Goal: Information Seeking & Learning: Learn about a topic

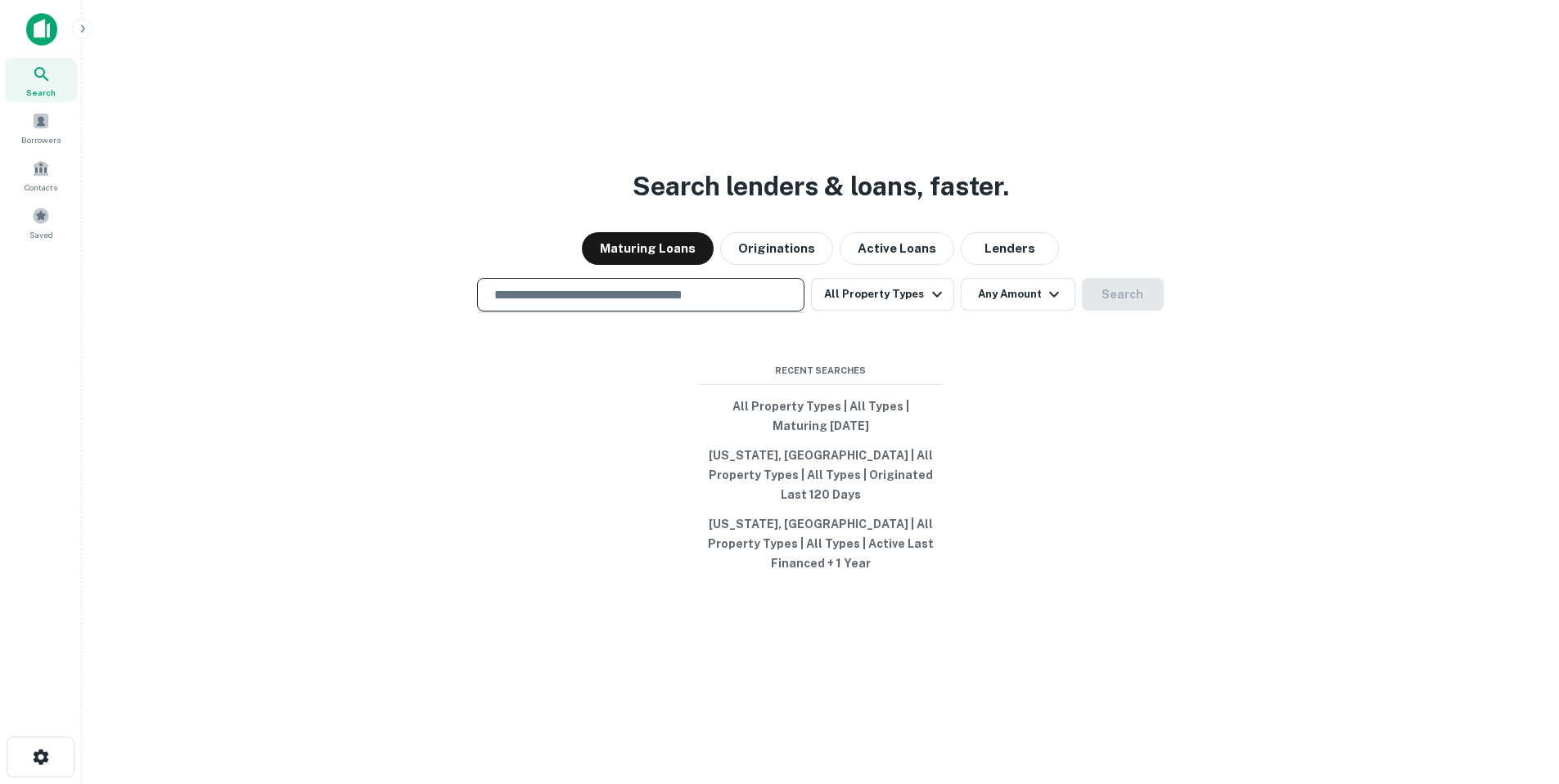
click at [652, 305] on input "text" at bounding box center [641, 295] width 313 height 19
click at [1027, 265] on button "Lenders" at bounding box center [1009, 248] width 98 height 33
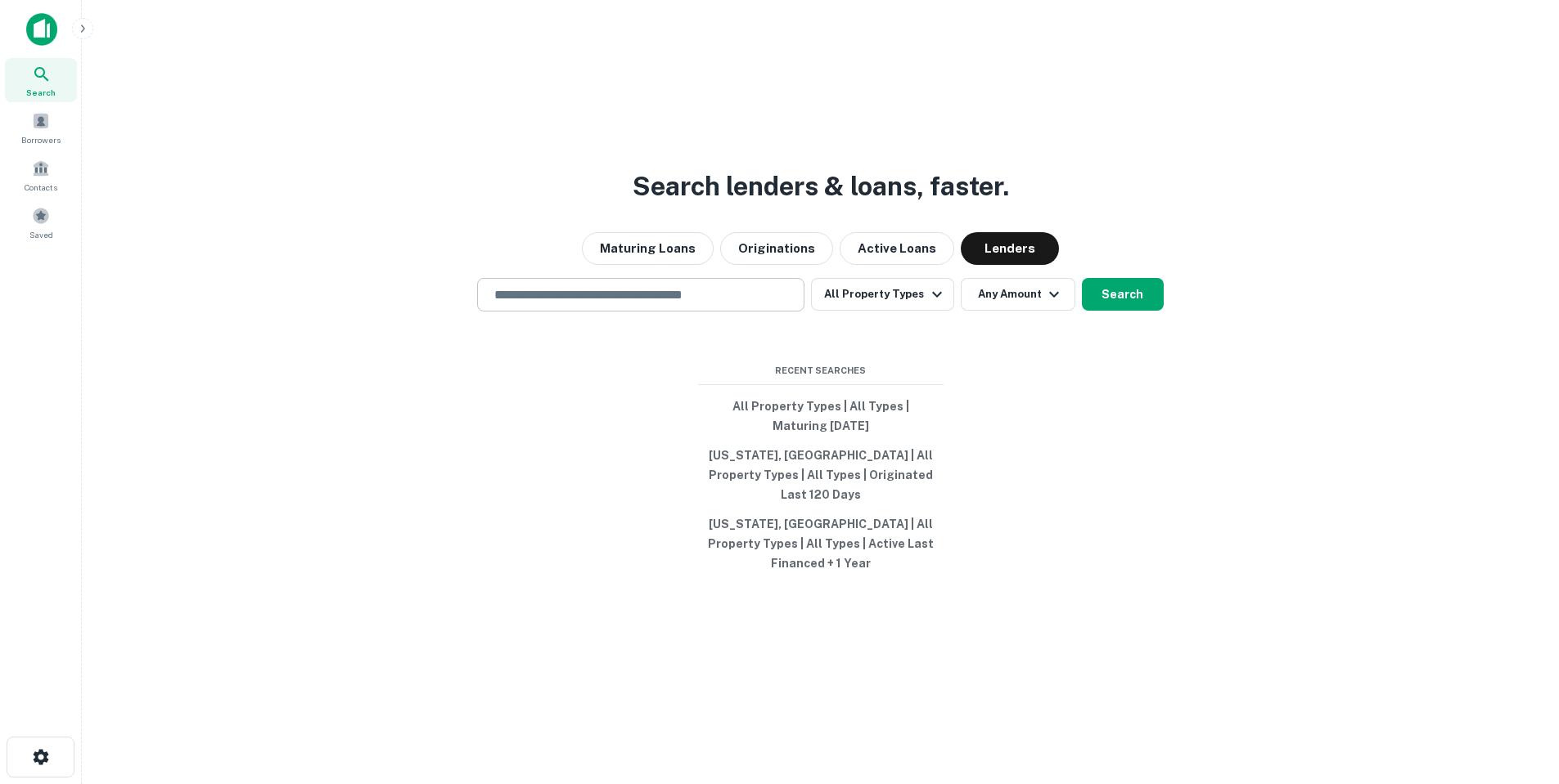
click at [728, 305] on input "text" at bounding box center [641, 295] width 313 height 19
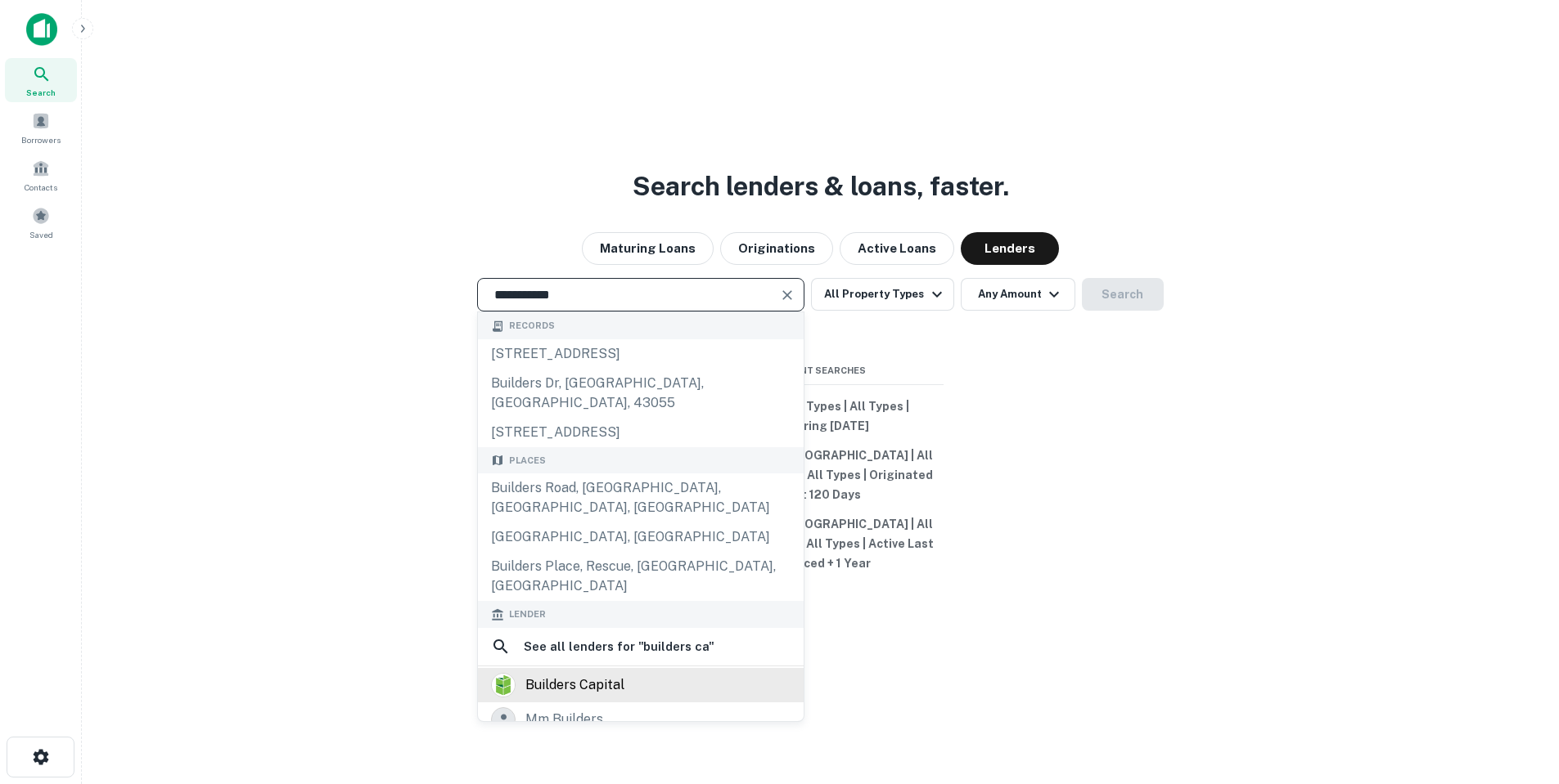
type input "**********"
click at [681, 673] on div "builders capital" at bounding box center [640, 685] width 300 height 25
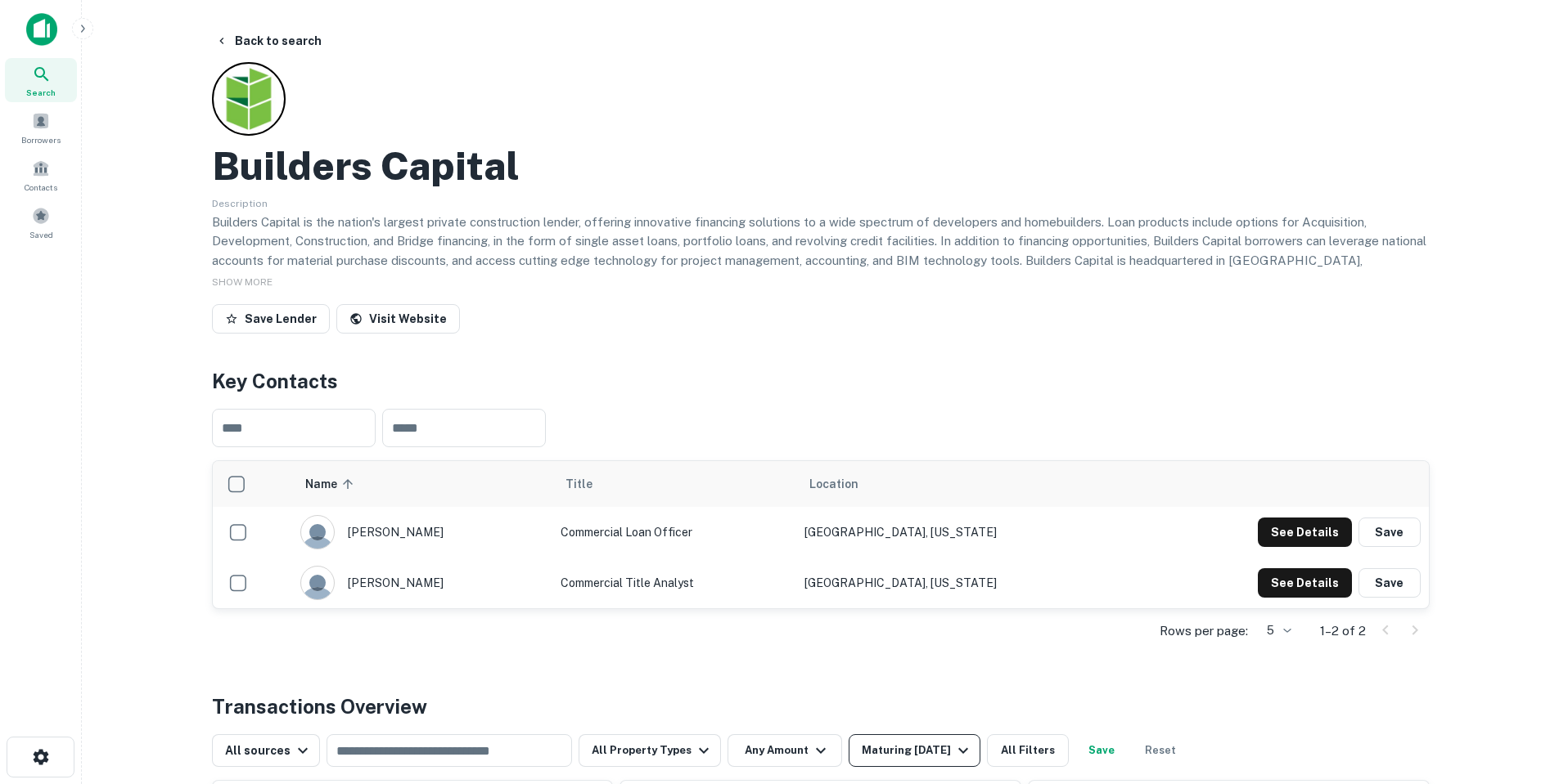
scroll to position [327, 0]
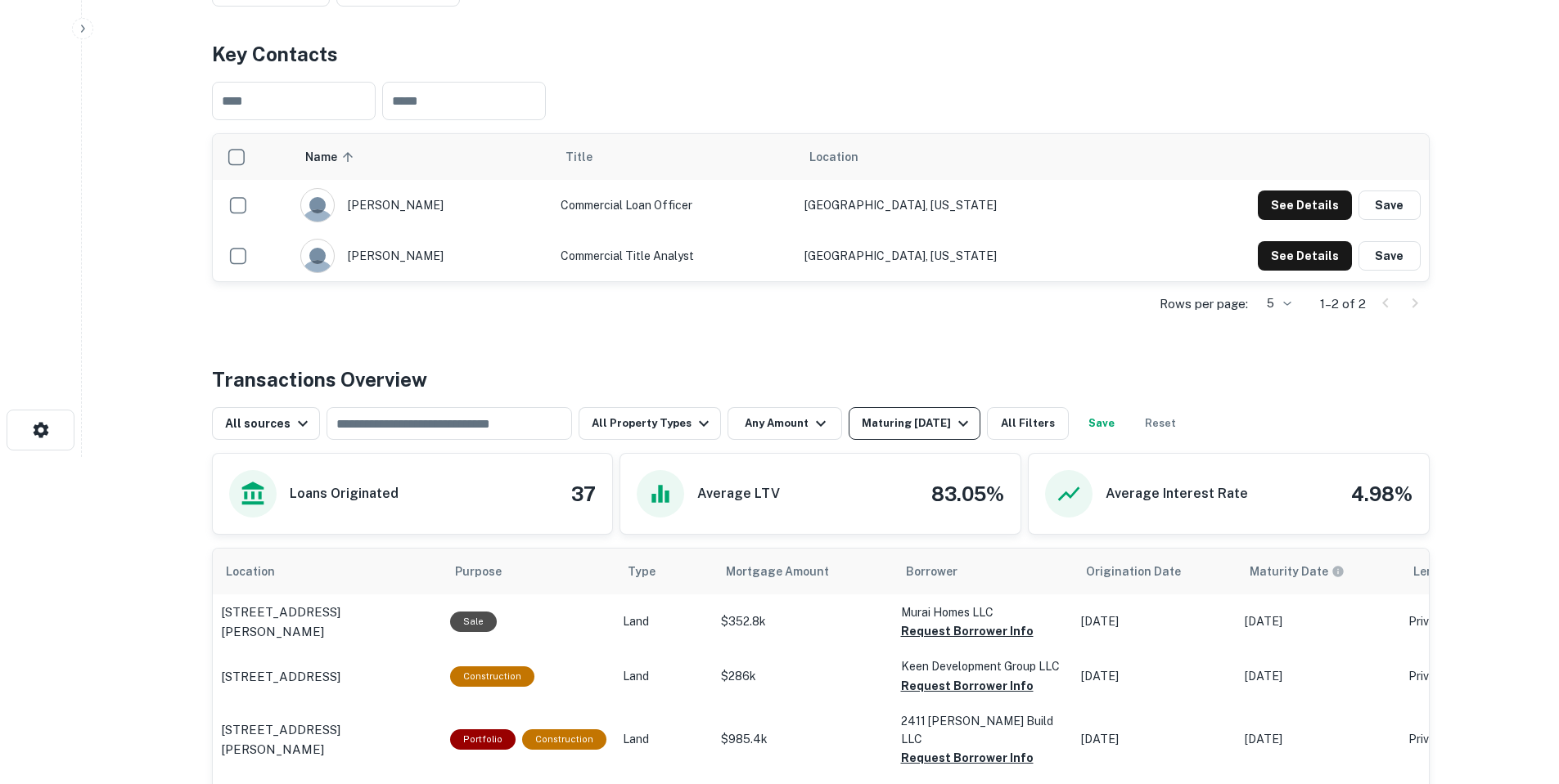
click at [902, 419] on div "Maturing [DATE]" at bounding box center [917, 424] width 112 height 20
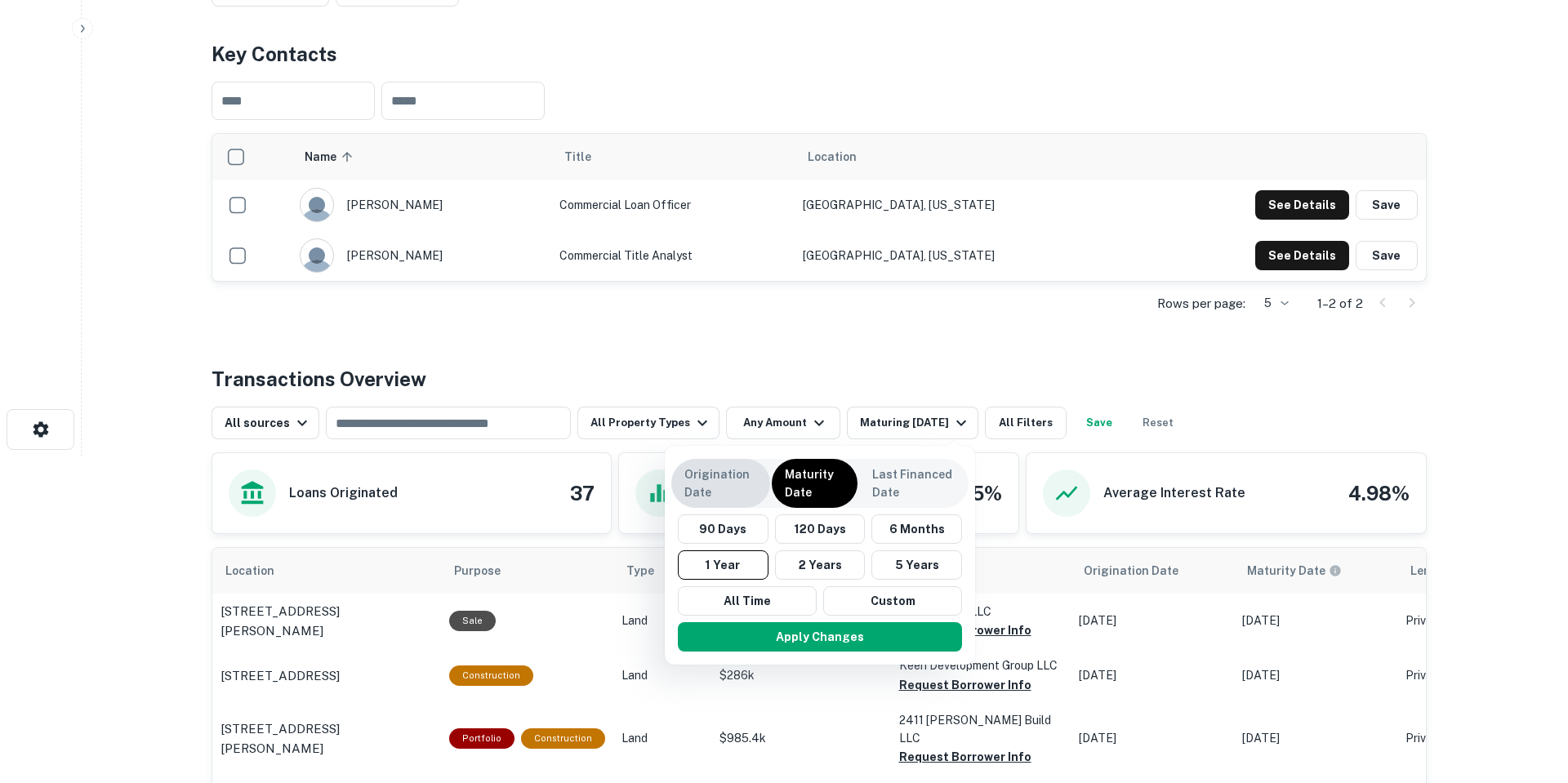
drag, startPoint x: 725, startPoint y: 499, endPoint x: 745, endPoint y: 491, distance: 21.5
click at [724, 499] on p "Origination Date" at bounding box center [721, 484] width 73 height 36
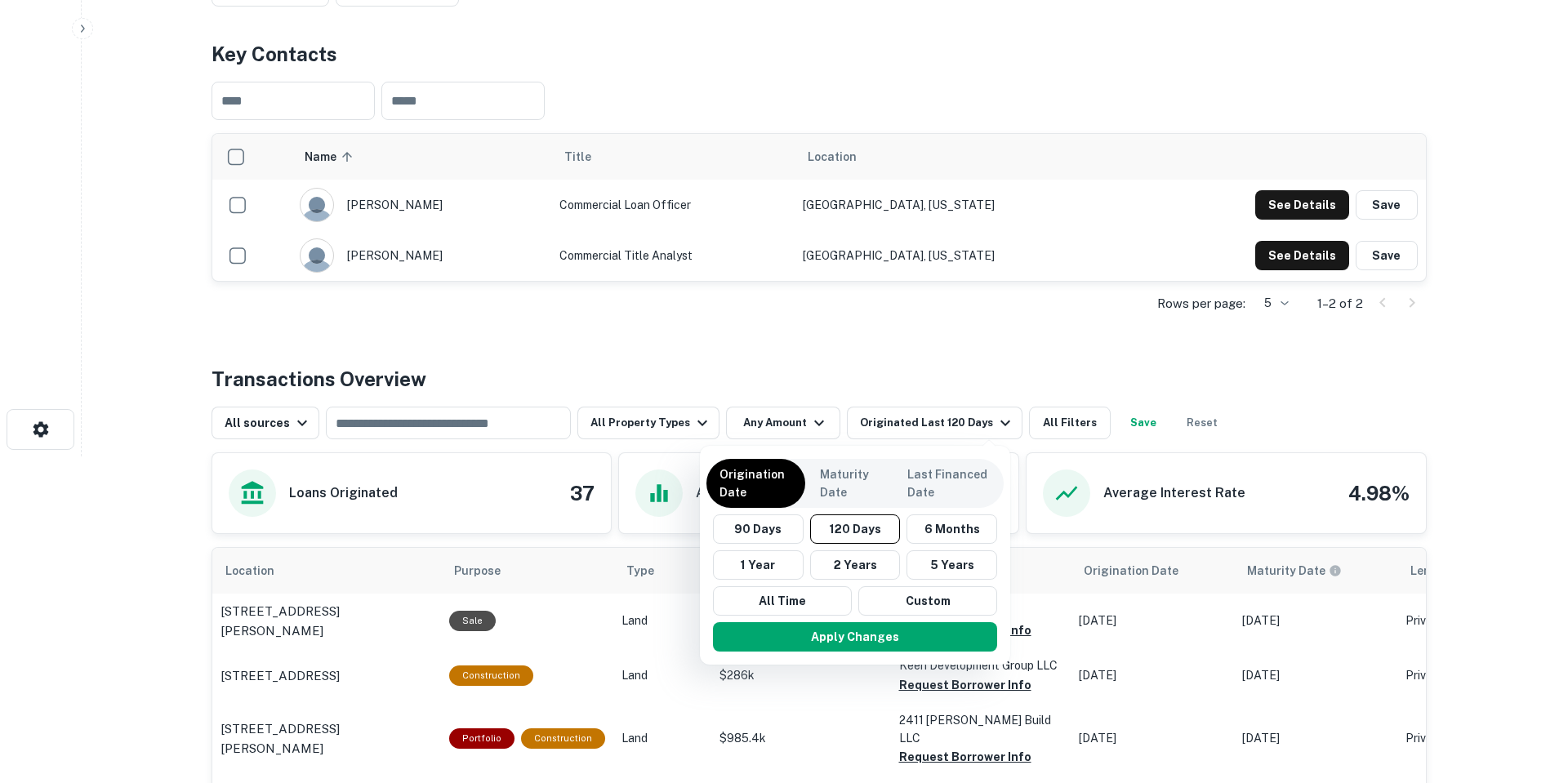
click at [787, 554] on button "1 Year" at bounding box center [758, 566] width 91 height 30
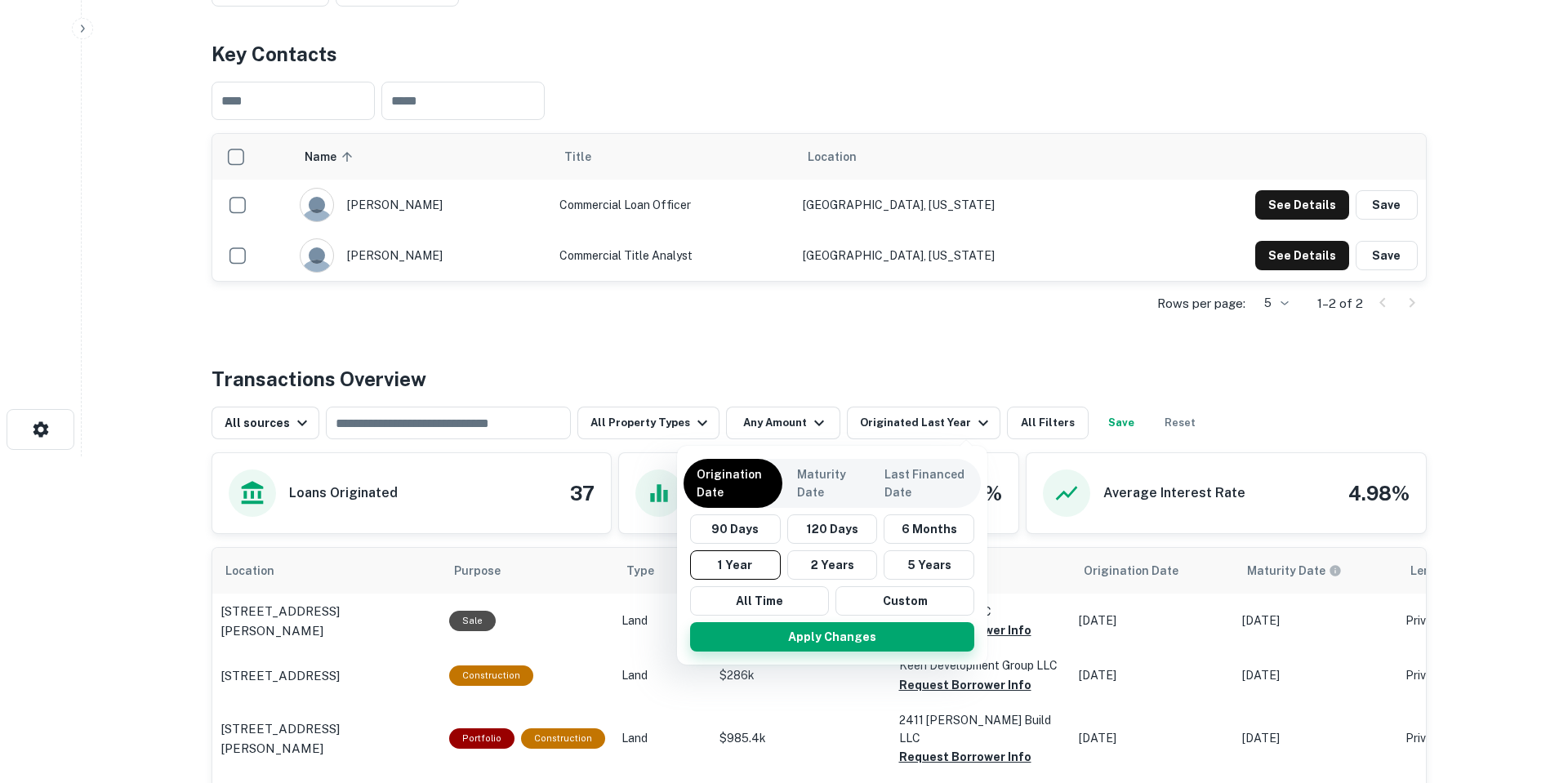
click at [884, 638] on button "Apply Changes" at bounding box center [832, 637] width 284 height 30
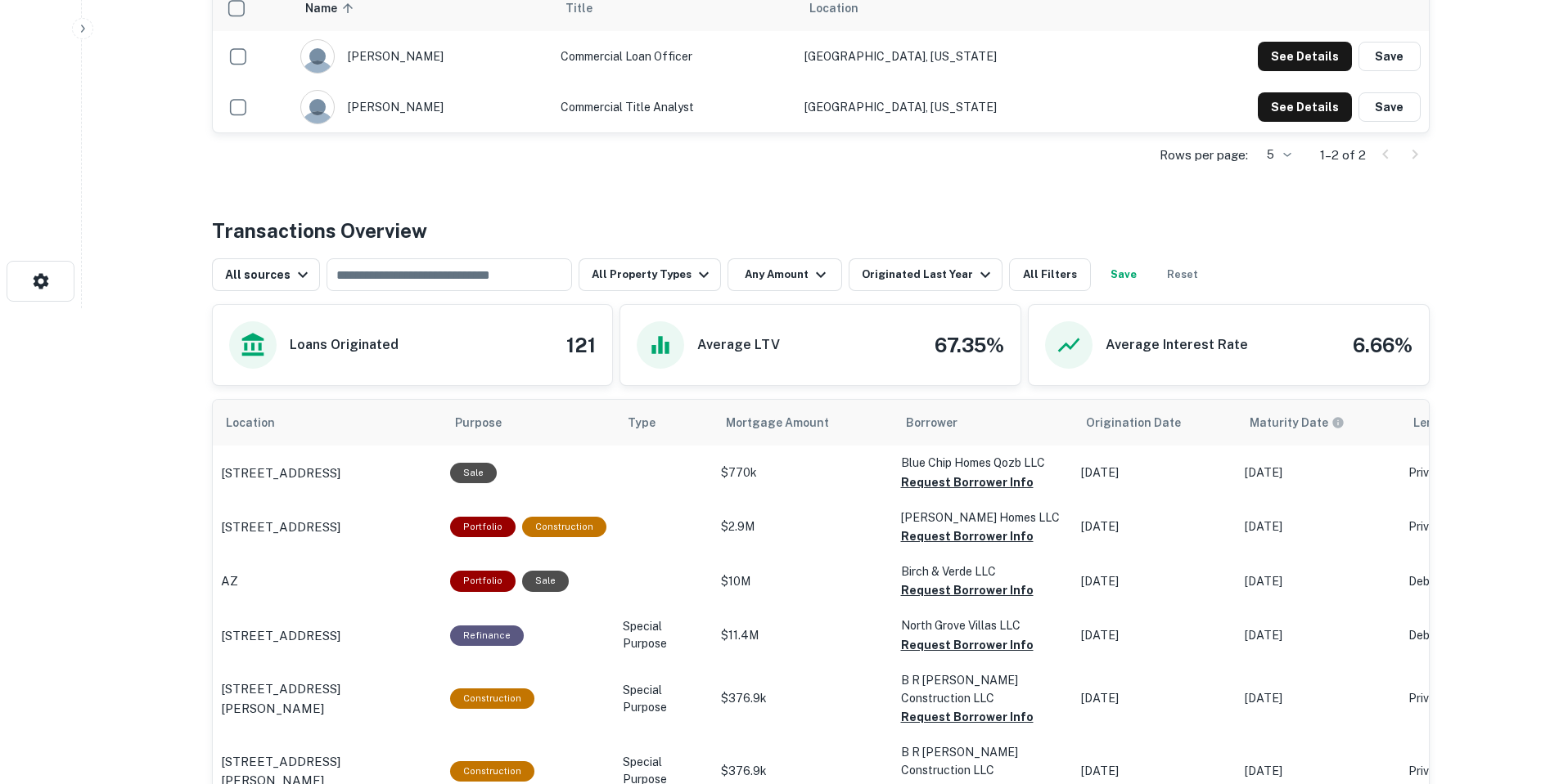
scroll to position [490, 0]
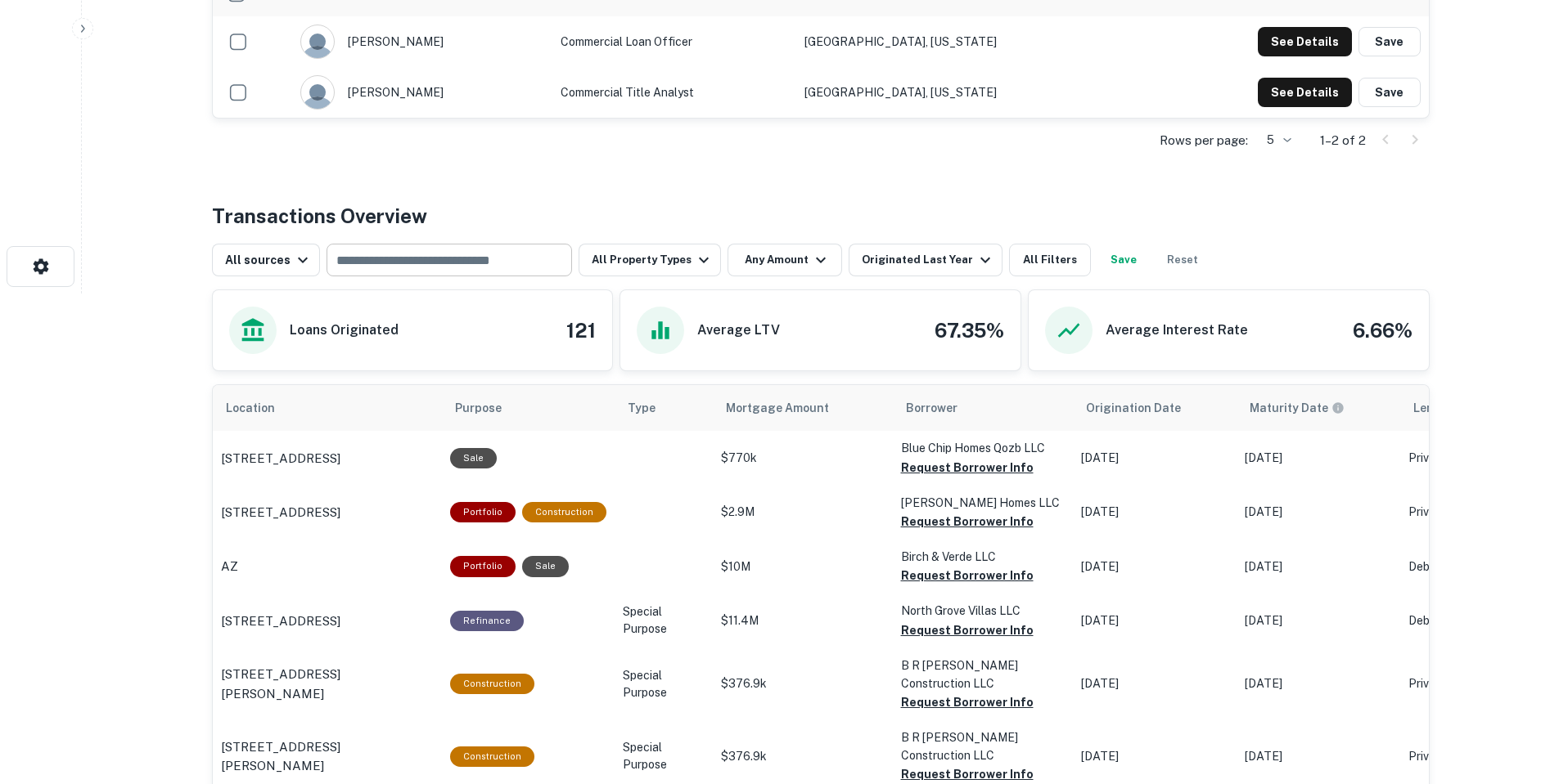
click at [398, 262] on input "text" at bounding box center [448, 259] width 233 height 23
type input "********"
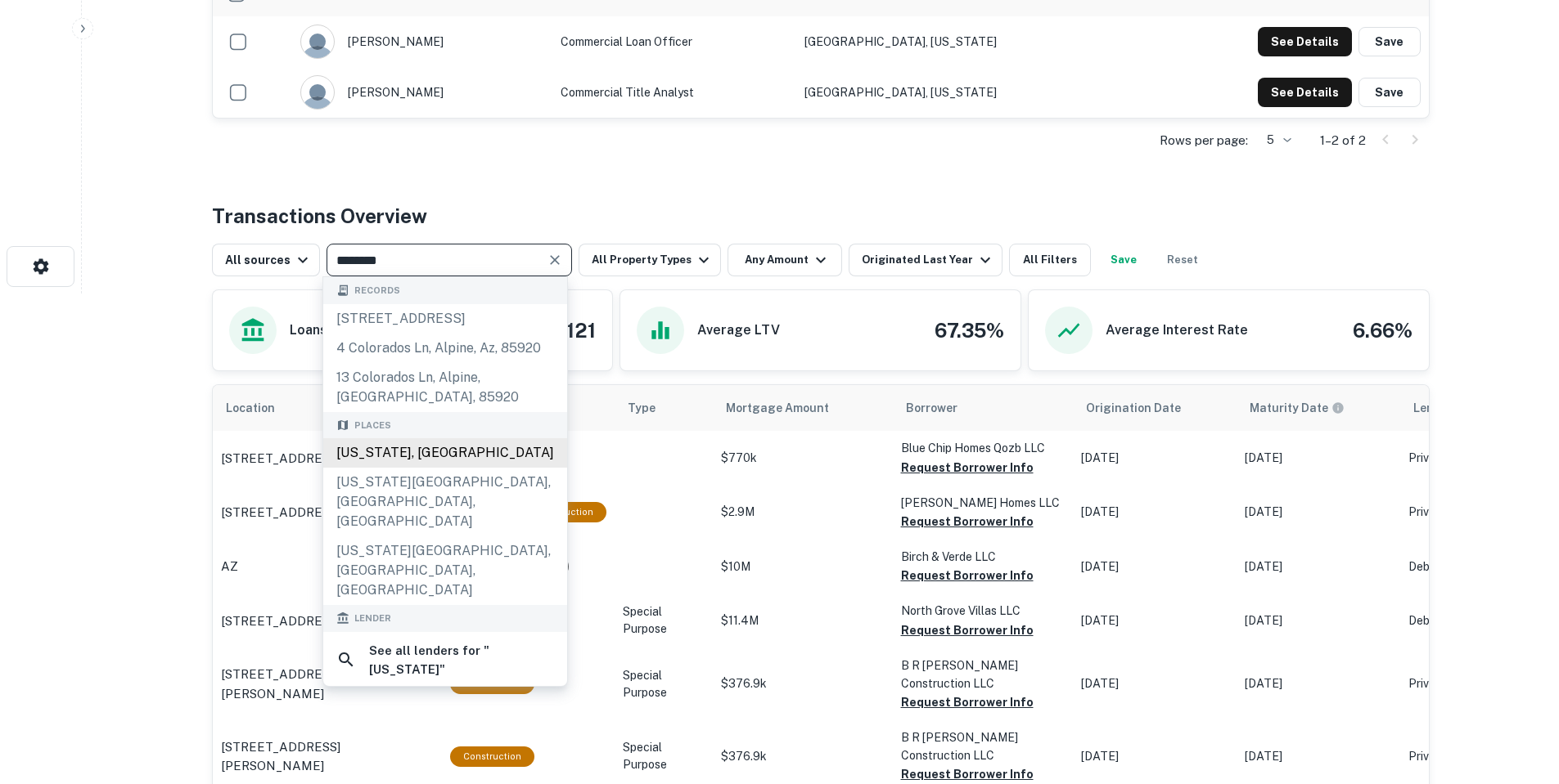
click at [454, 468] on div "[US_STATE], [GEOGRAPHIC_DATA]" at bounding box center [445, 453] width 244 height 30
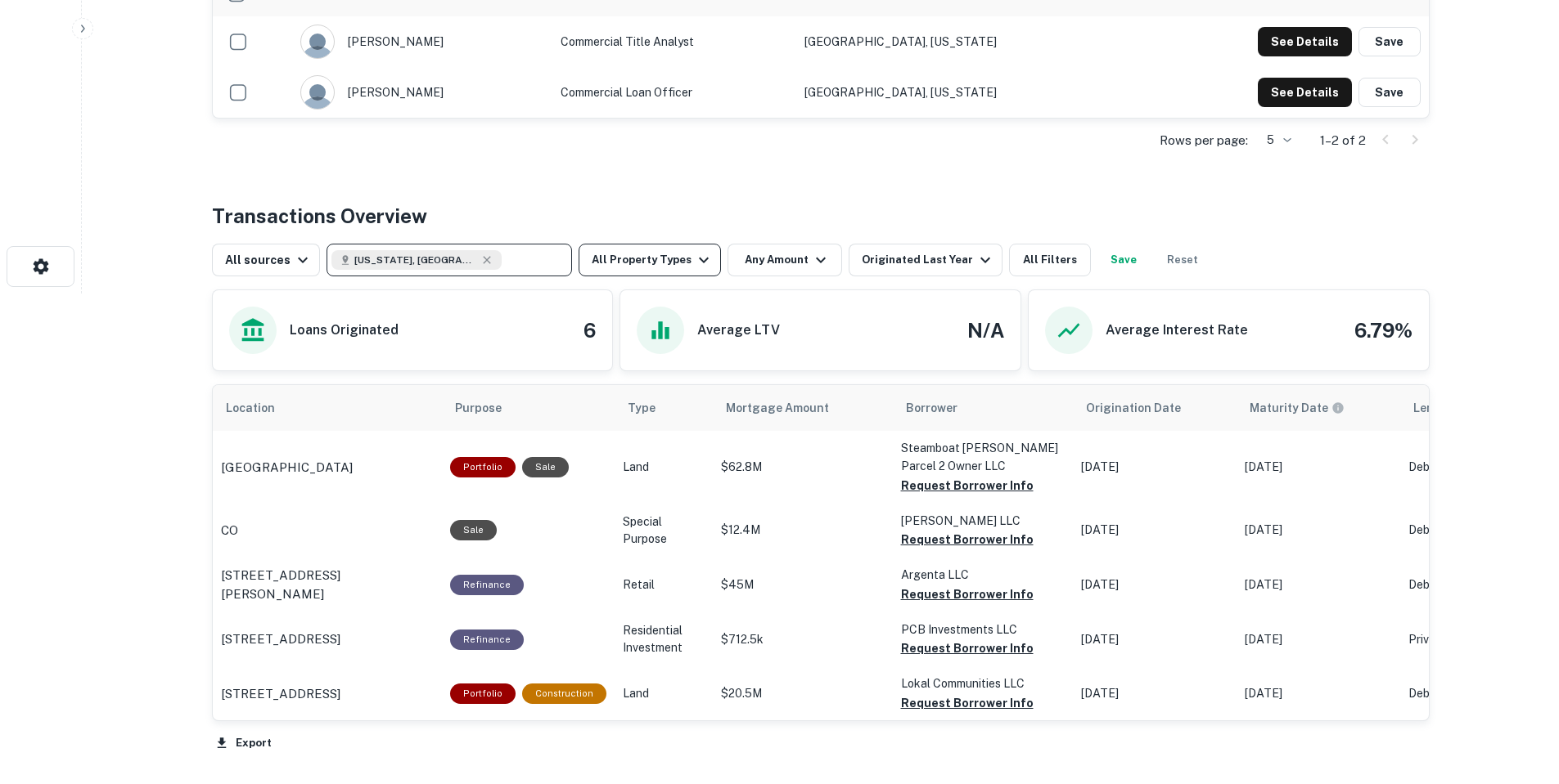
click at [644, 258] on button "All Property Types" at bounding box center [650, 260] width 142 height 33
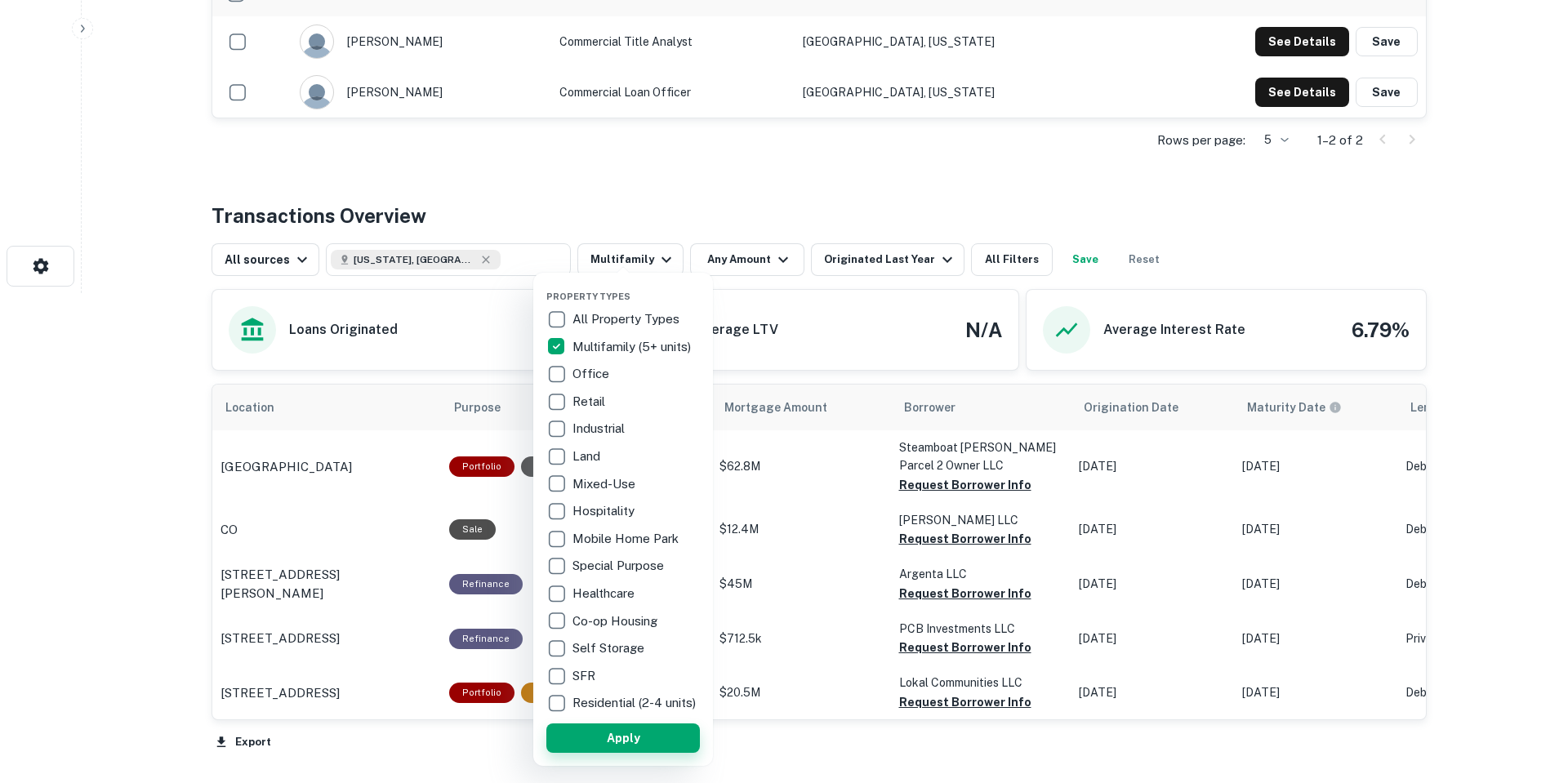
click at [663, 753] on button "Apply" at bounding box center [623, 739] width 154 height 30
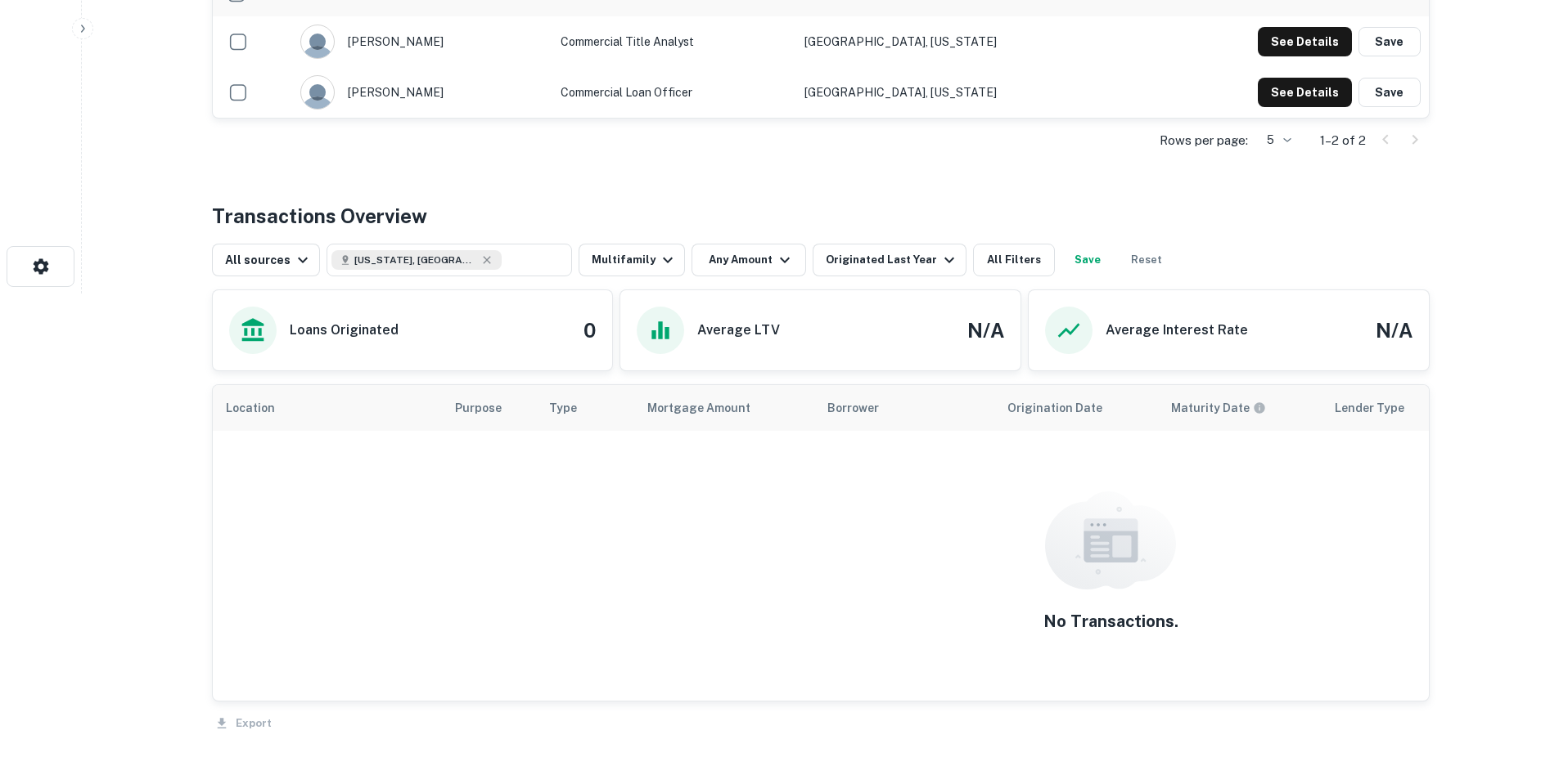
click at [865, 279] on div "Transactions Overview All sources [US_STATE], [GEOGRAPHIC_DATA] ​ Multifamily A…" at bounding box center [820, 469] width 1218 height 535
click at [875, 254] on div "Originated Last Year" at bounding box center [892, 260] width 134 height 20
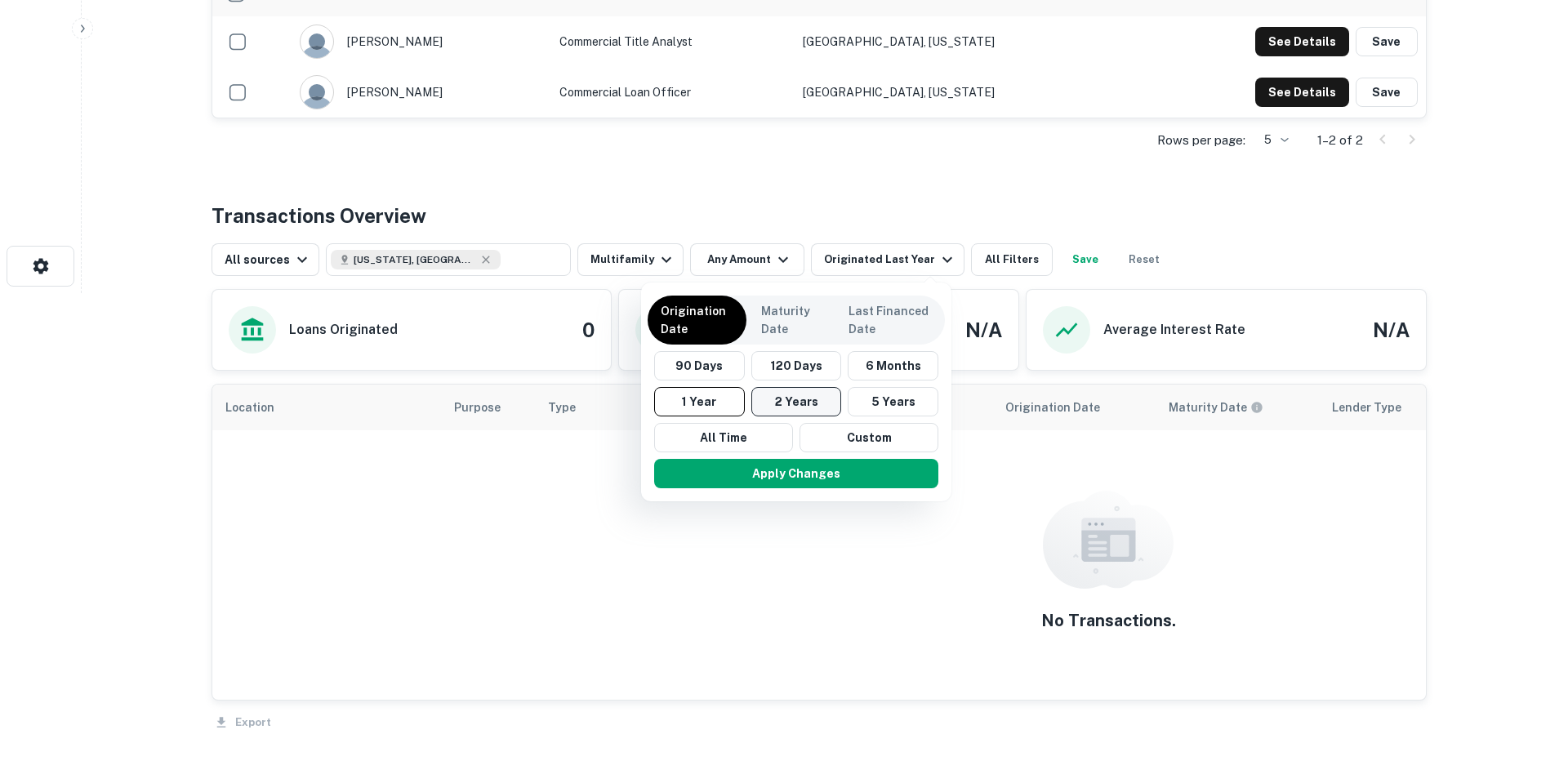
click at [796, 399] on button "2 Years" at bounding box center [797, 402] width 91 height 30
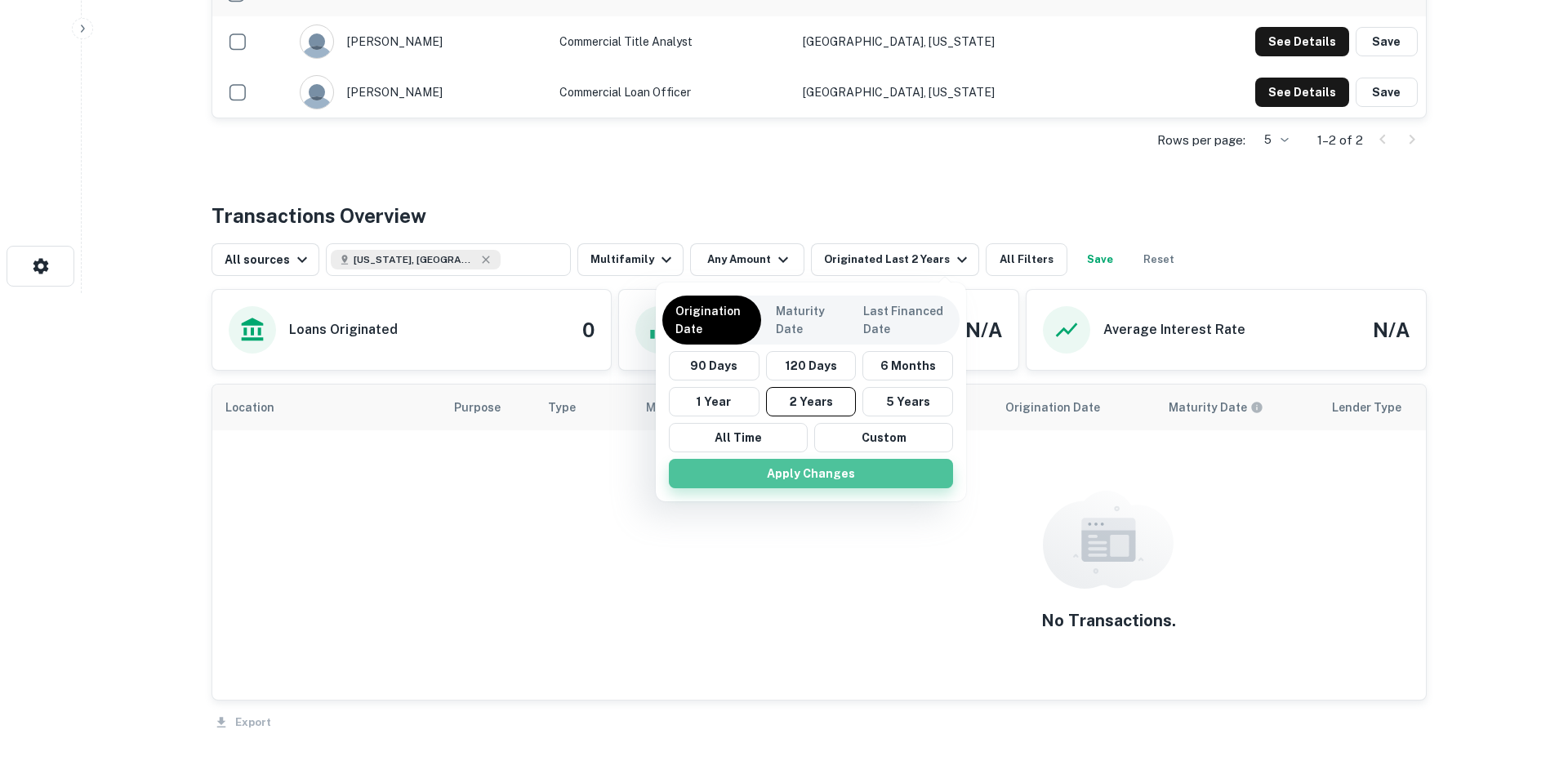
click at [883, 488] on button "Apply Changes" at bounding box center [812, 474] width 284 height 30
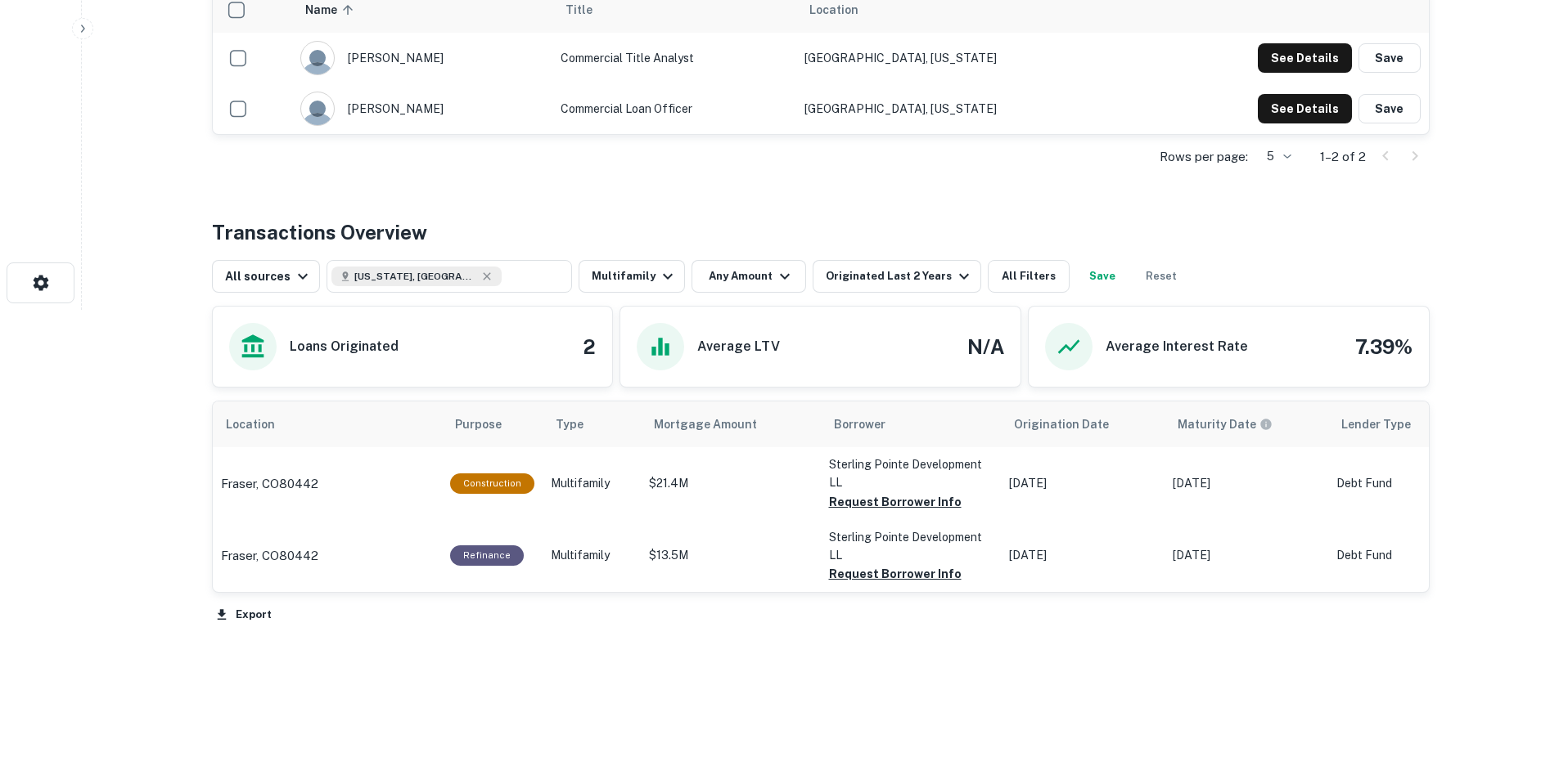
scroll to position [475, 0]
click at [939, 499] on button "Request Borrower Info" at bounding box center [895, 502] width 133 height 20
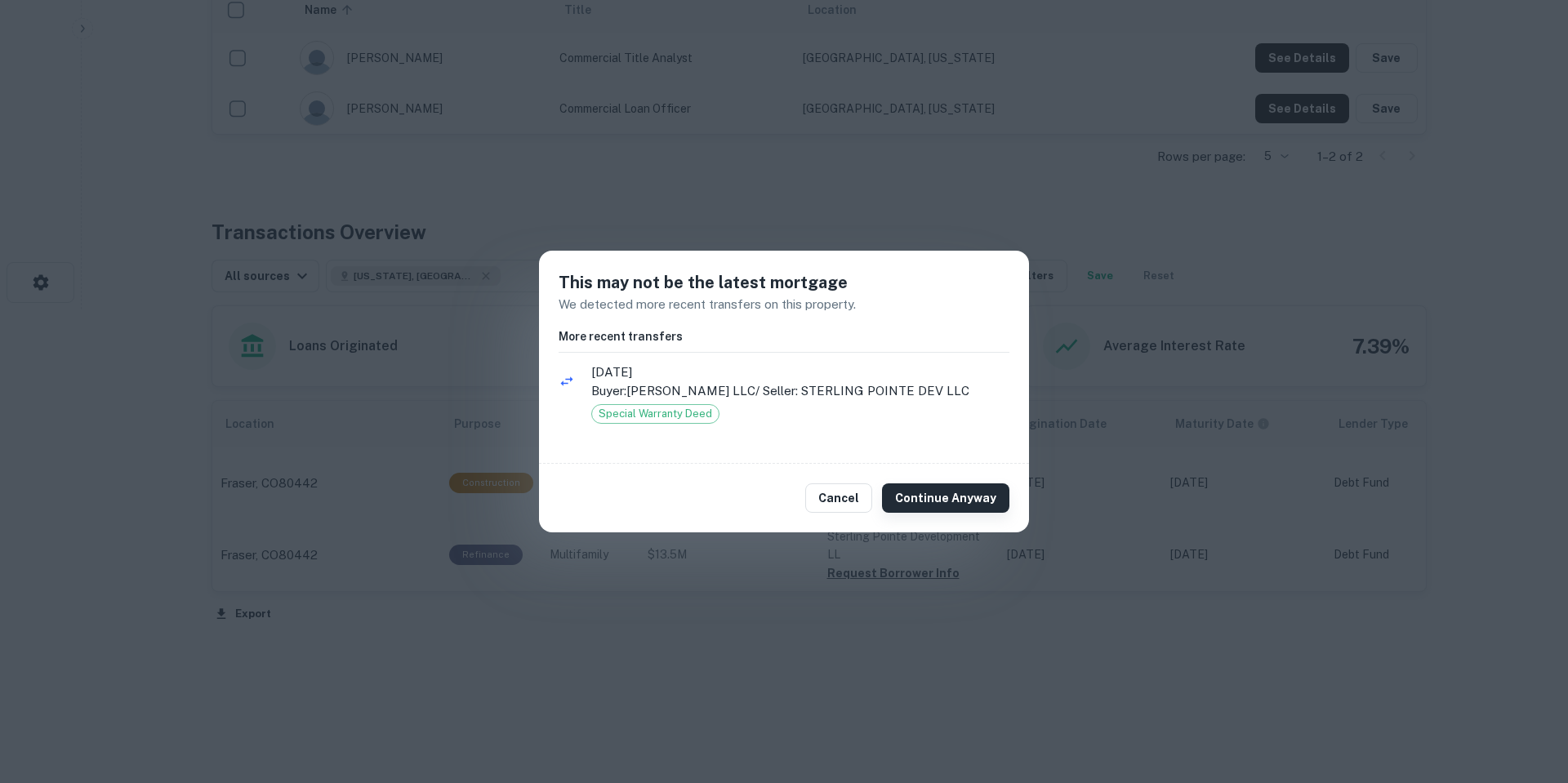
click at [934, 490] on button "Continue Anyway" at bounding box center [945, 499] width 127 height 30
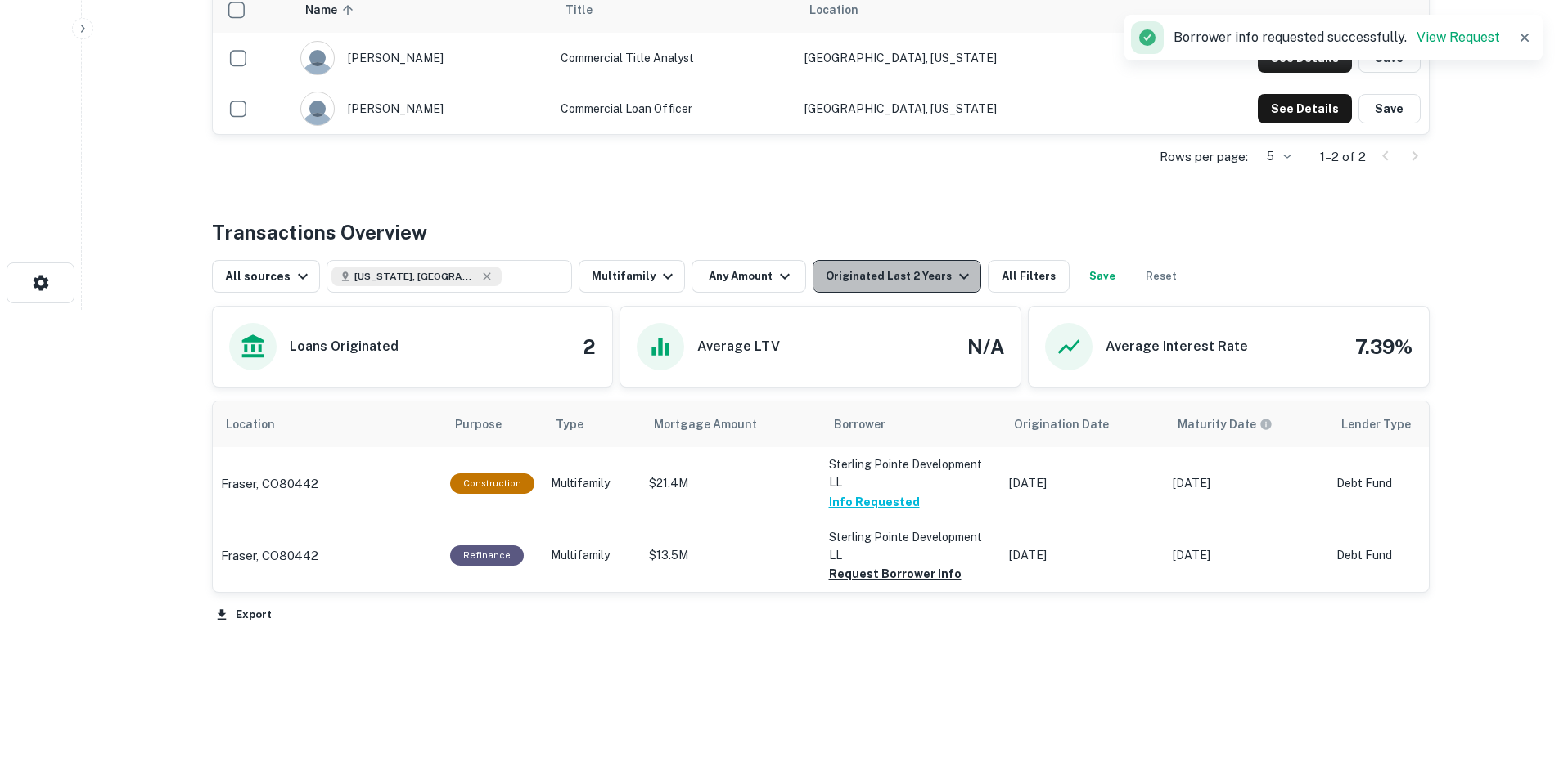
click at [895, 269] on div "Originated Last 2 Years" at bounding box center [900, 277] width 148 height 20
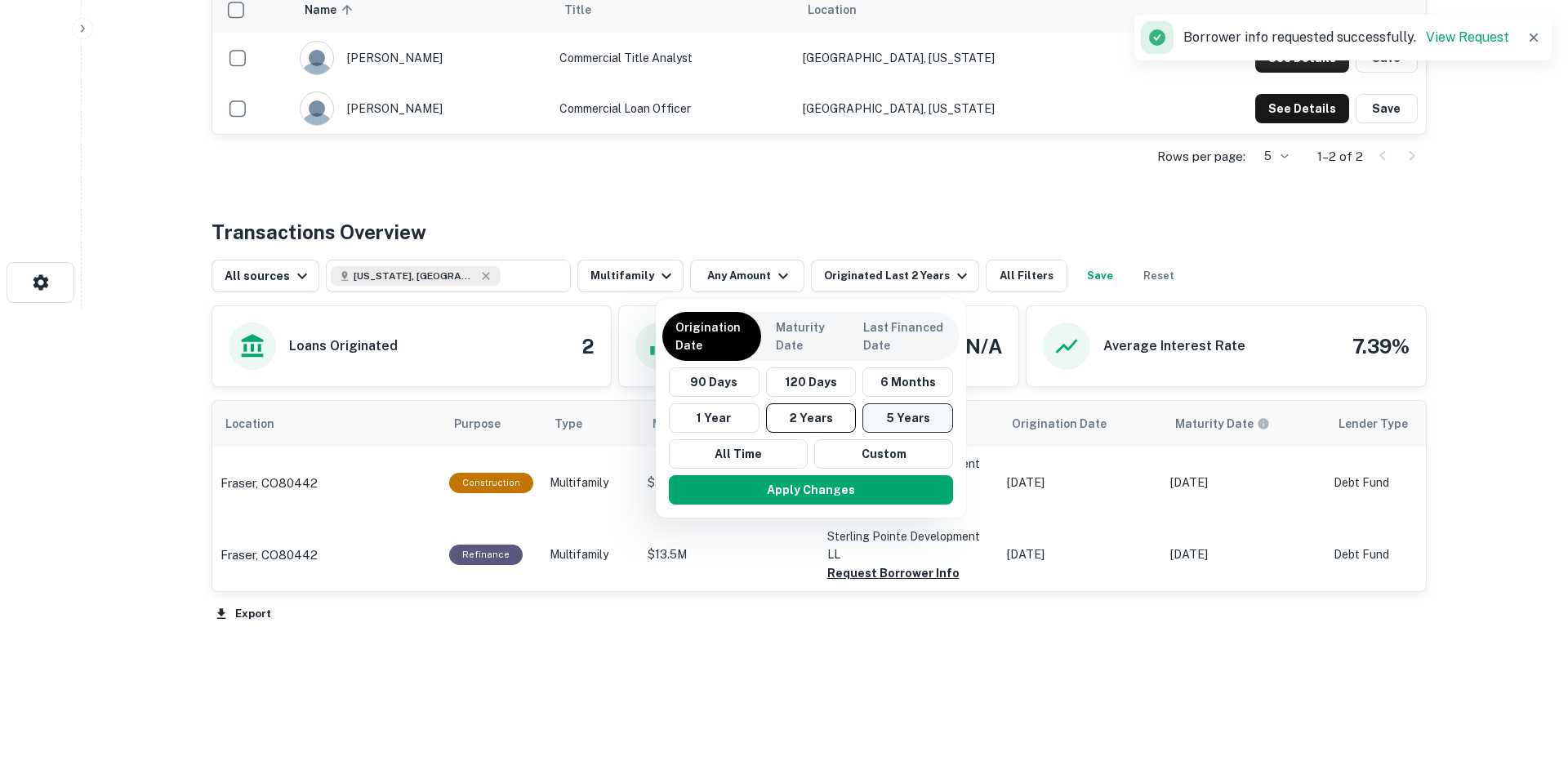
click at [896, 419] on button "5 Years" at bounding box center [908, 419] width 91 height 30
click at [877, 493] on button "Apply Changes" at bounding box center [812, 490] width 284 height 30
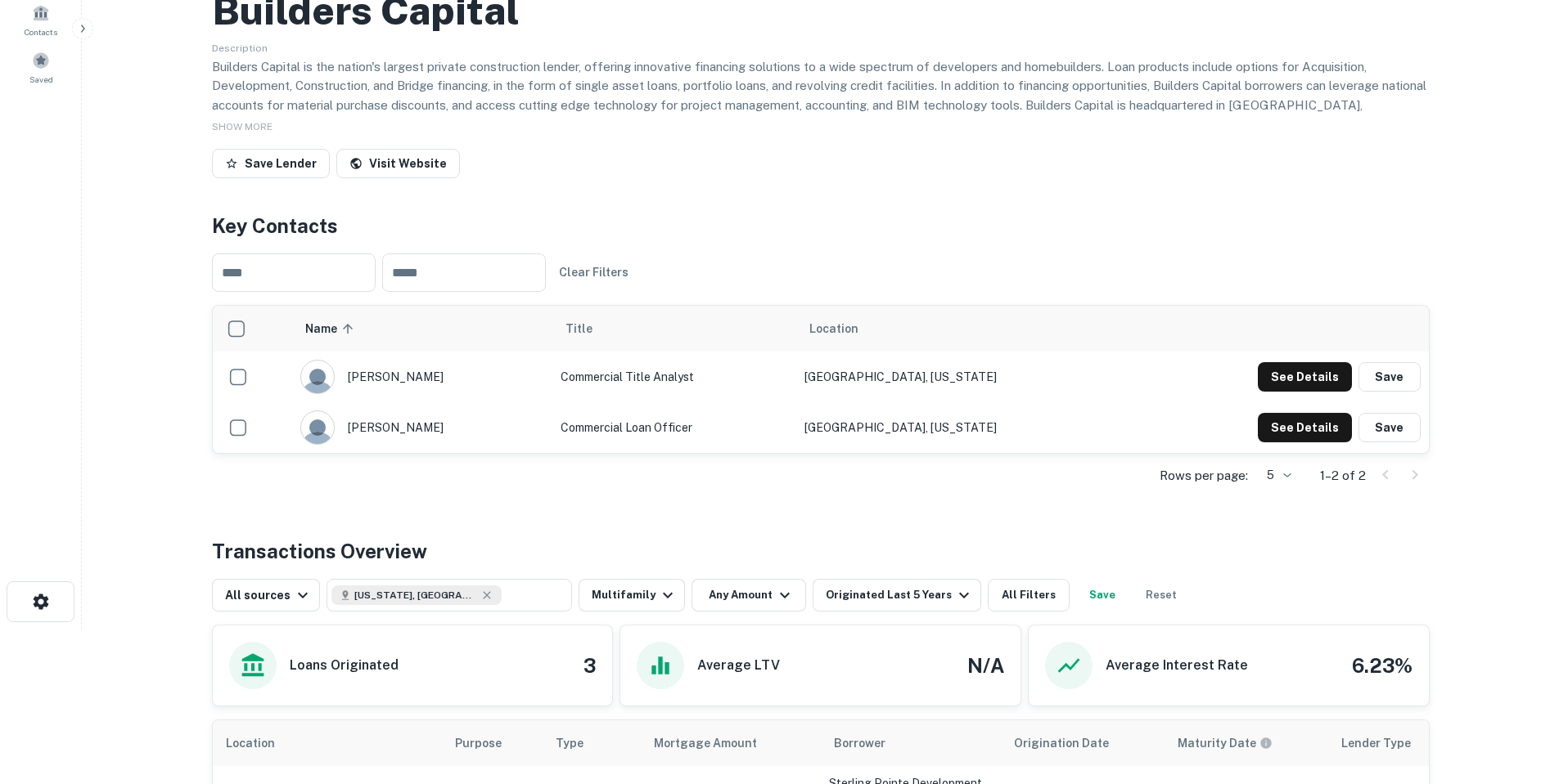
scroll to position [147, 0]
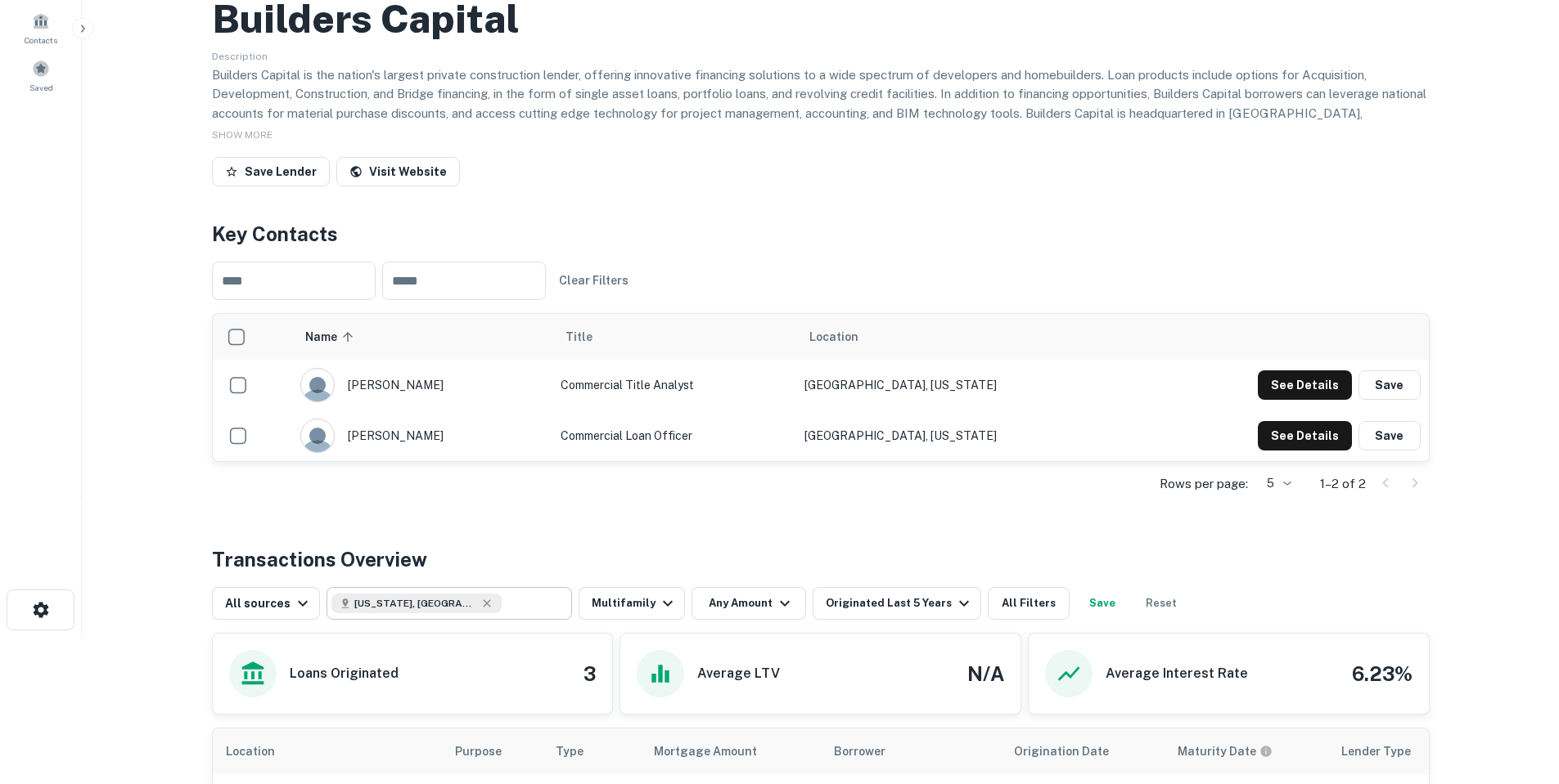
type input "**********"
click at [458, 596] on input "**********" at bounding box center [435, 603] width 209 height 23
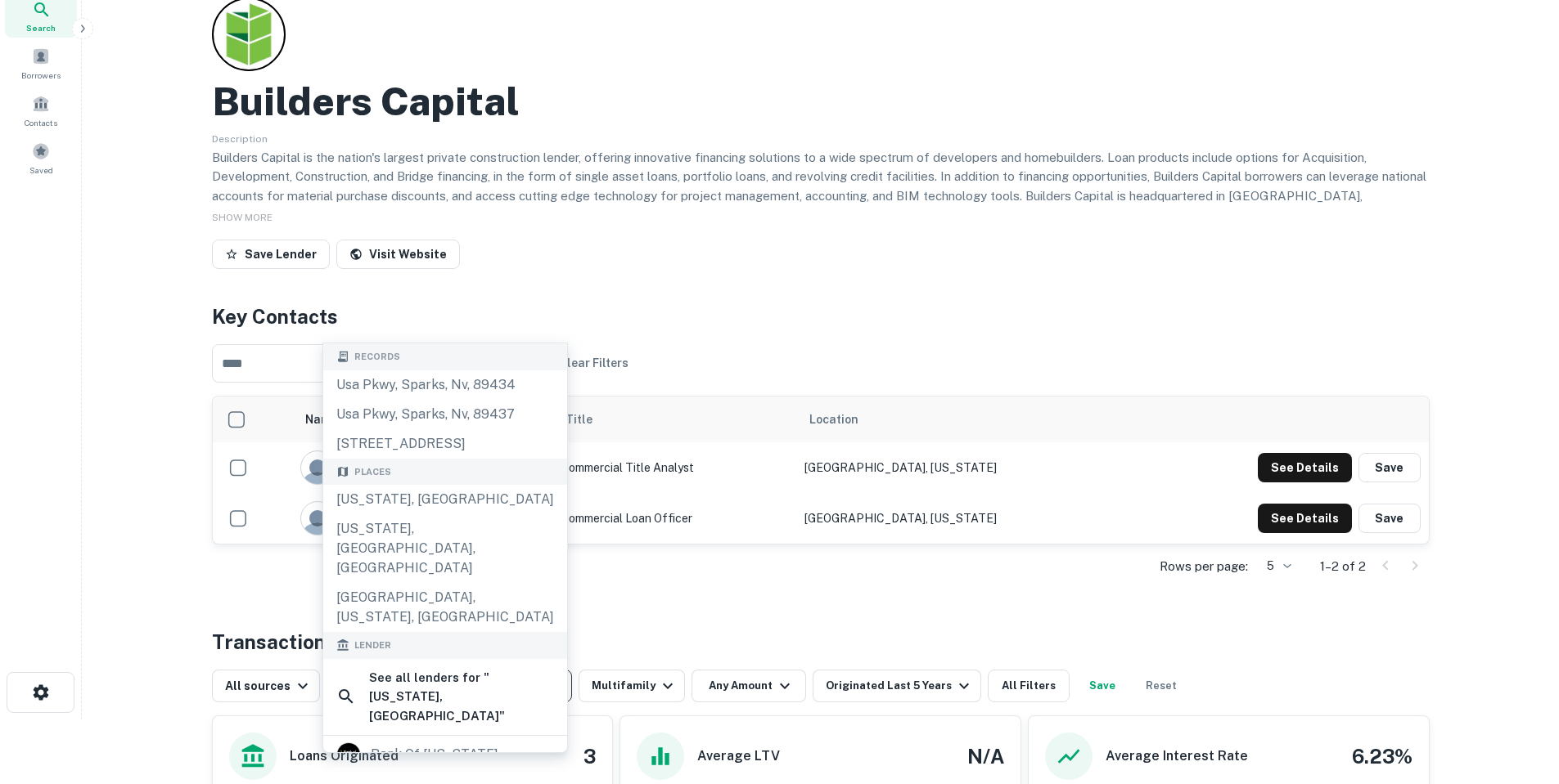
scroll to position [245, 0]
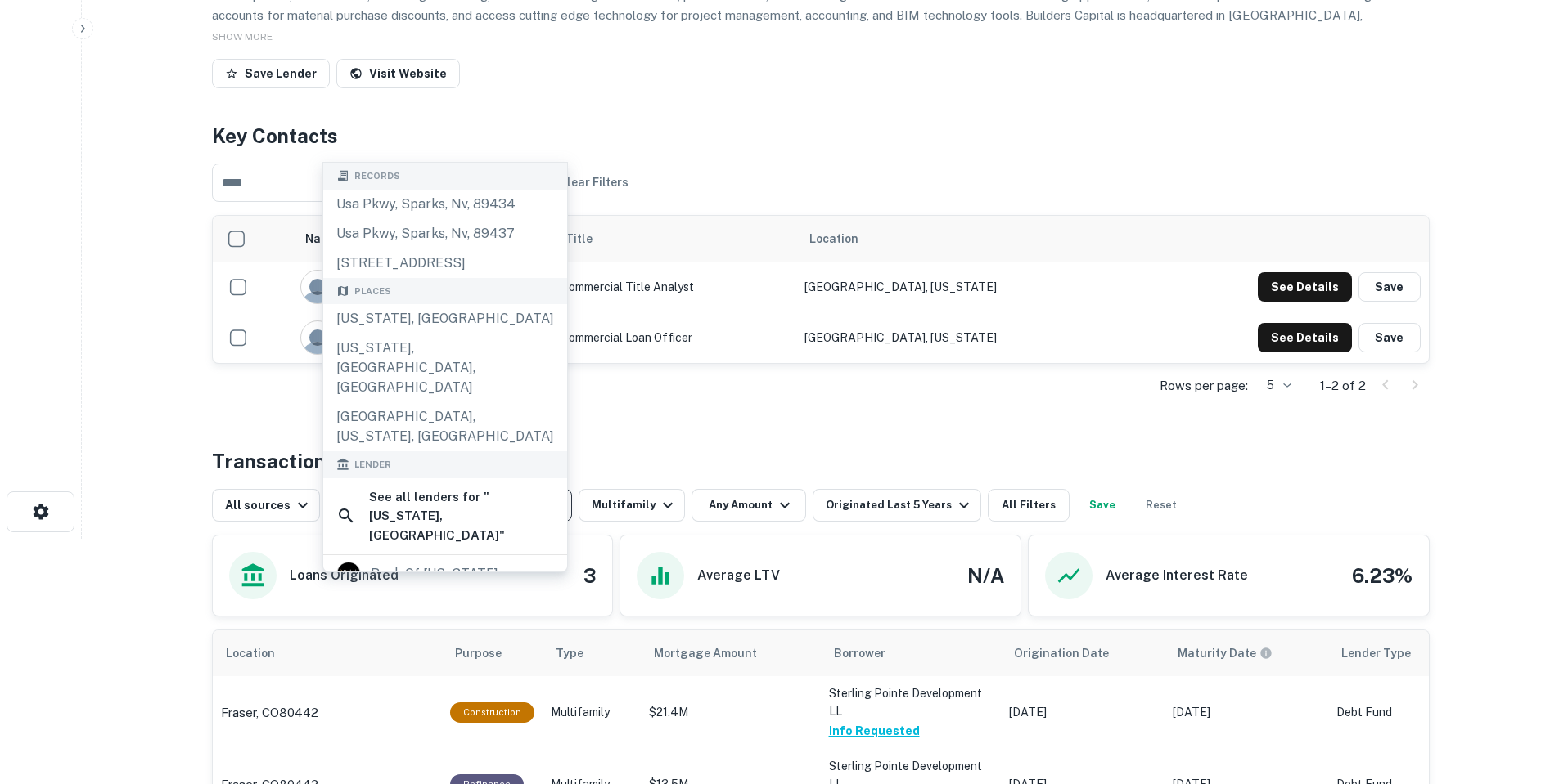
click at [763, 437] on div "Back to search Builders Capital Description Builders Capital is the nation's la…" at bounding box center [820, 424] width 1257 height 1287
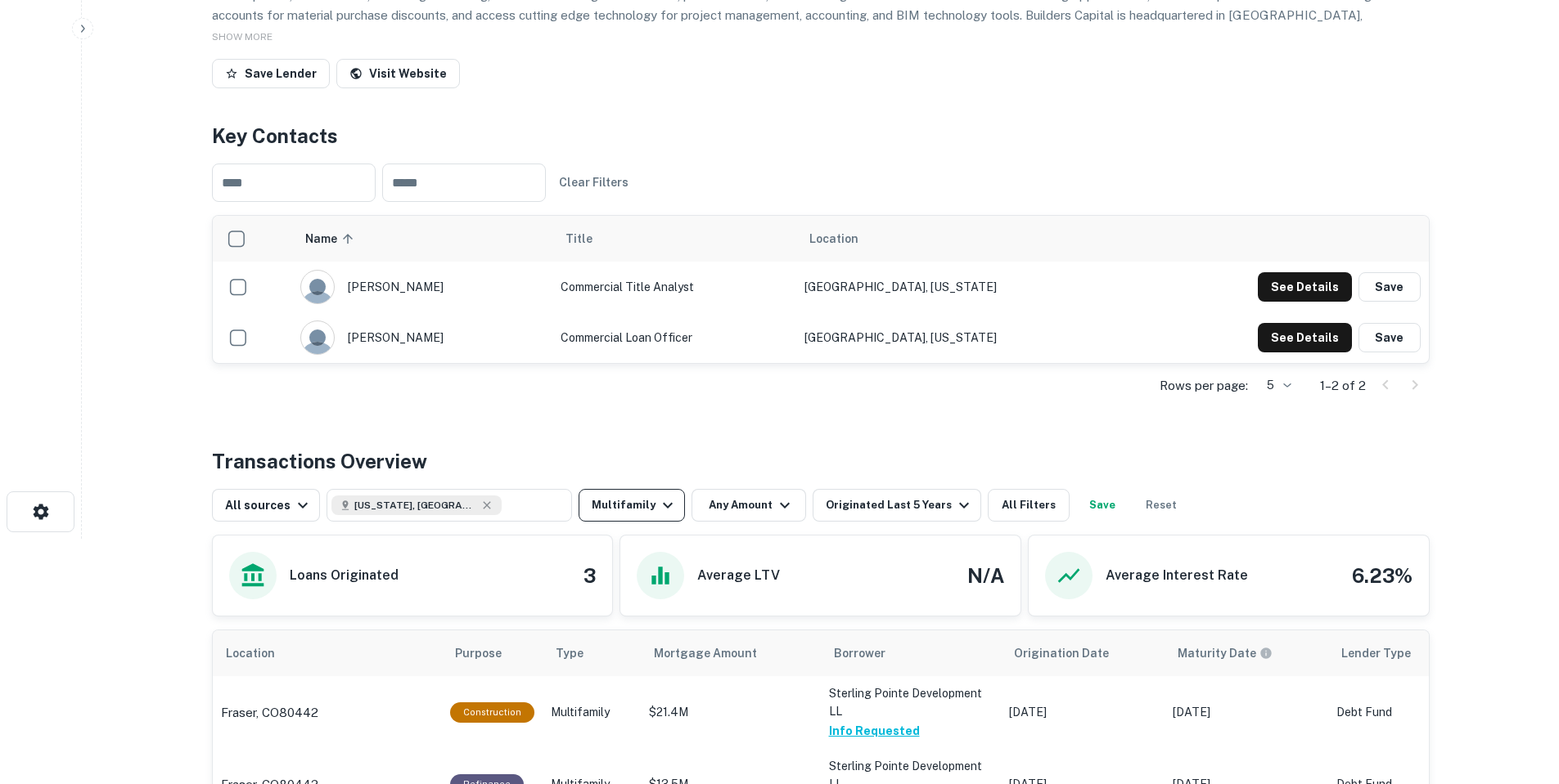
click at [658, 503] on icon "button" at bounding box center [668, 505] width 20 height 20
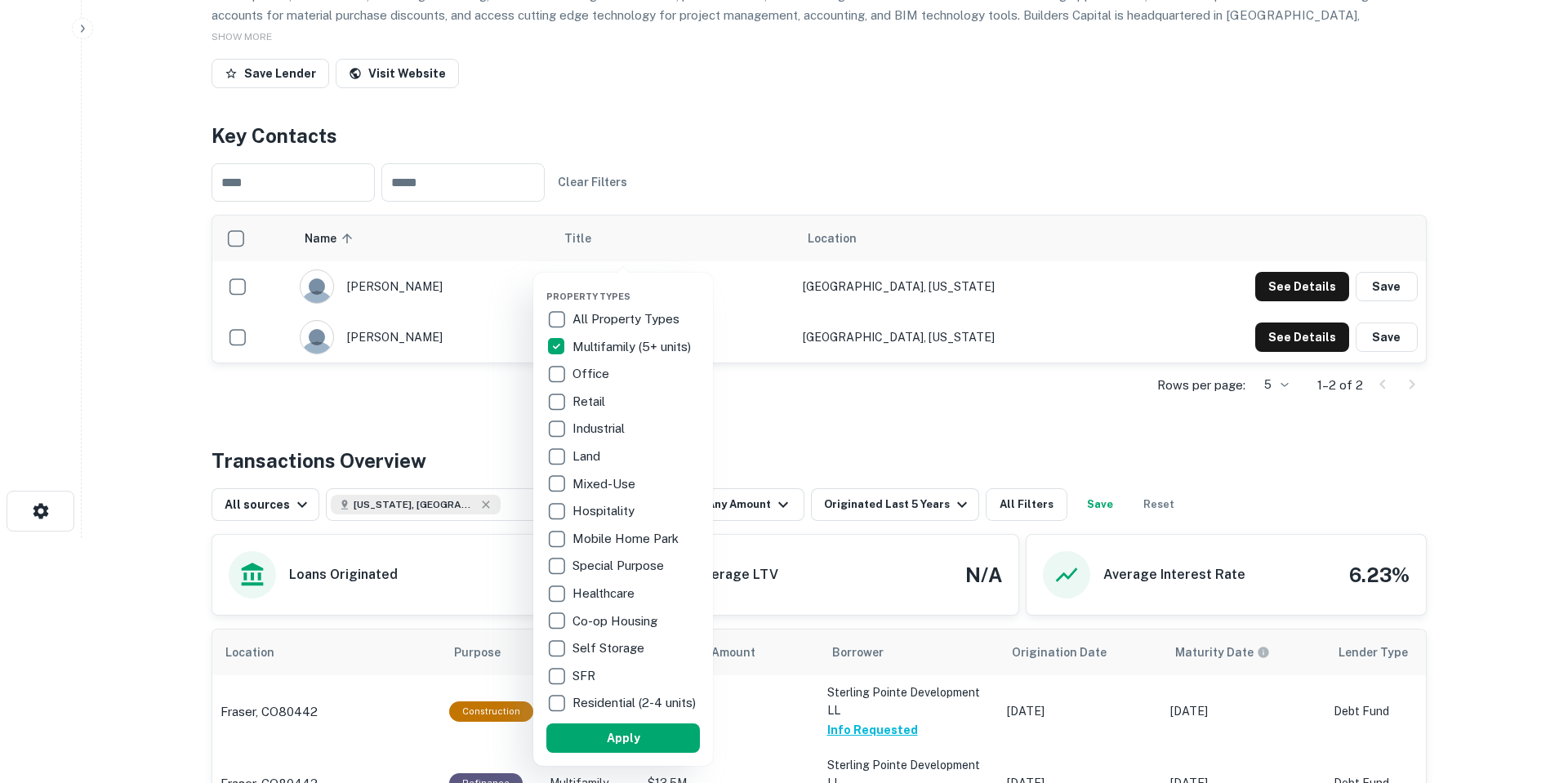
click at [598, 674] on p "SFR" at bounding box center [586, 676] width 26 height 20
click at [603, 707] on p "Residential (2-4 units)" at bounding box center [627, 703] width 126 height 20
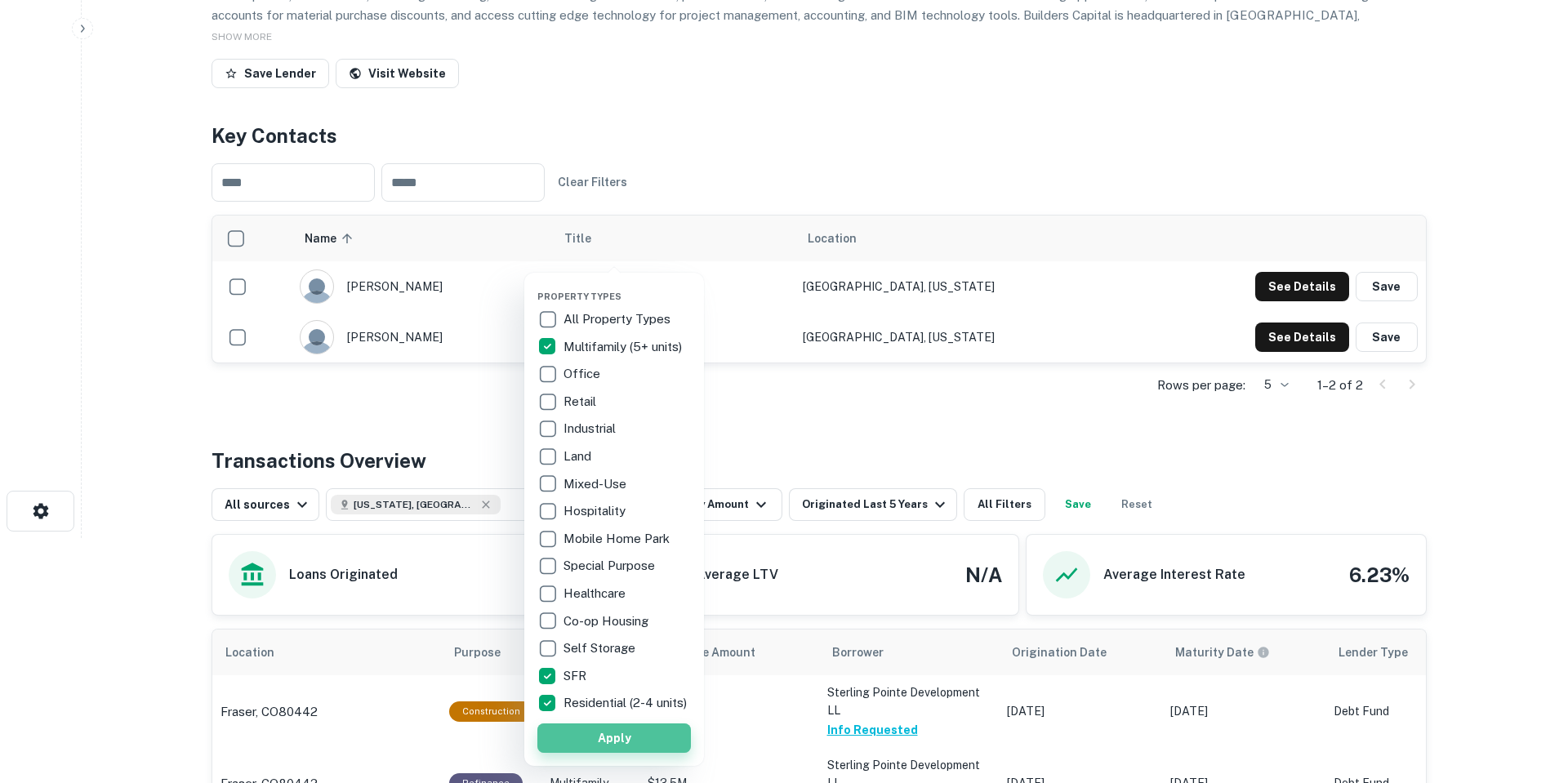
click at [607, 744] on button "Apply" at bounding box center [614, 739] width 154 height 30
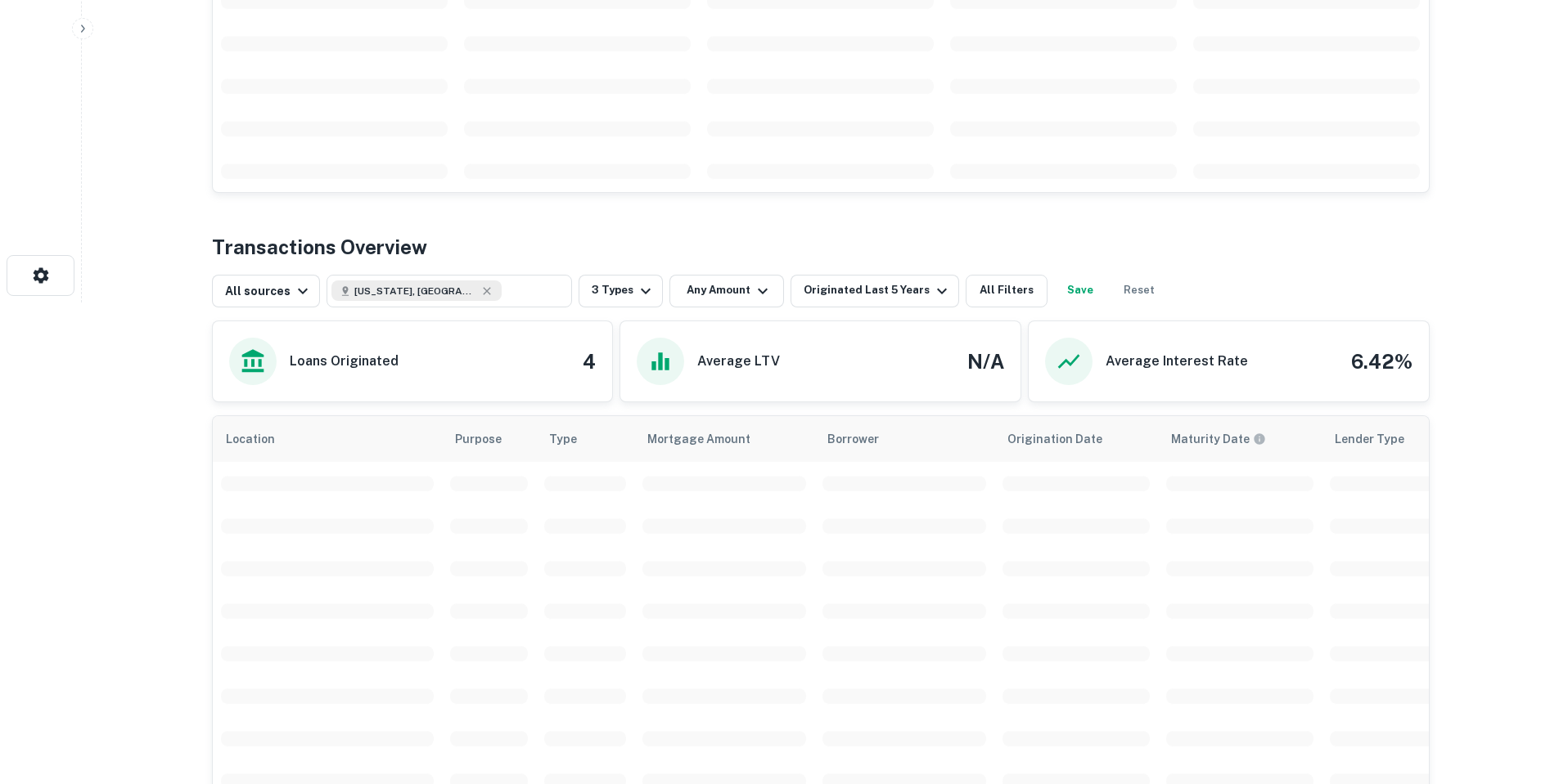
scroll to position [490, 0]
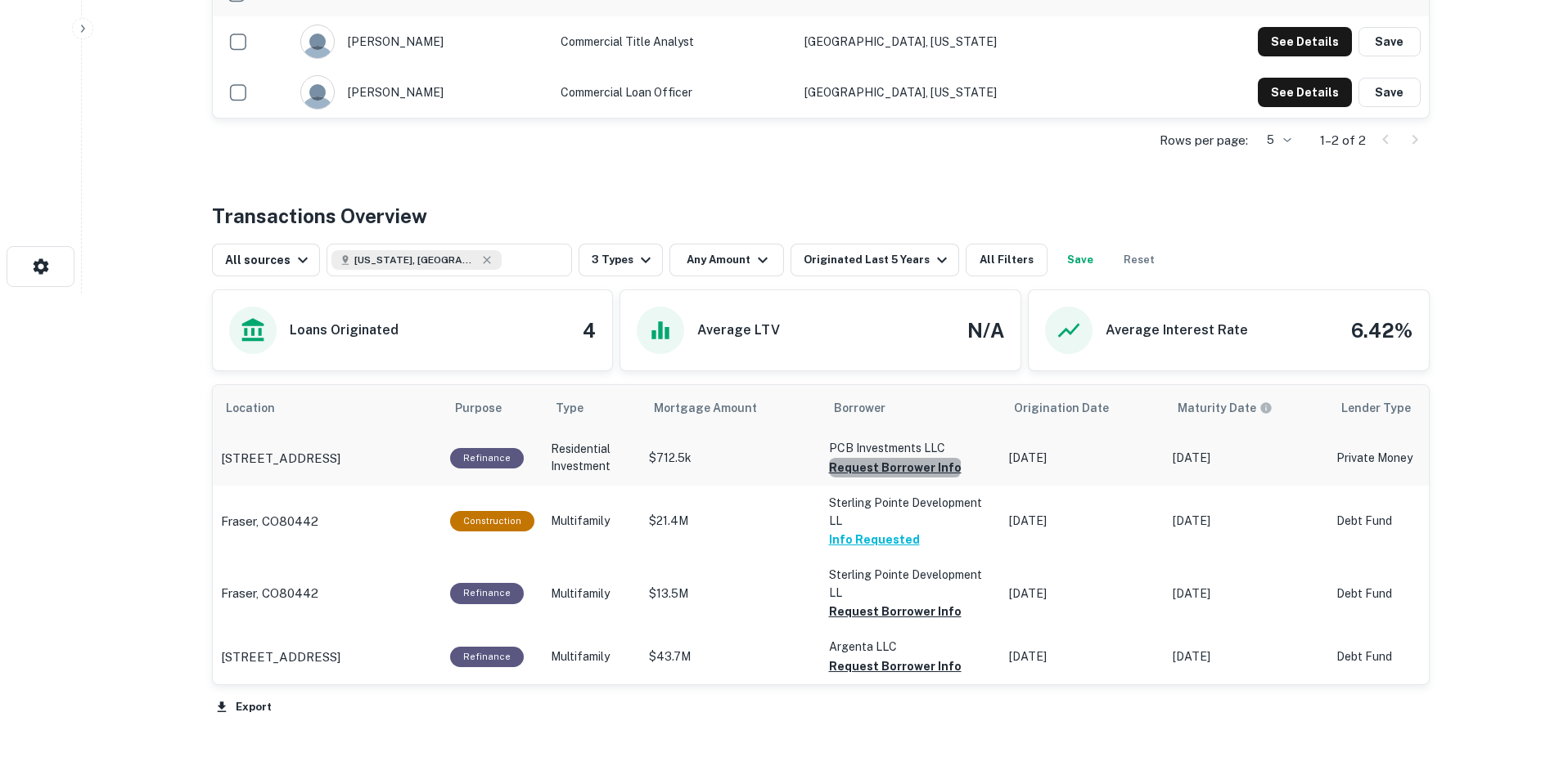
click at [888, 463] on button "Request Borrower Info" at bounding box center [895, 468] width 133 height 20
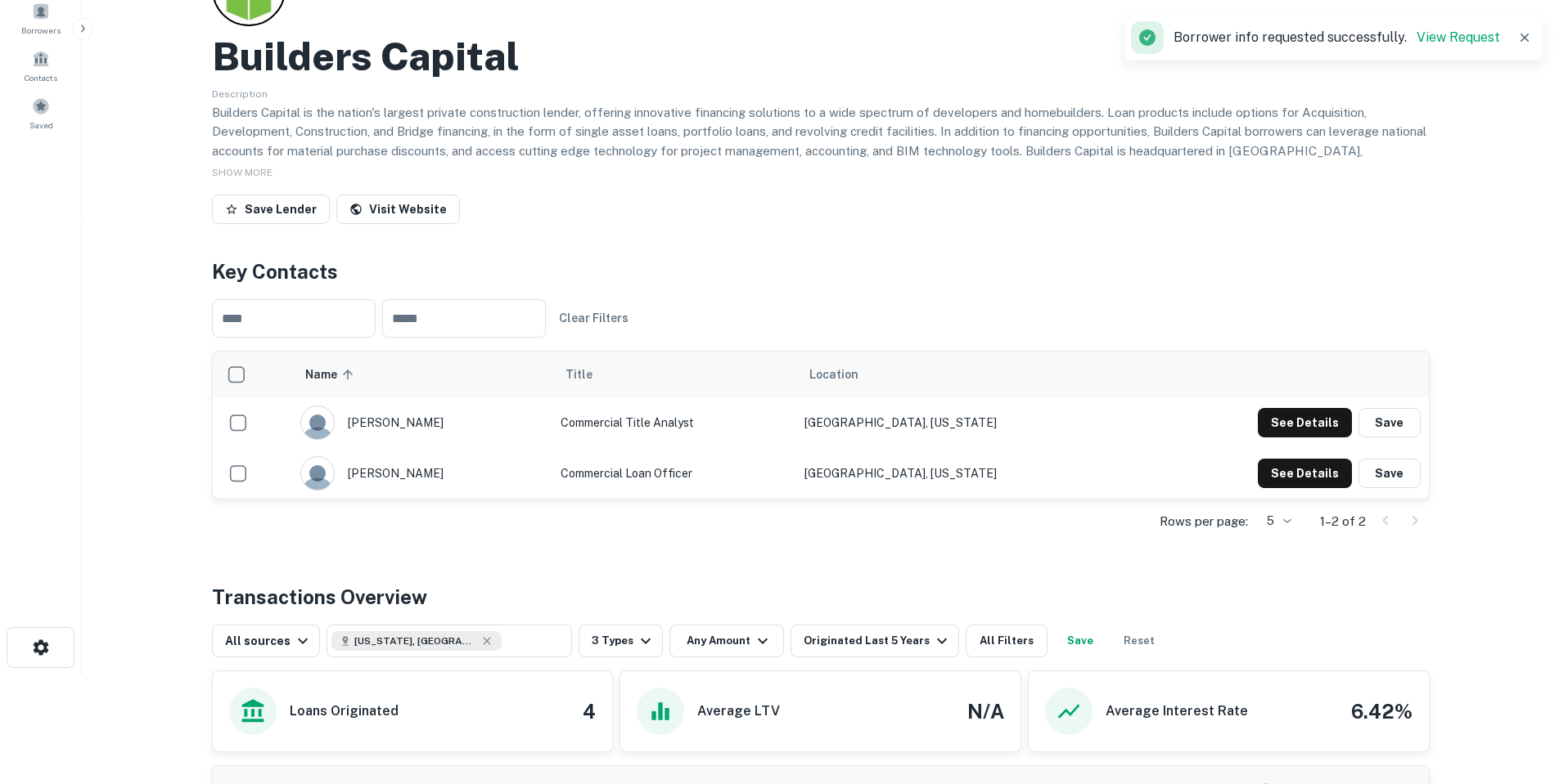
scroll to position [0, 0]
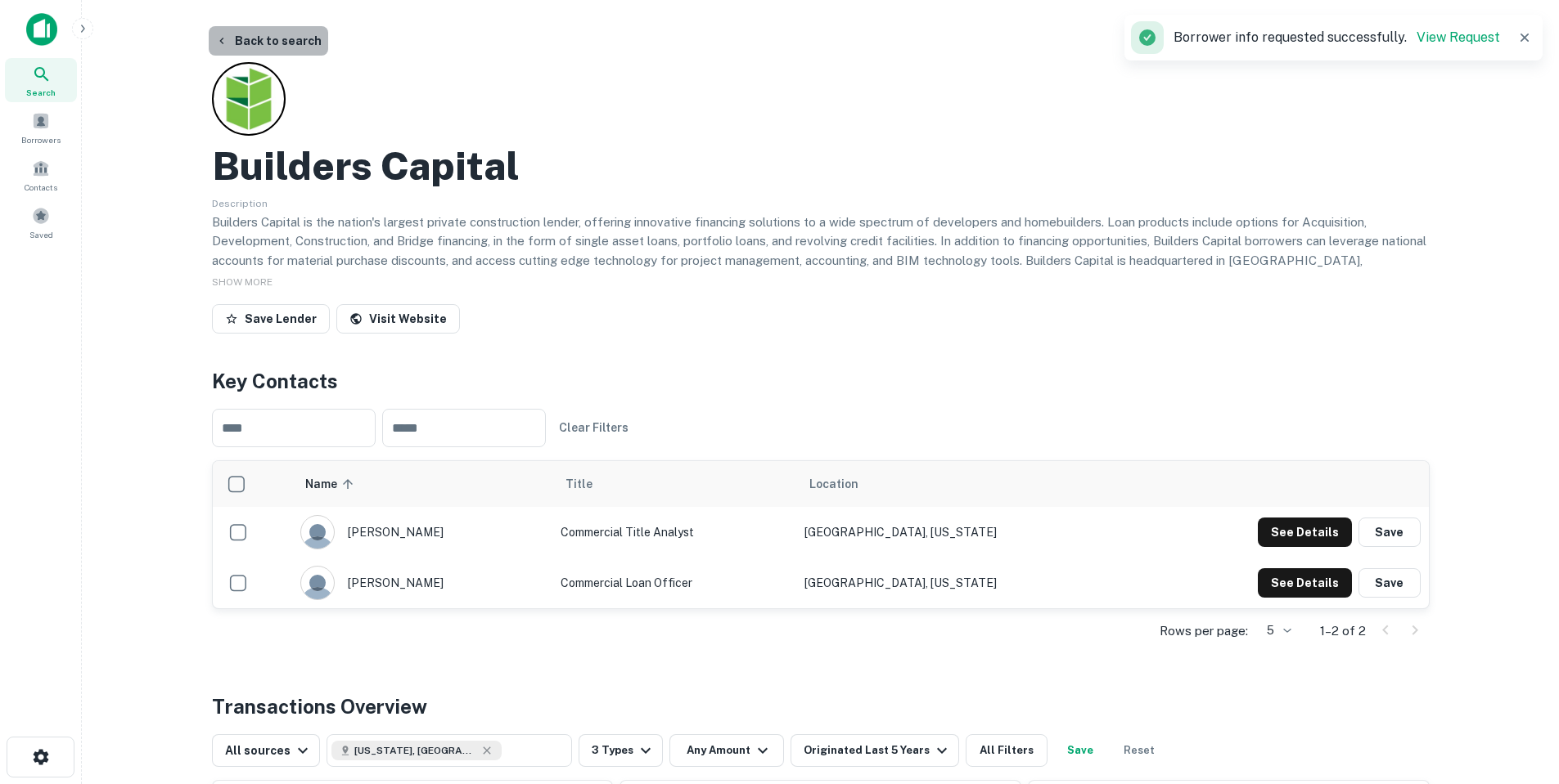
click at [278, 36] on button "Back to search" at bounding box center [268, 41] width 120 height 30
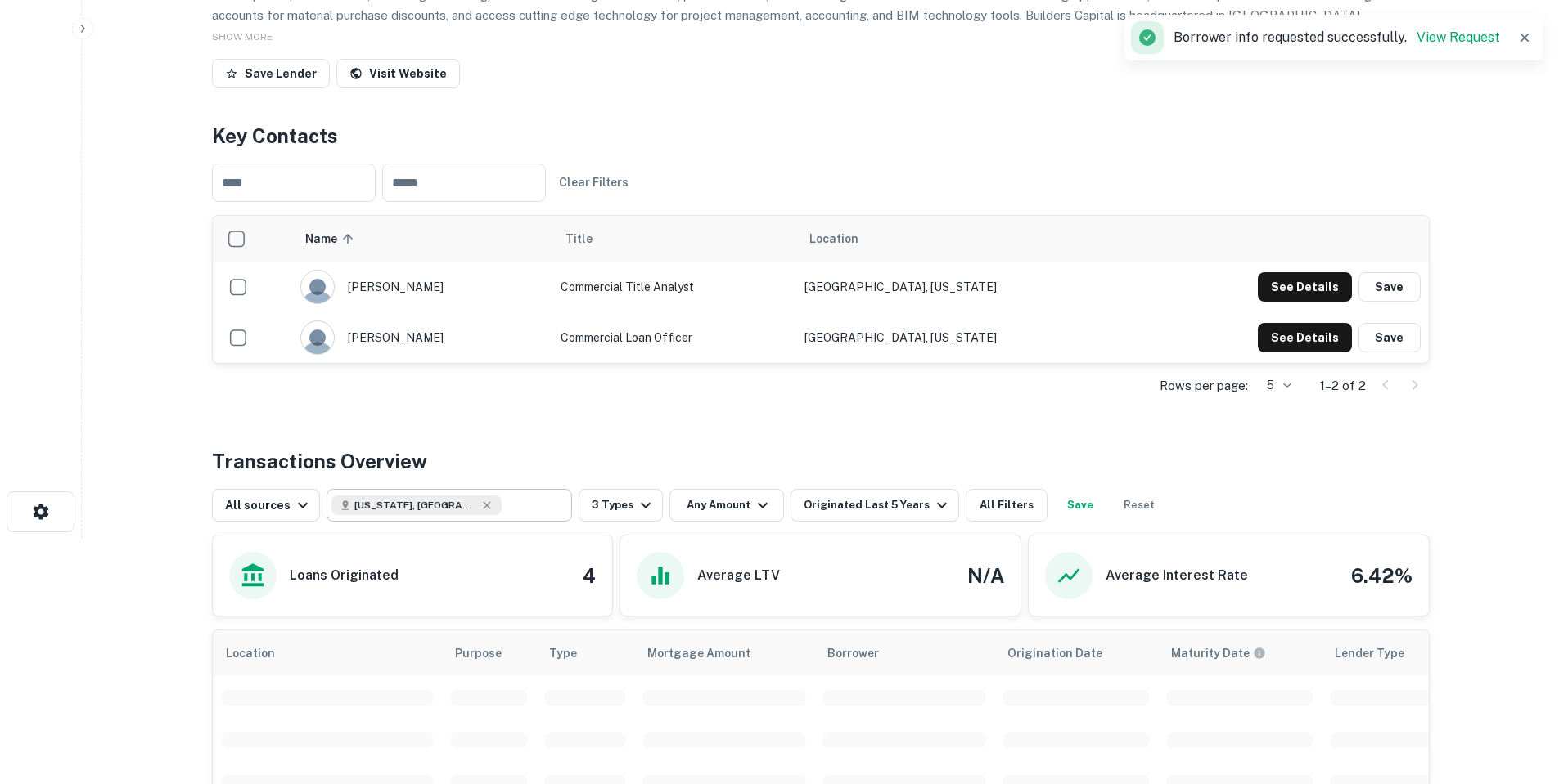
type input "**********"
click at [472, 516] on body "Search Borrowers Contacts Saved Back to search Builders Capital Description Bui…" at bounding box center [780, 146] width 1559 height 784
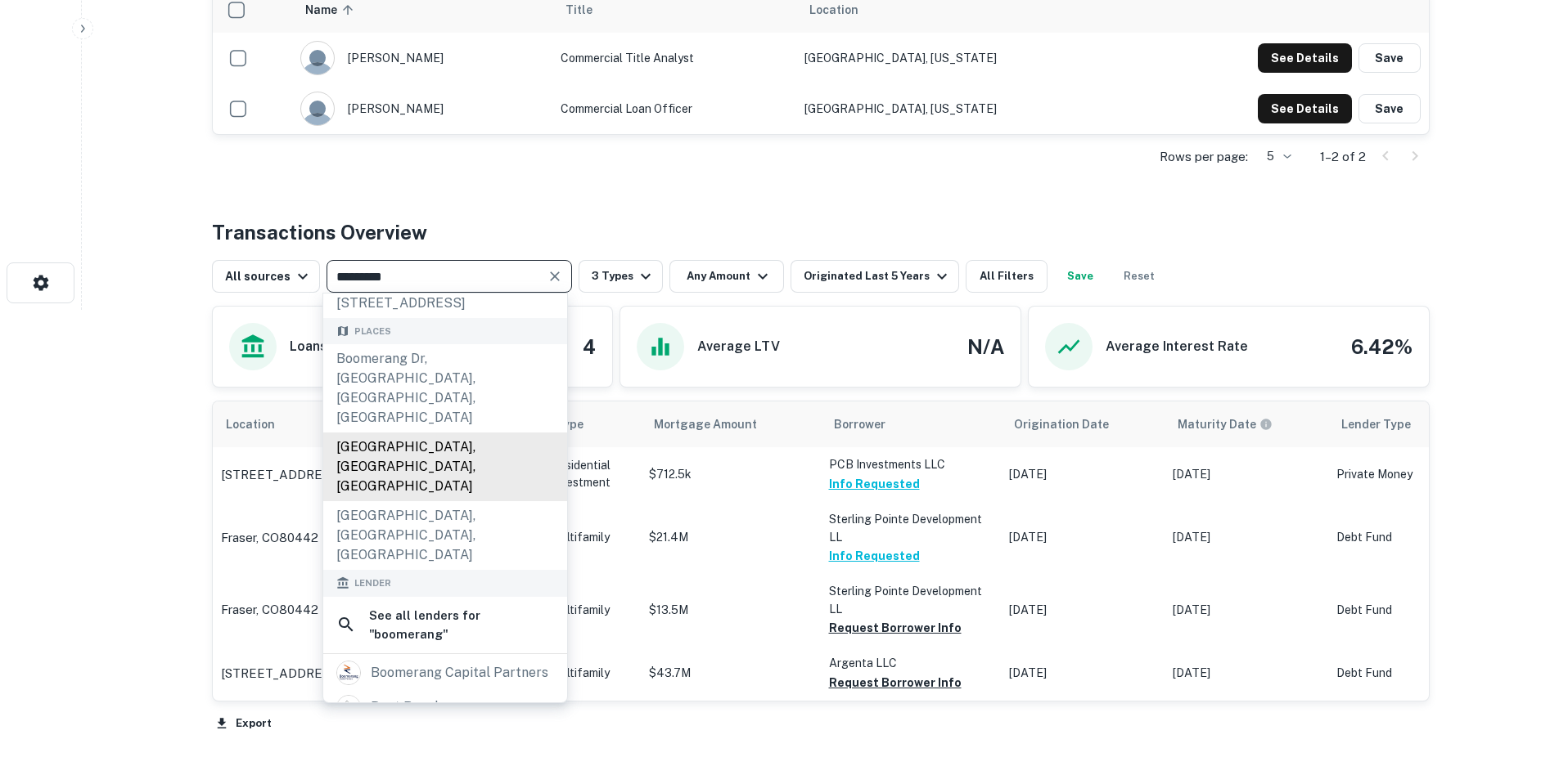
scroll to position [245, 0]
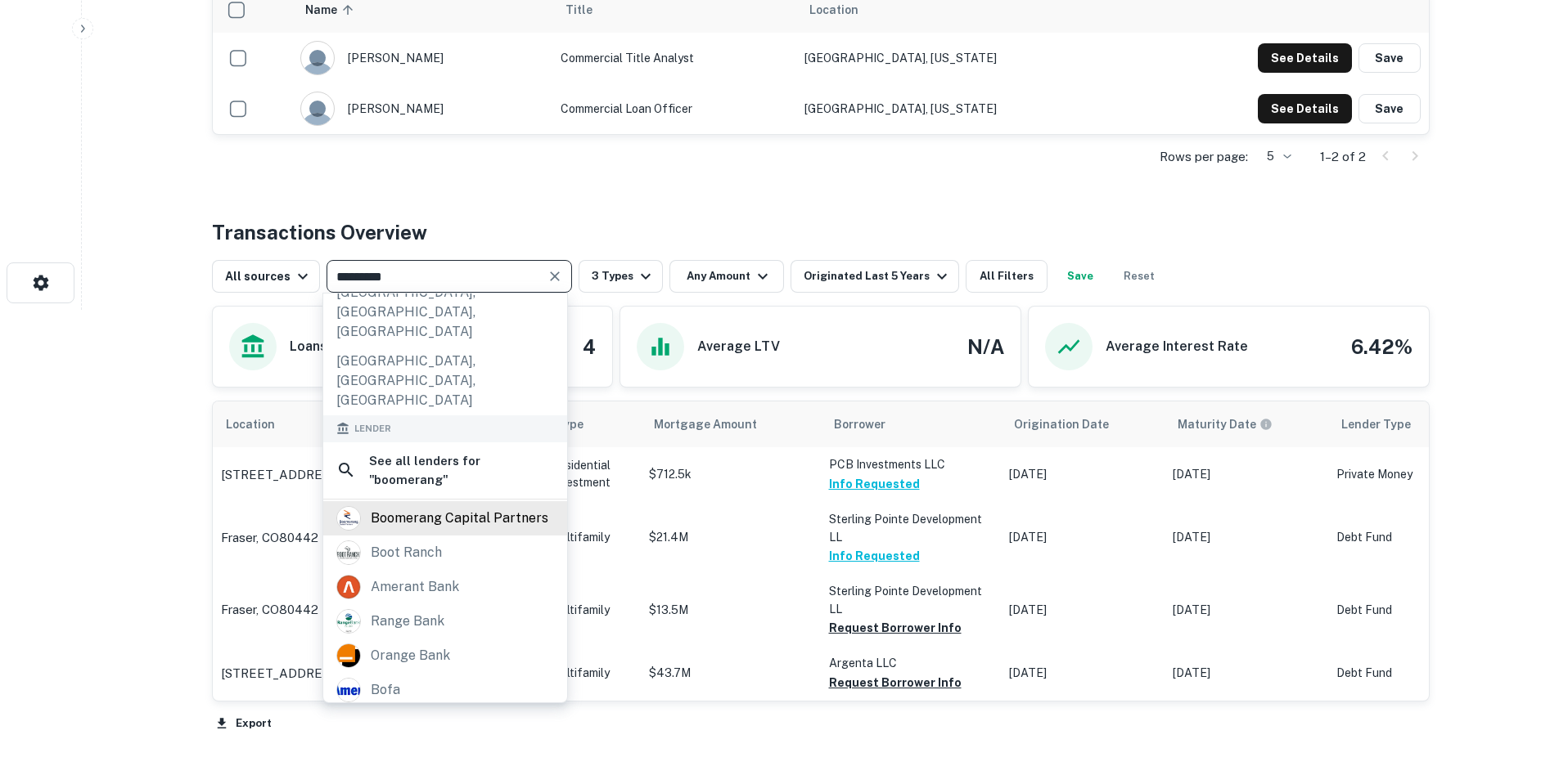
type input "*********"
click at [472, 506] on div "boomerang capital partners" at bounding box center [460, 518] width 178 height 25
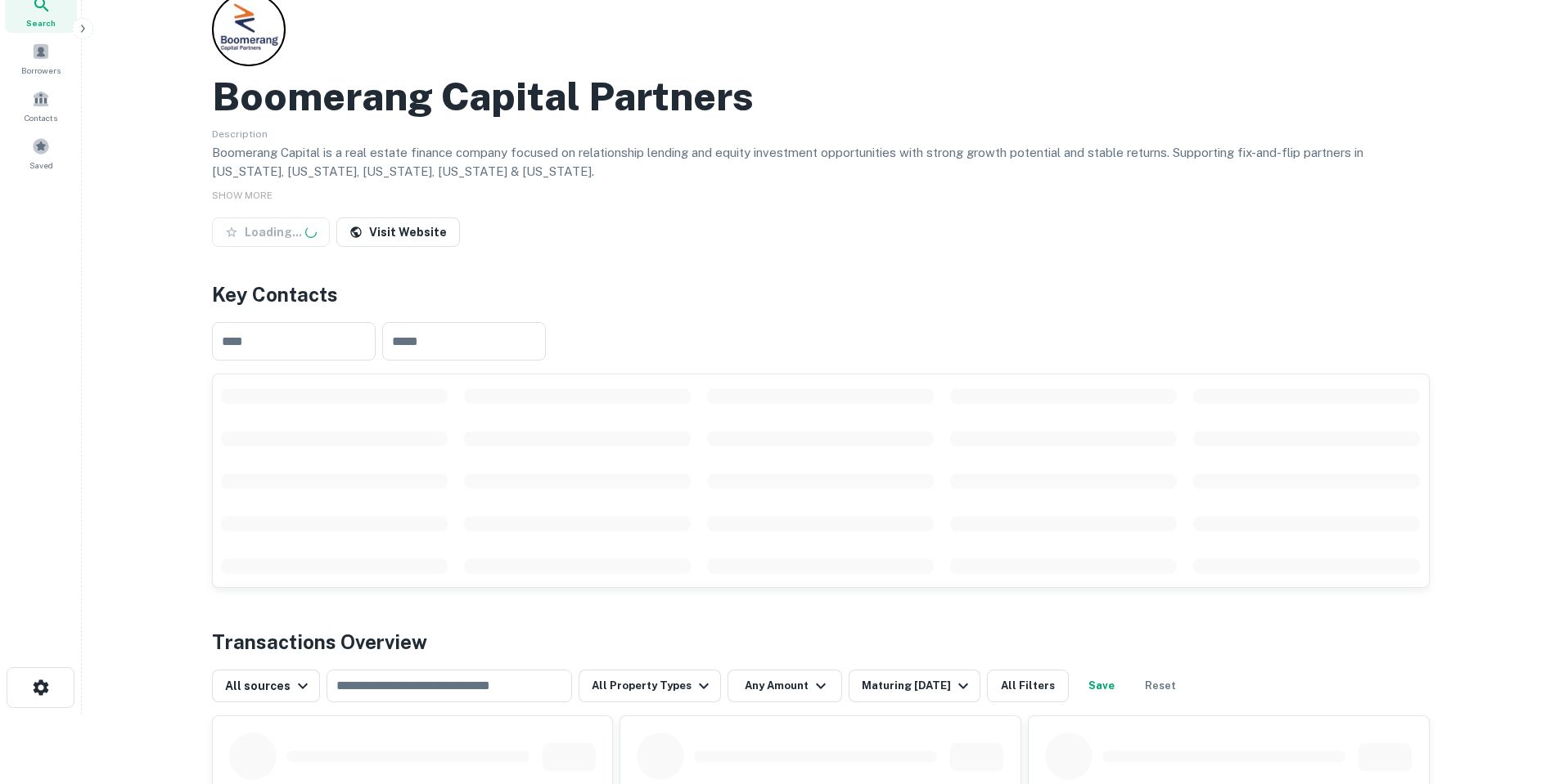
scroll to position [163, 0]
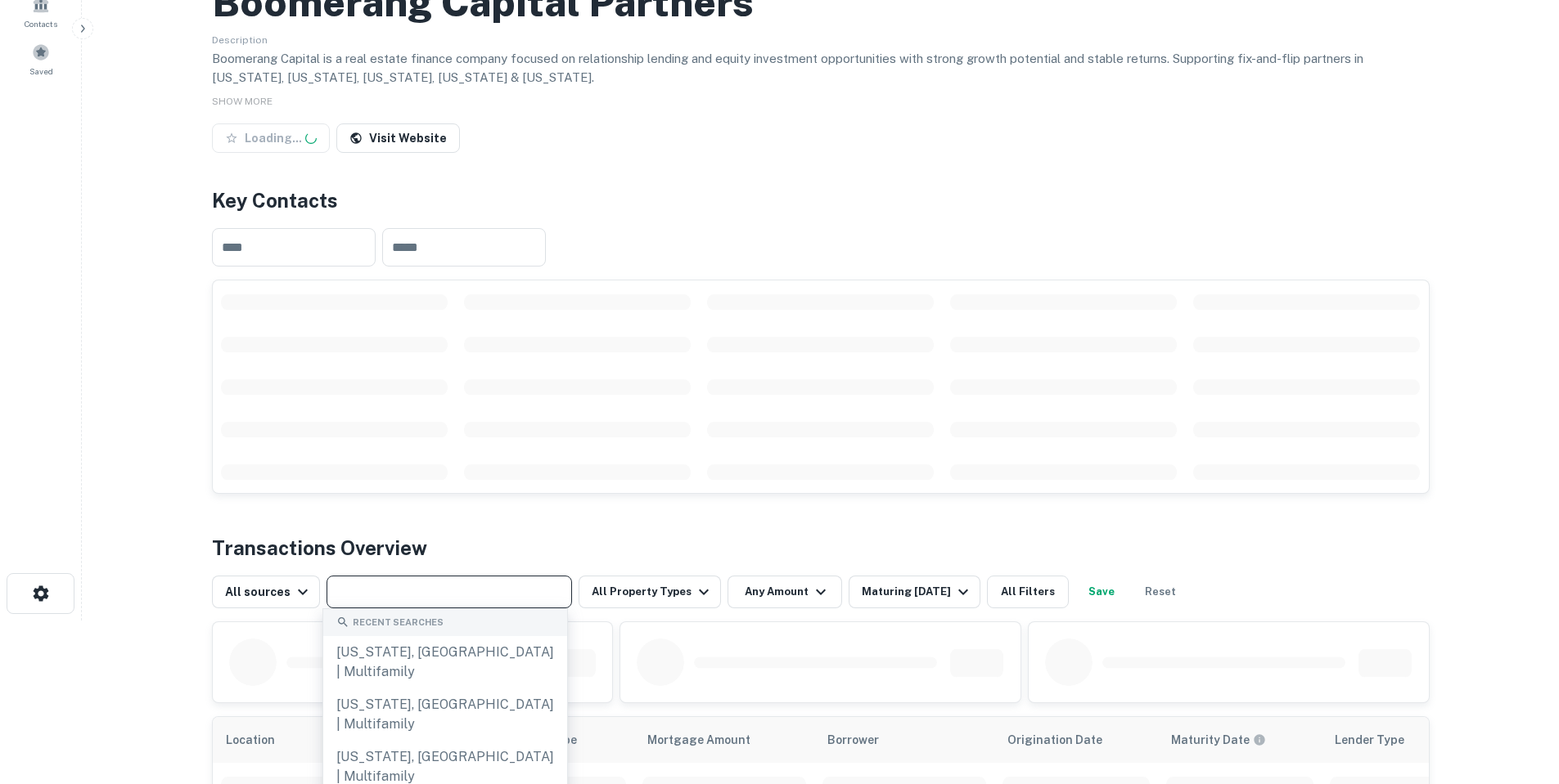
click at [401, 583] on input "text" at bounding box center [448, 591] width 233 height 23
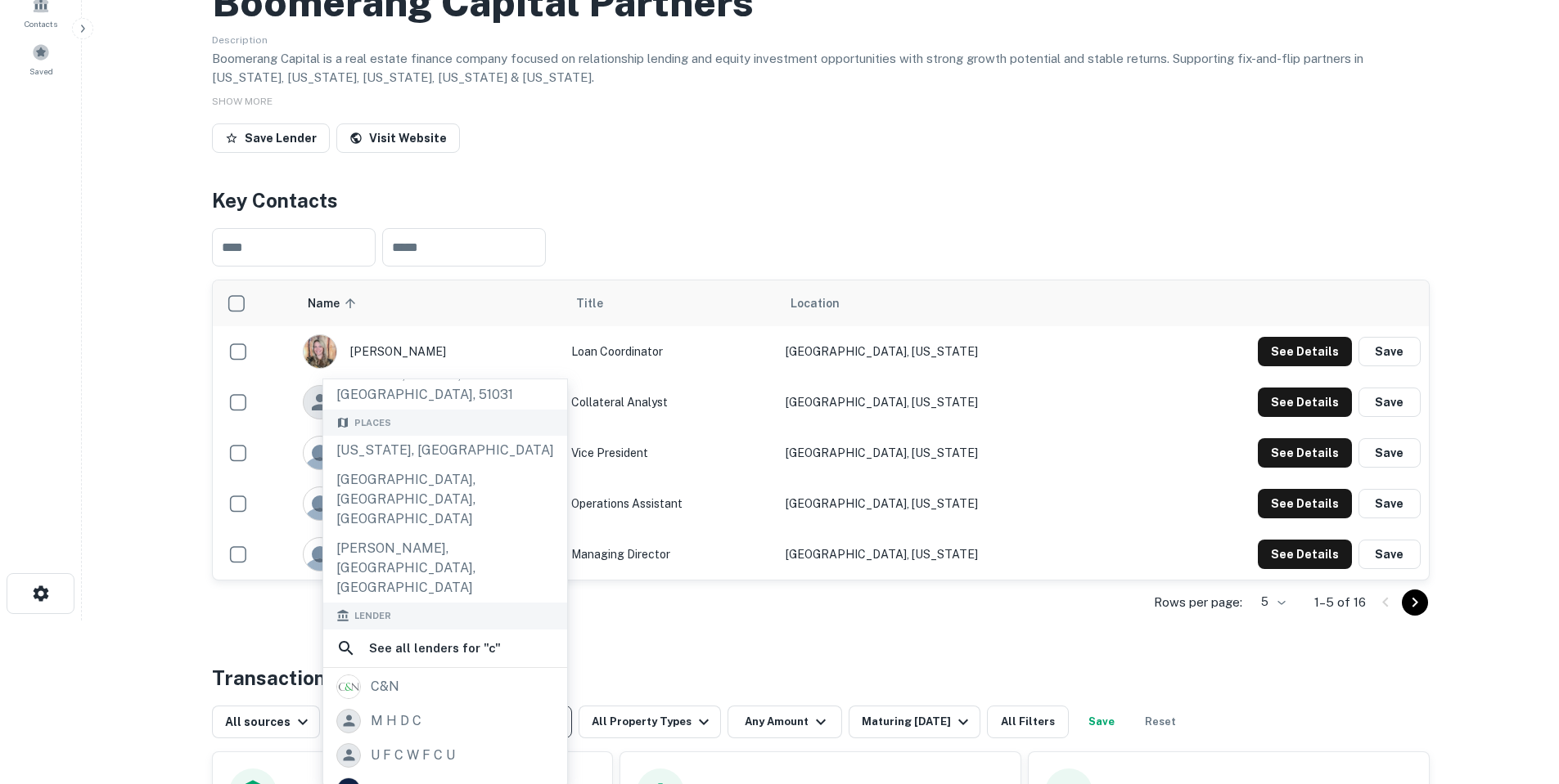
type input "*"
drag, startPoint x: 221, startPoint y: 626, endPoint x: 367, endPoint y: 646, distance: 147.4
click at [221, 627] on div "Back to search Boomerang Capital Partners Description Boomerang Capital is a re…" at bounding box center [820, 609] width 1257 height 1493
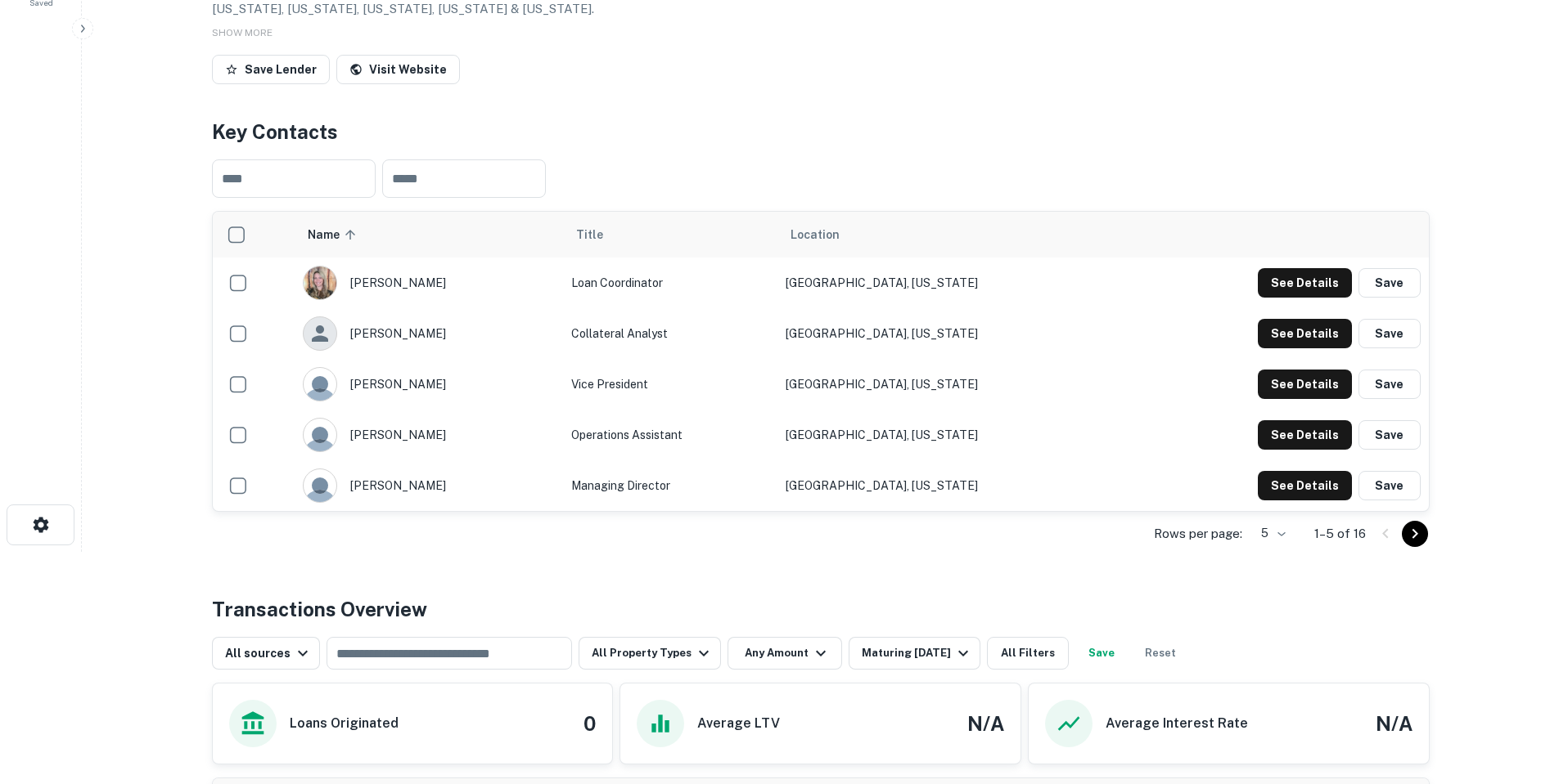
scroll to position [327, 0]
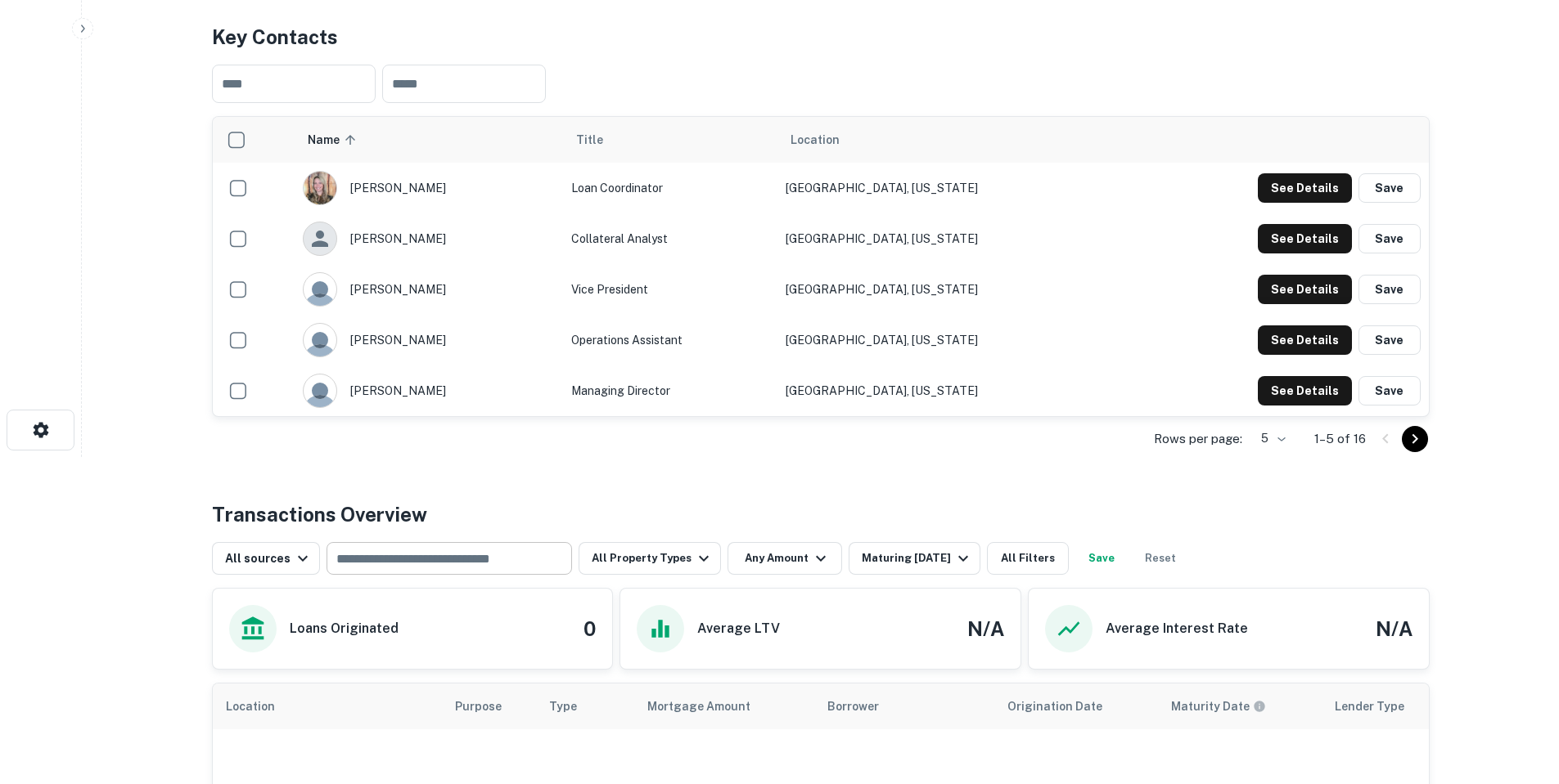
click at [420, 562] on input "text" at bounding box center [448, 558] width 233 height 23
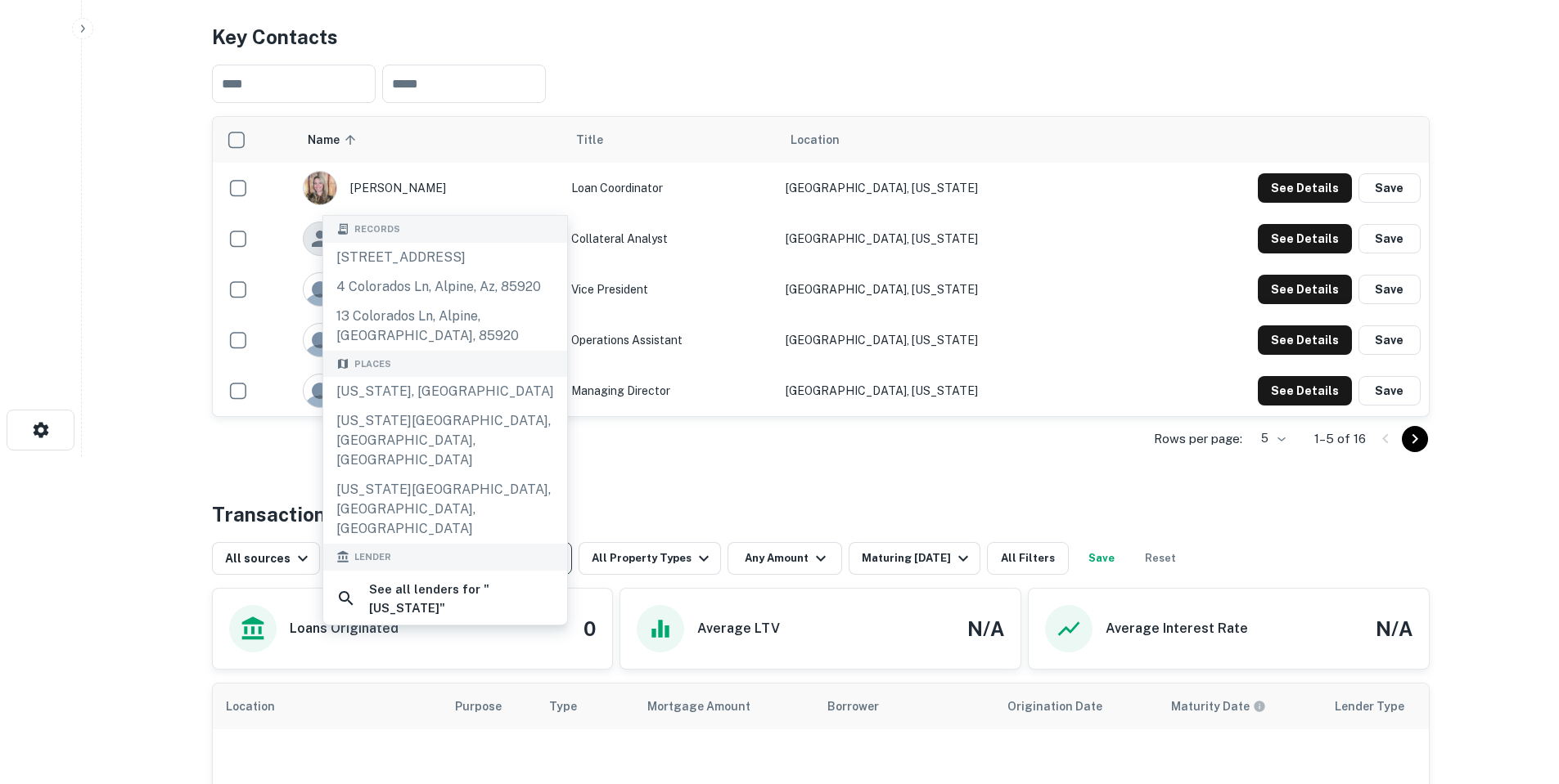
type input "********"
click at [399, 378] on div "Places" at bounding box center [445, 364] width 244 height 27
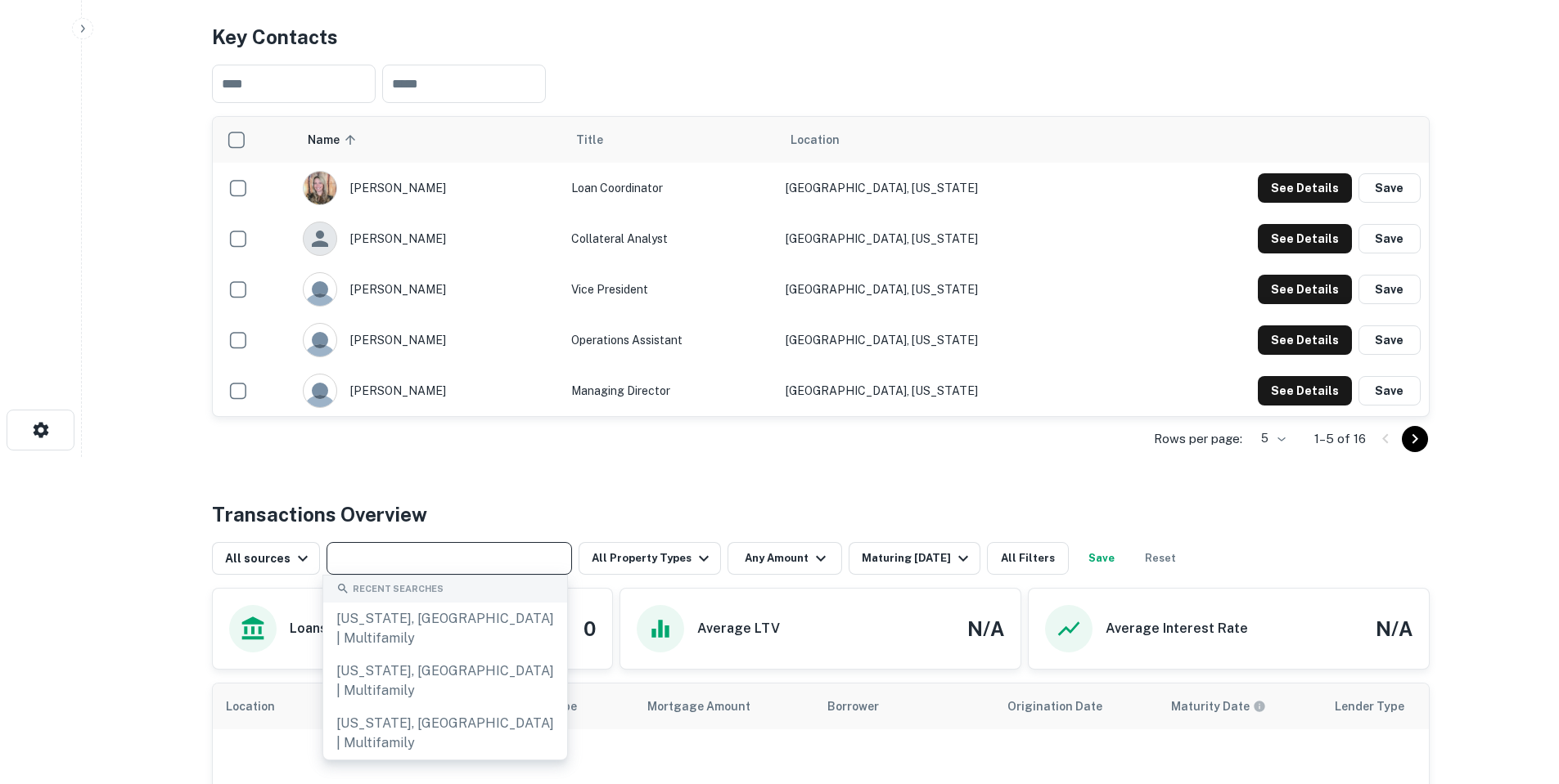
click at [427, 553] on input "text" at bounding box center [448, 558] width 233 height 23
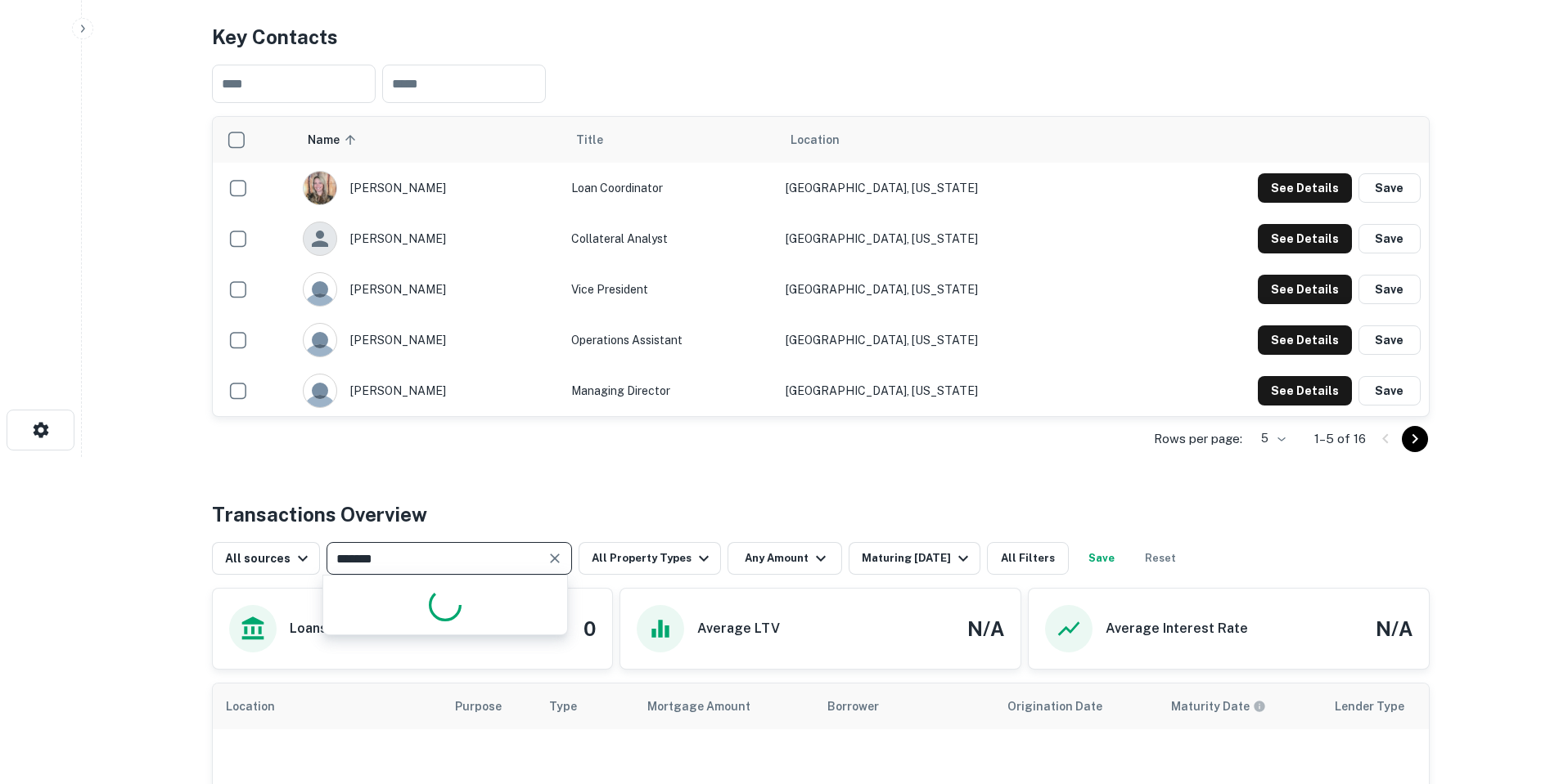
type input "********"
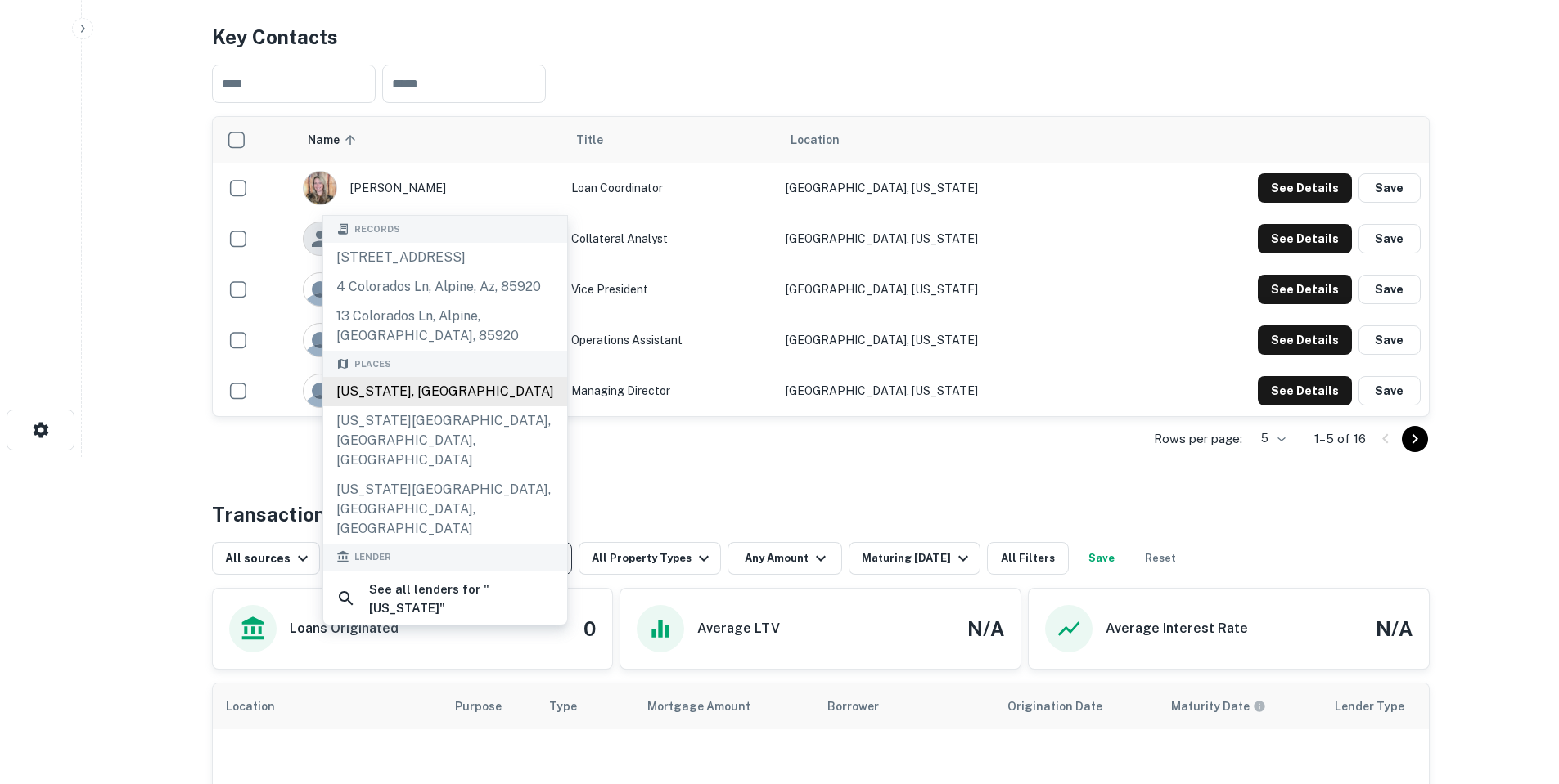
click at [417, 406] on div "[US_STATE], [GEOGRAPHIC_DATA]" at bounding box center [445, 392] width 244 height 30
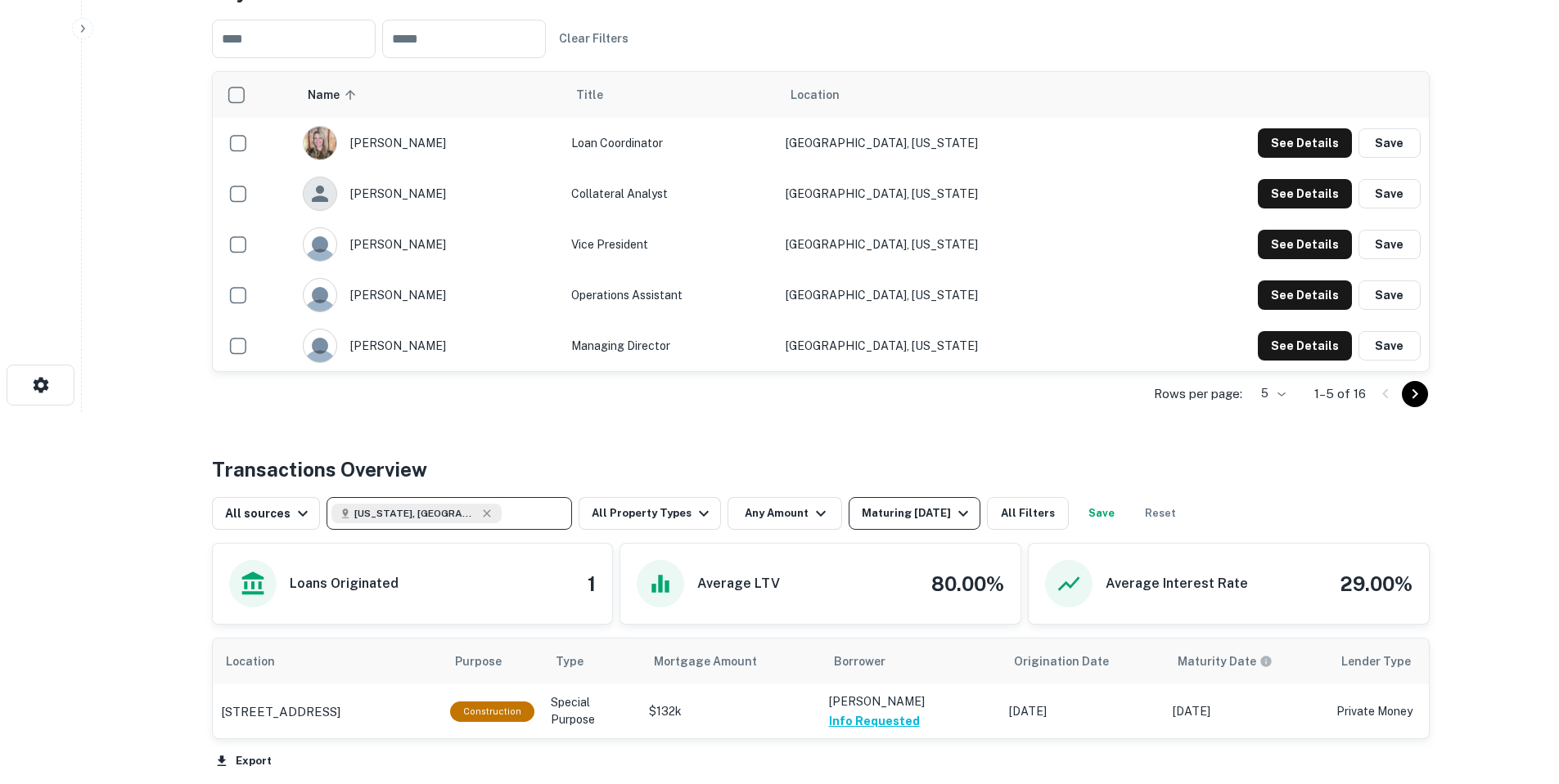
scroll to position [409, 0]
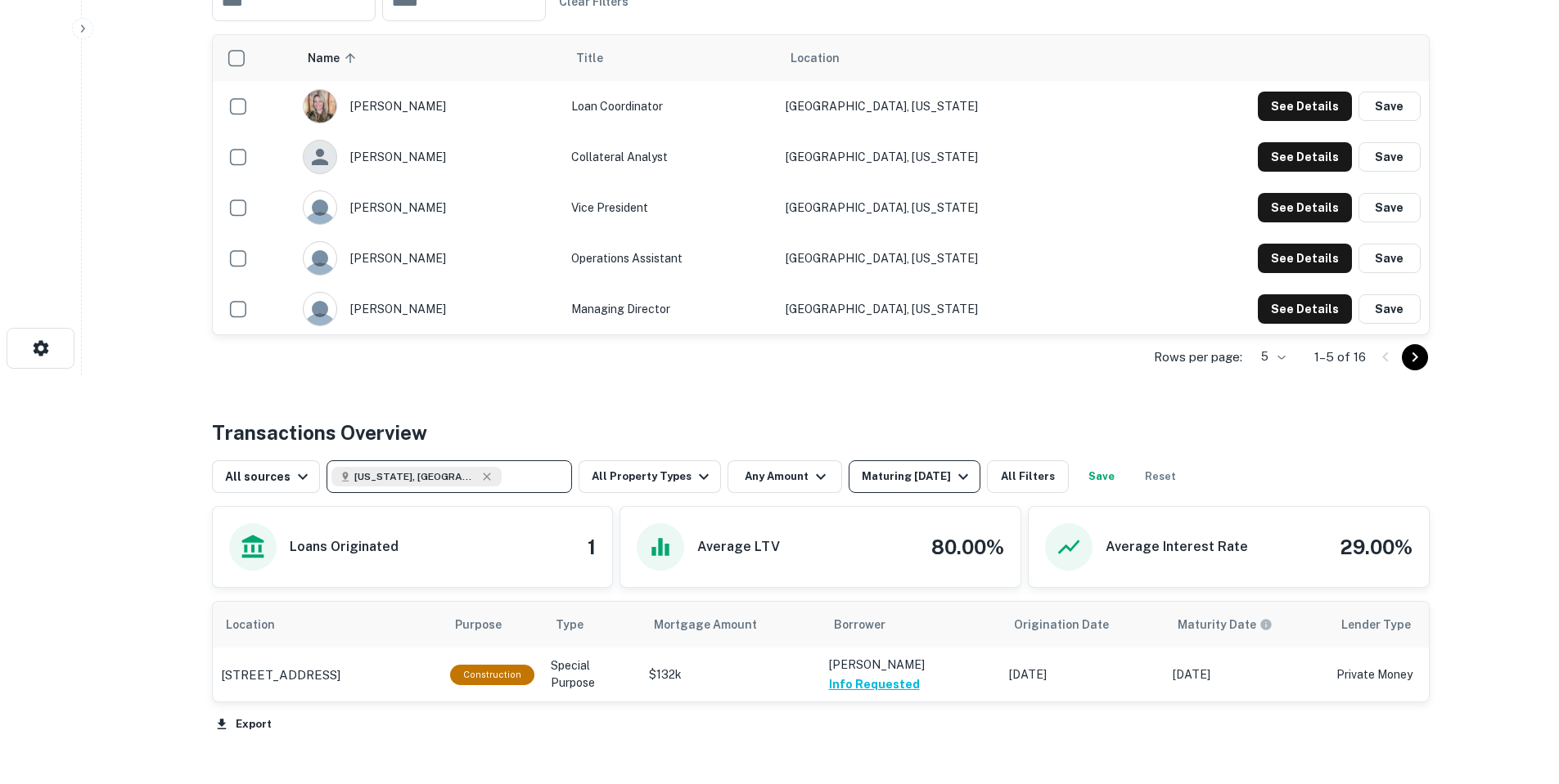
click at [894, 476] on div "Maturing [DATE]" at bounding box center [917, 477] width 112 height 20
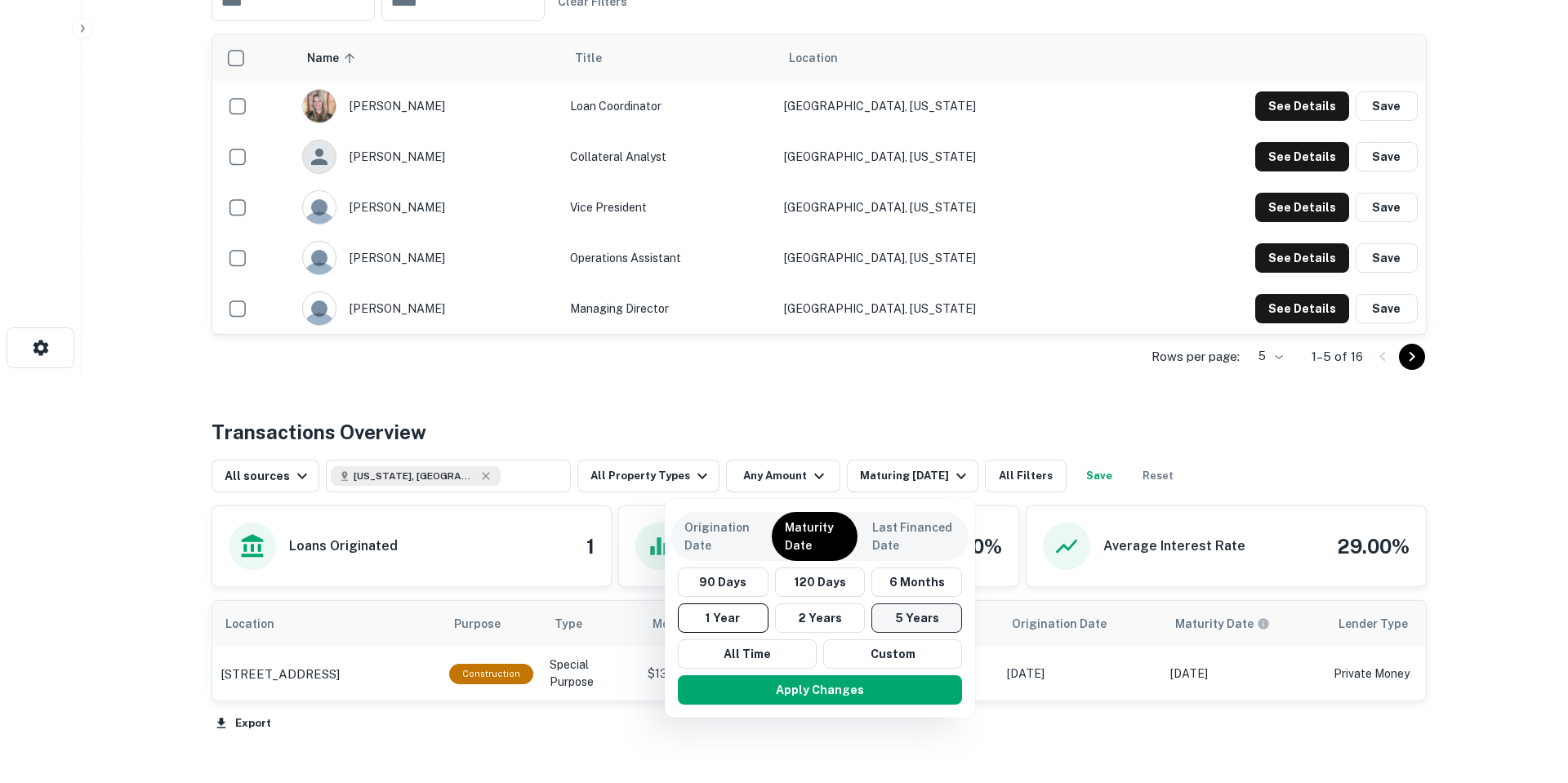
click at [899, 619] on button "5 Years" at bounding box center [917, 618] width 91 height 30
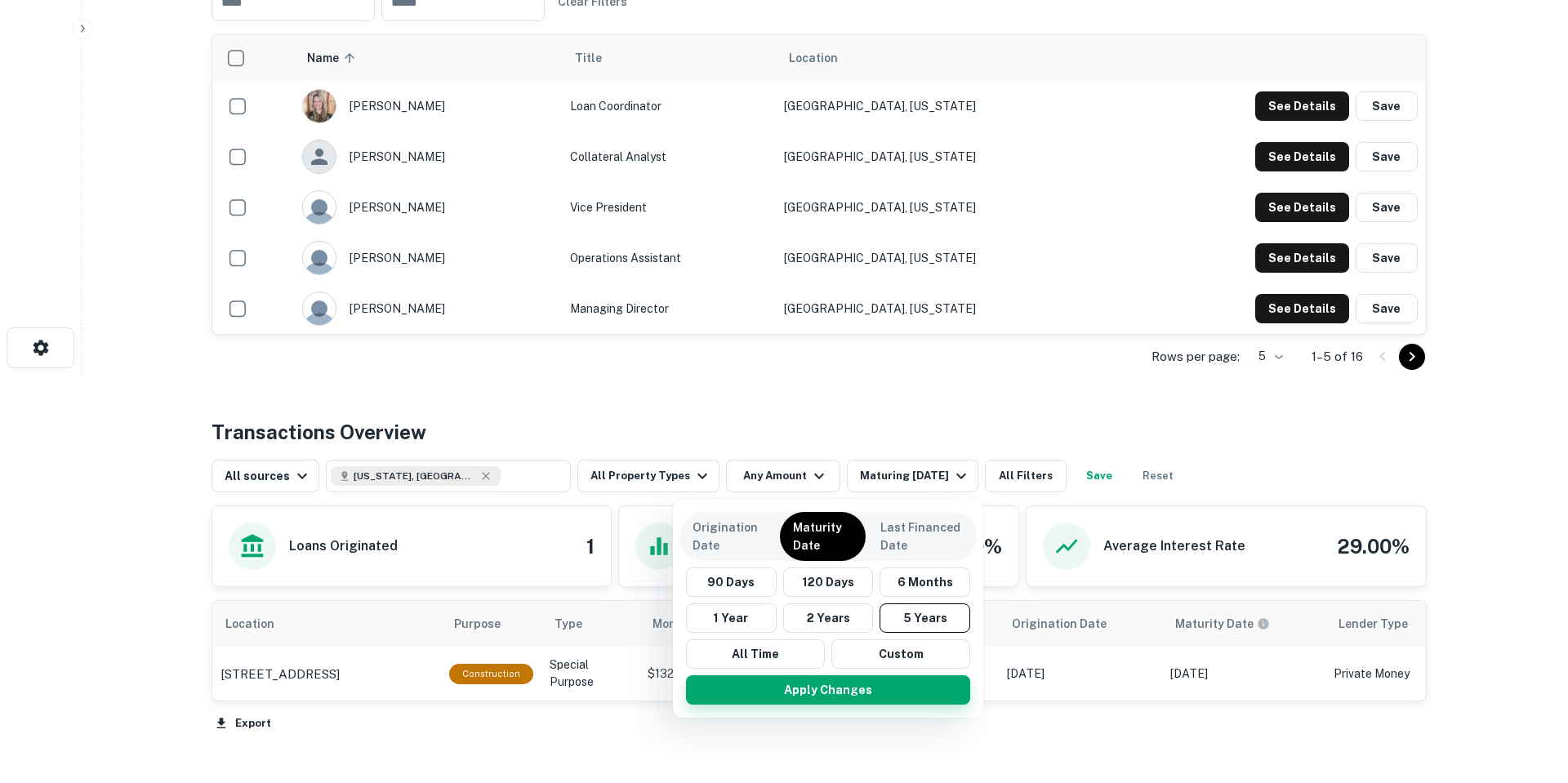
click at [905, 690] on button "Apply Changes" at bounding box center [828, 690] width 284 height 30
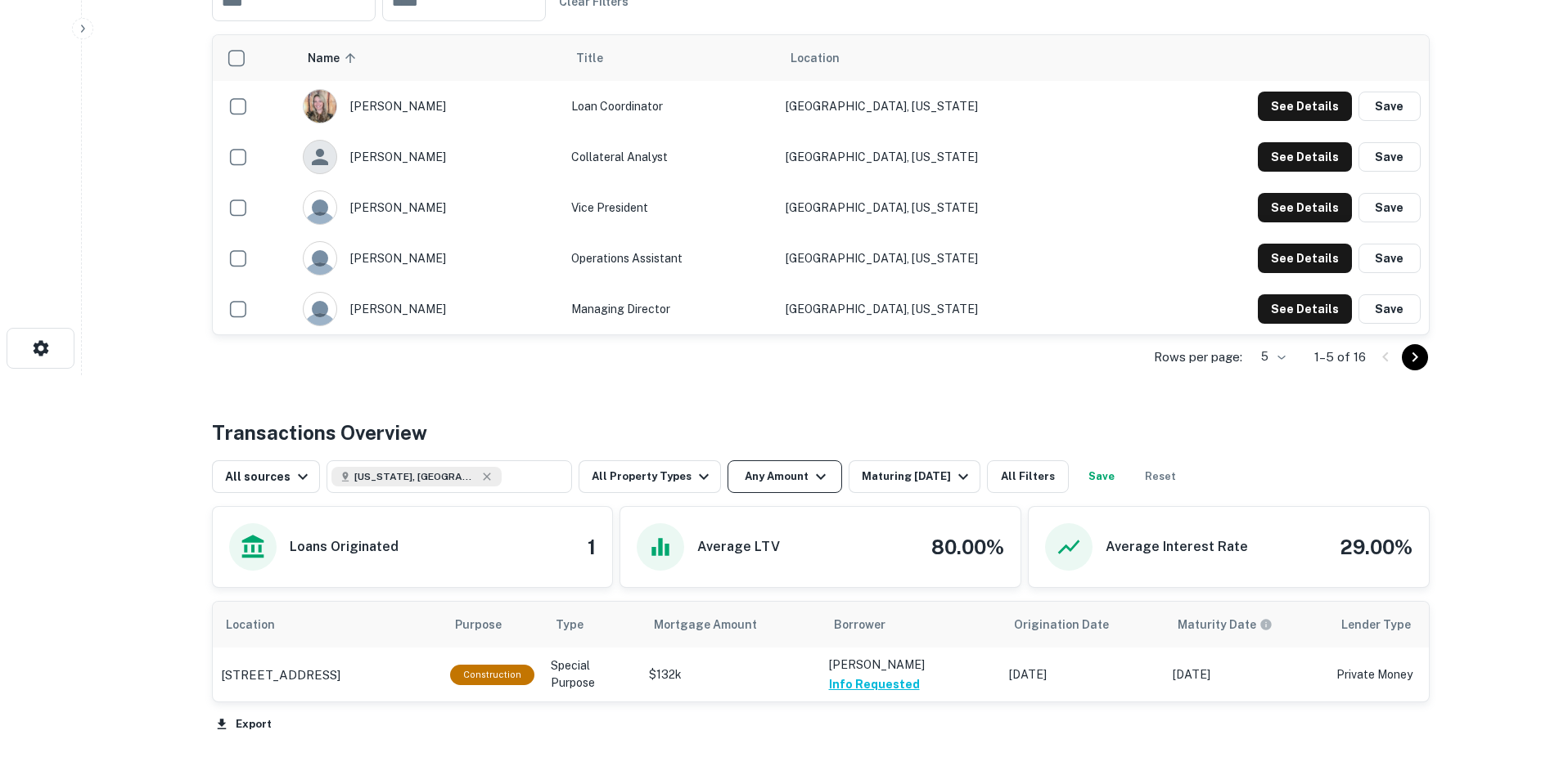
click at [820, 483] on icon "button" at bounding box center [821, 477] width 20 height 20
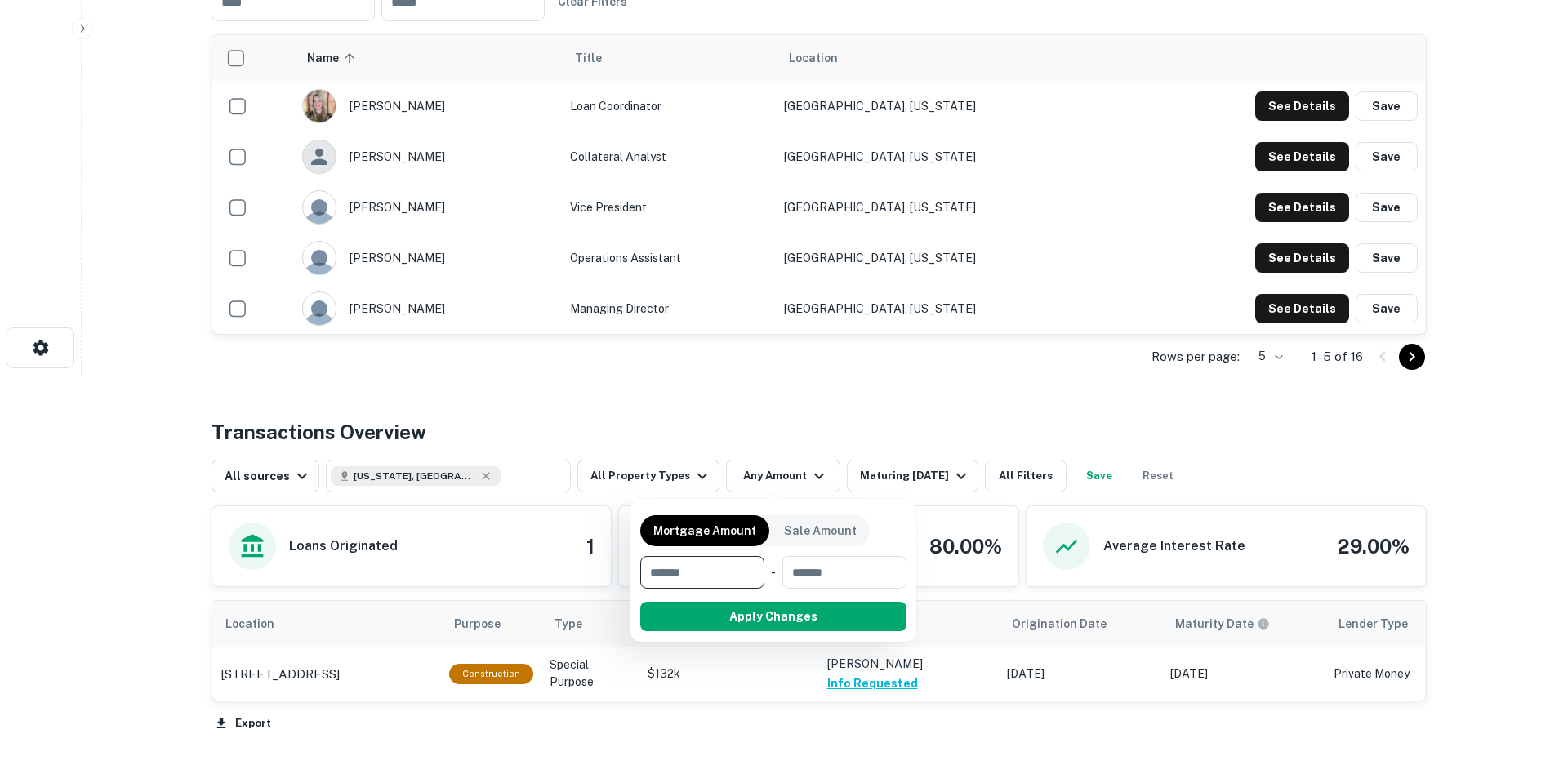
click at [680, 462] on div at bounding box center [784, 391] width 1568 height 783
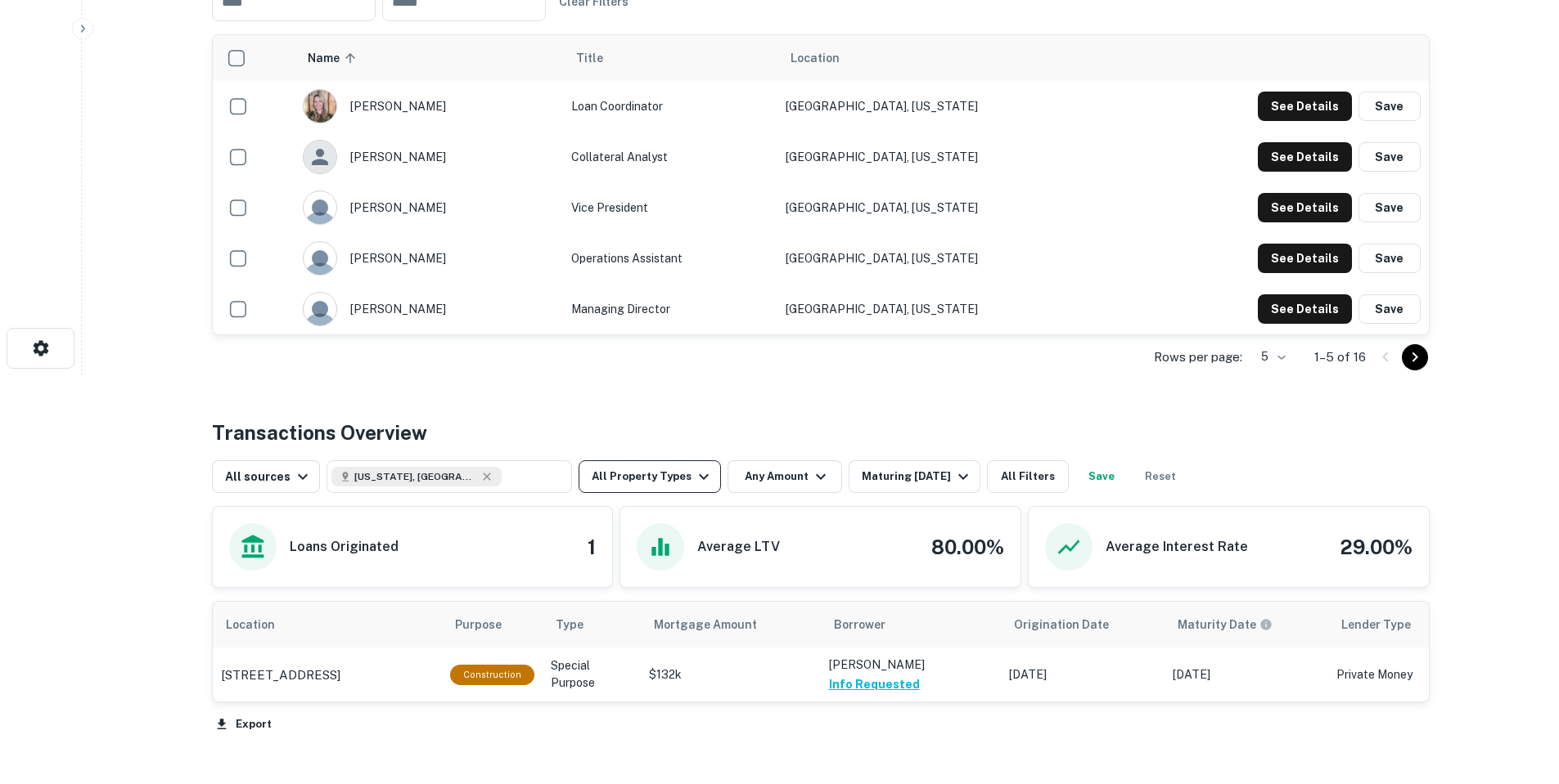
click at [666, 480] on button "All Property Types" at bounding box center [650, 477] width 142 height 33
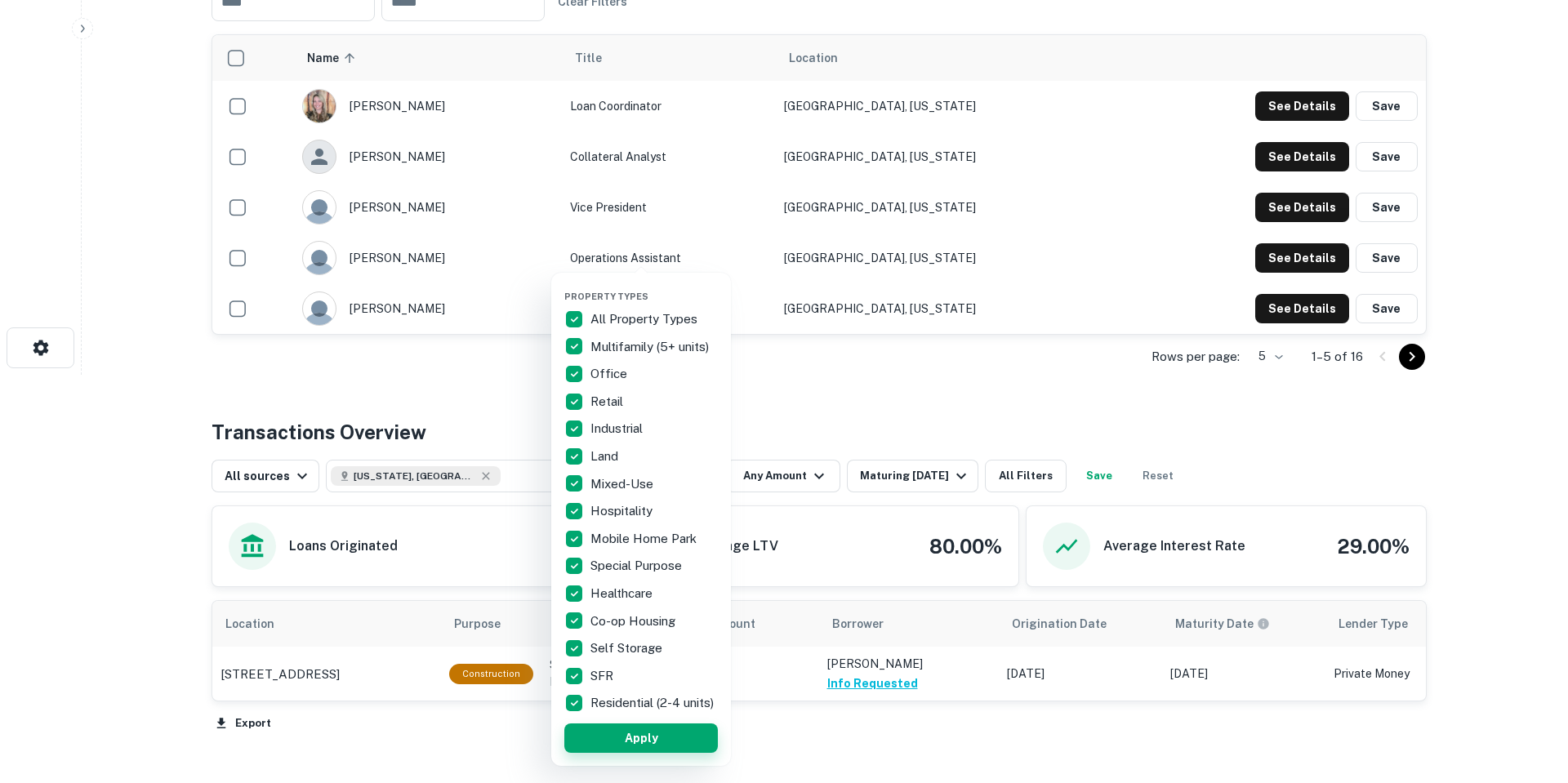
click at [636, 751] on button "Apply" at bounding box center [642, 739] width 154 height 30
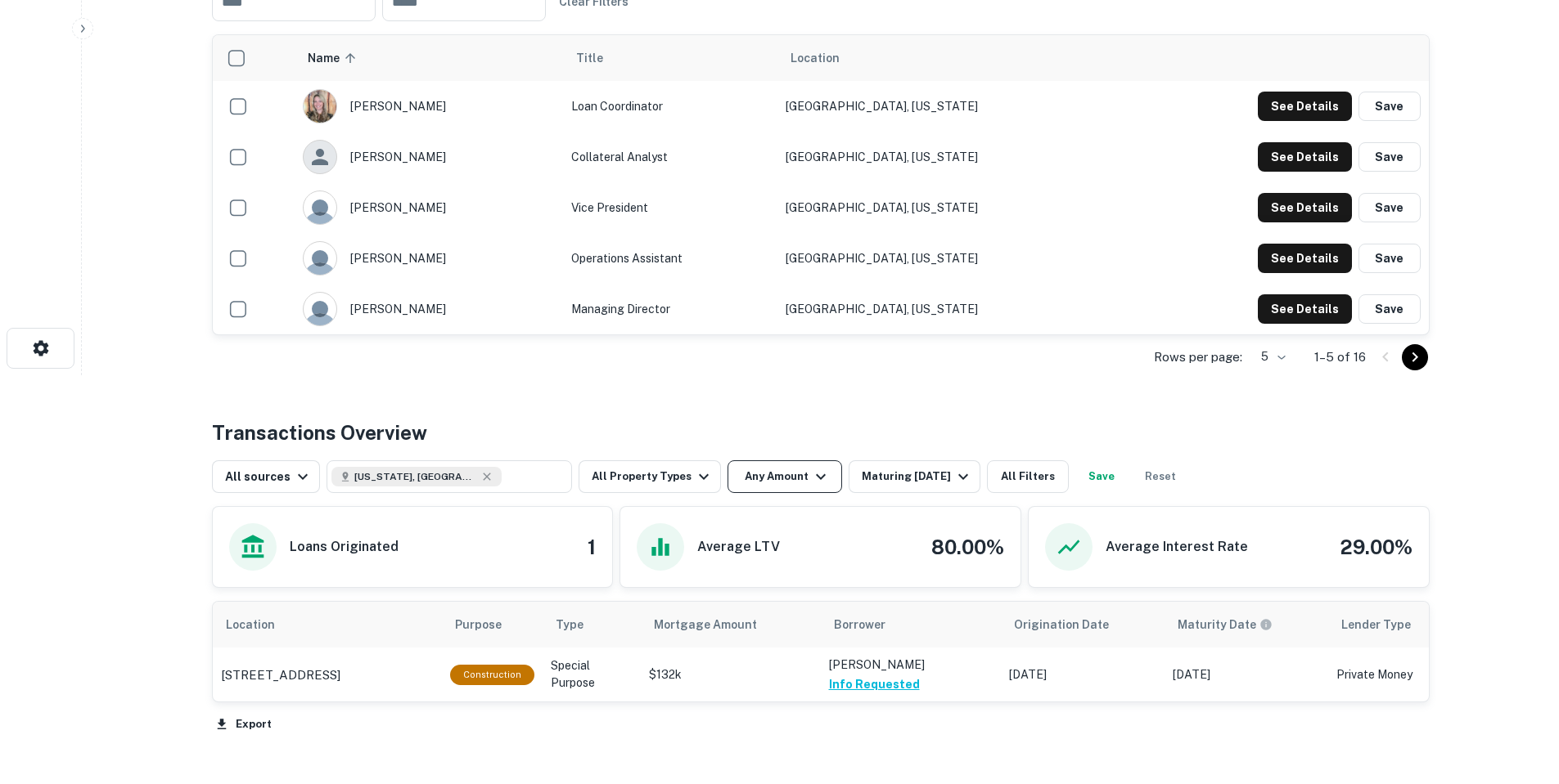
click at [775, 467] on button "Any Amount" at bounding box center [784, 477] width 115 height 33
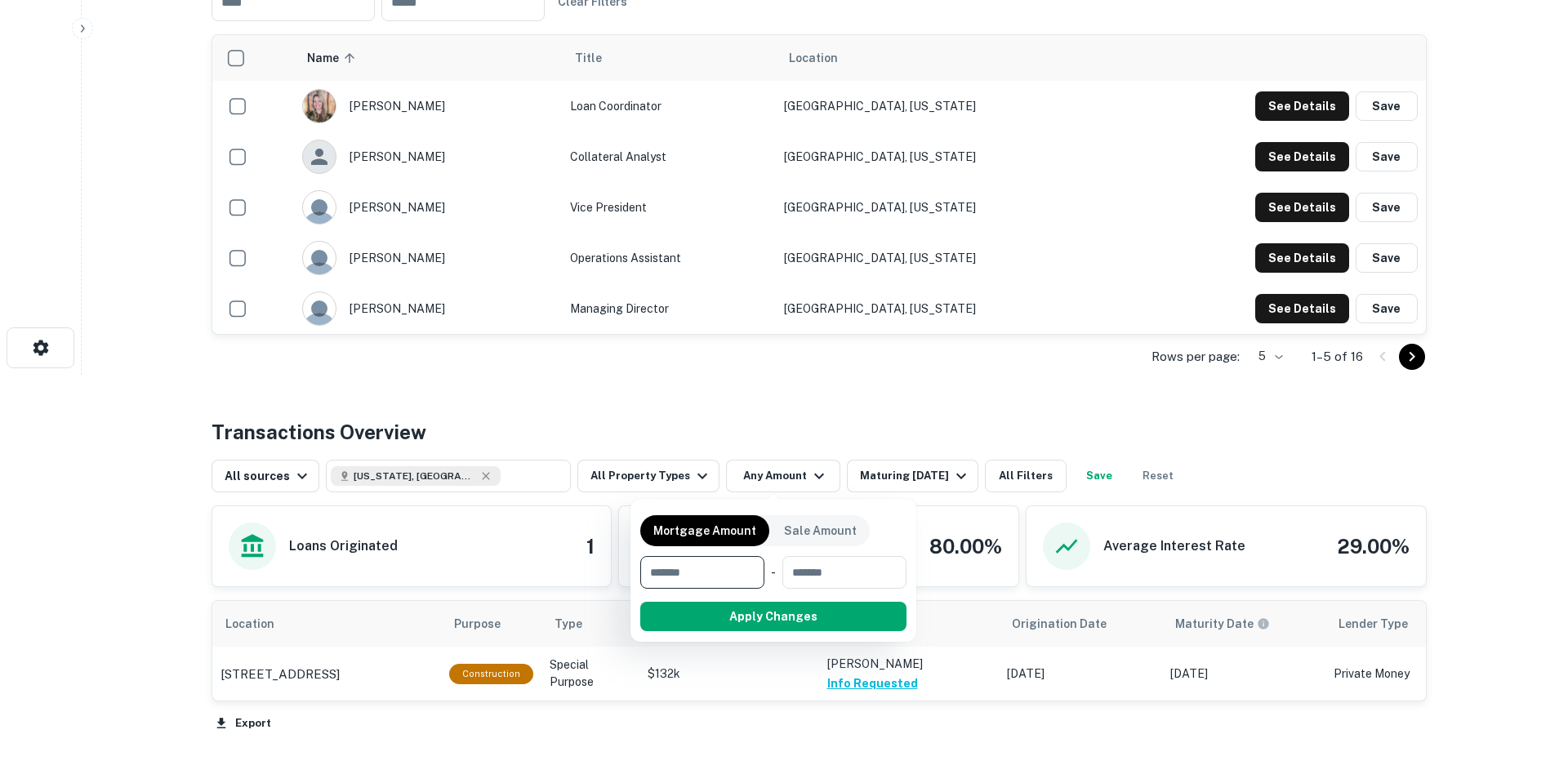
click at [910, 478] on div at bounding box center [784, 391] width 1568 height 783
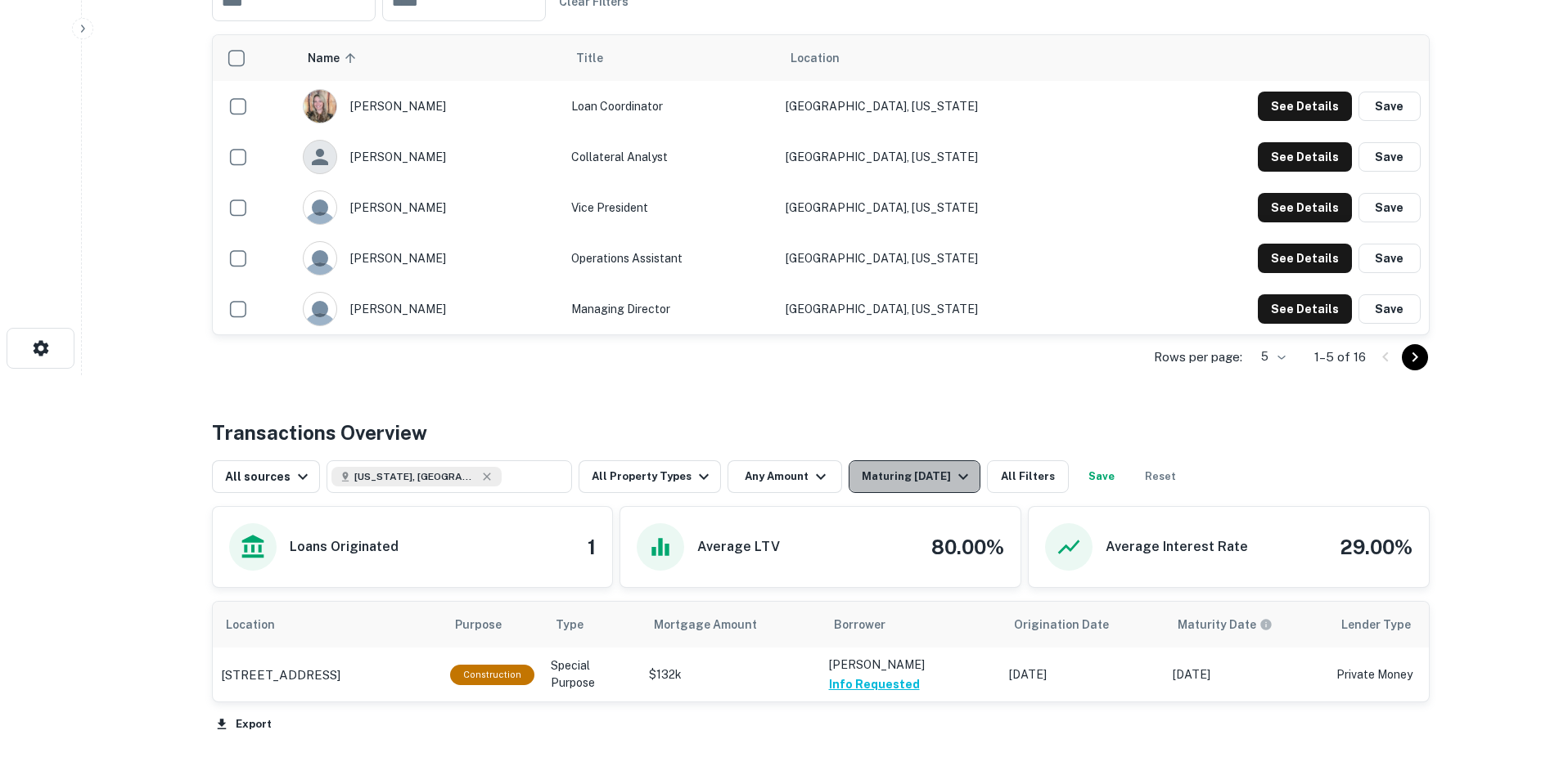
click at [898, 479] on div "Maturing [DATE]" at bounding box center [917, 477] width 112 height 20
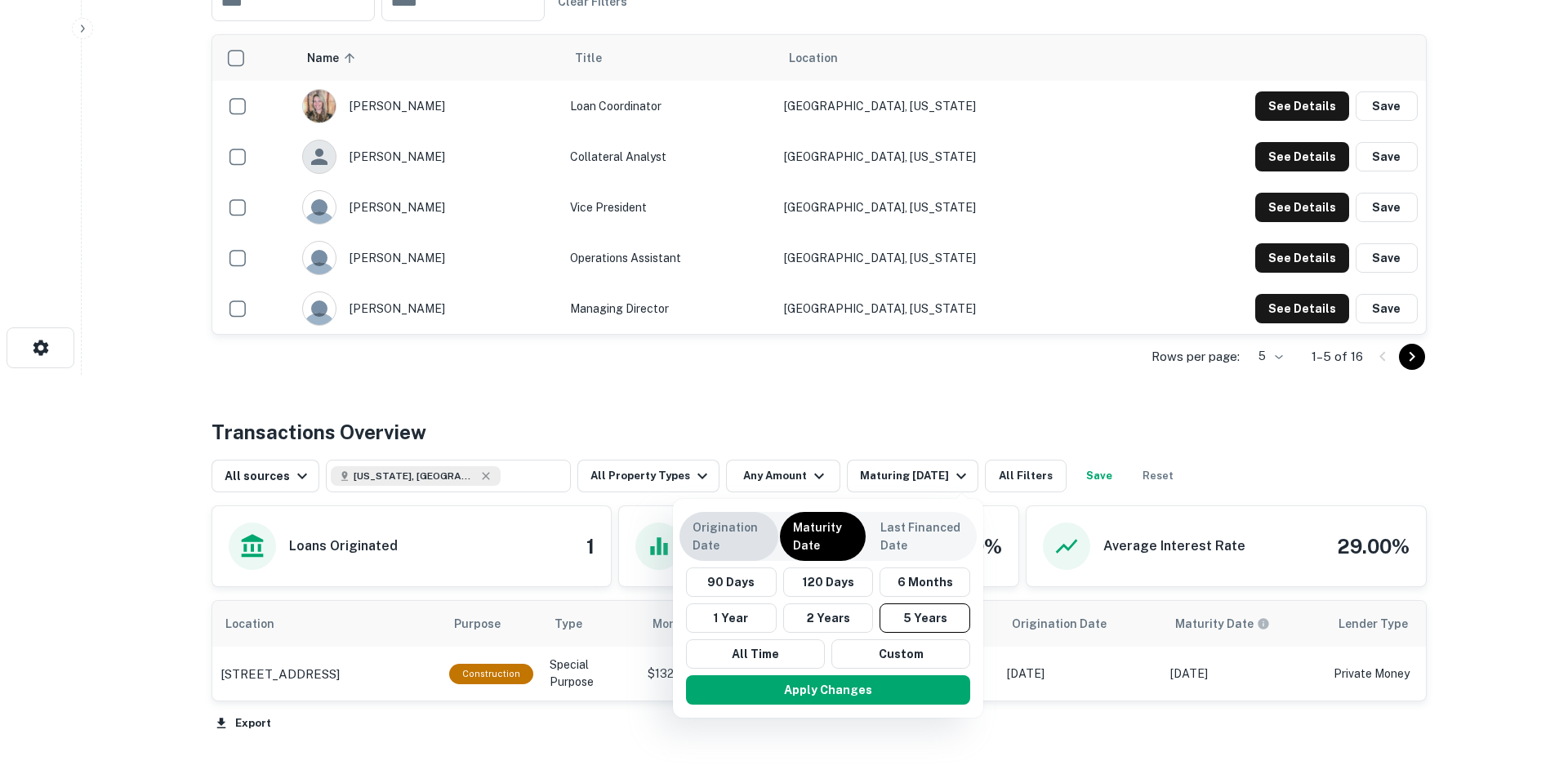
click at [719, 540] on p "Origination Date" at bounding box center [730, 536] width 73 height 36
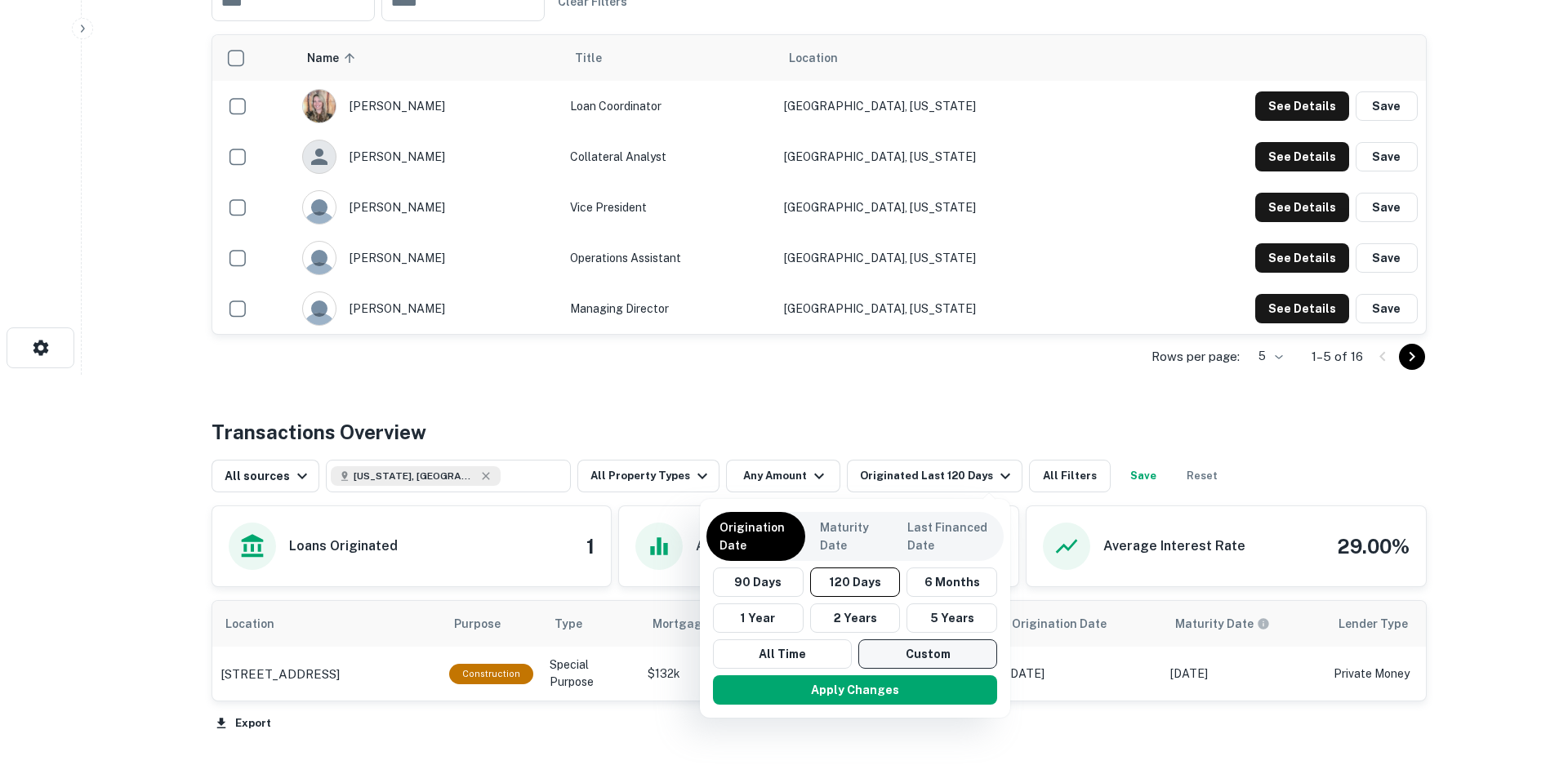
drag, startPoint x: 868, startPoint y: 655, endPoint x: 883, endPoint y: 657, distance: 15.1
click at [869, 655] on button "Custom" at bounding box center [927, 655] width 139 height 30
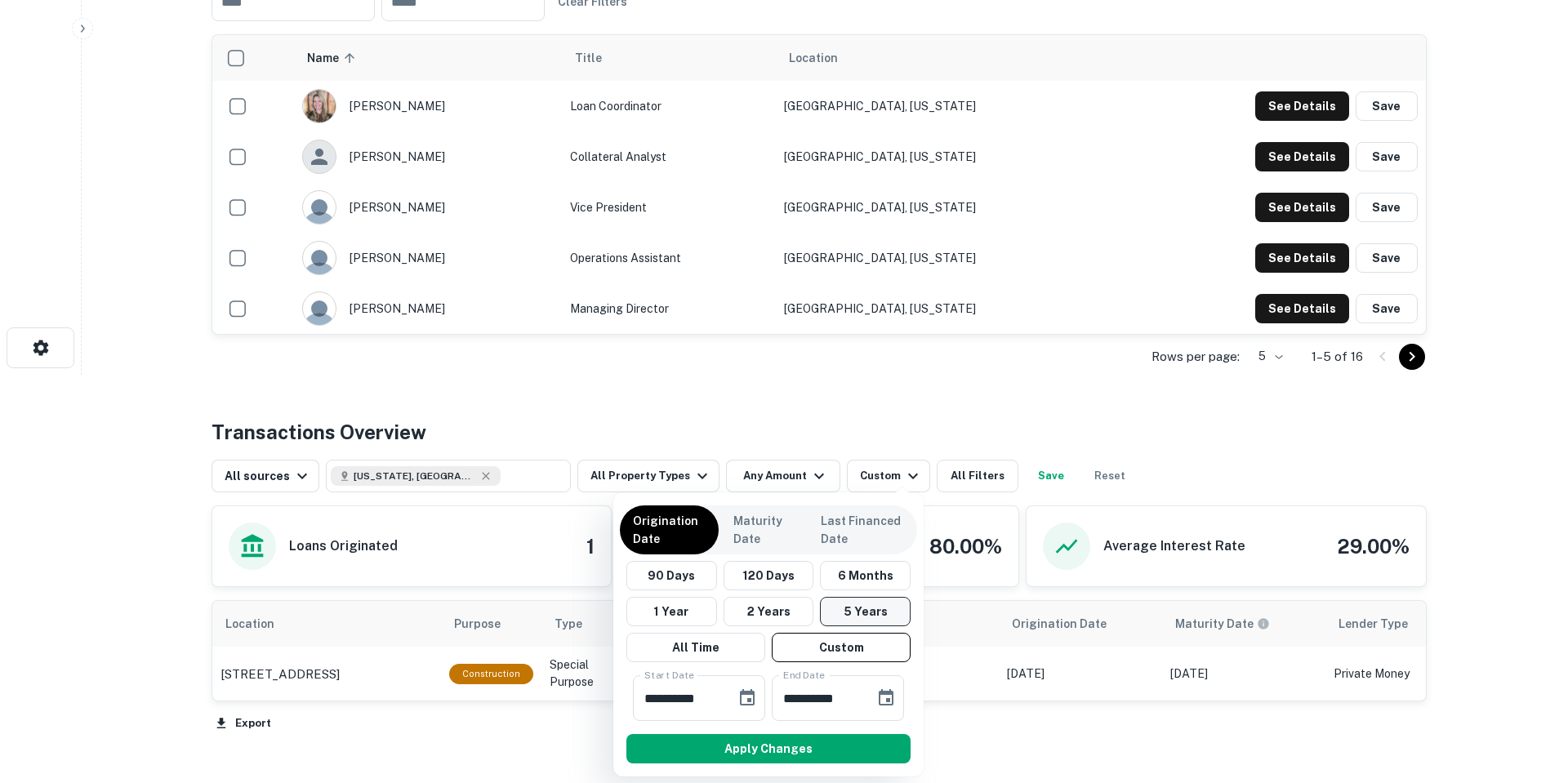
click at [871, 603] on button "5 Years" at bounding box center [866, 612] width 91 height 30
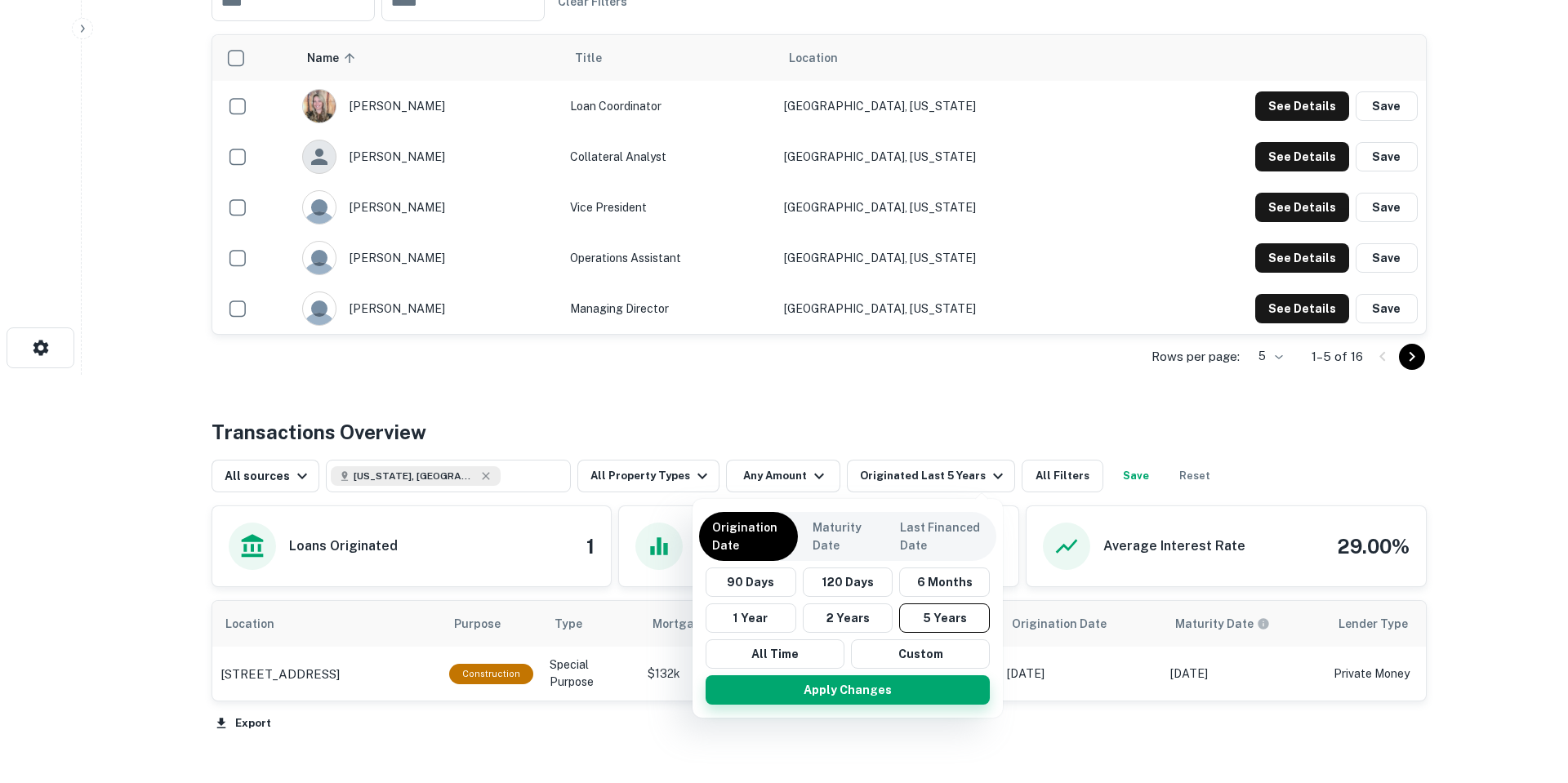
click at [858, 700] on div "Apply Changes" at bounding box center [847, 690] width 297 height 42
click at [859, 697] on button "Apply Changes" at bounding box center [848, 690] width 284 height 30
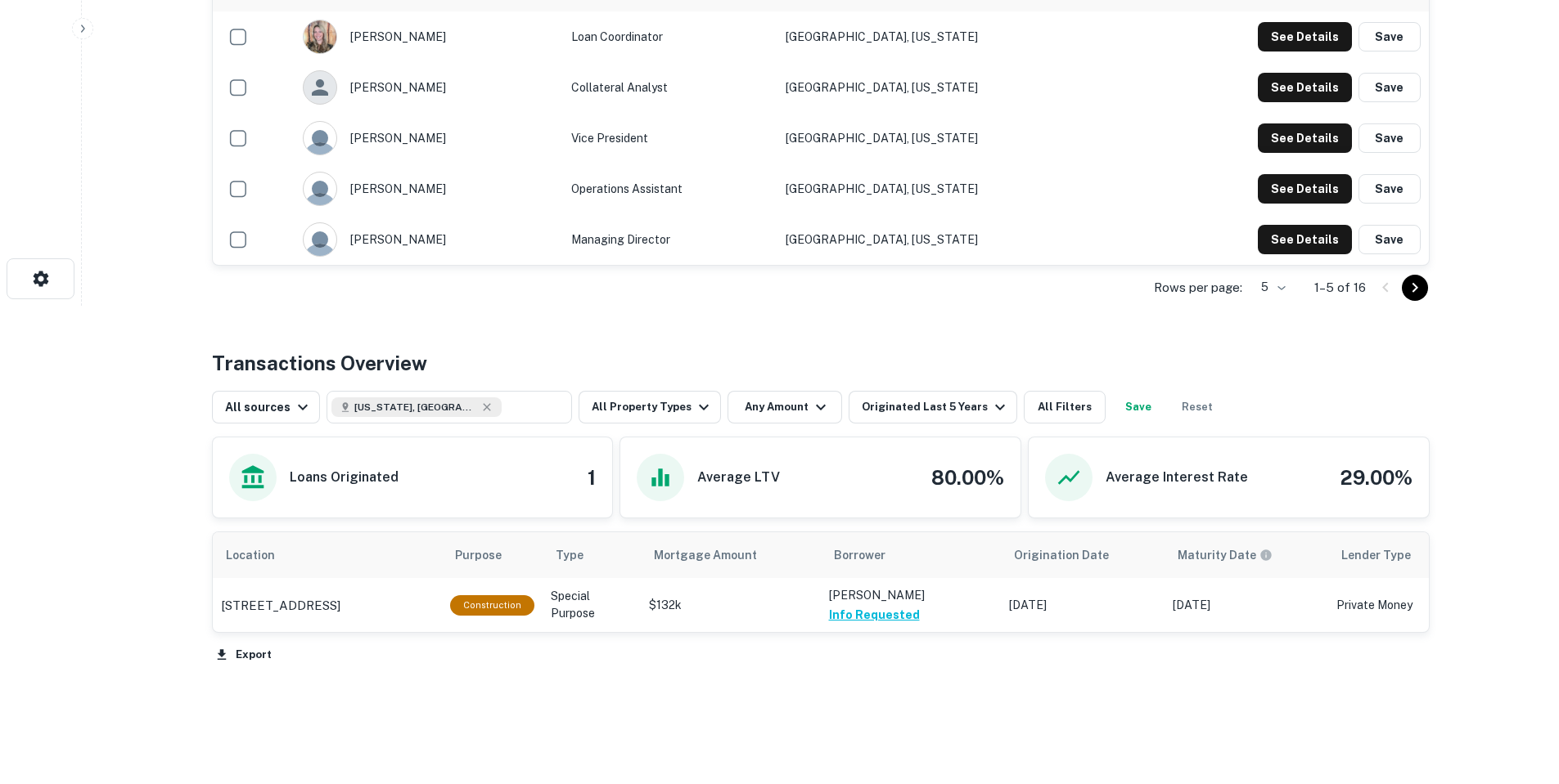
scroll to position [518, 0]
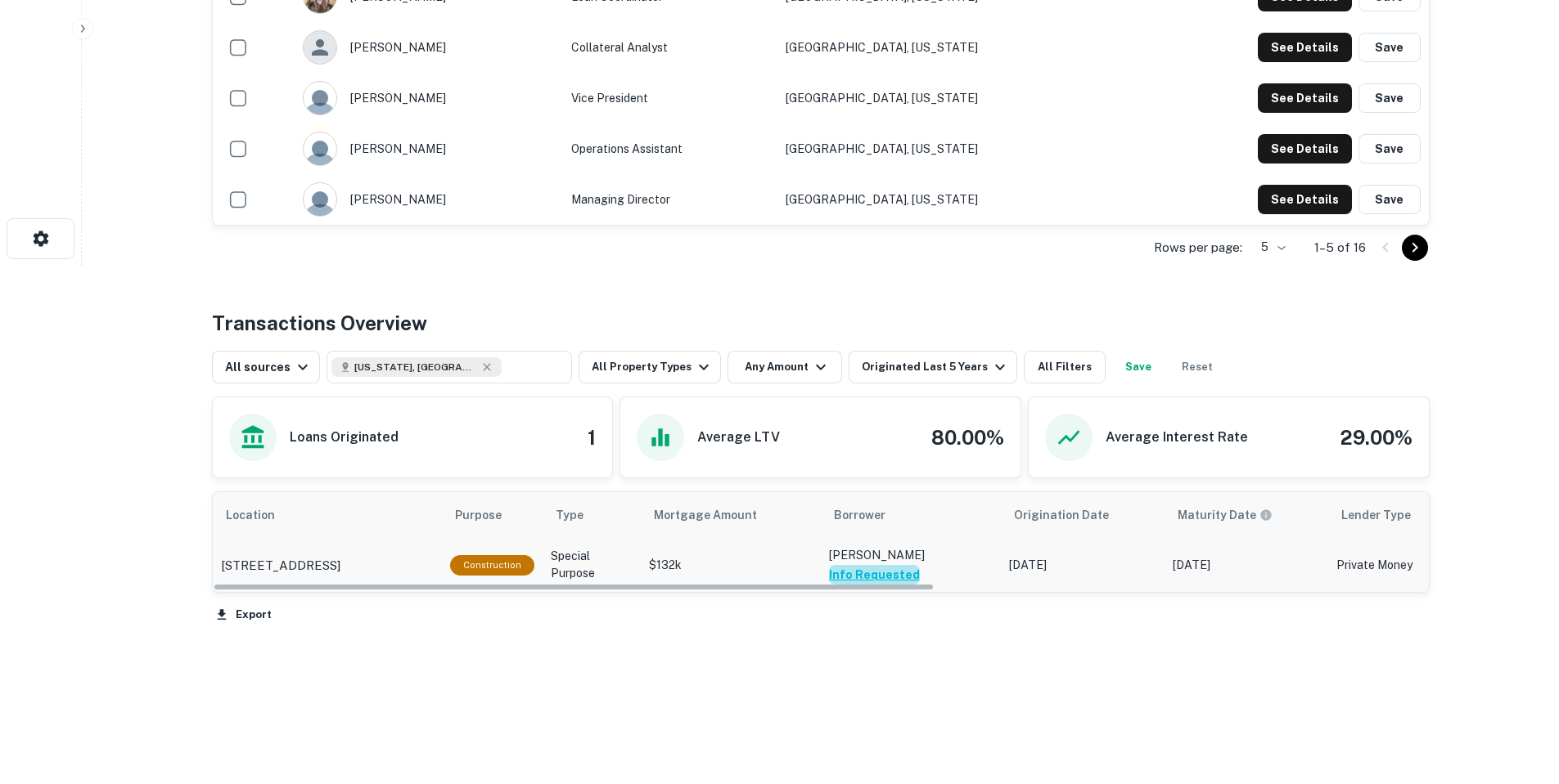
click at [885, 573] on button "Info Requested" at bounding box center [874, 575] width 91 height 20
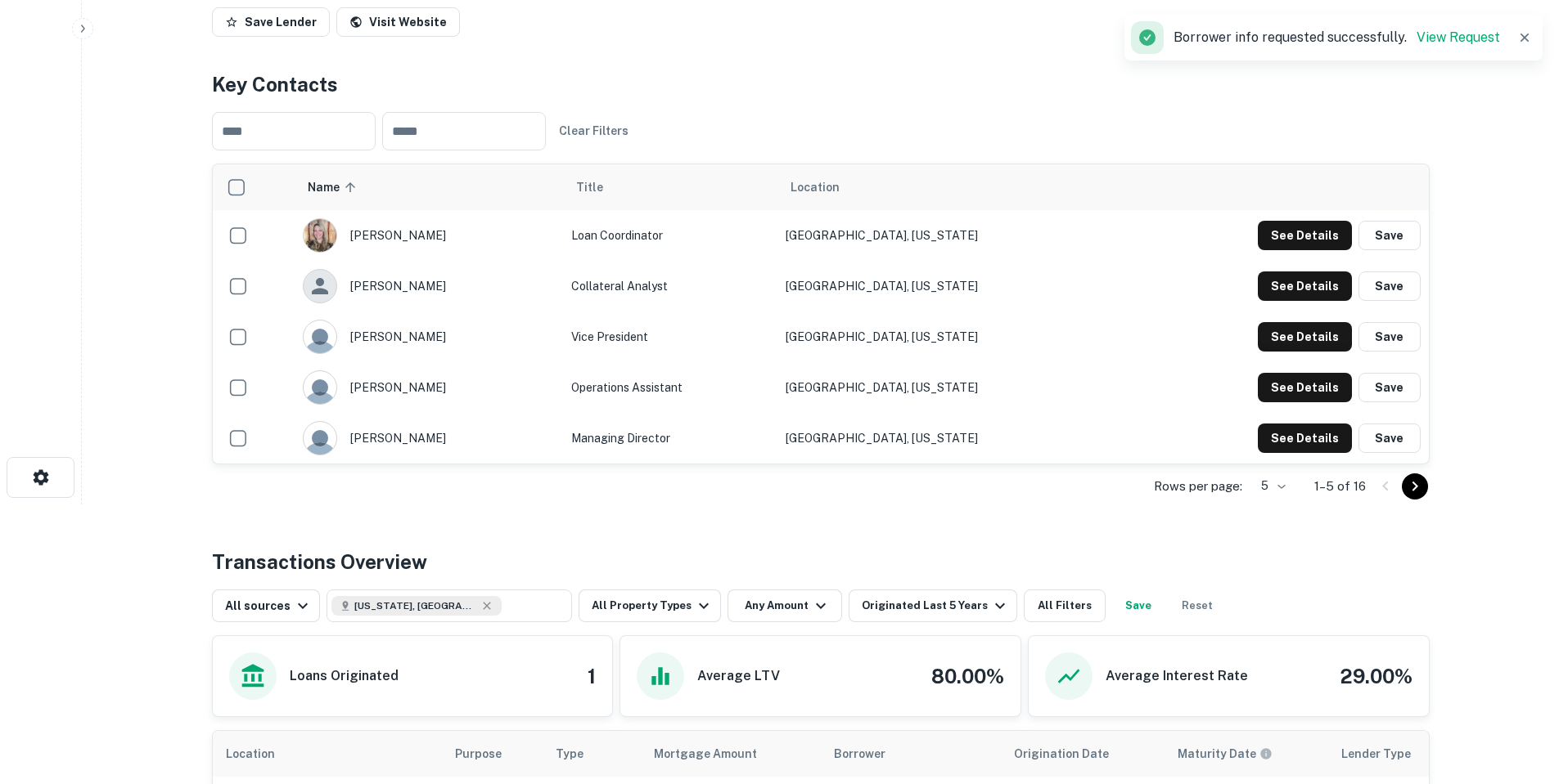
scroll to position [28, 0]
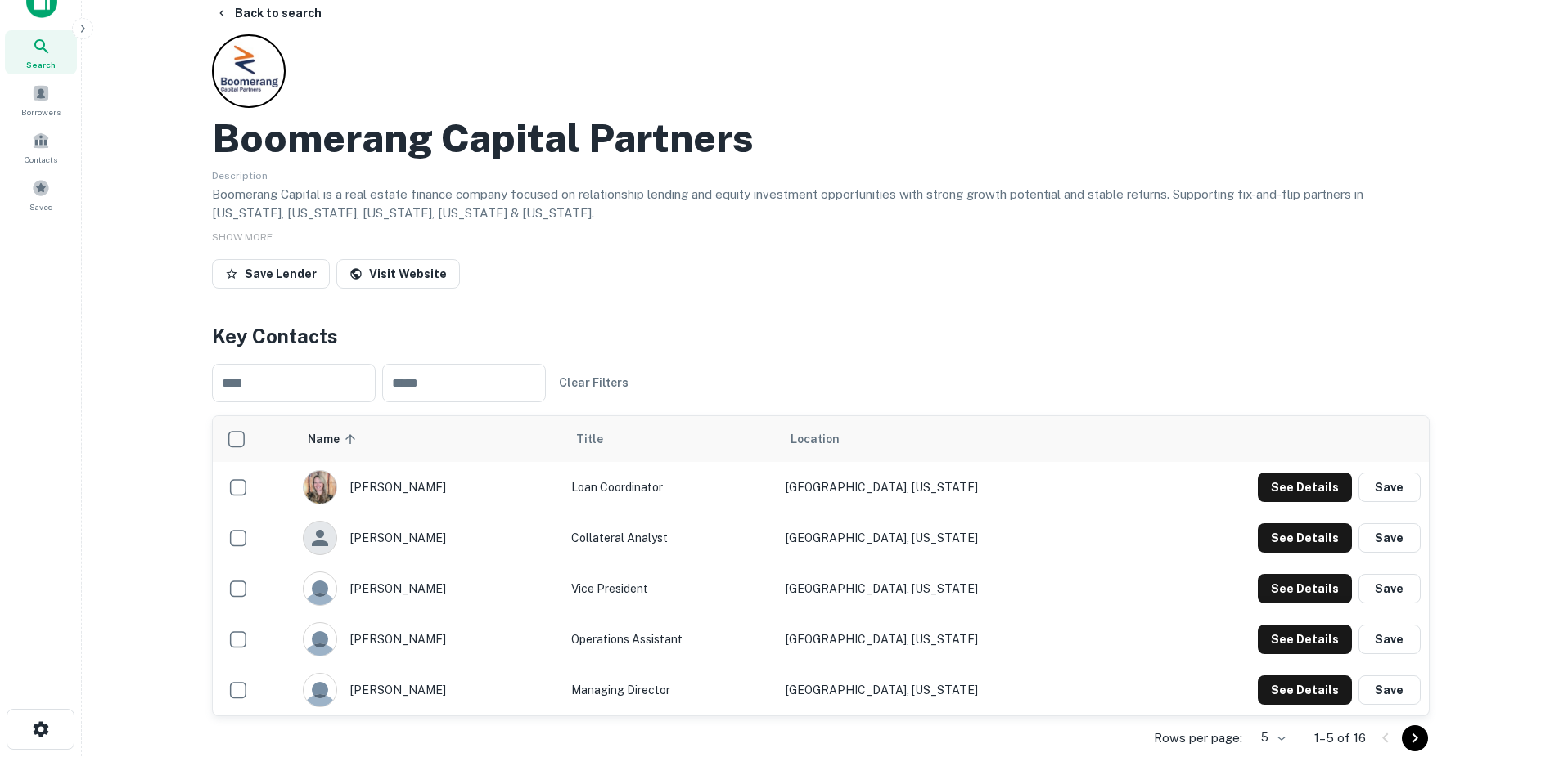
scroll to position [409, 0]
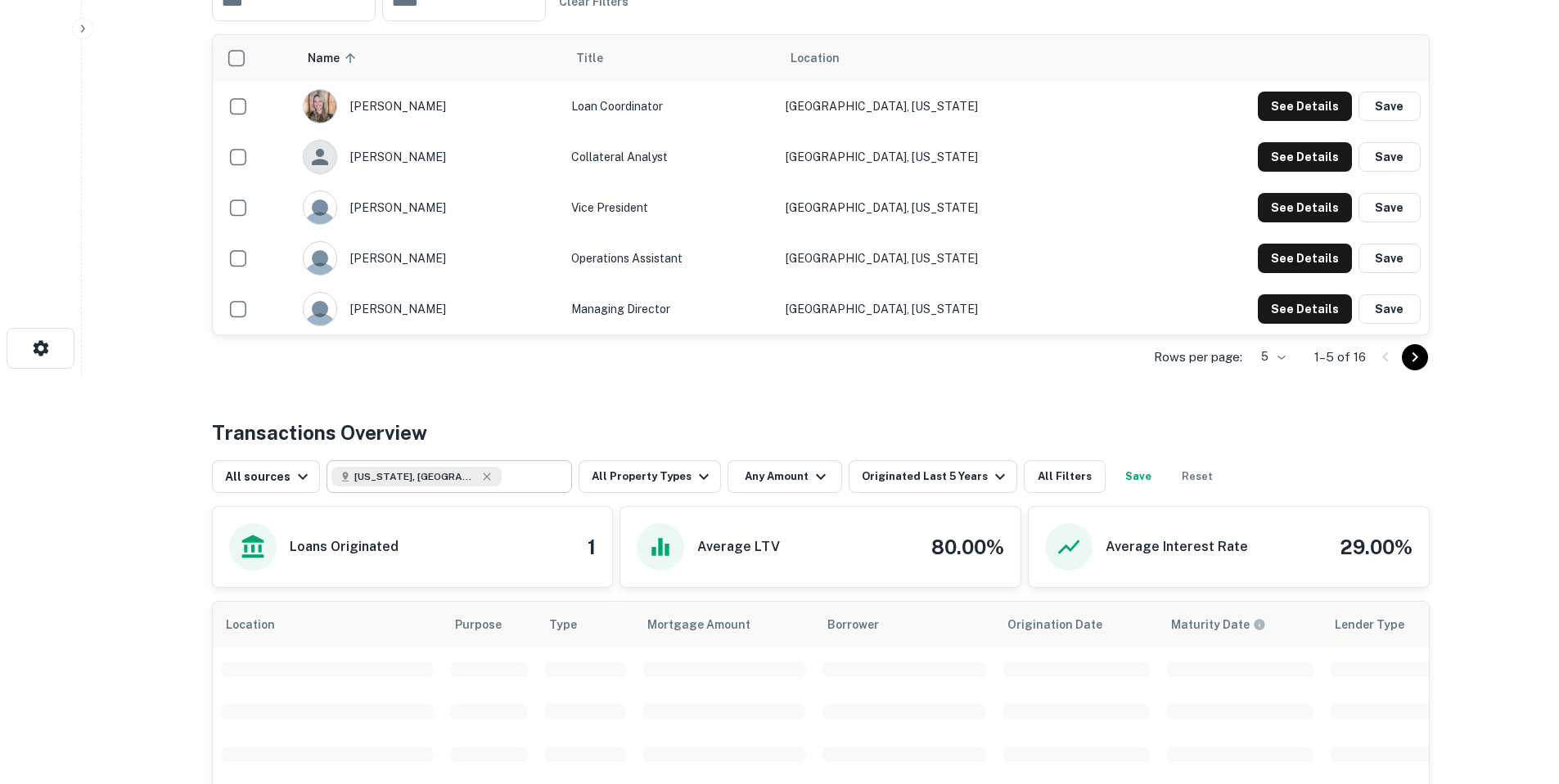
type input "**********"
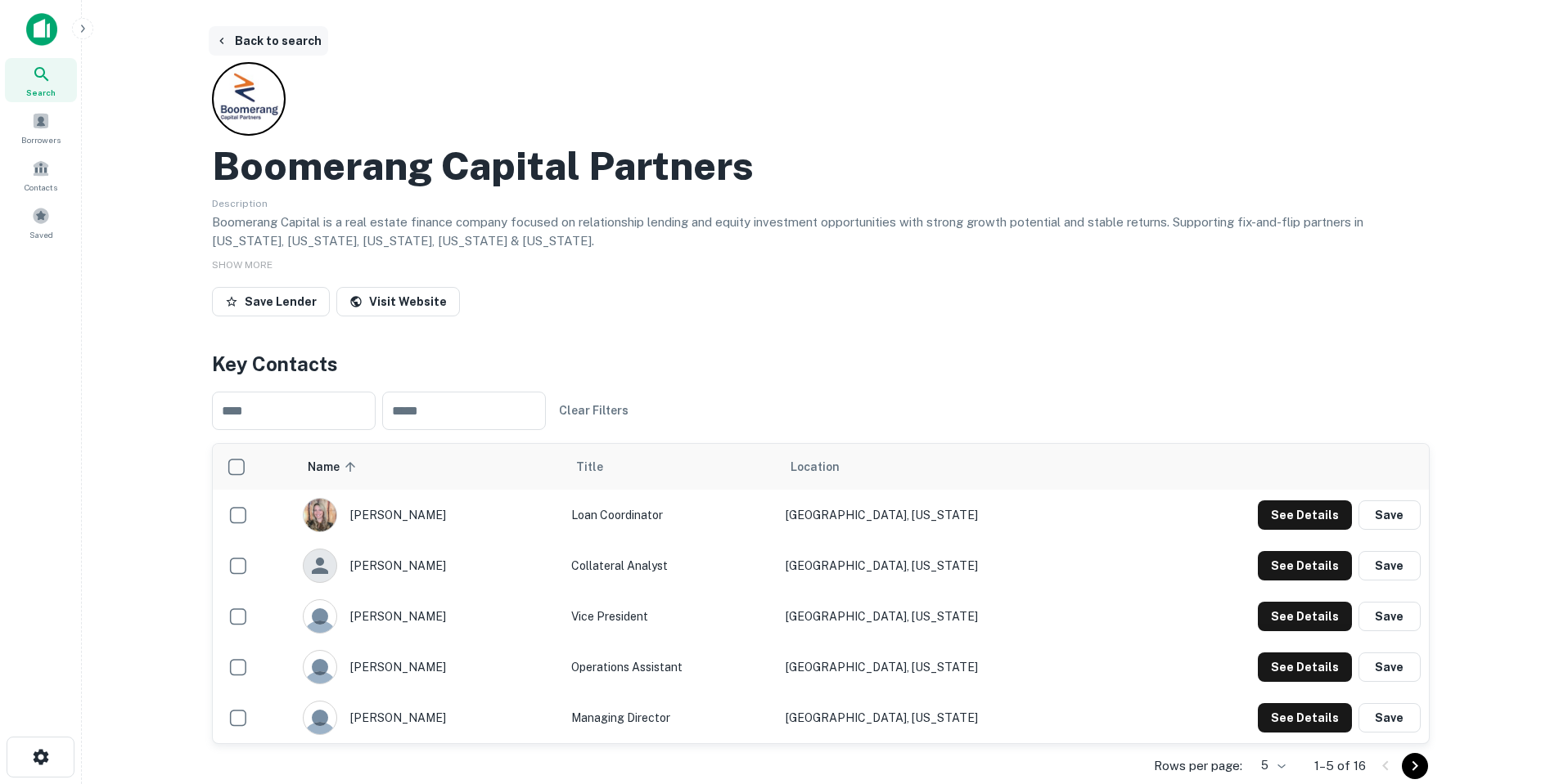
drag, startPoint x: 313, startPoint y: 33, endPoint x: 302, endPoint y: 36, distance: 11.4
click at [312, 33] on button "Back to search" at bounding box center [268, 41] width 120 height 30
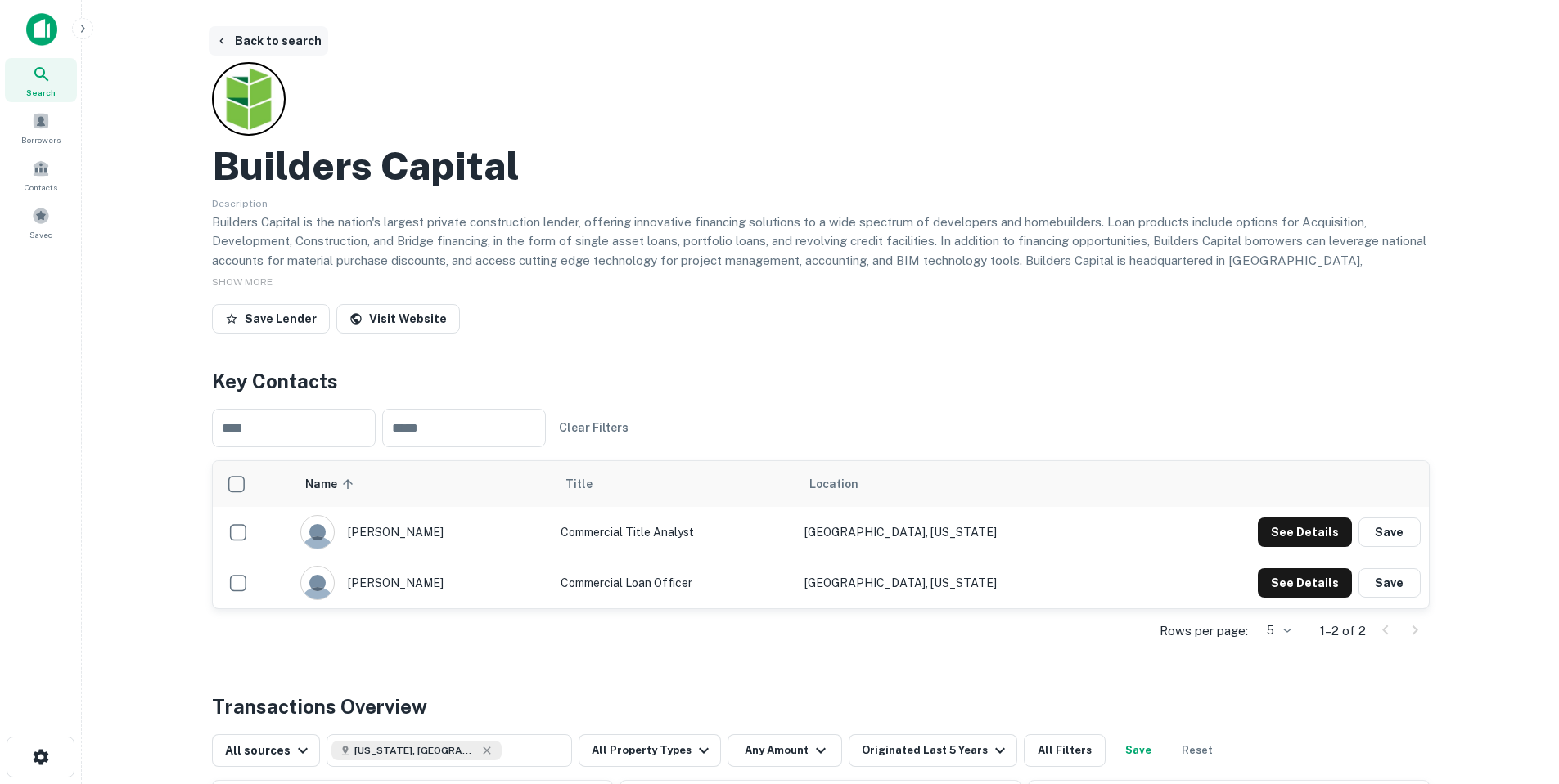
click at [268, 48] on button "Back to search" at bounding box center [268, 41] width 120 height 30
click at [268, 45] on button "Back to search" at bounding box center [268, 41] width 120 height 30
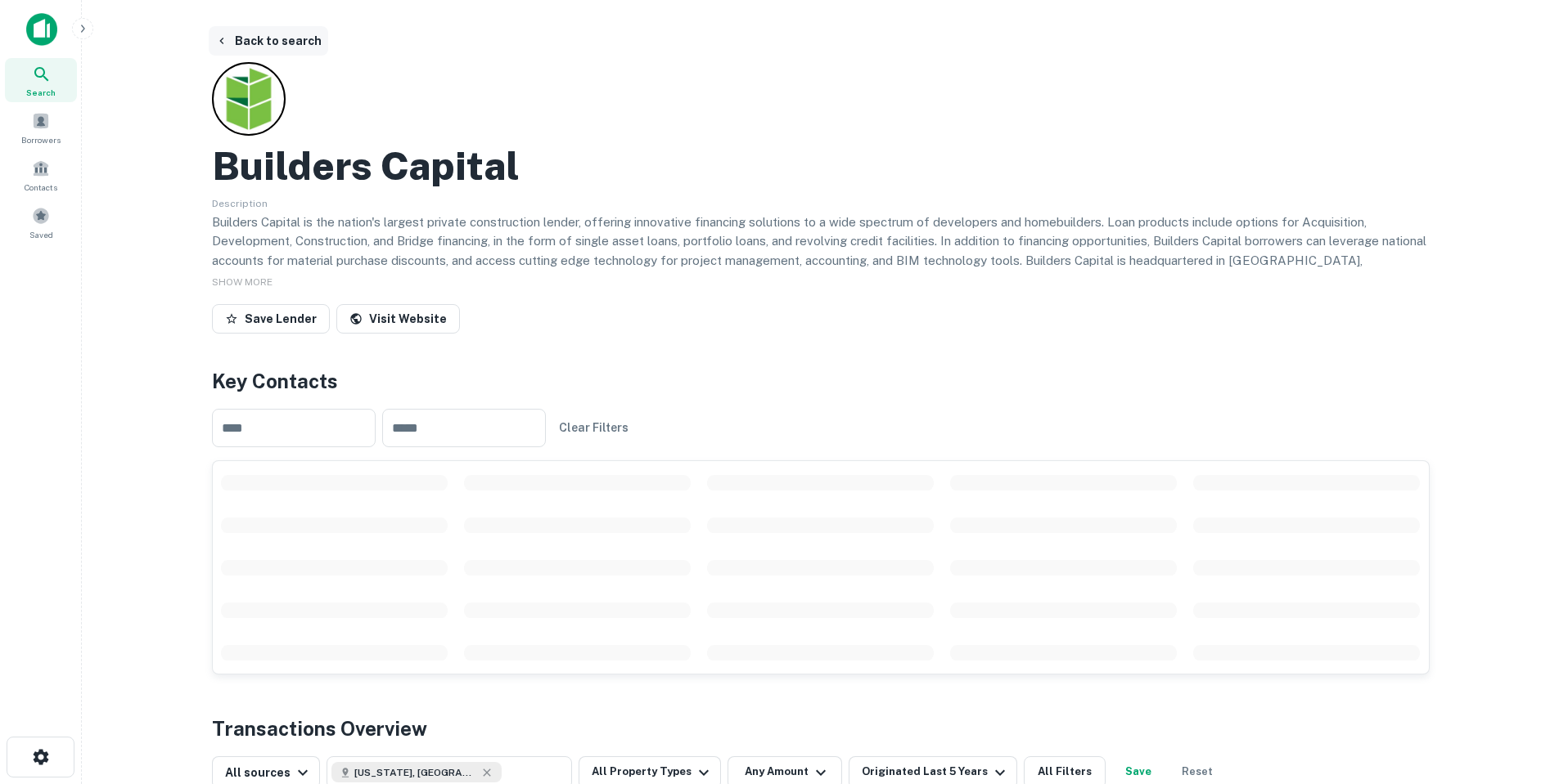
click at [268, 45] on button "Back to search" at bounding box center [268, 41] width 120 height 30
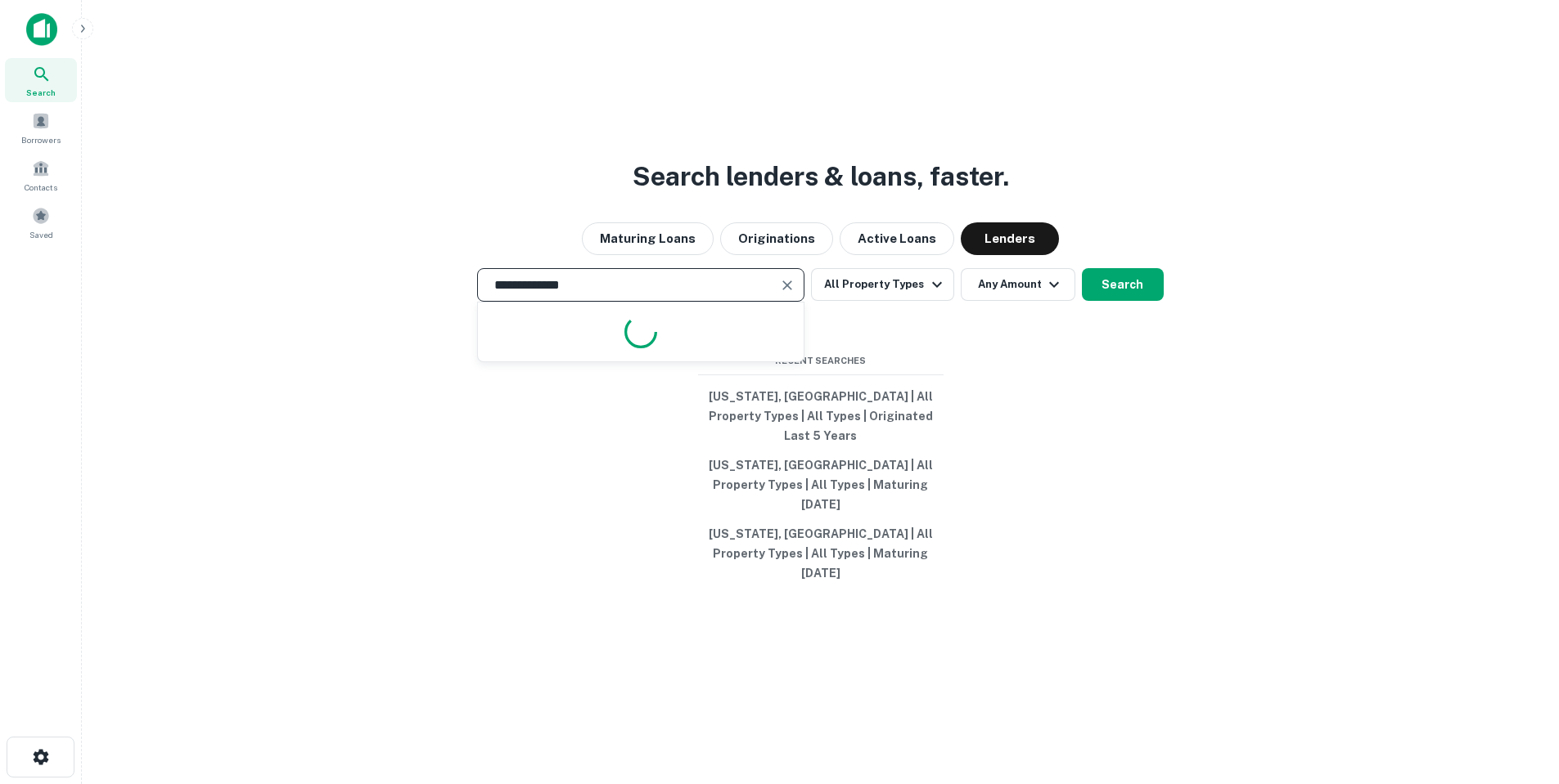
drag, startPoint x: 718, startPoint y: 313, endPoint x: 121, endPoint y: 265, distance: 598.9
click at [124, 265] on div "**********" at bounding box center [820, 431] width 1451 height 784
click at [614, 295] on input "**********" at bounding box center [628, 285] width 288 height 19
type input "**********"
click at [779, 297] on div at bounding box center [786, 285] width 22 height 23
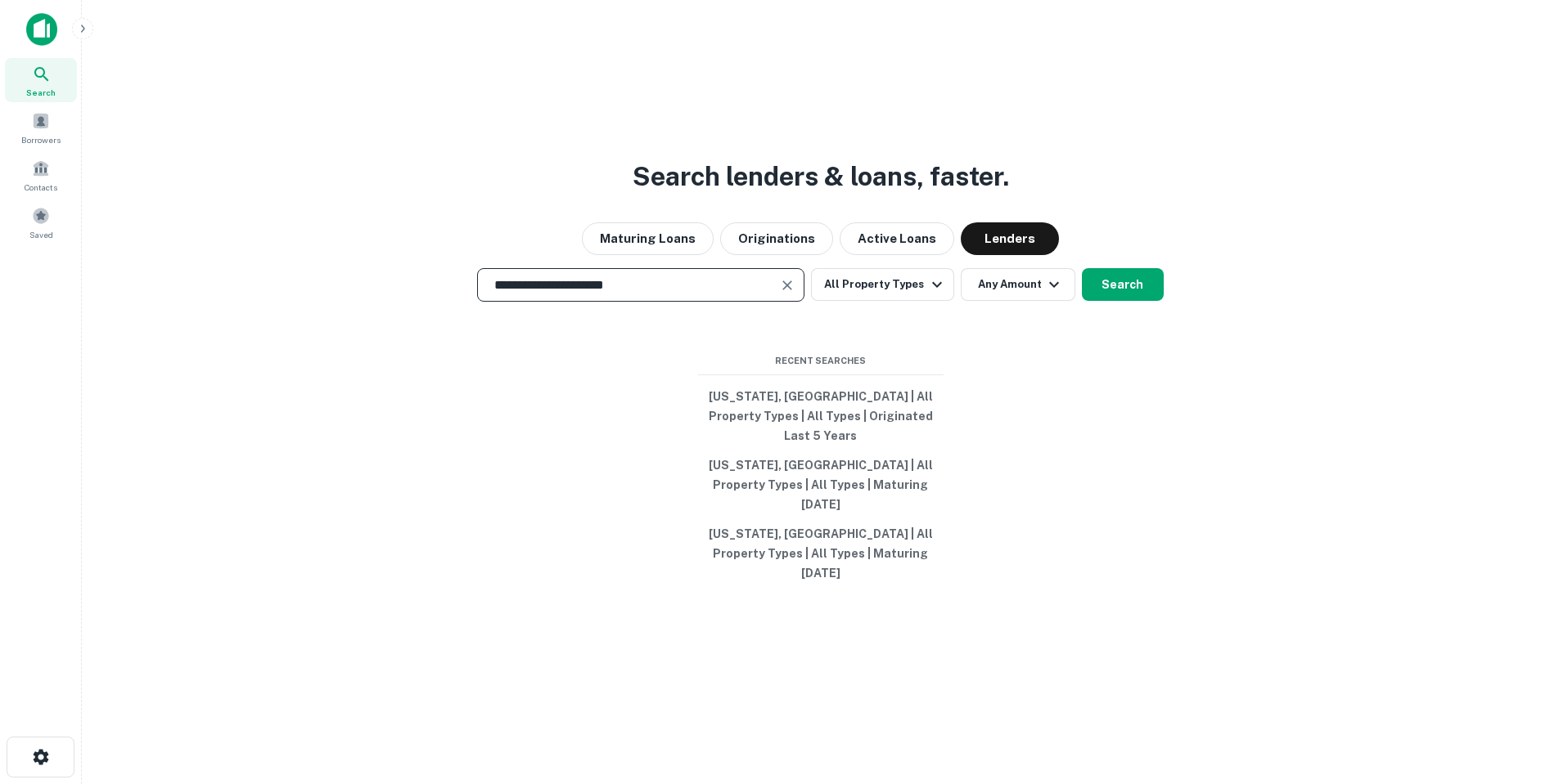
click at [784, 294] on icon "Clear" at bounding box center [787, 285] width 17 height 17
type input "*******"
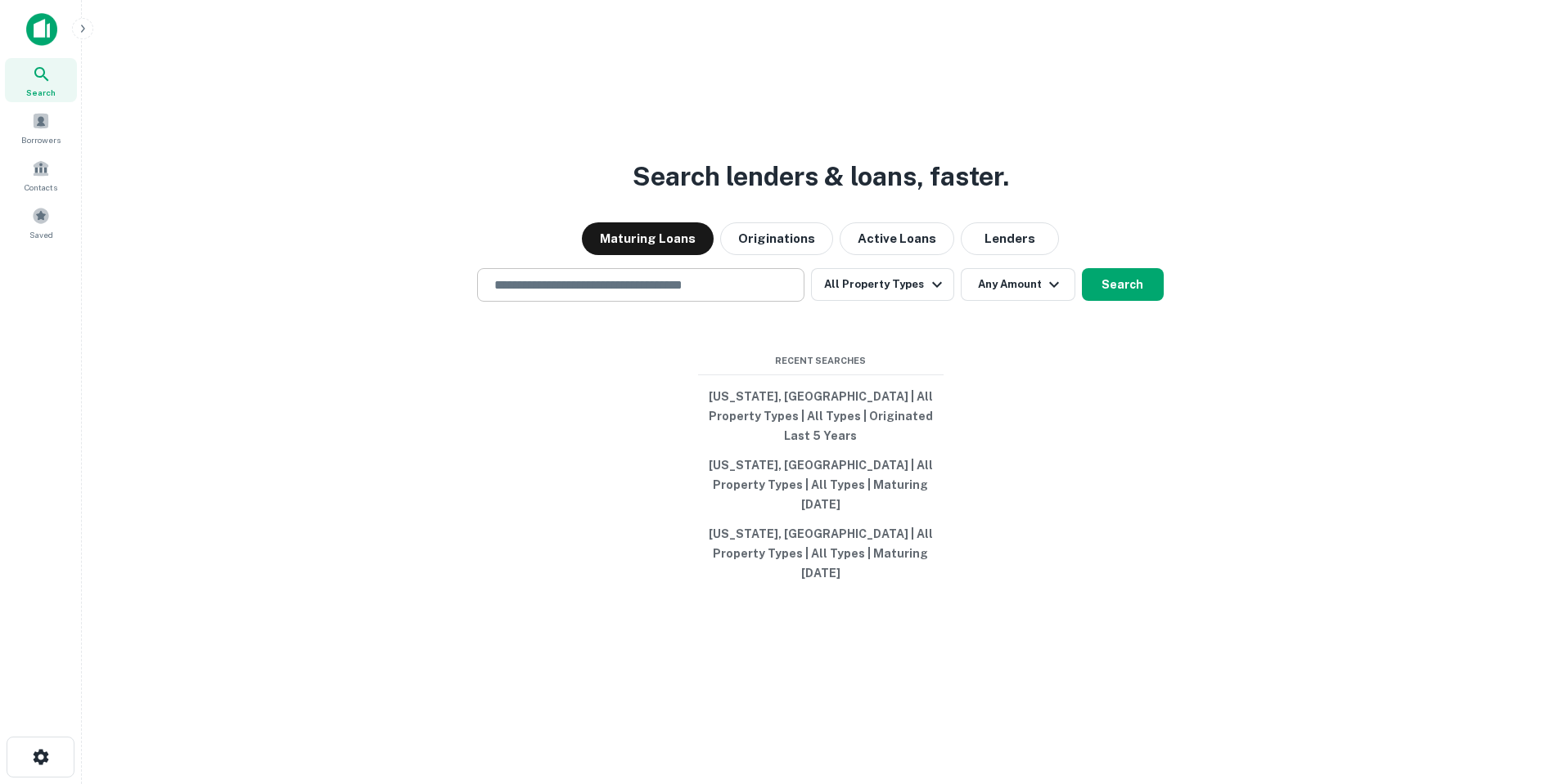
click at [638, 302] on div "​" at bounding box center [640, 285] width 327 height 34
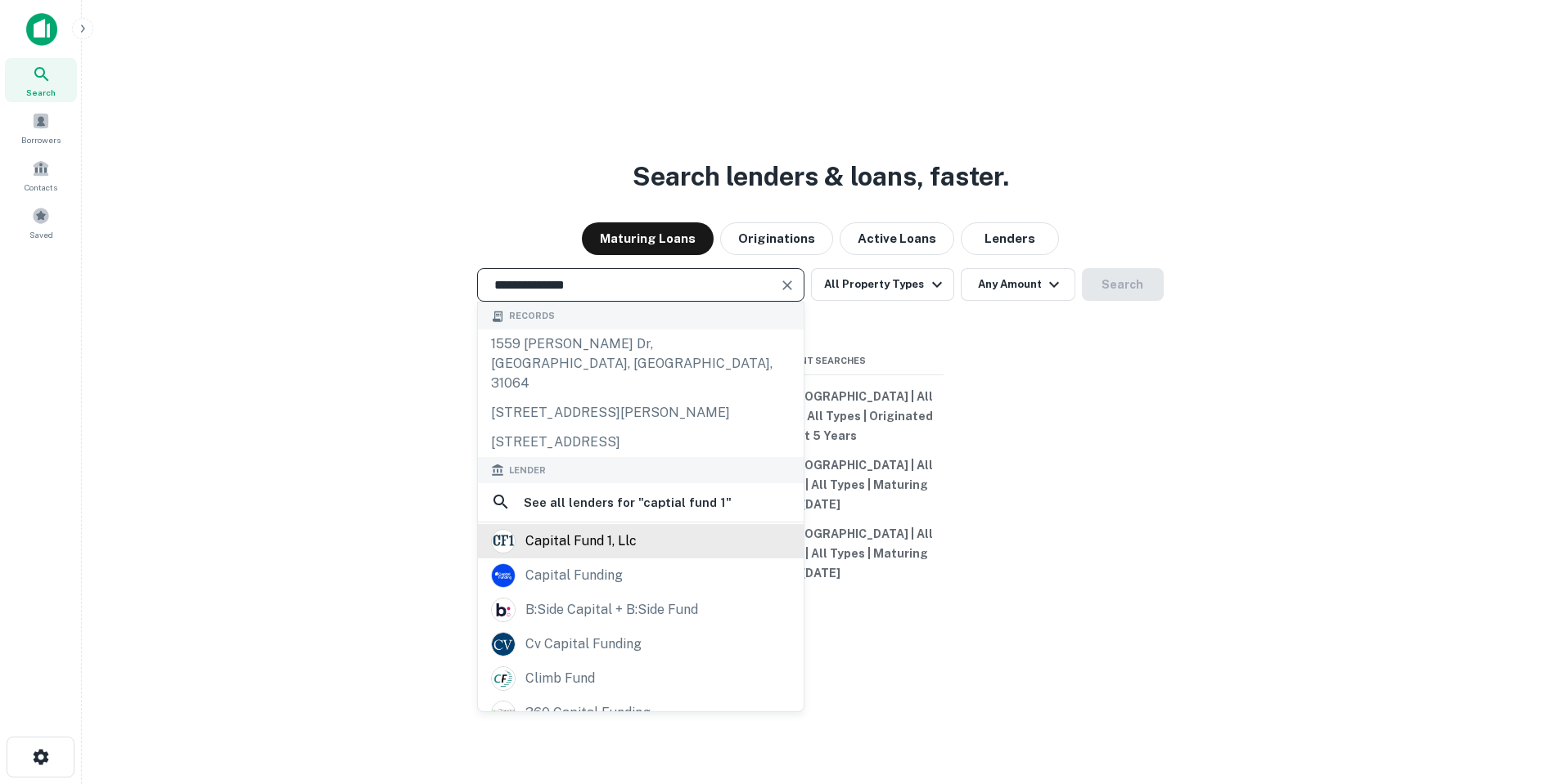
type input "**********"
click at [625, 537] on div "capital fund 1, llc" at bounding box center [581, 541] width 112 height 25
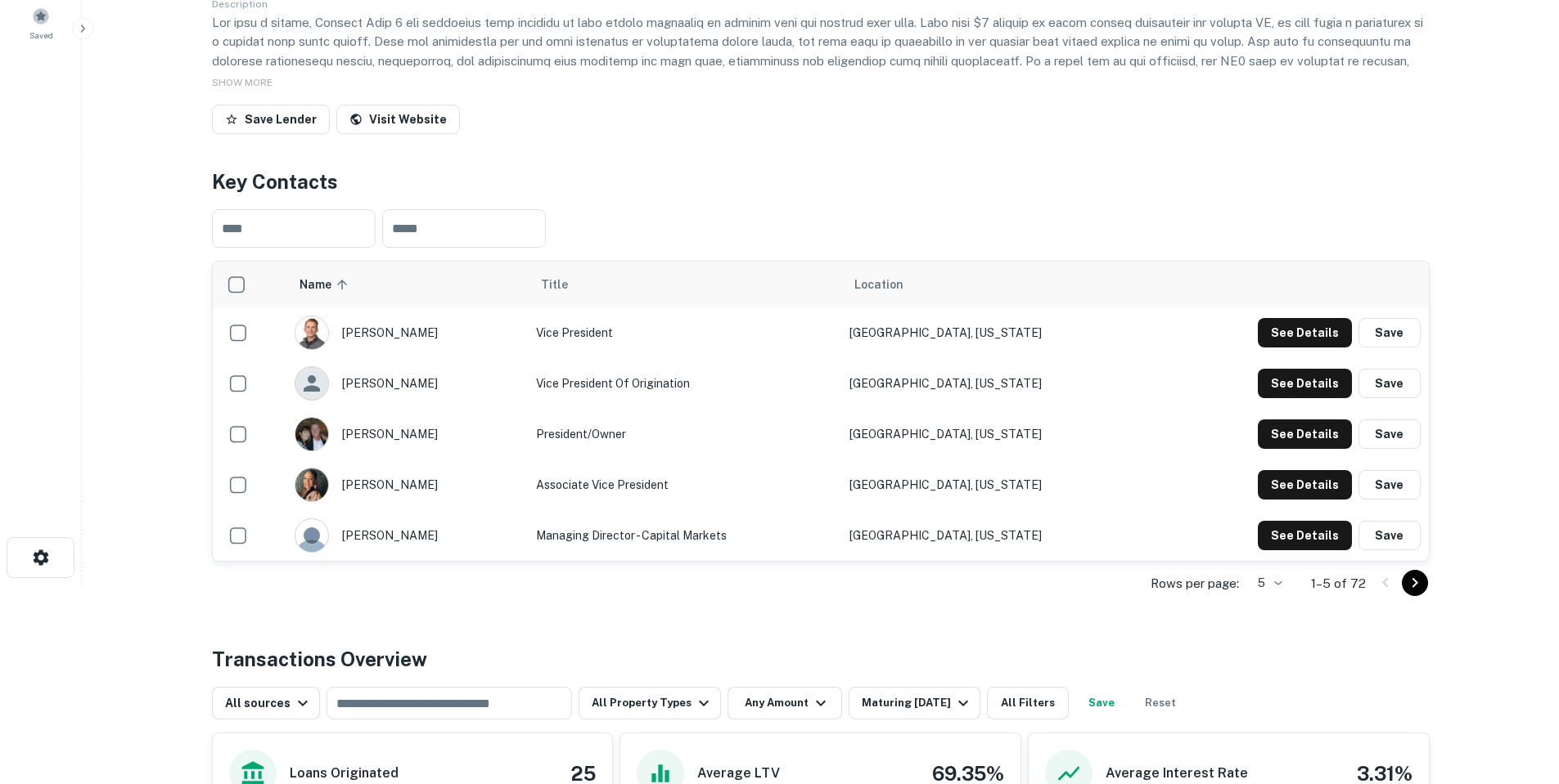
scroll to position [327, 0]
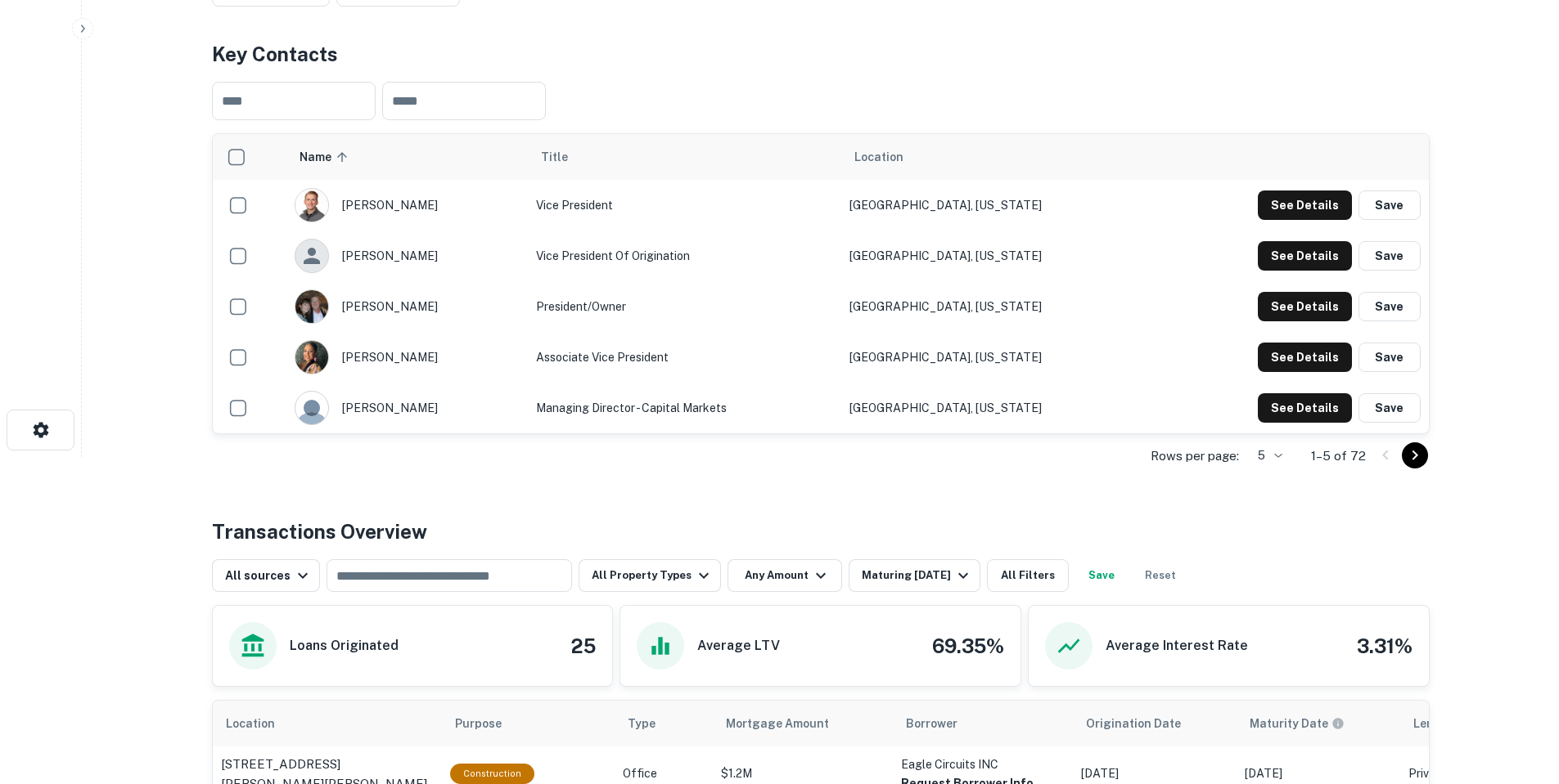
click at [453, 557] on div "All sources ​ All Property Types Any Amount Maturing In 1 Year All Filters Save…" at bounding box center [820, 569] width 1218 height 45
click at [460, 570] on input "text" at bounding box center [448, 575] width 233 height 23
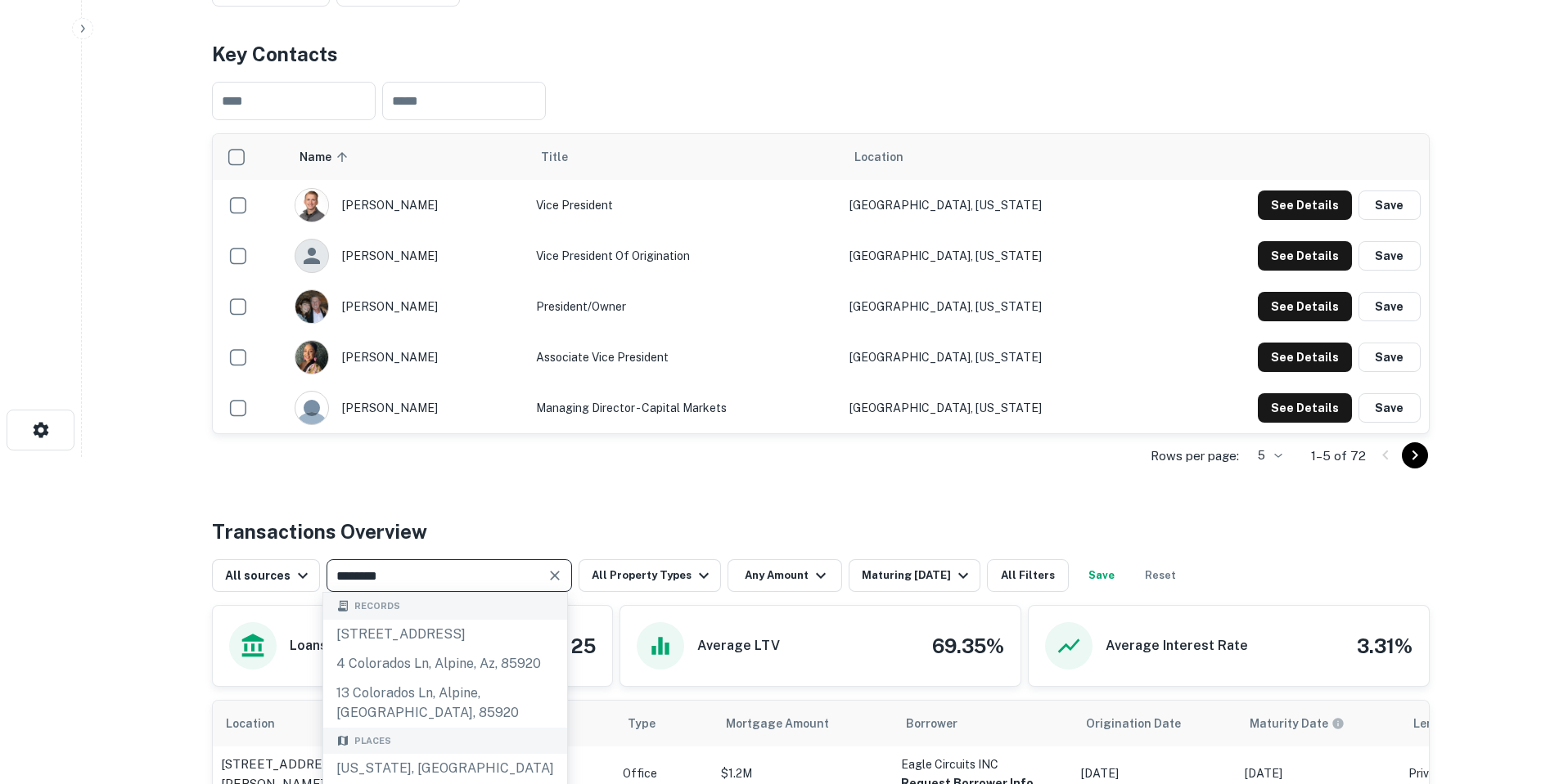
type input "********"
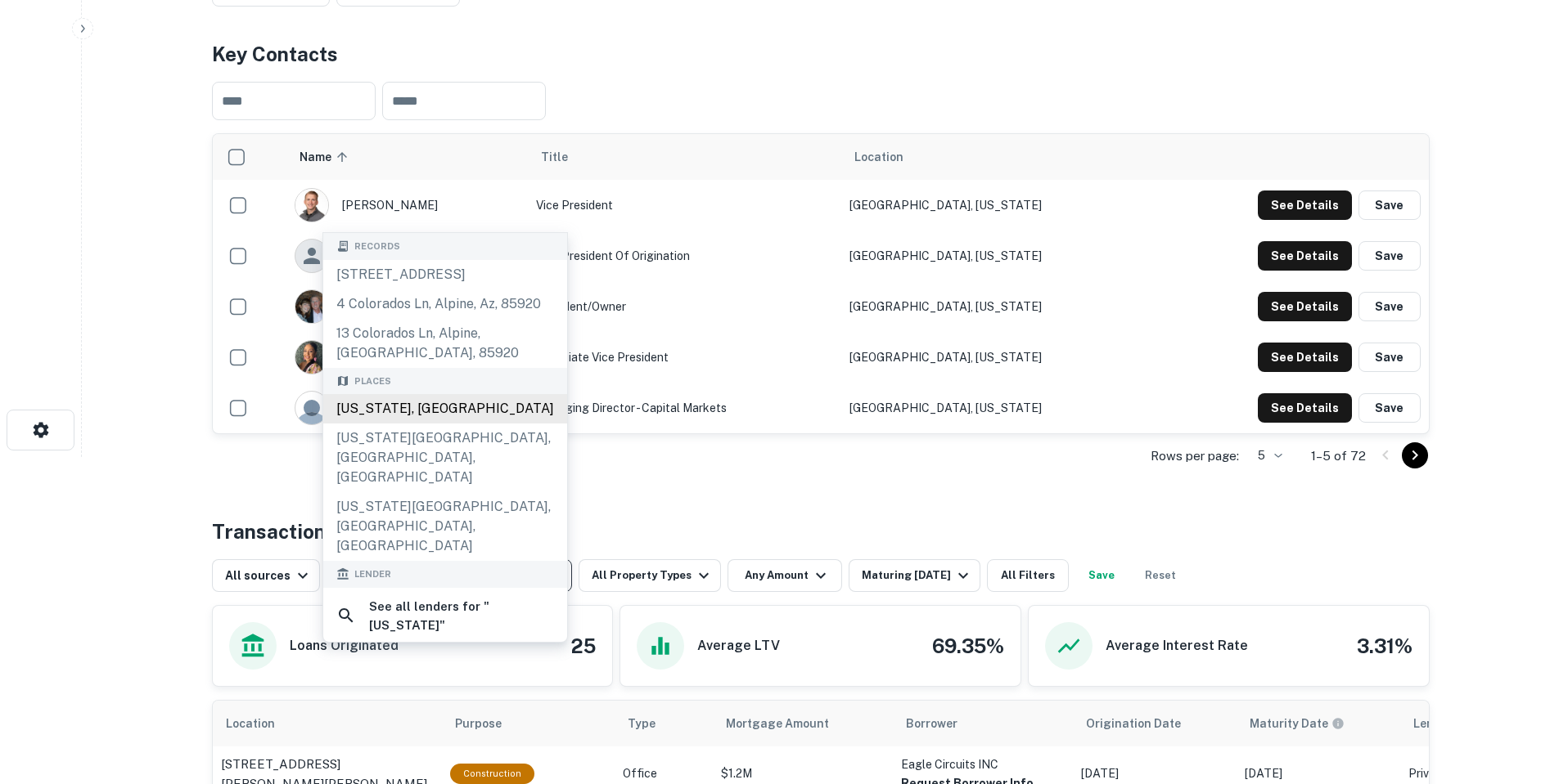
click at [440, 424] on div "[US_STATE], [GEOGRAPHIC_DATA]" at bounding box center [445, 409] width 244 height 30
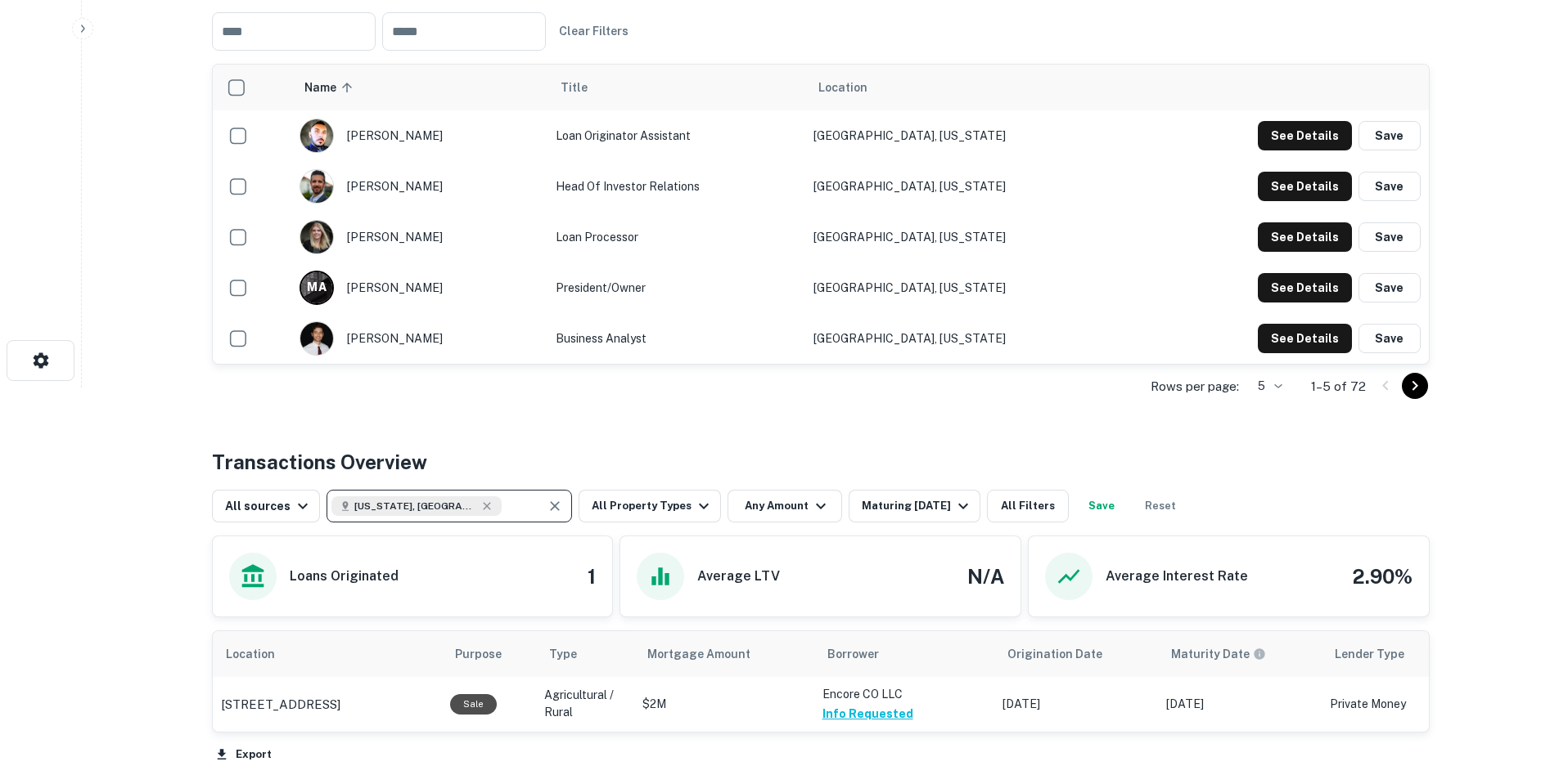
scroll to position [537, 0]
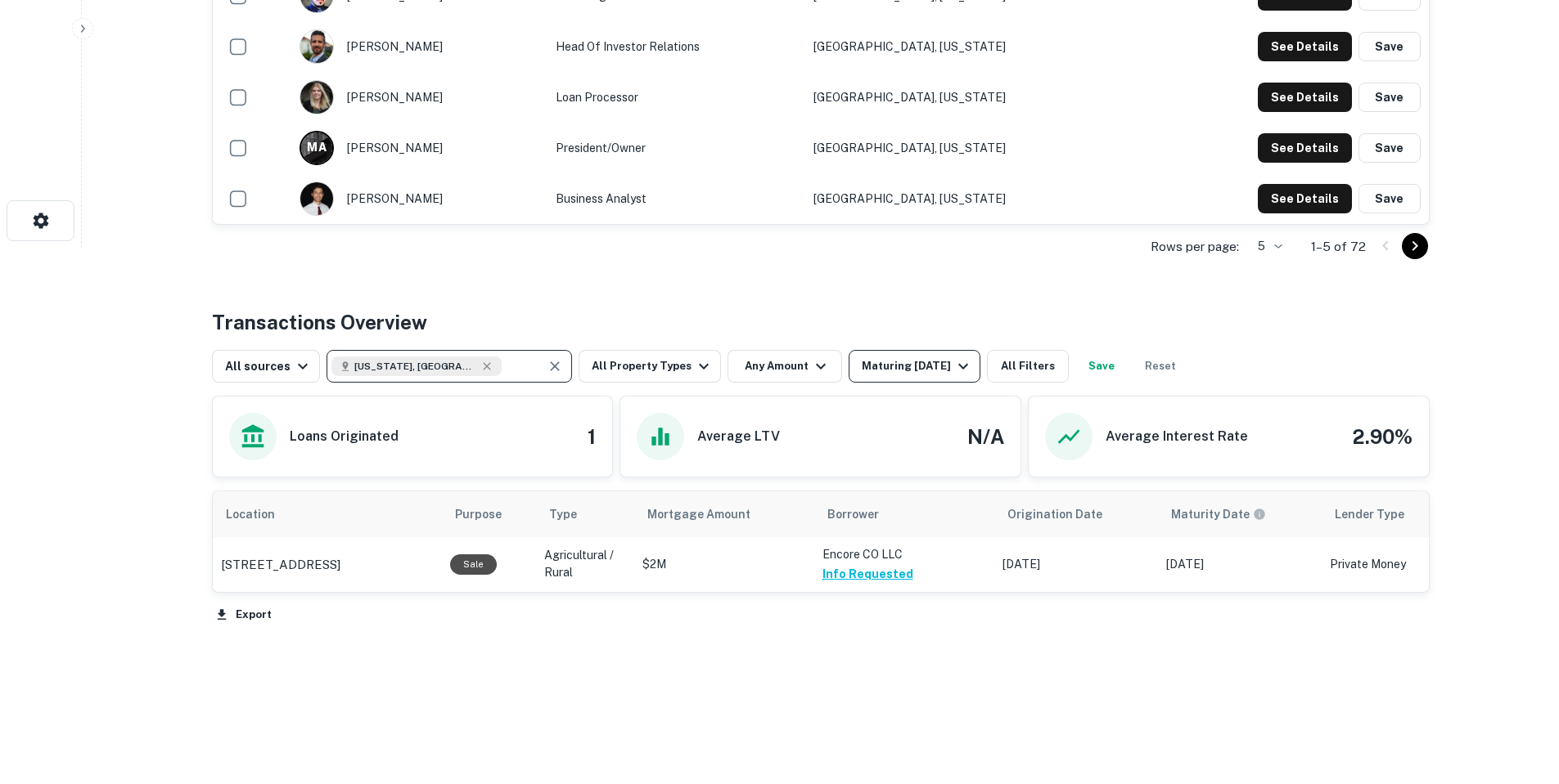
click at [888, 370] on div "Maturing [DATE]" at bounding box center [917, 367] width 112 height 20
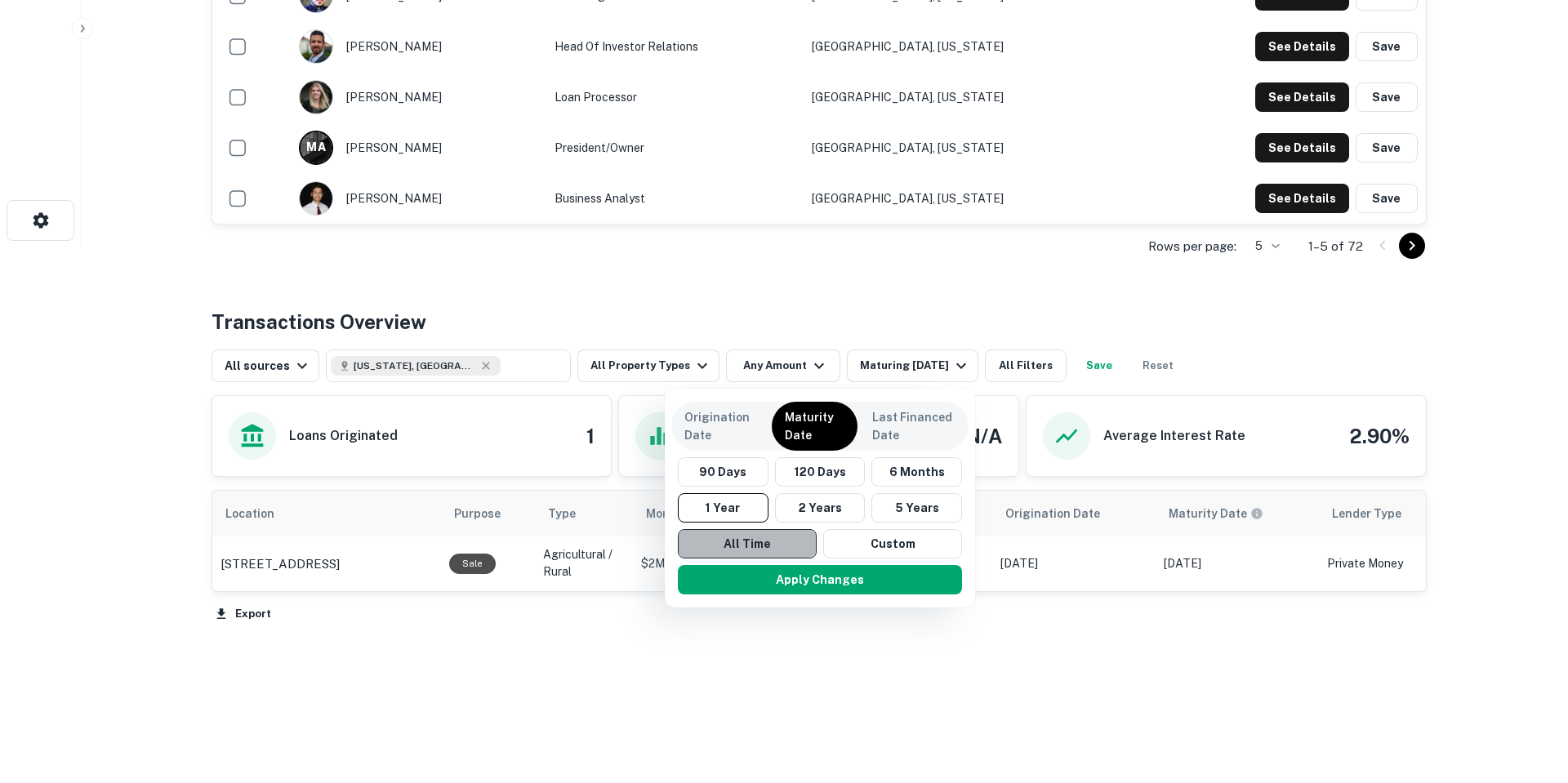
click at [785, 538] on button "All Time" at bounding box center [747, 544] width 139 height 30
click at [860, 592] on button "Apply Changes" at bounding box center [821, 580] width 284 height 30
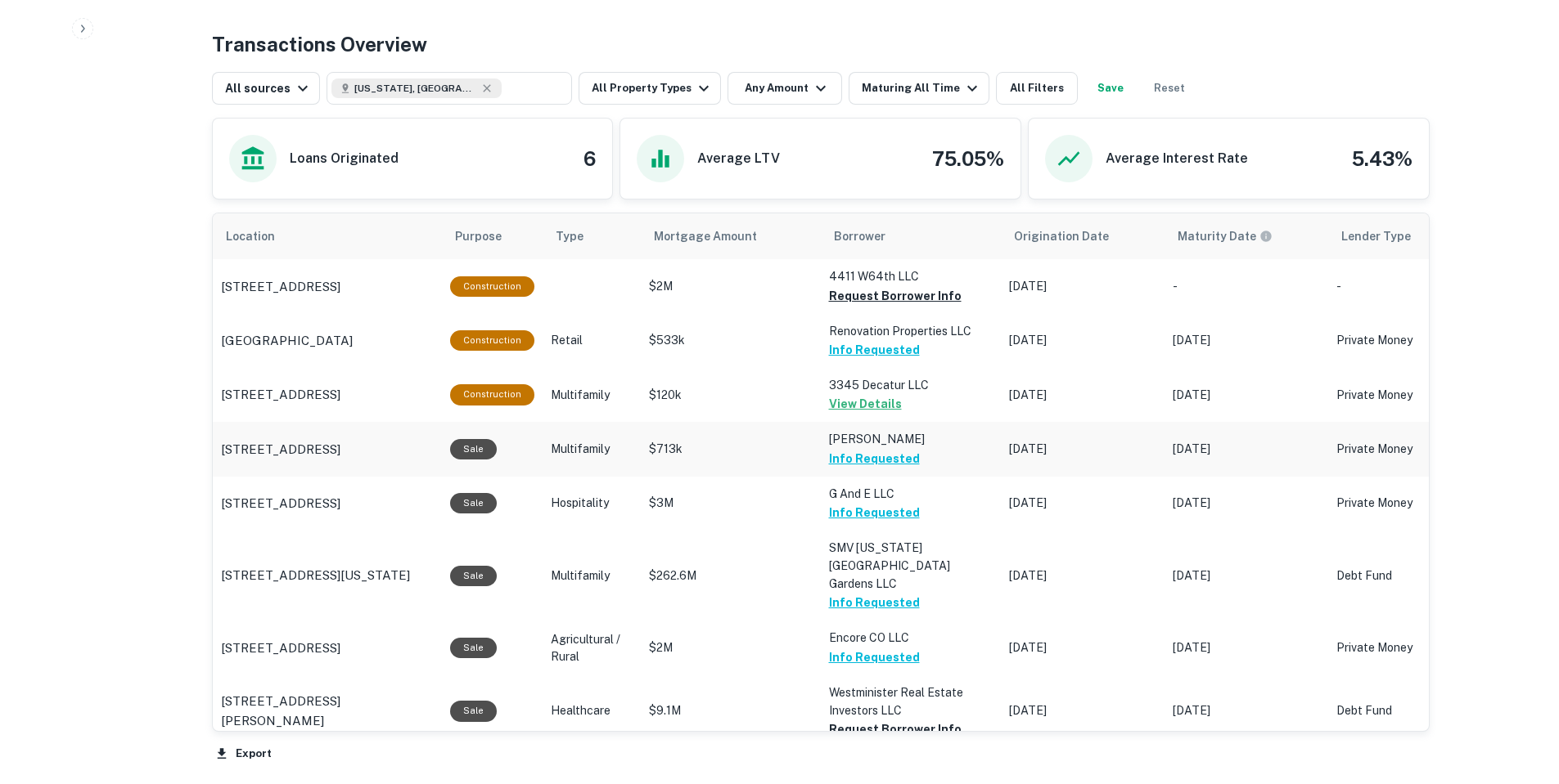
scroll to position [790, 0]
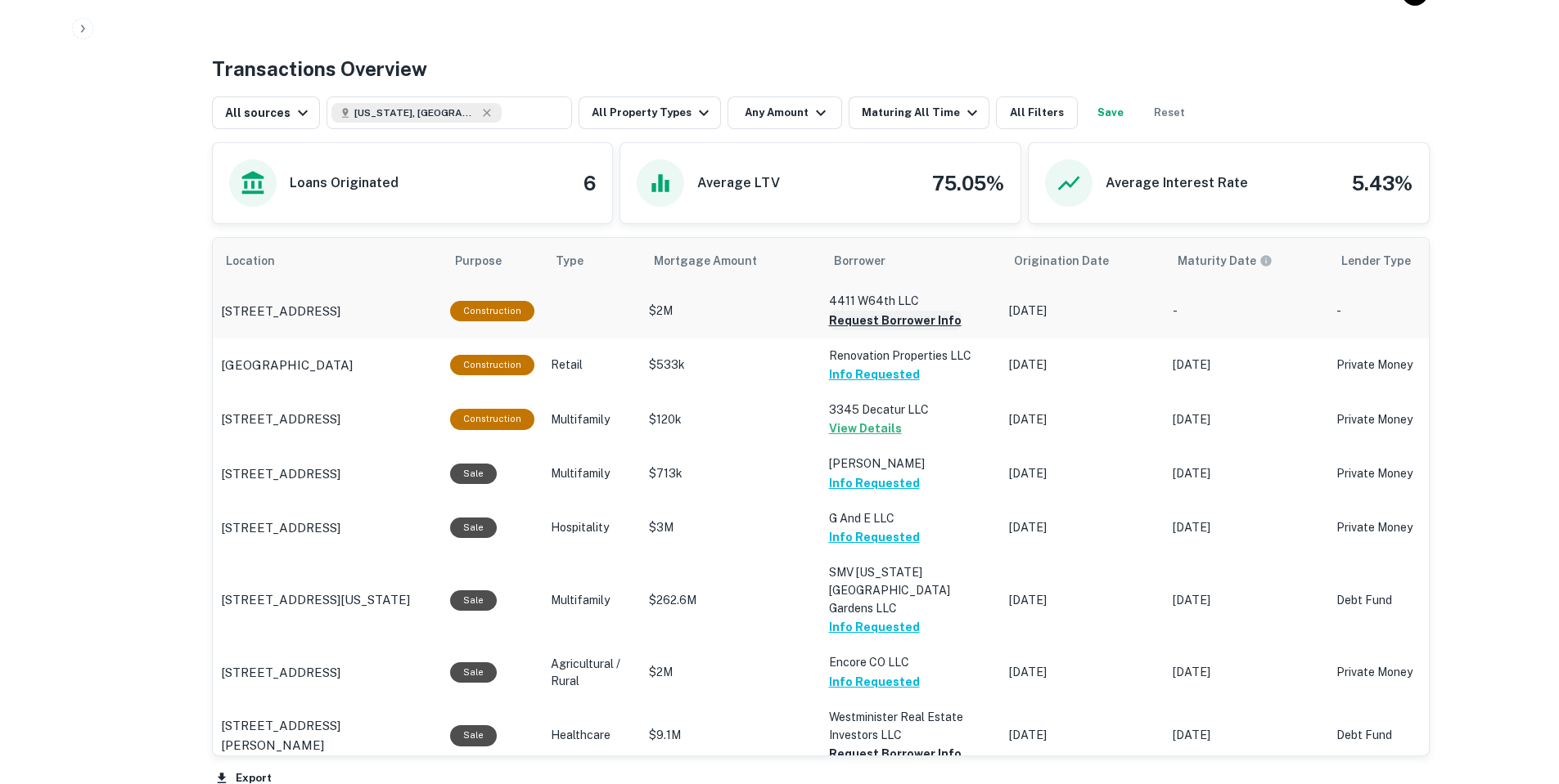
click at [935, 321] on button "Request Borrower Info" at bounding box center [895, 320] width 133 height 20
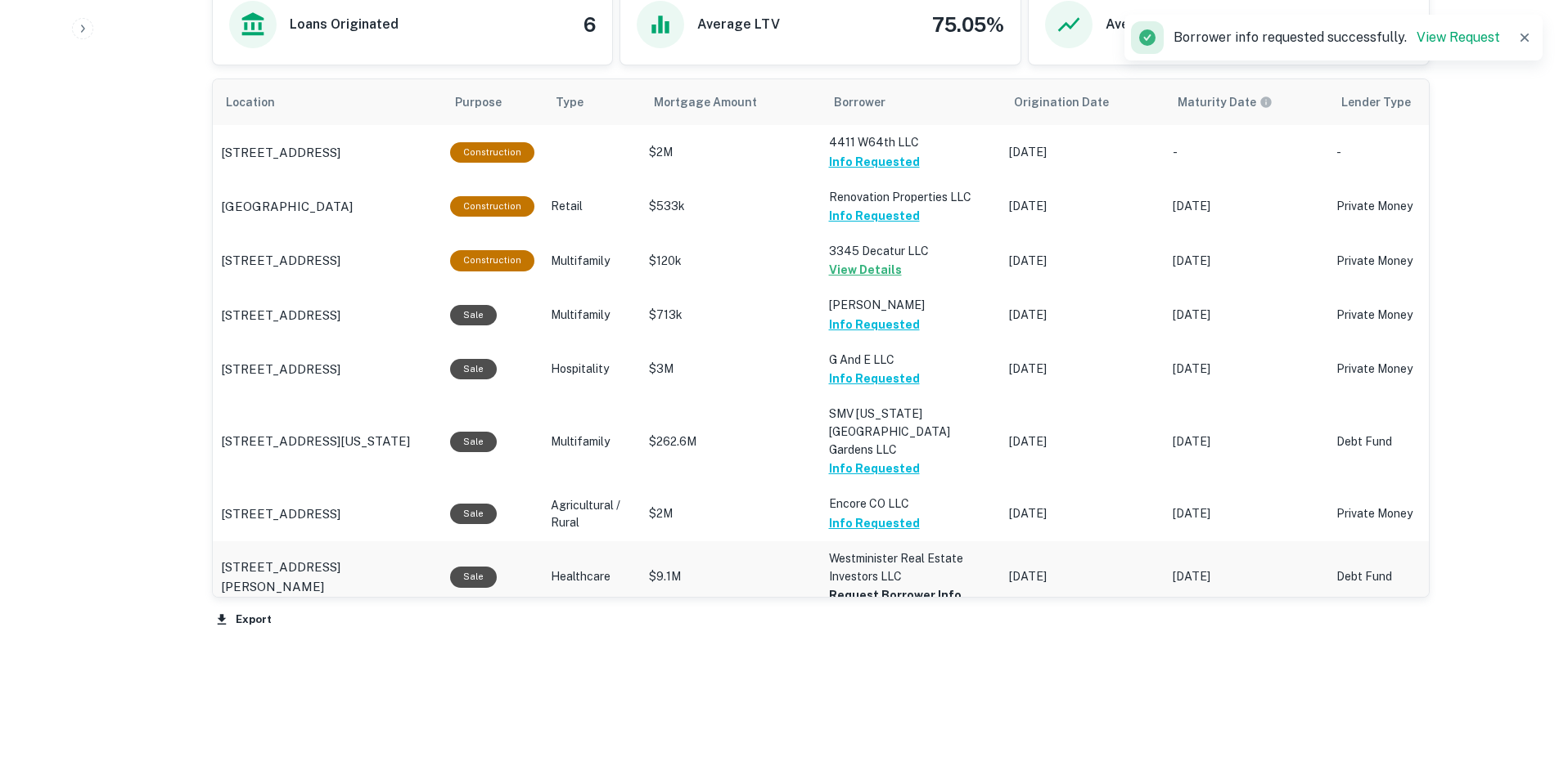
scroll to position [954, 0]
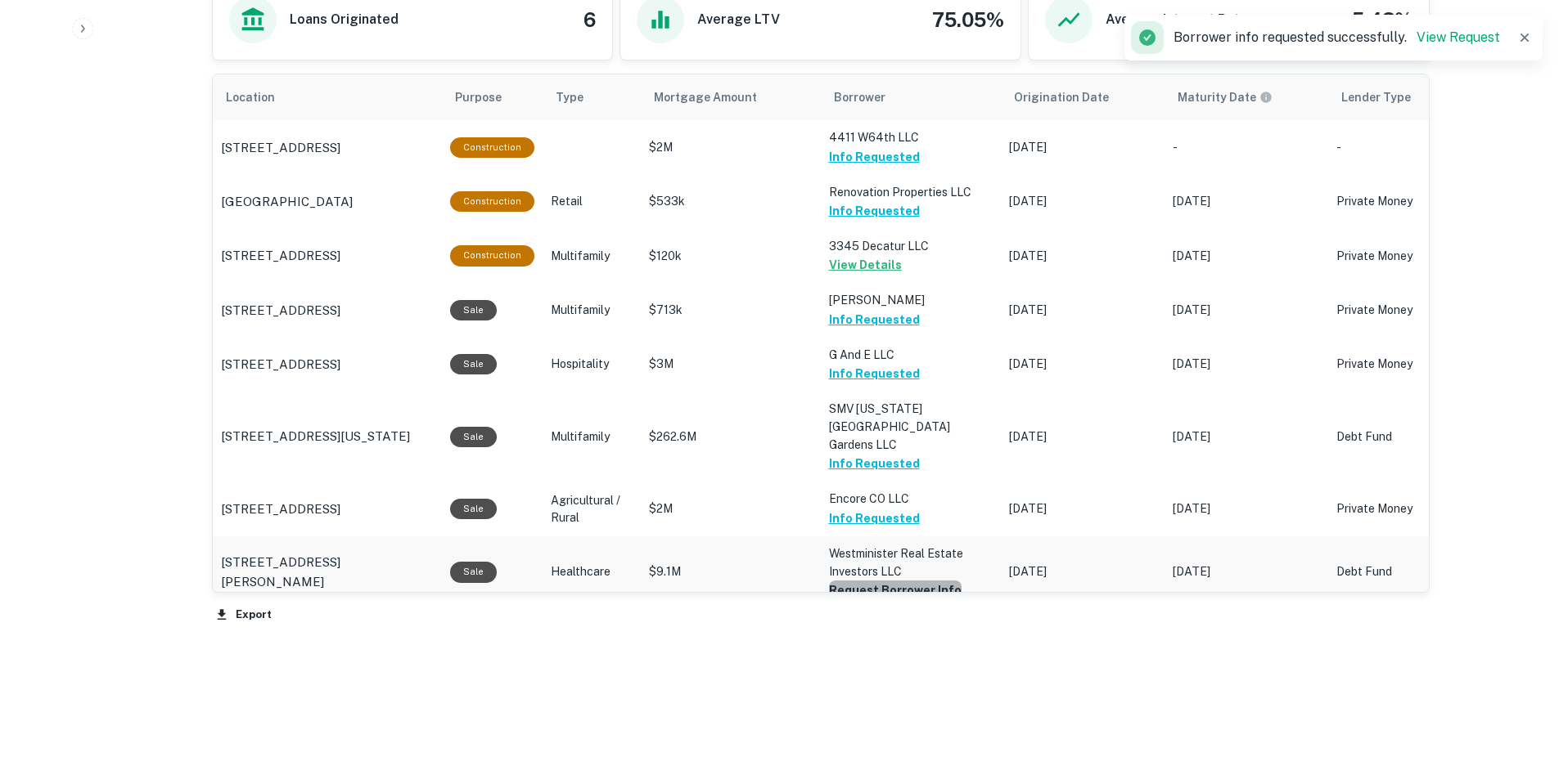
click at [921, 580] on button "Request Borrower Info" at bounding box center [895, 590] width 133 height 20
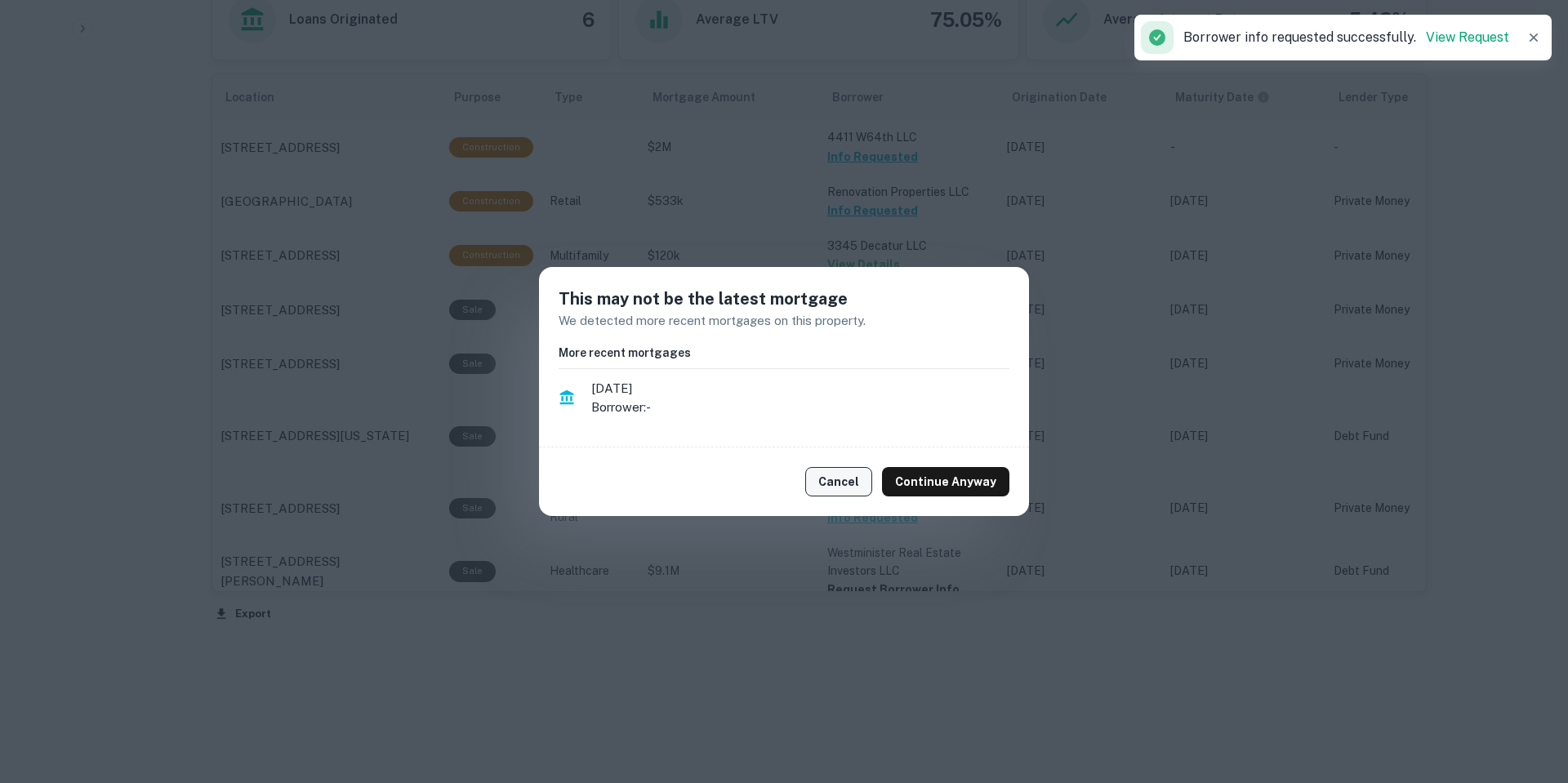
click at [871, 481] on button "Cancel" at bounding box center [839, 482] width 67 height 30
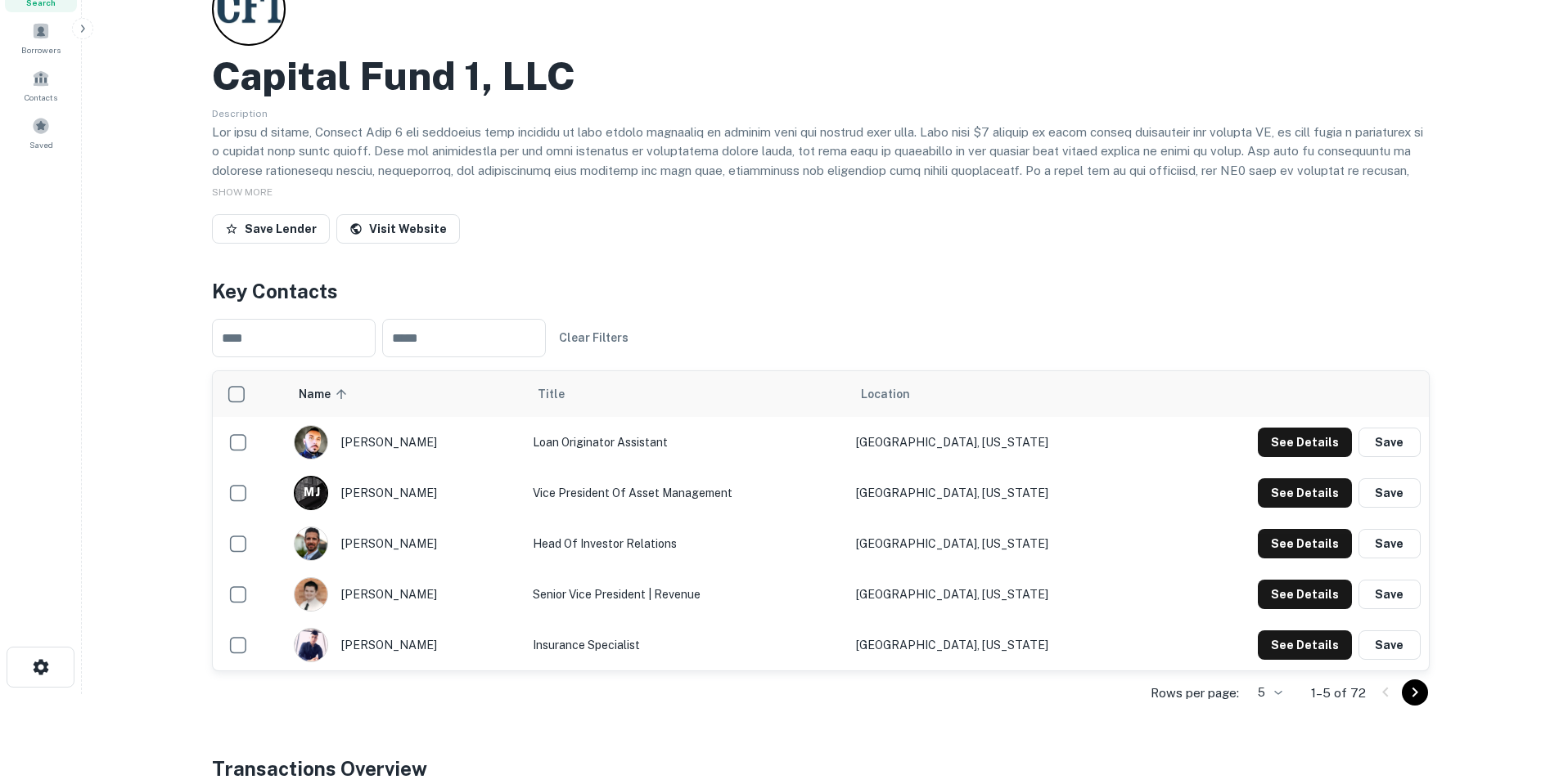
scroll to position [0, 0]
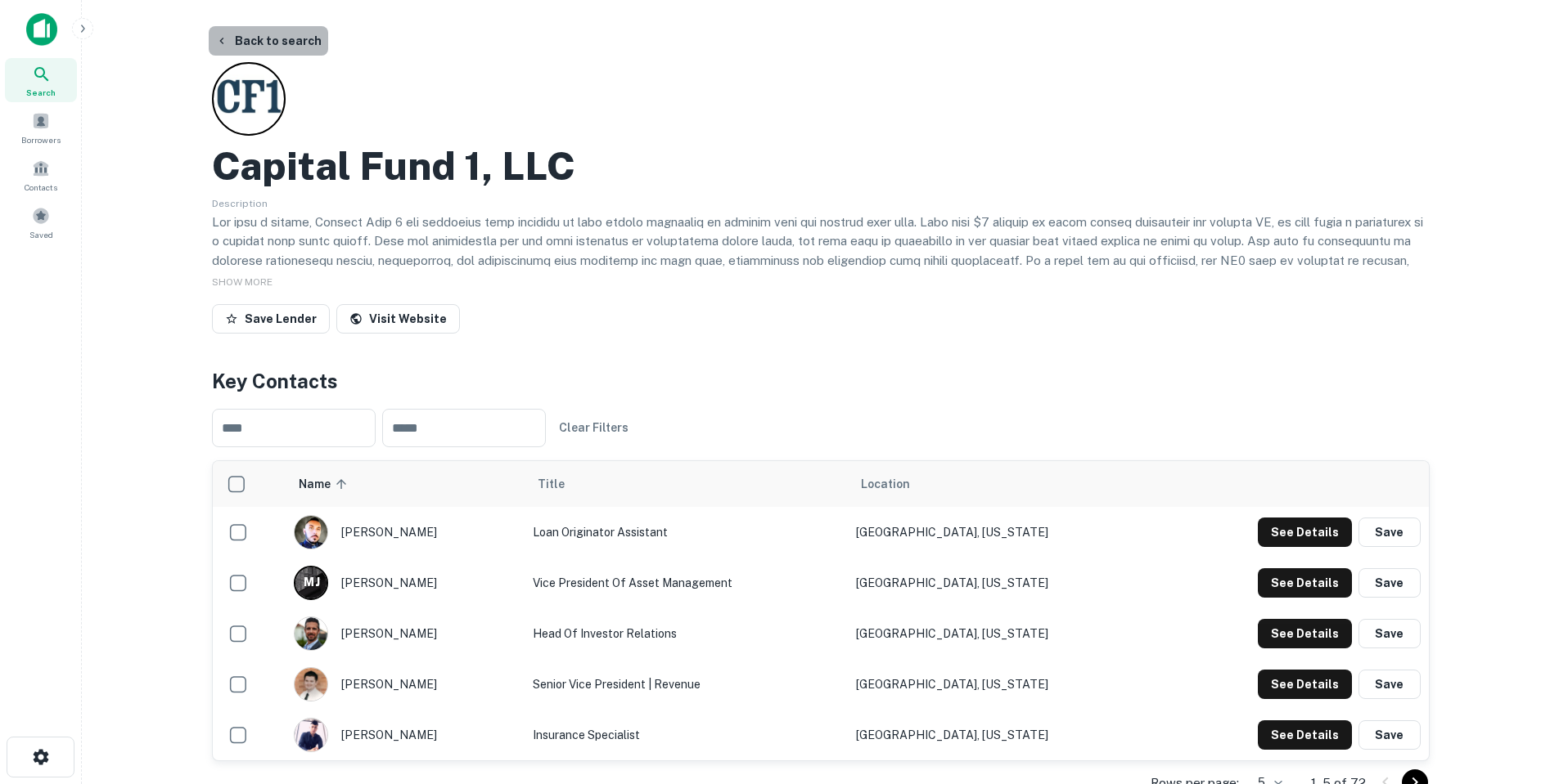
click at [271, 36] on button "Back to search" at bounding box center [268, 41] width 120 height 30
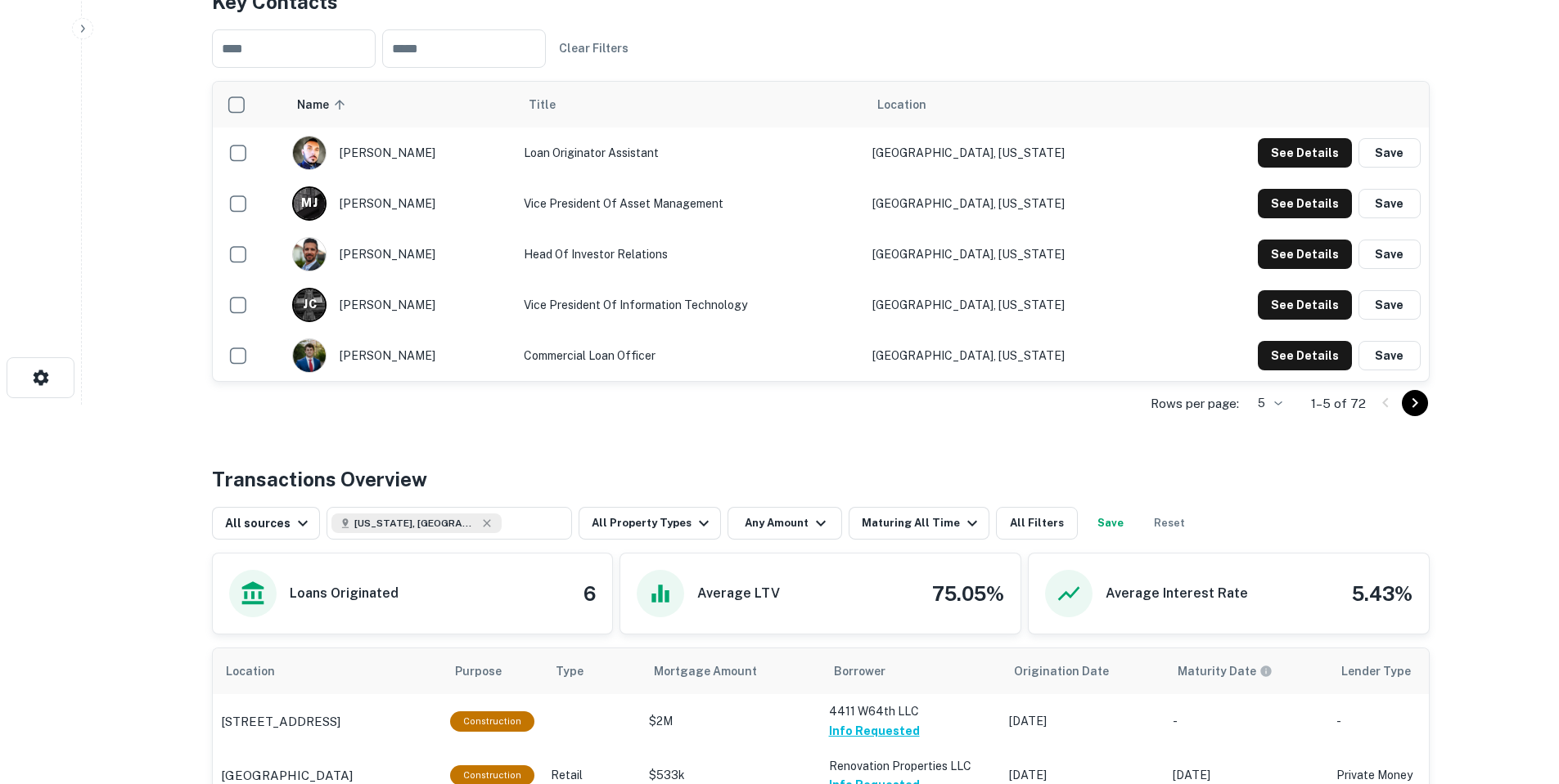
scroll to position [373, 0]
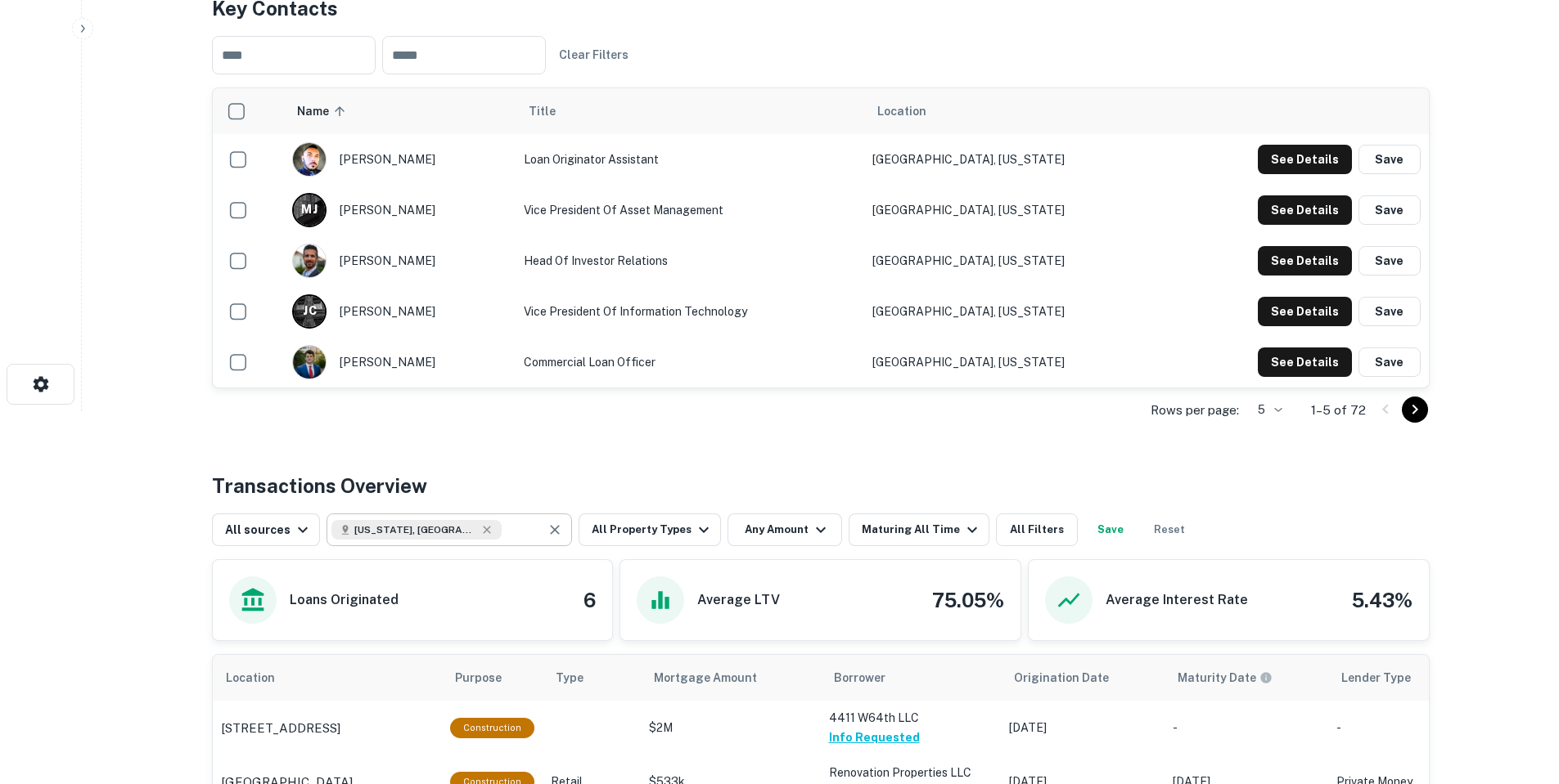
type input "**********"
click at [502, 531] on input "**********" at bounding box center [520, 529] width 39 height 23
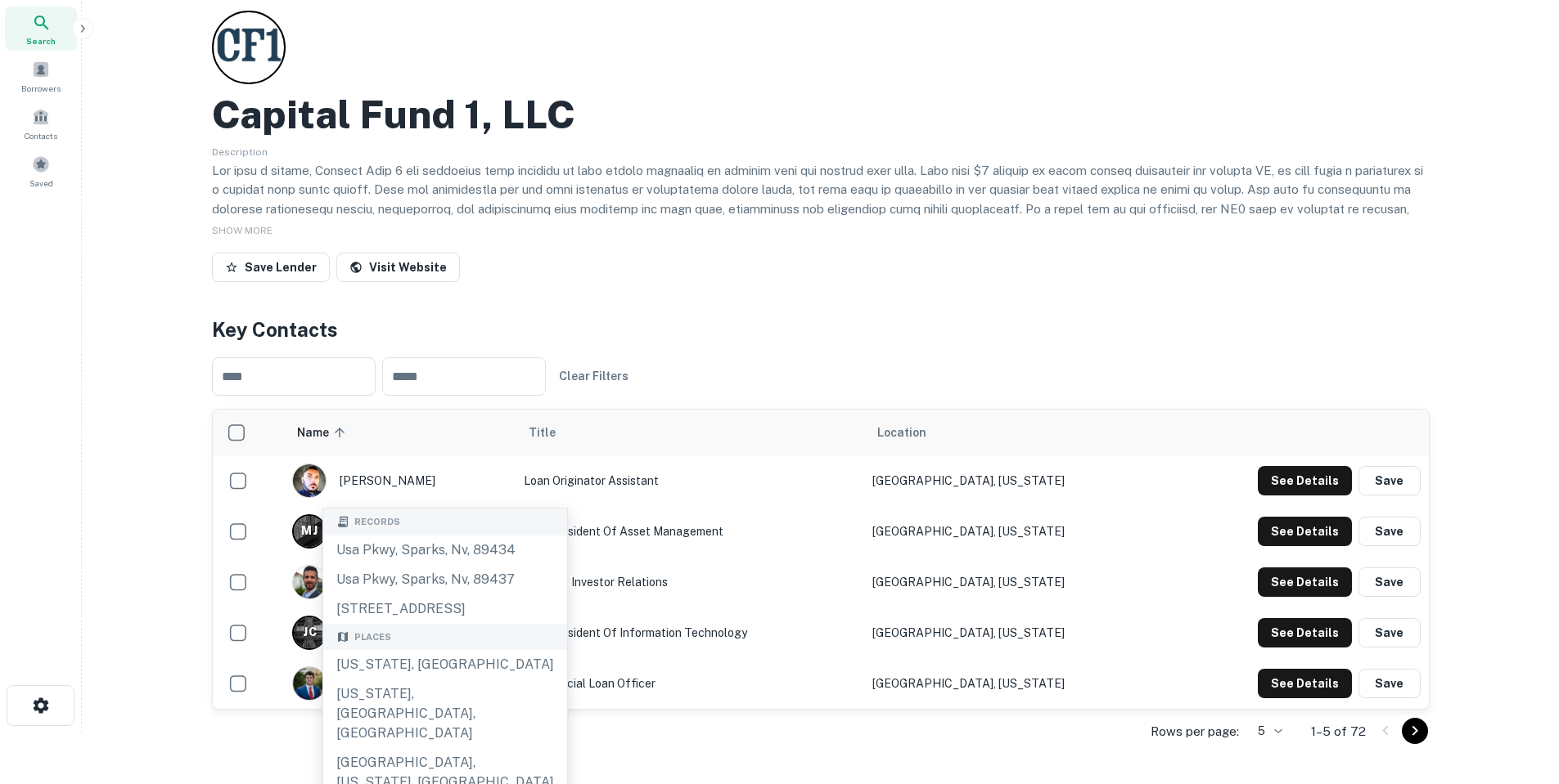
scroll to position [45, 0]
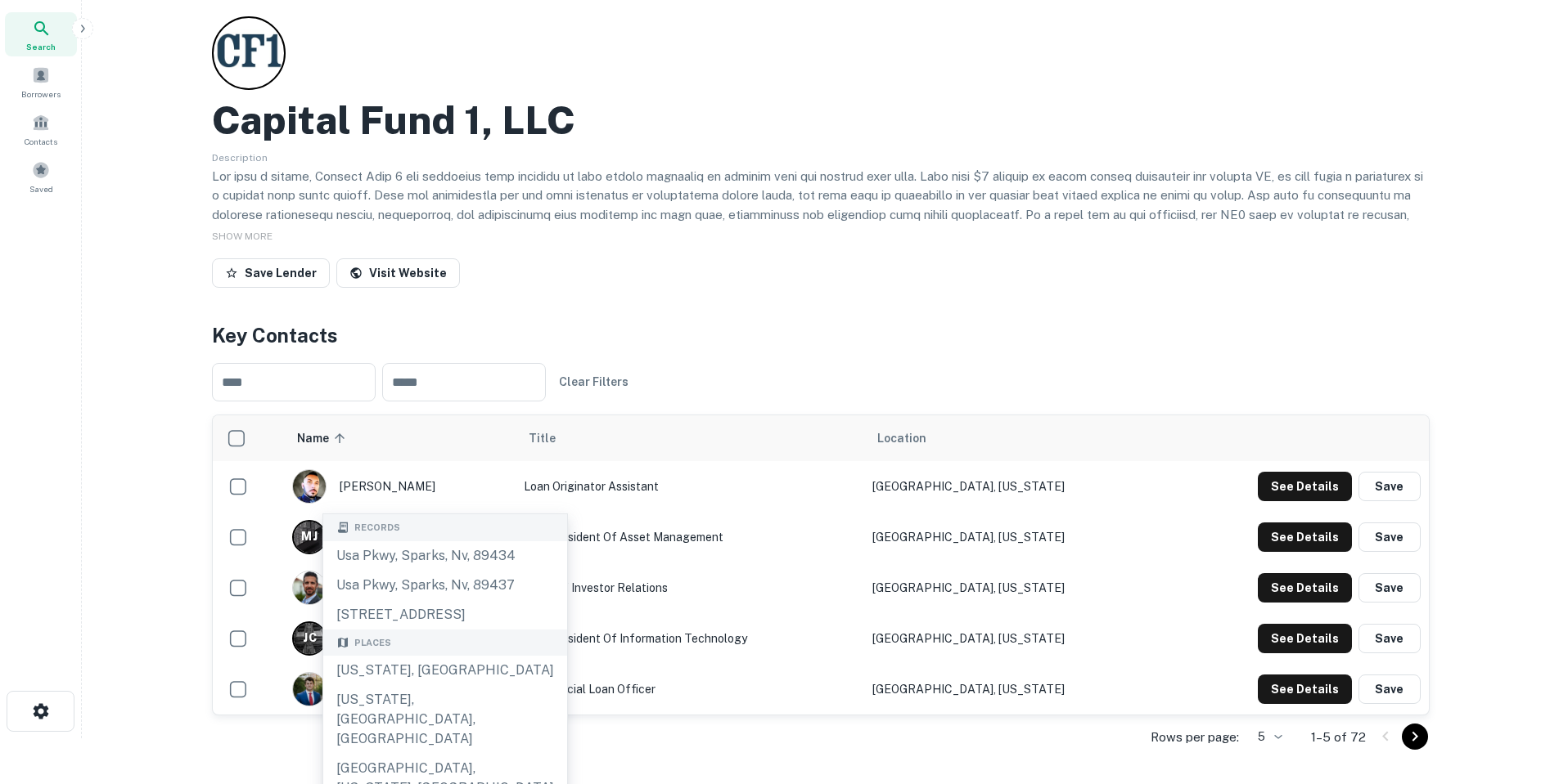
click at [31, 37] on div "Search" at bounding box center [41, 34] width 72 height 44
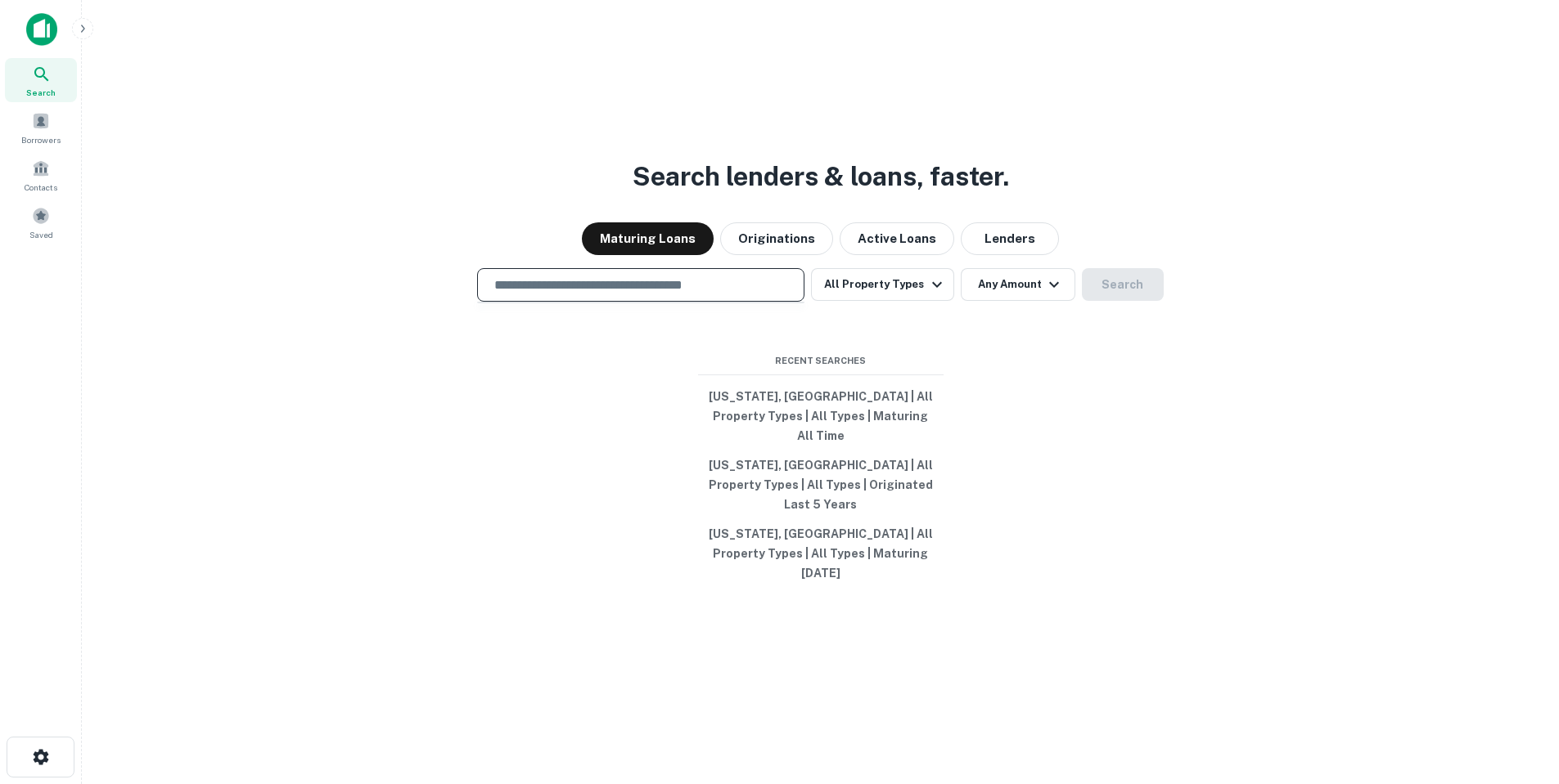
click at [671, 295] on input "text" at bounding box center [641, 285] width 313 height 19
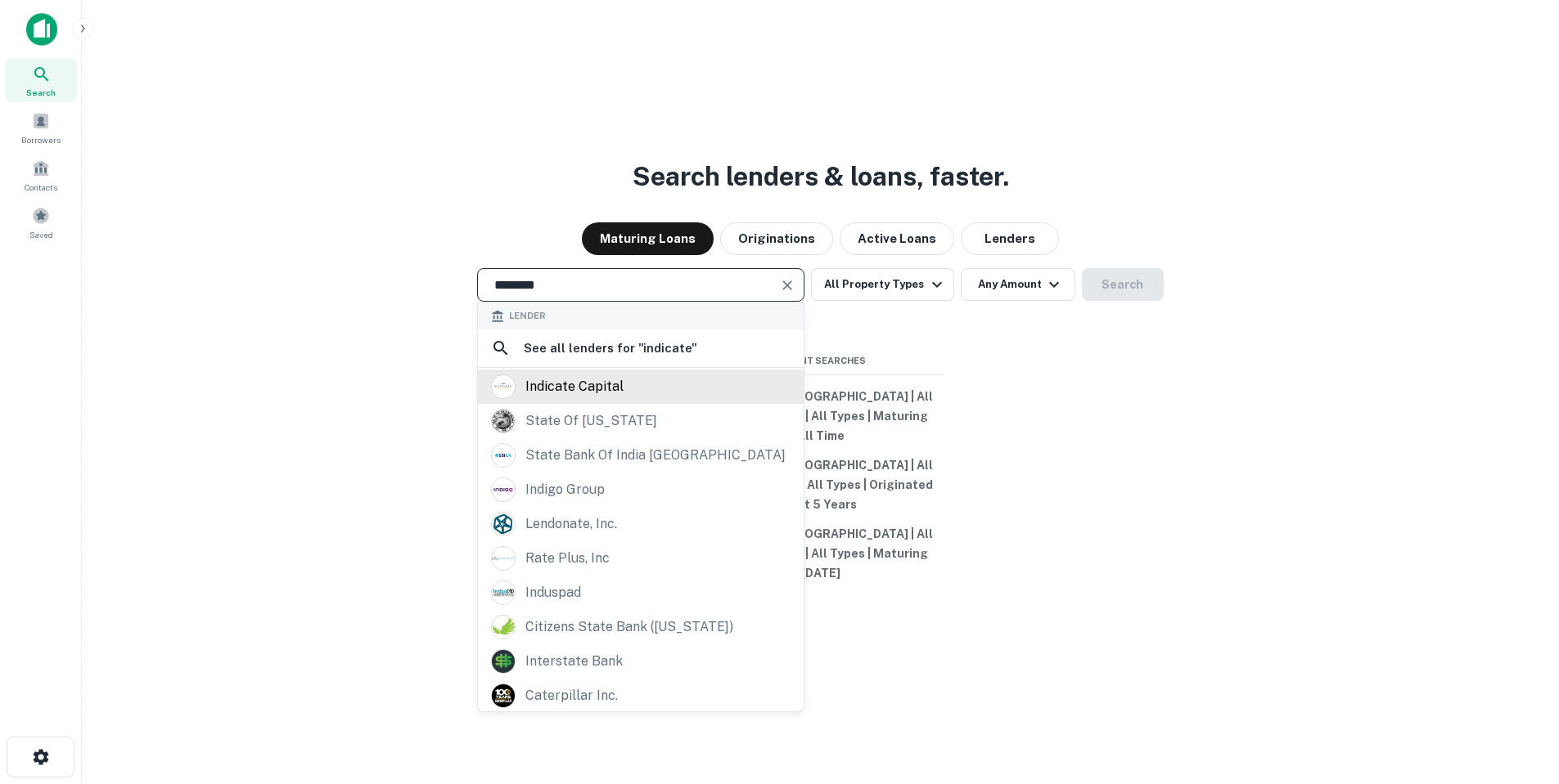
type input "********"
click at [660, 399] on div "indicate capital" at bounding box center [640, 387] width 300 height 25
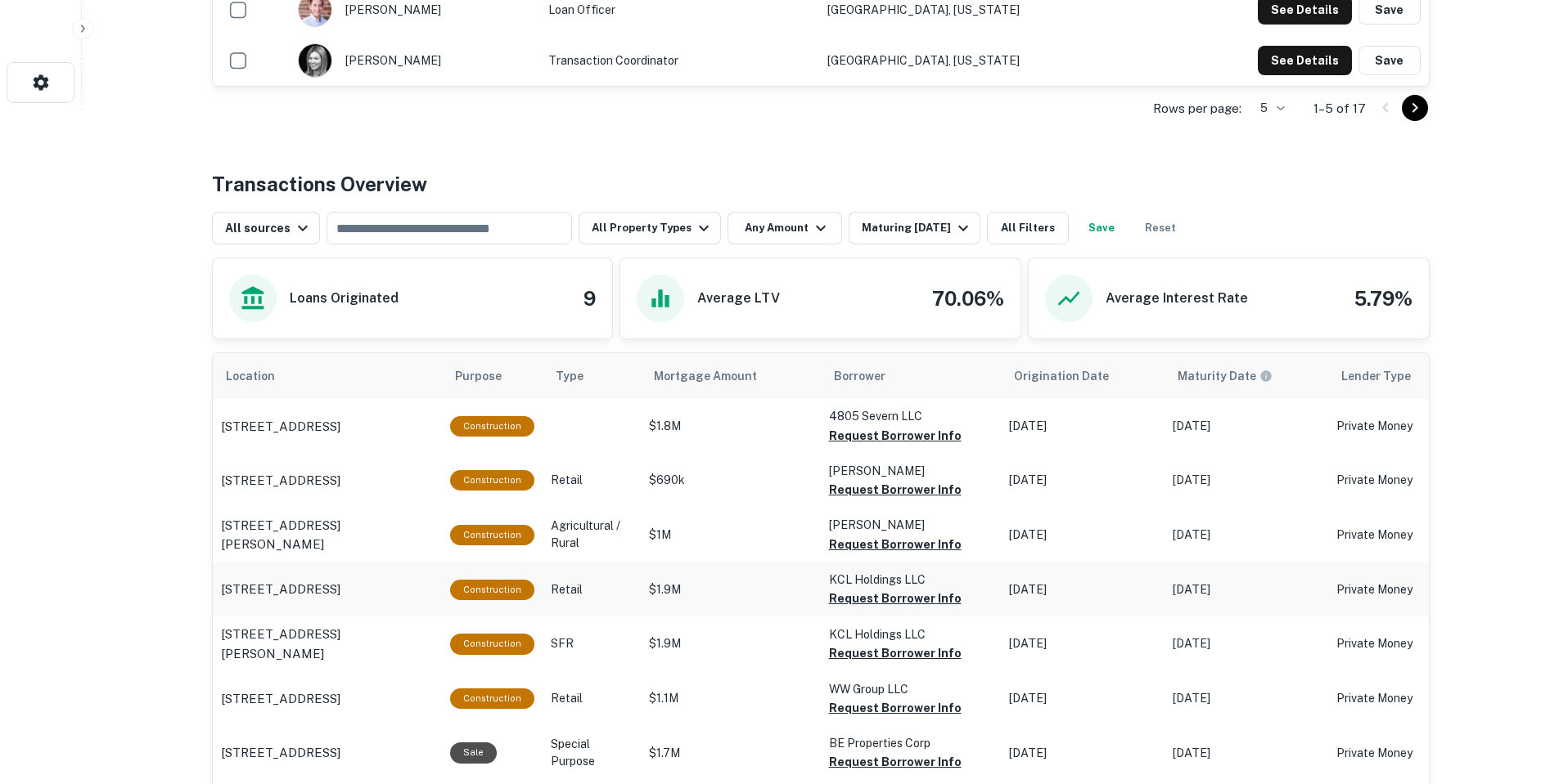
scroll to position [674, 0]
click at [902, 235] on div "Maturing [DATE]" at bounding box center [917, 229] width 112 height 20
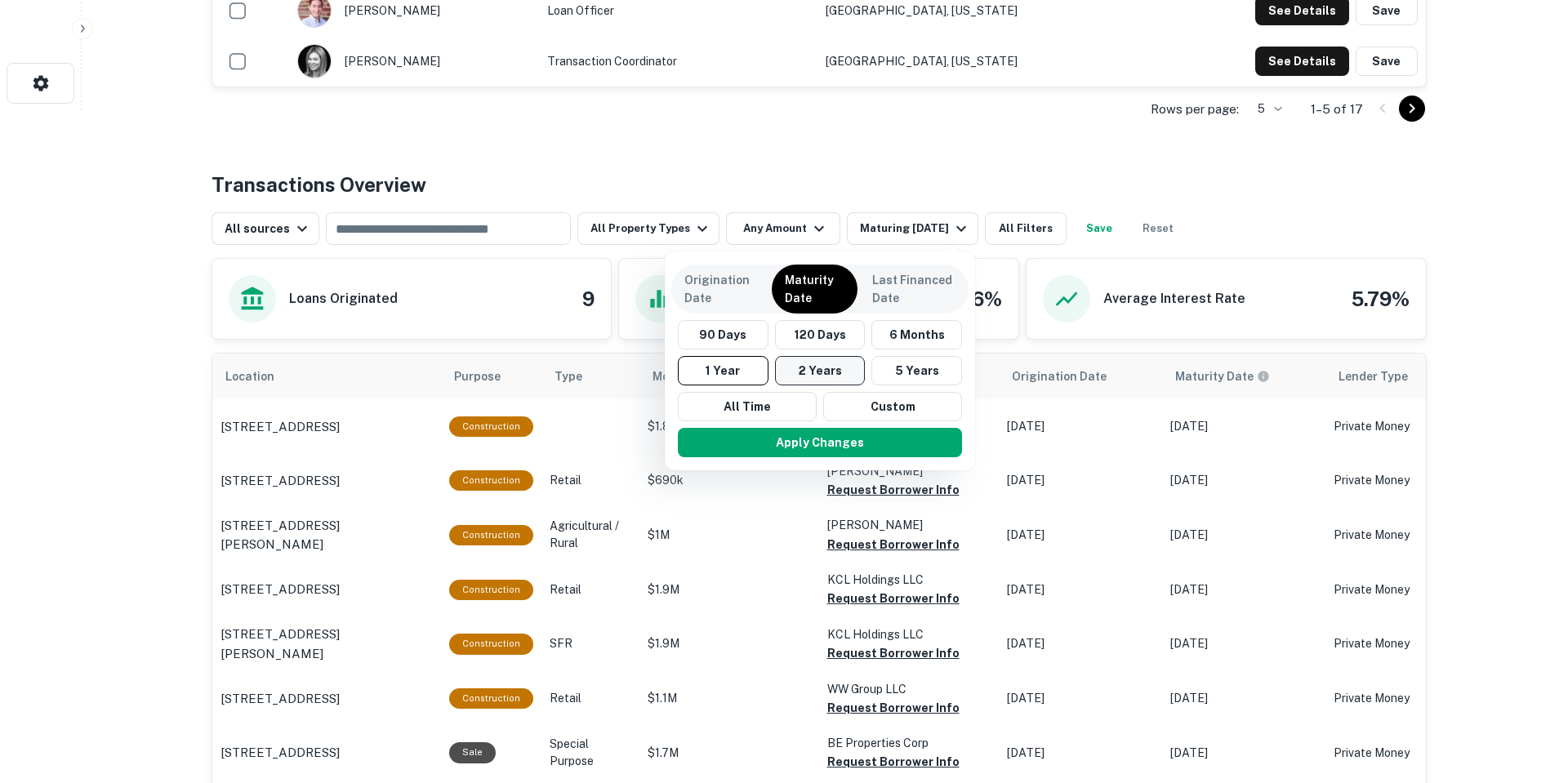
click at [846, 372] on button "2 Years" at bounding box center [821, 371] width 91 height 30
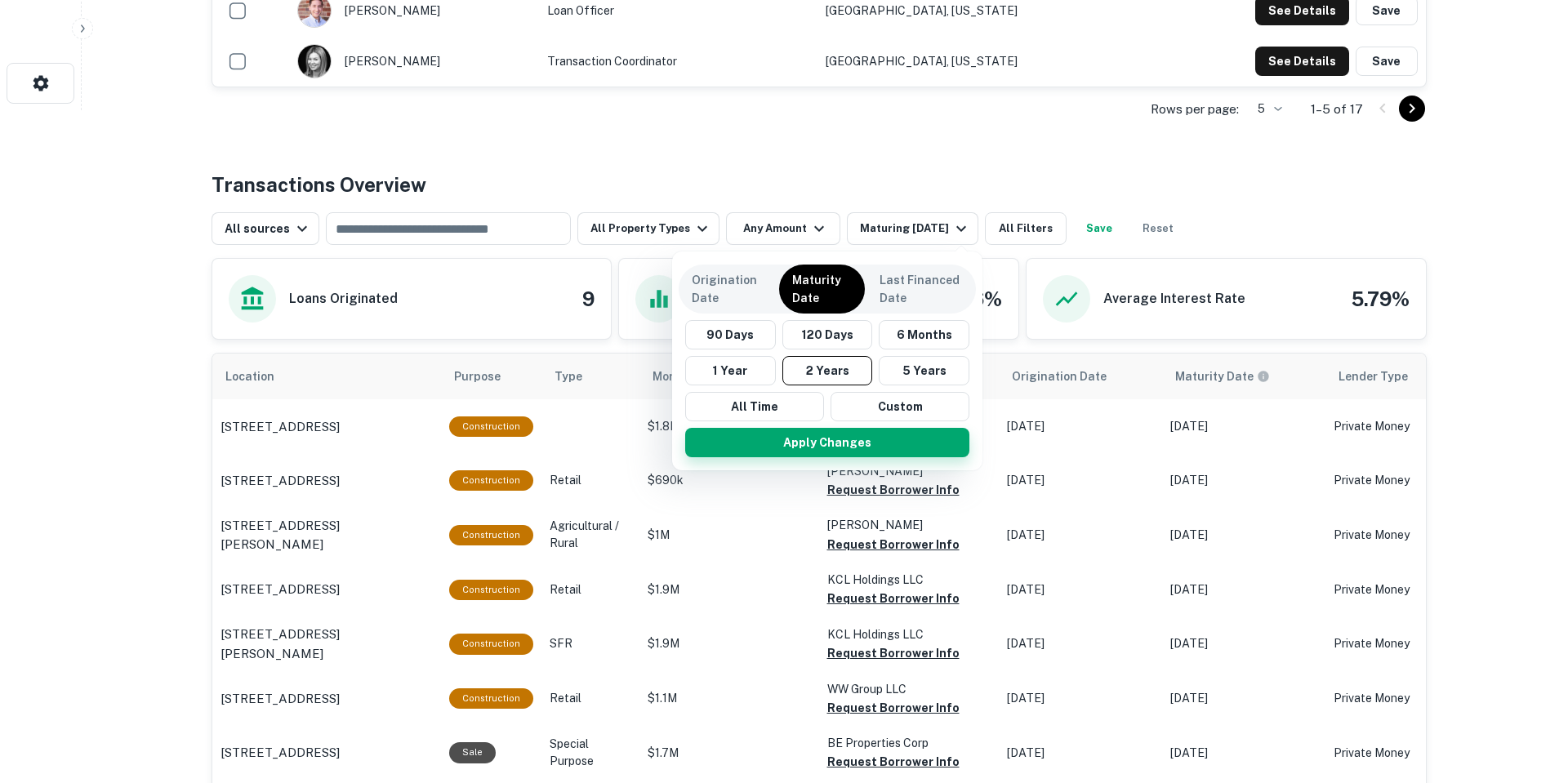
click at [882, 438] on button "Apply Changes" at bounding box center [827, 442] width 284 height 30
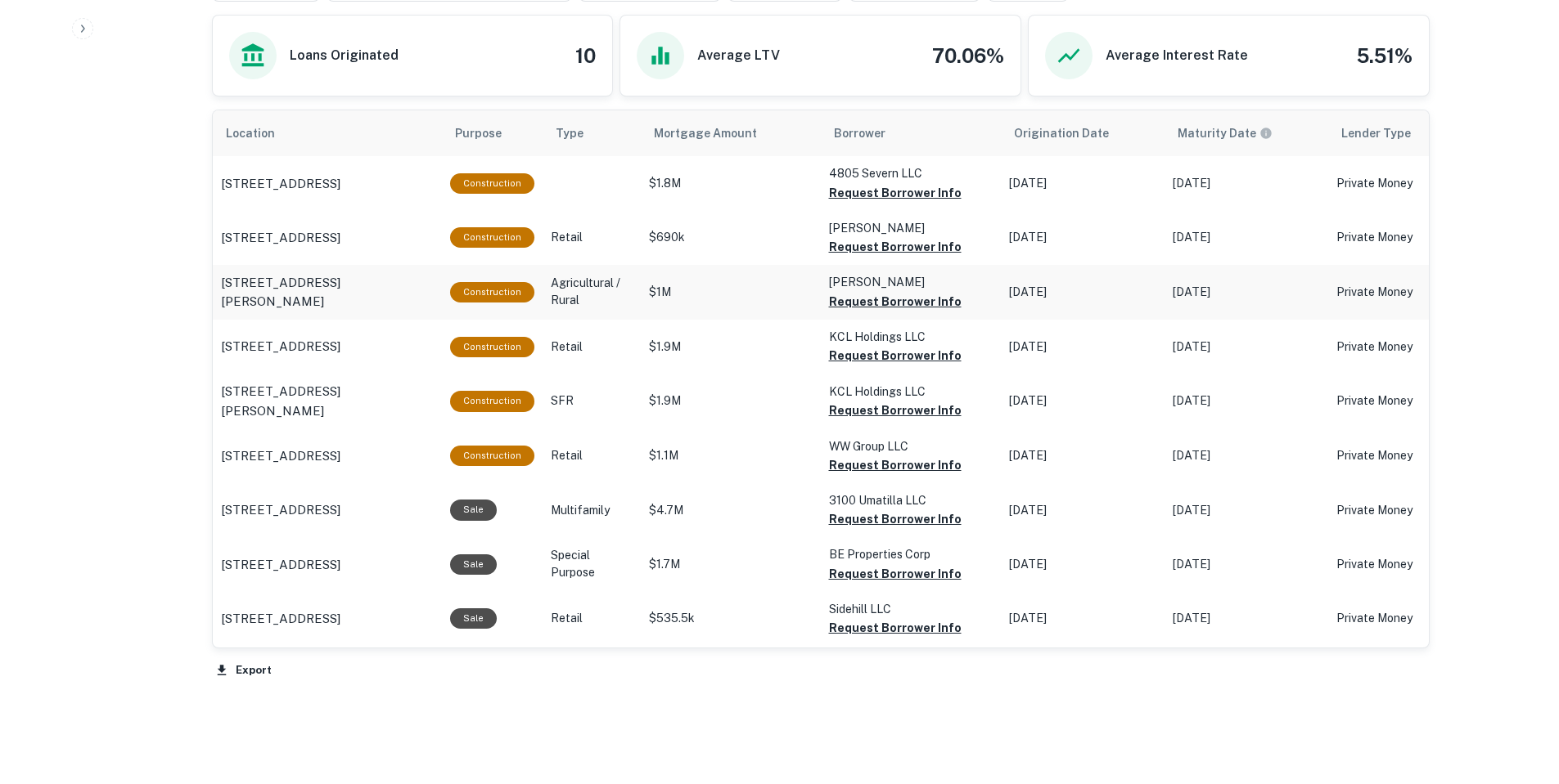
scroll to position [919, 0]
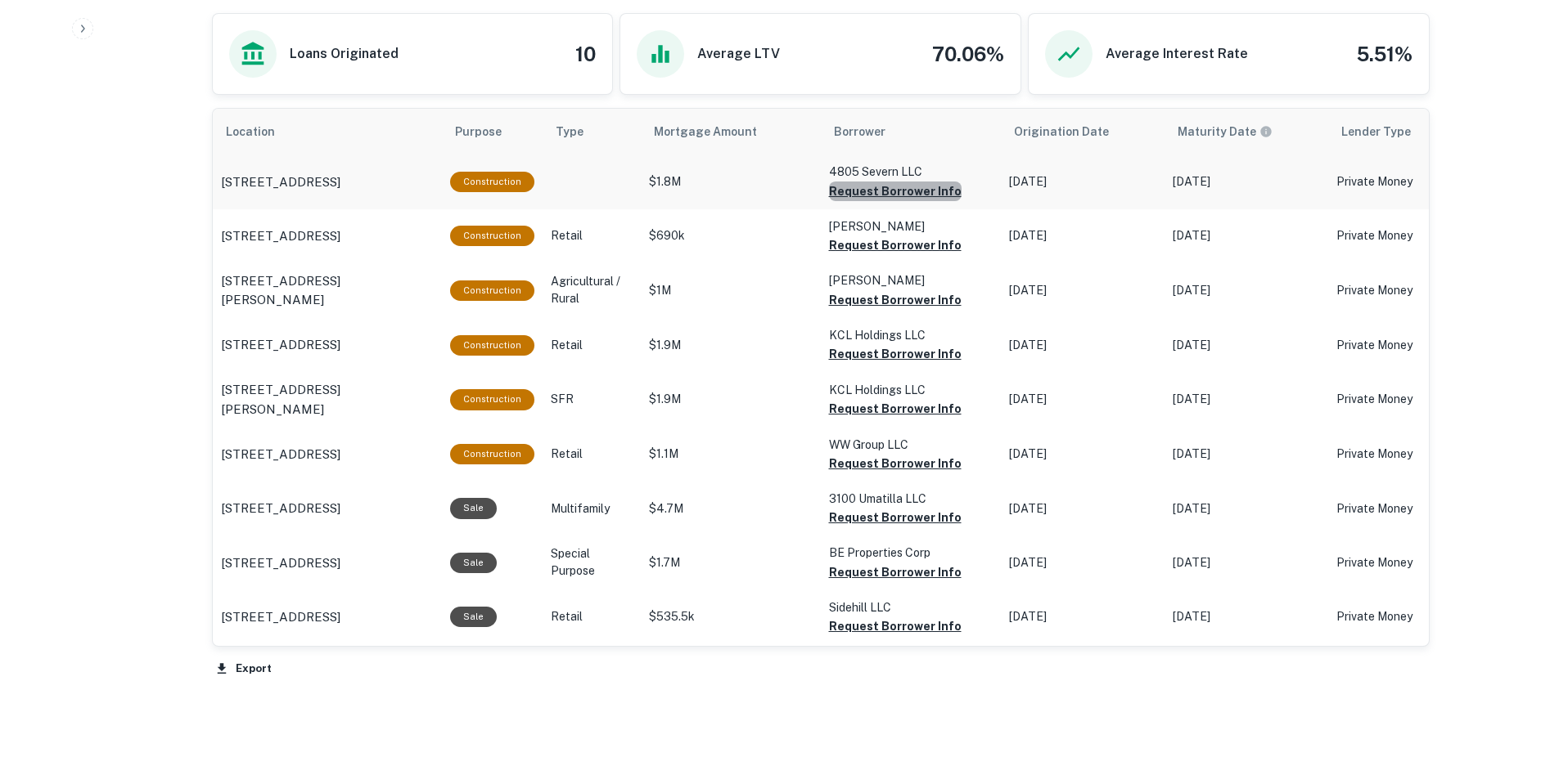
click at [904, 185] on button "Request Borrower Info" at bounding box center [895, 192] width 133 height 20
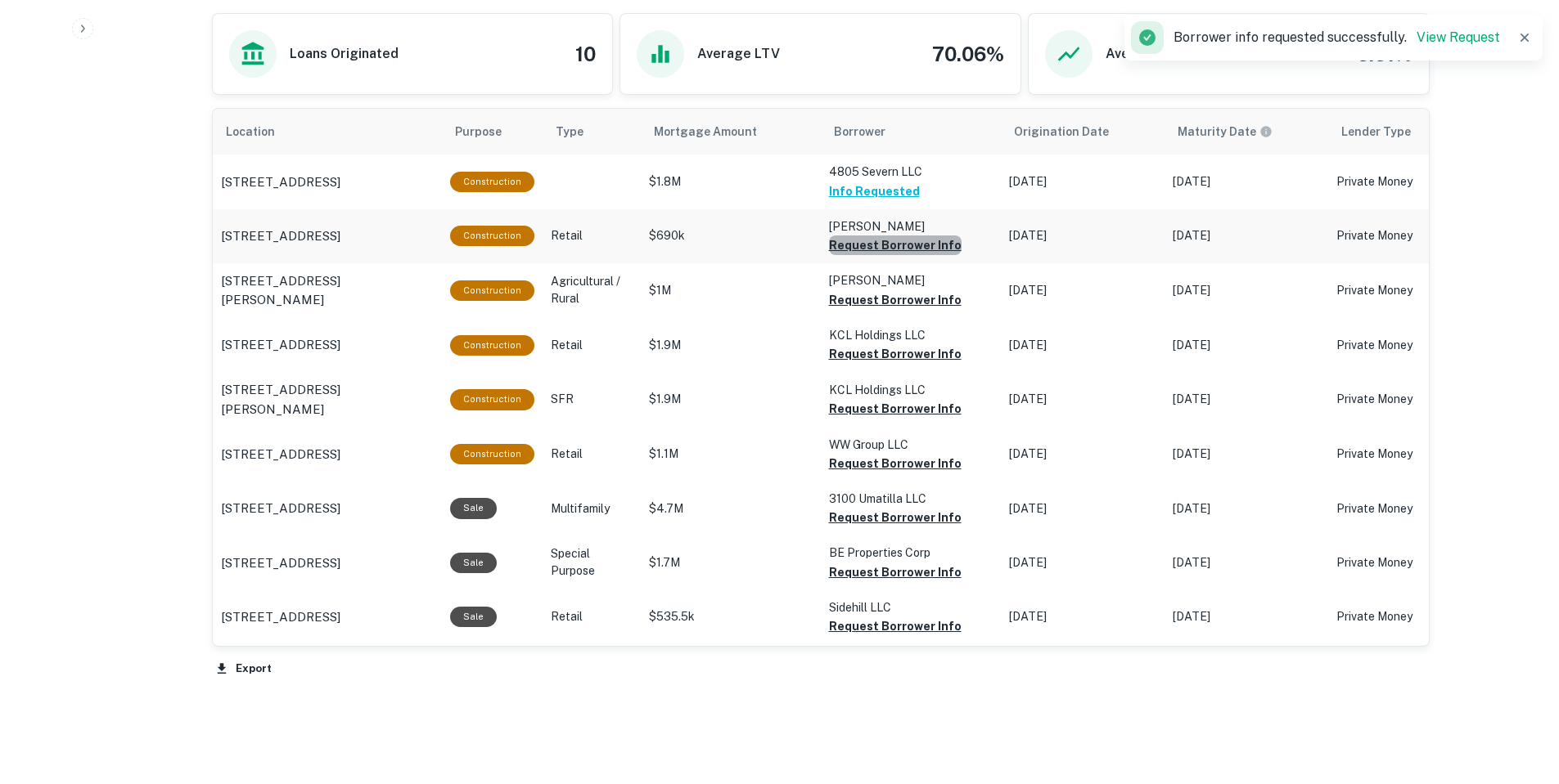
click at [899, 241] on button "Request Borrower Info" at bounding box center [895, 245] width 133 height 20
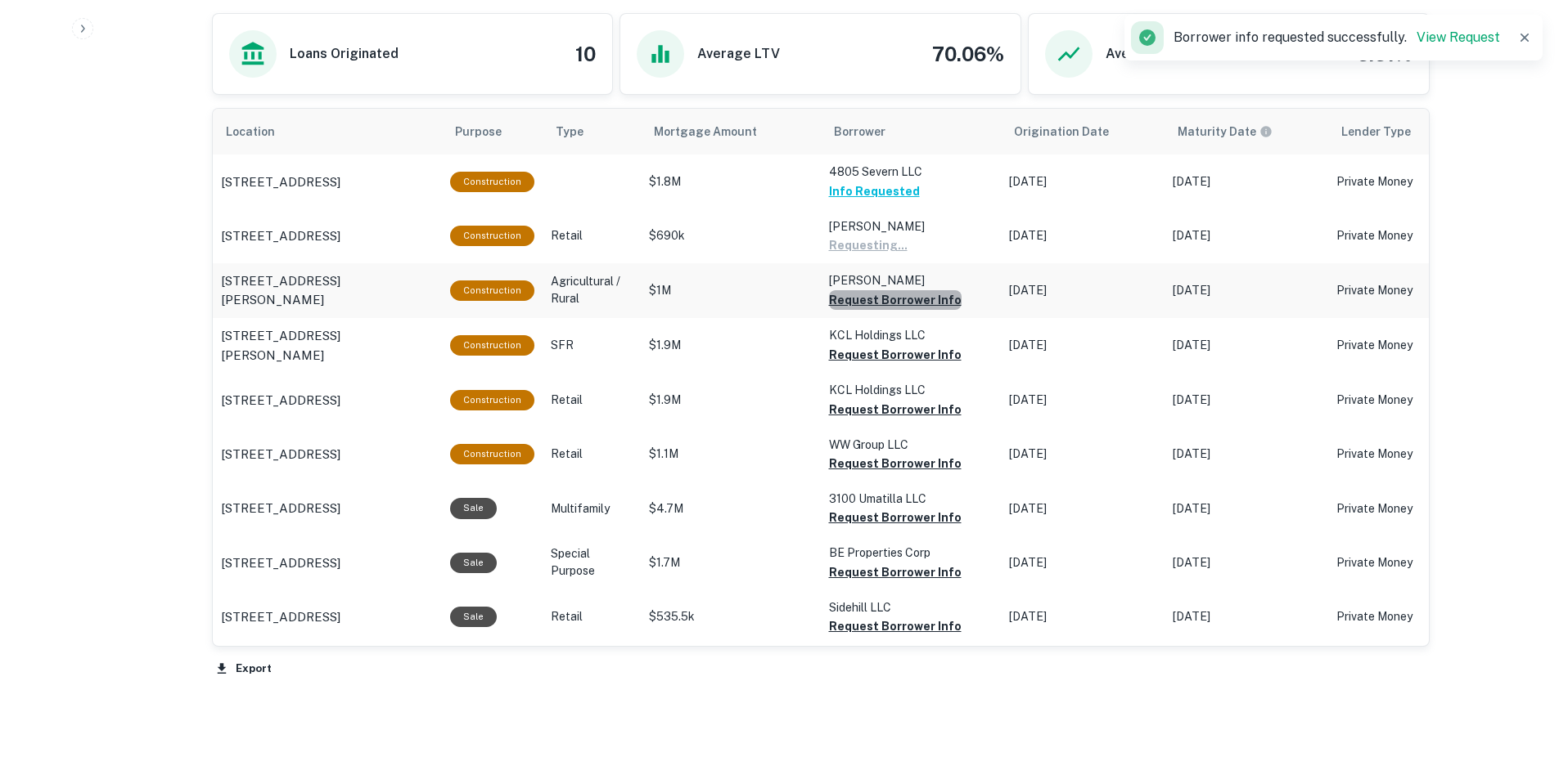
click at [902, 255] on button "Request Borrower Info" at bounding box center [868, 245] width 78 height 20
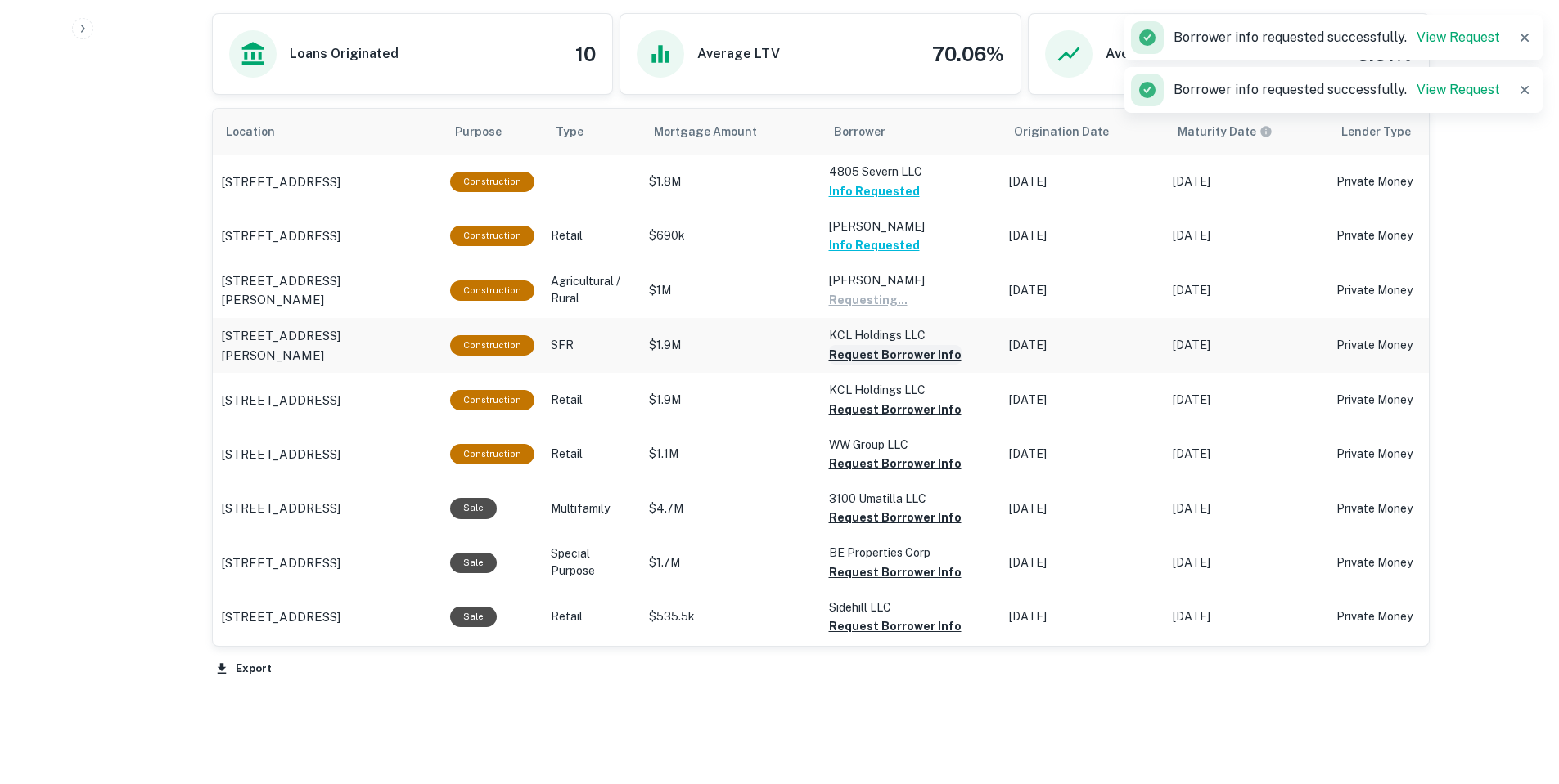
click at [899, 310] on button "Request Borrower Info" at bounding box center [868, 301] width 78 height 20
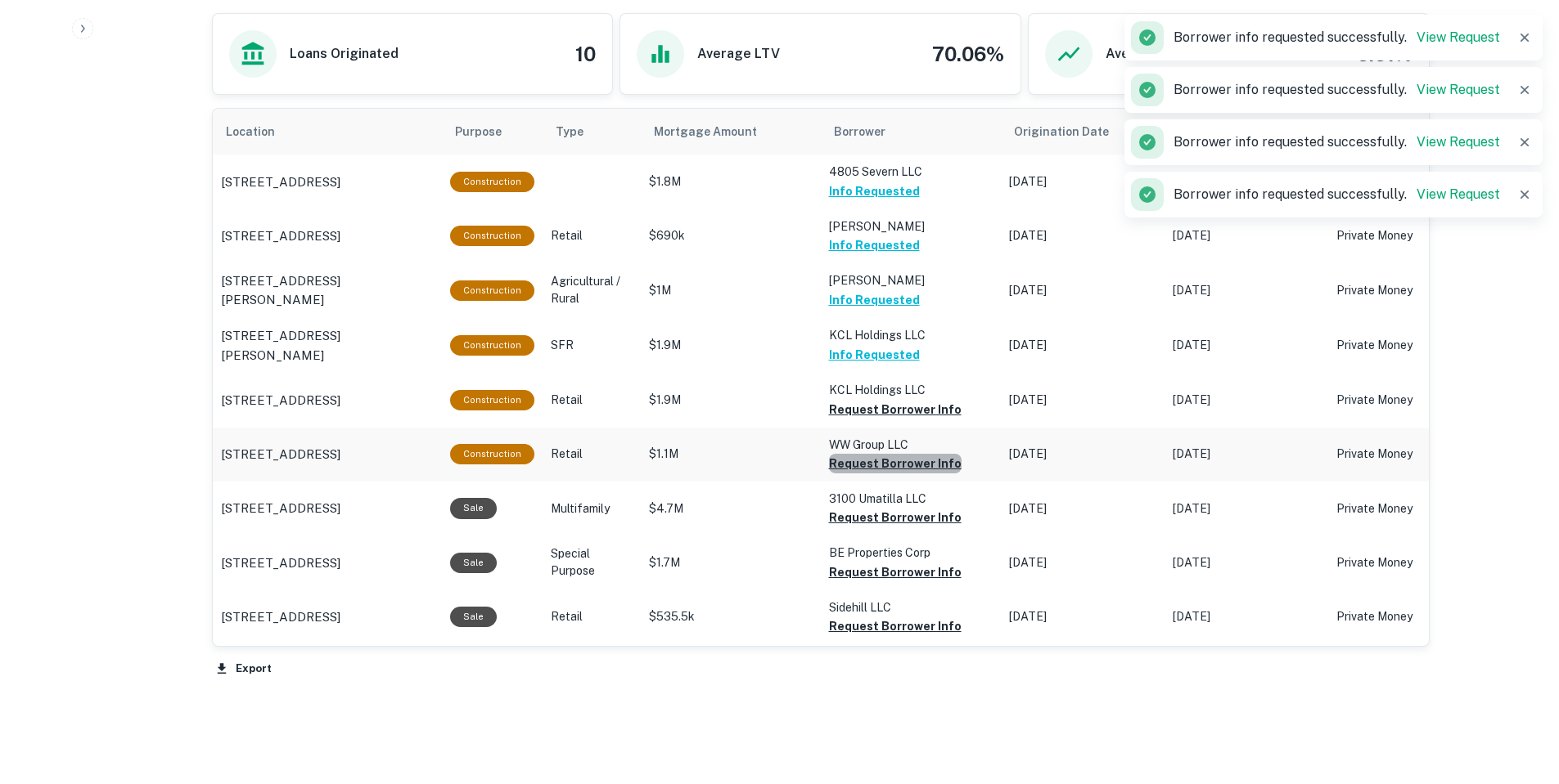
click at [891, 419] on button "Request Borrower Info" at bounding box center [895, 410] width 133 height 20
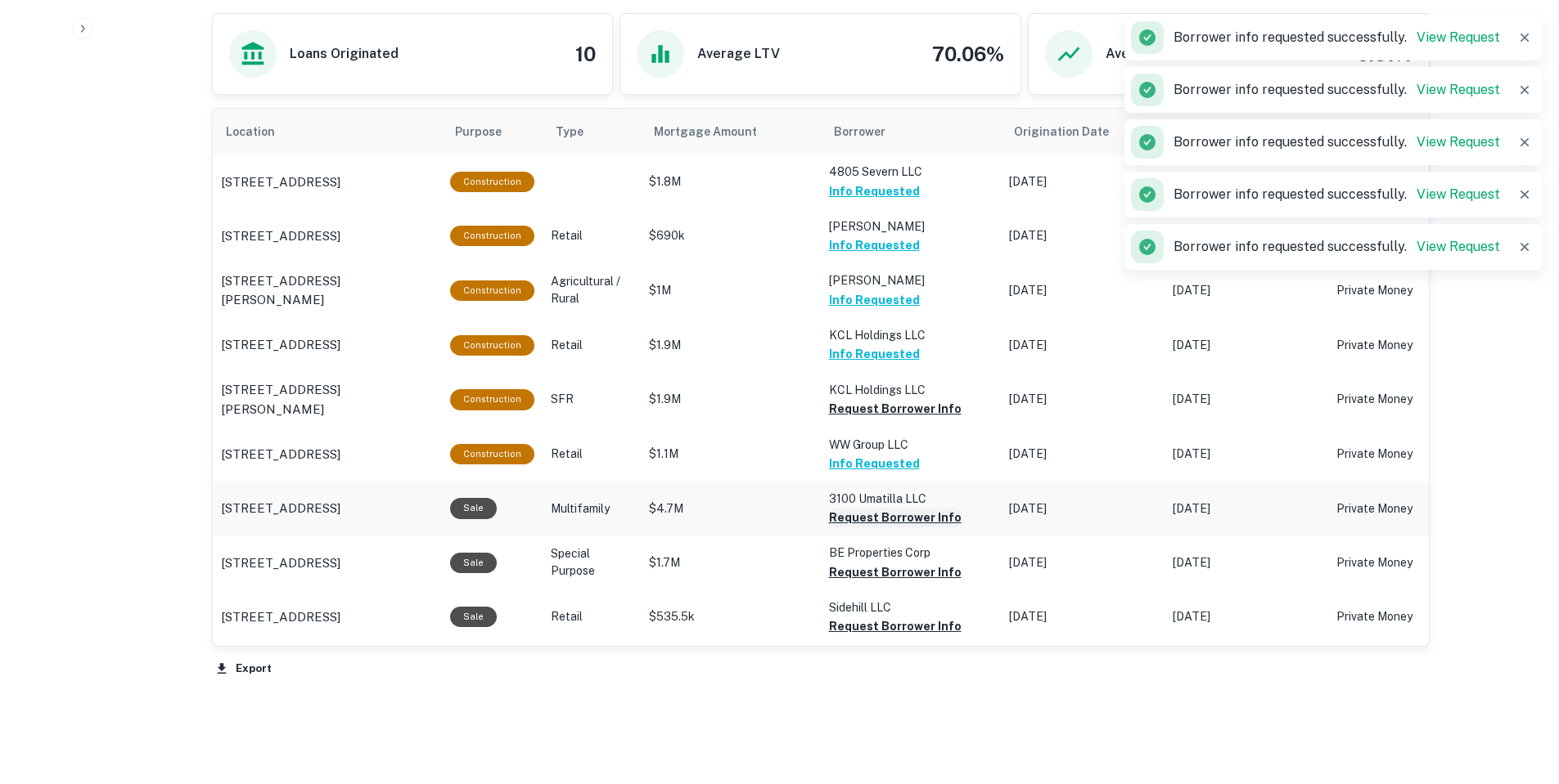
click at [892, 419] on button "Request Borrower Info" at bounding box center [895, 409] width 133 height 20
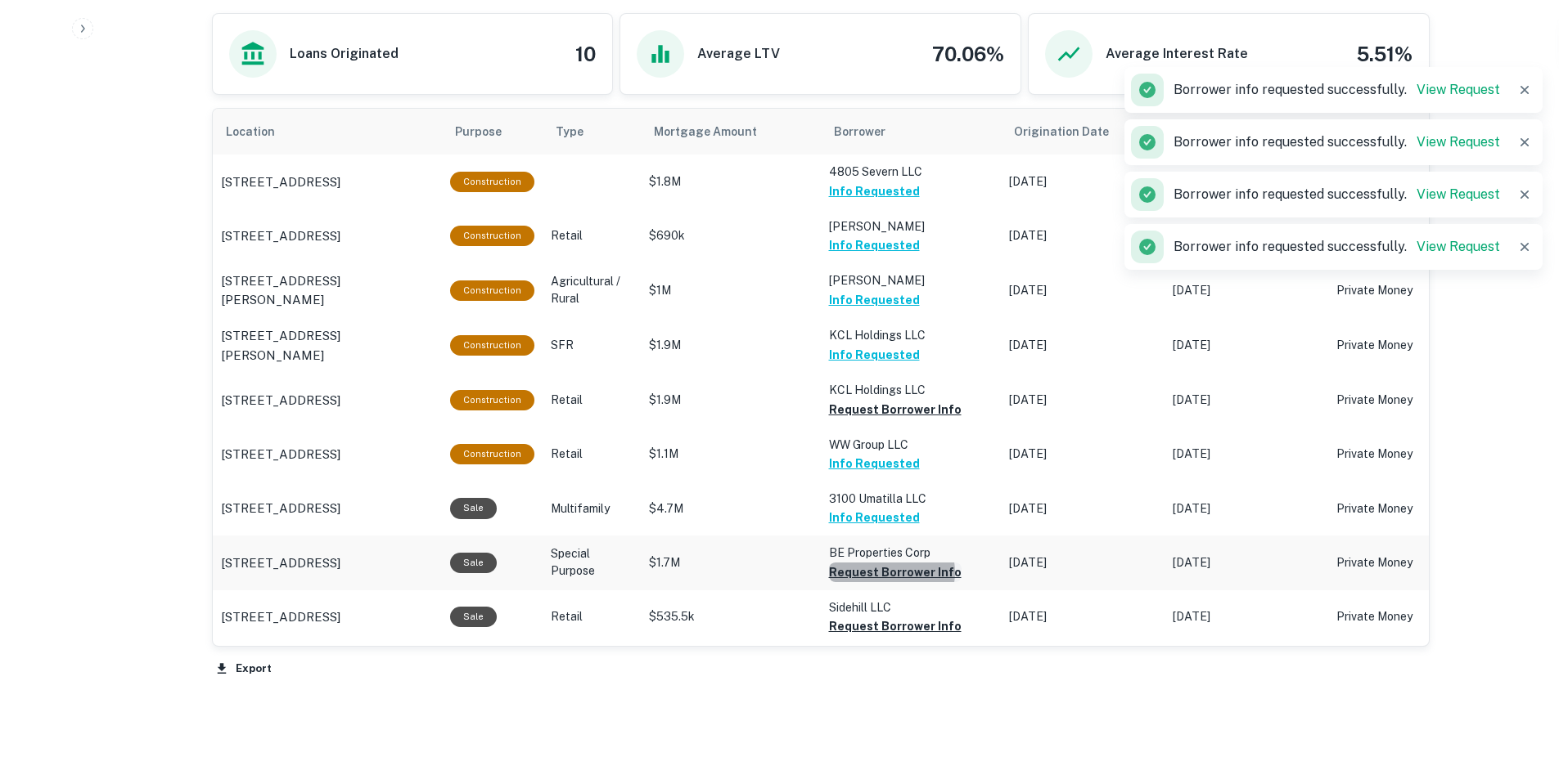
click at [885, 419] on button "Request Borrower Info" at bounding box center [895, 410] width 133 height 20
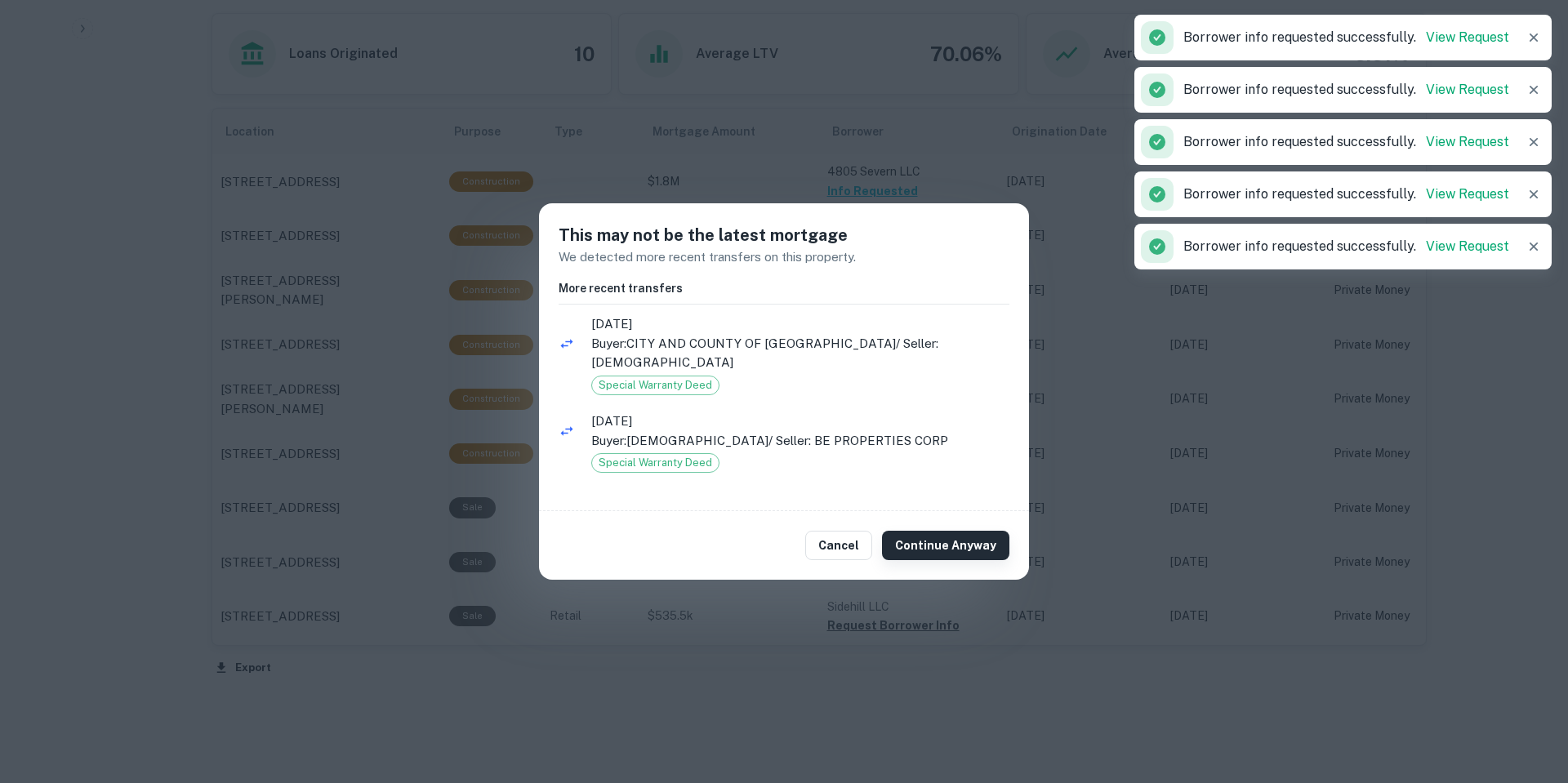
click at [913, 547] on button "Continue Anyway" at bounding box center [945, 546] width 127 height 30
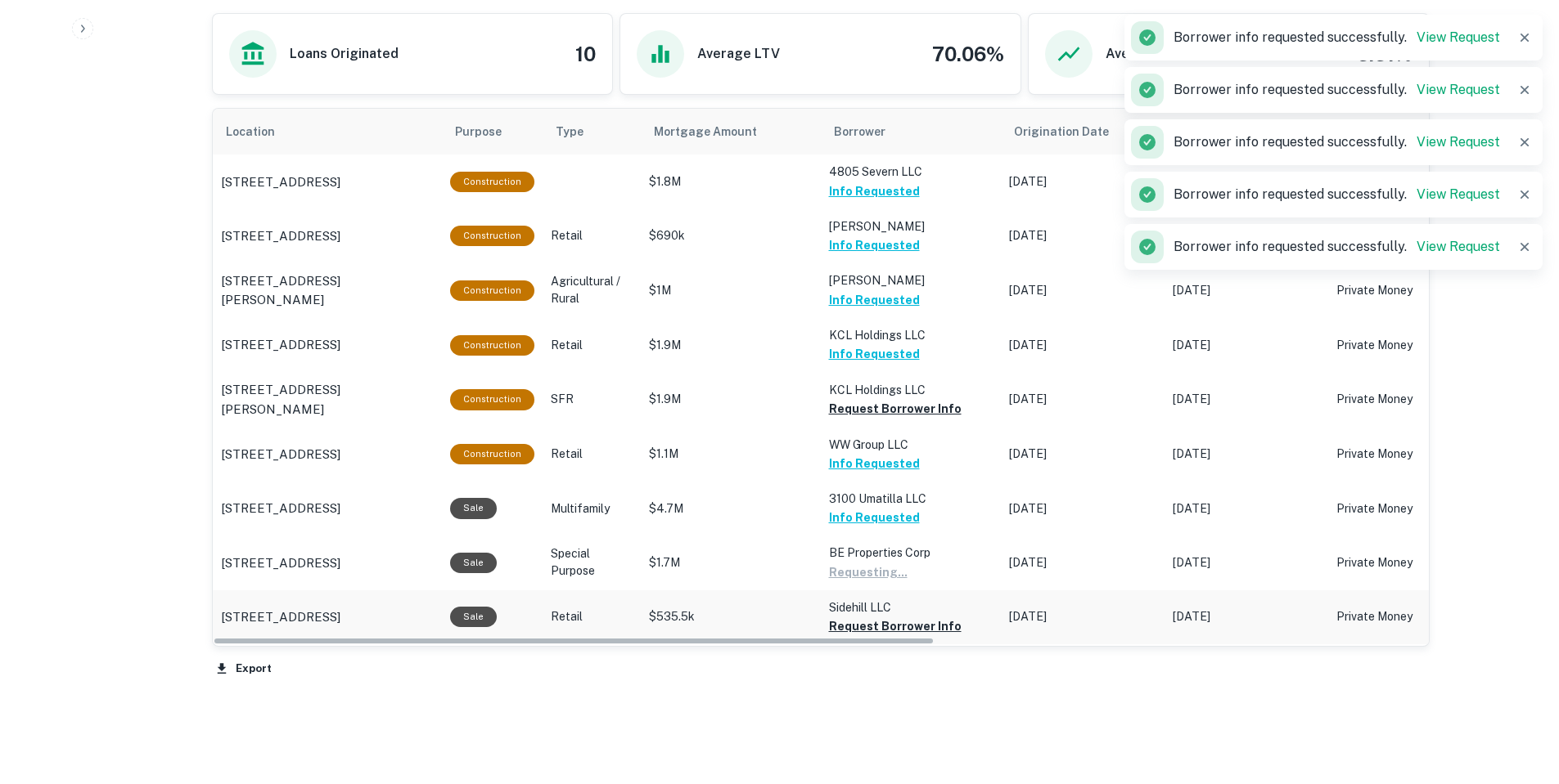
click at [901, 209] on td "Sidehill LLC Request Borrower Info" at bounding box center [911, 181] width 180 height 54
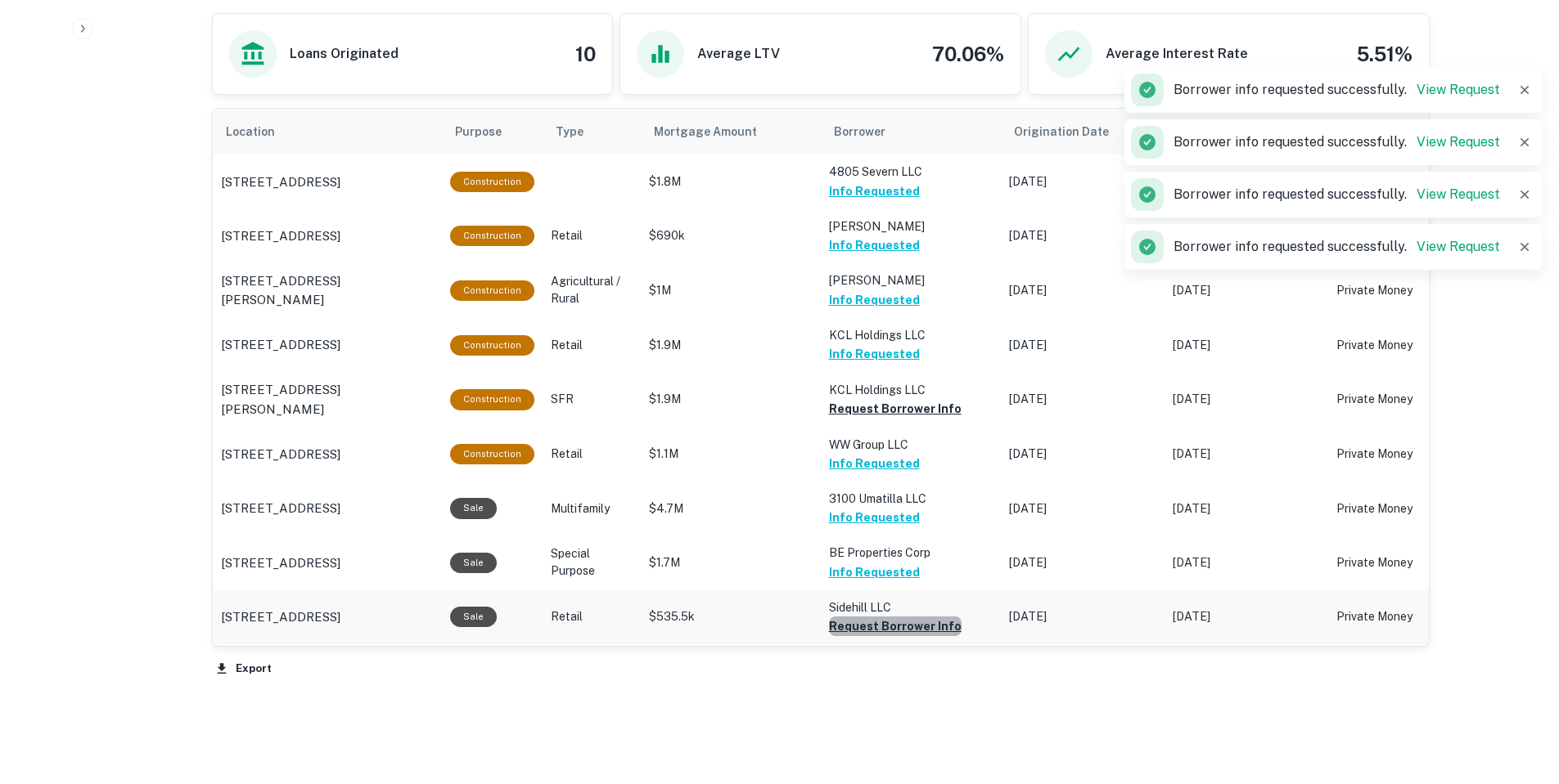
click at [903, 419] on button "Request Borrower Info" at bounding box center [895, 409] width 133 height 20
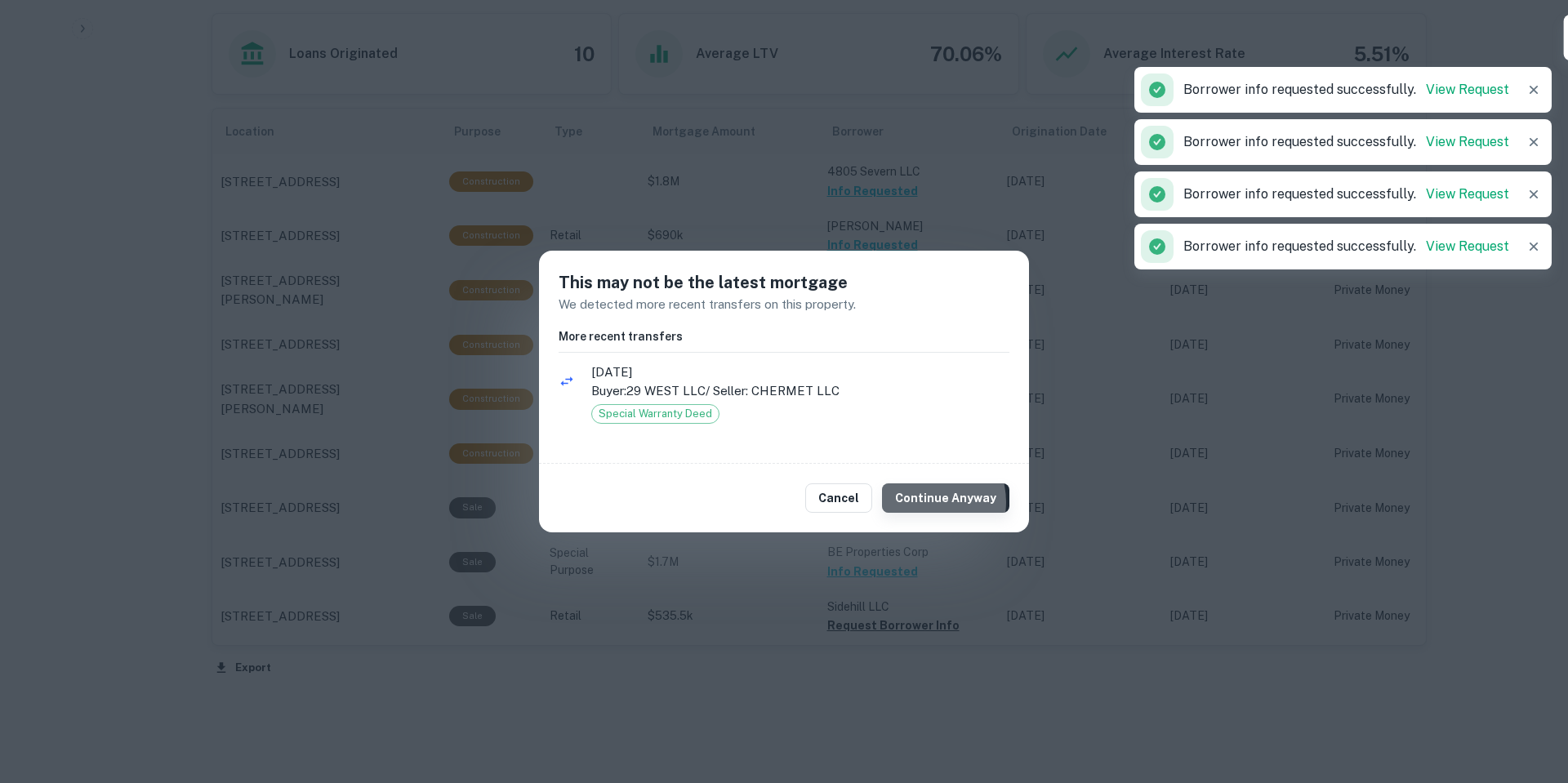
click at [930, 503] on button "Continue Anyway" at bounding box center [945, 499] width 127 height 30
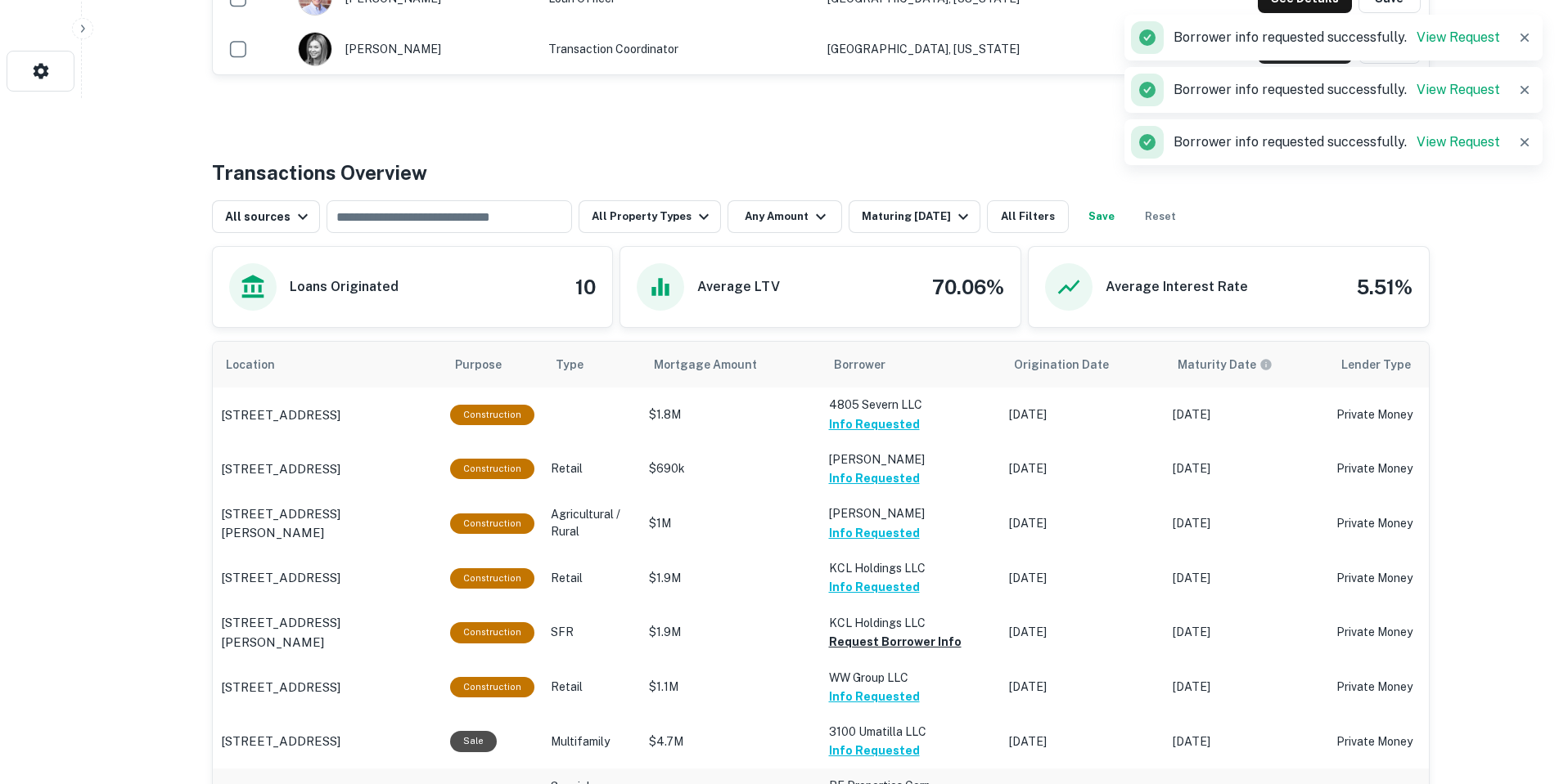
scroll to position [647, 0]
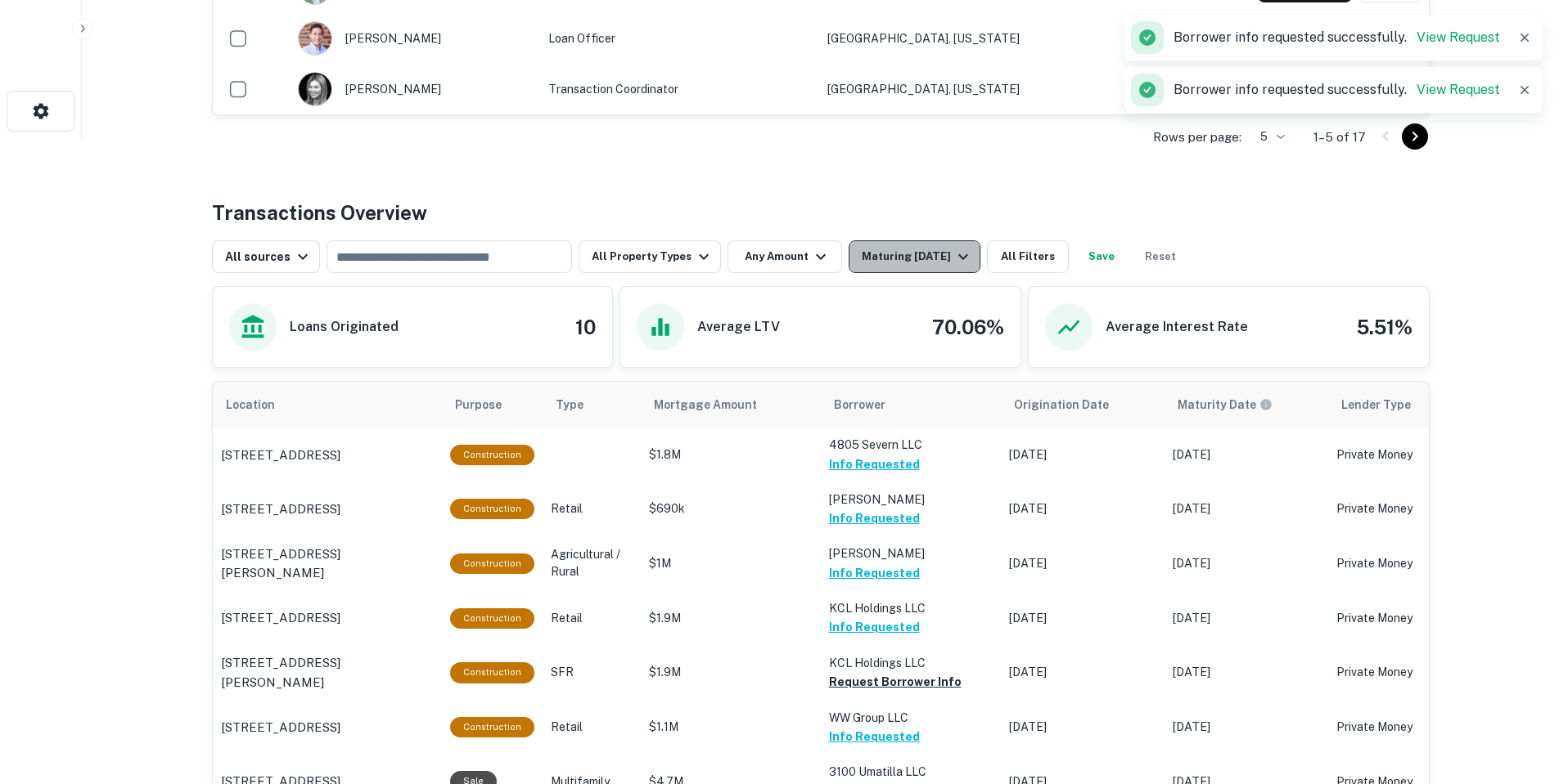
click at [902, 252] on div "Maturing In 2 Years" at bounding box center [917, 257] width 112 height 20
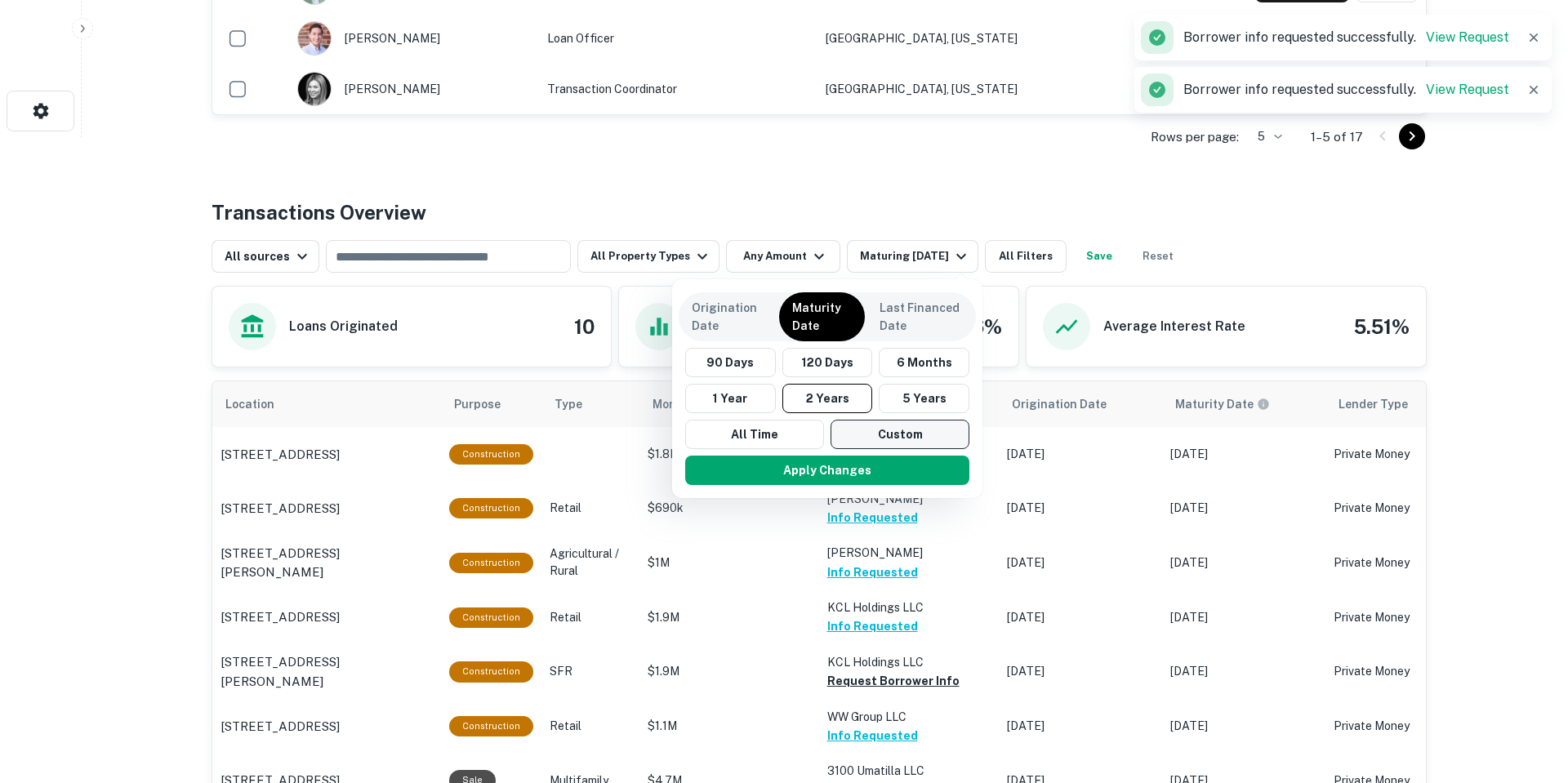
click at [924, 403] on button "5 Years" at bounding box center [924, 399] width 91 height 30
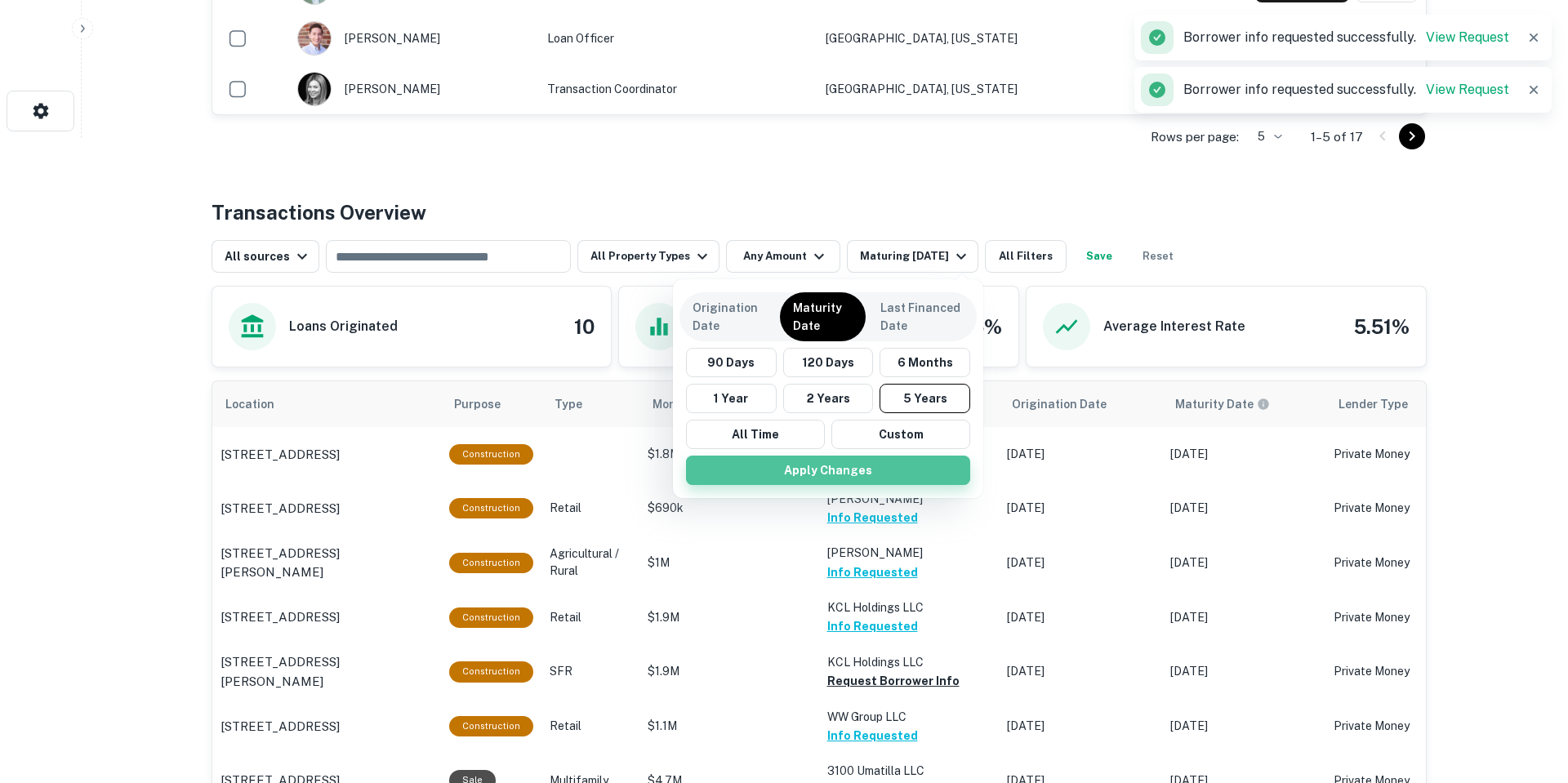
click at [894, 479] on button "Apply Changes" at bounding box center [828, 471] width 284 height 30
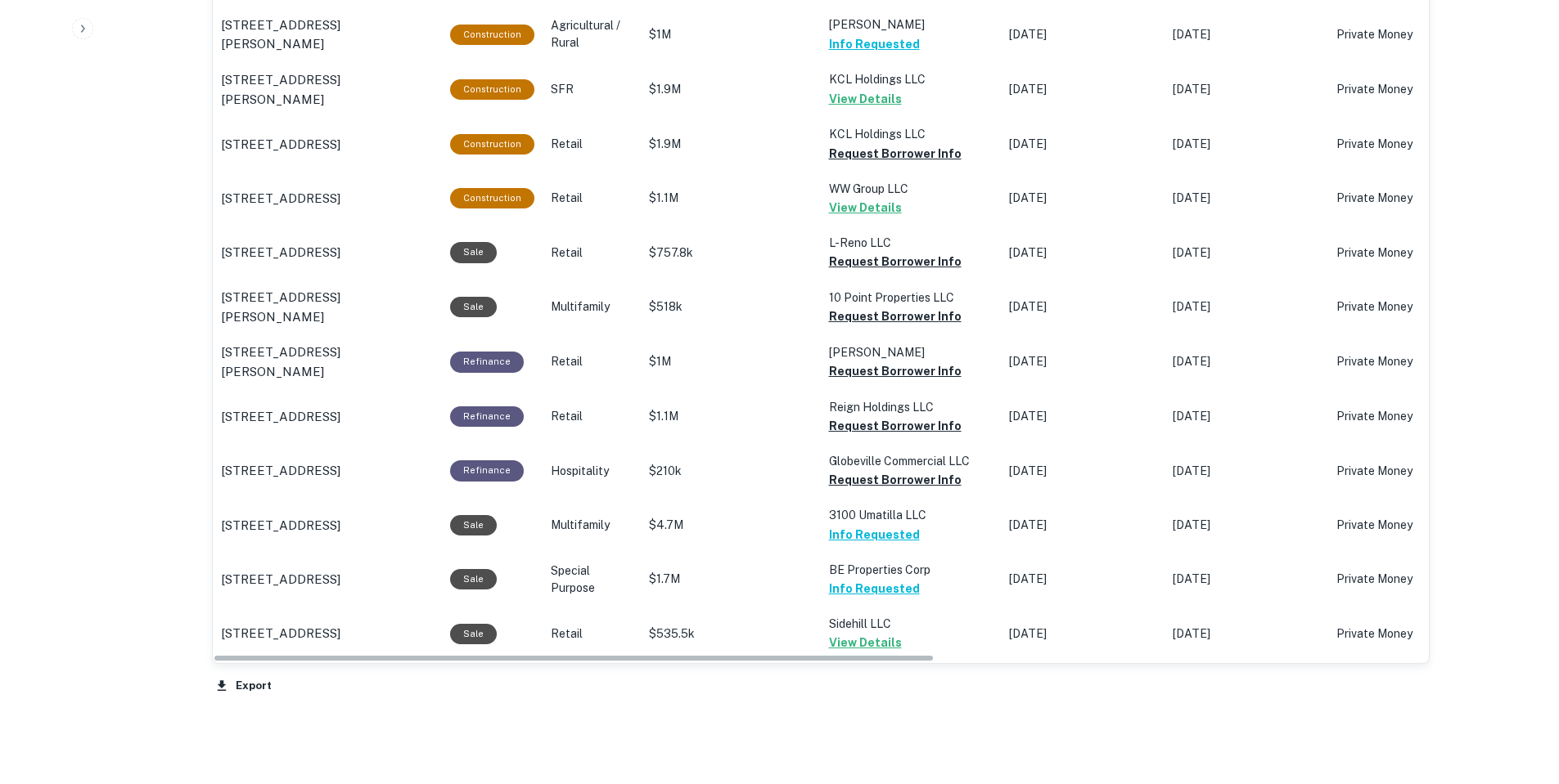
scroll to position [1185, 0]
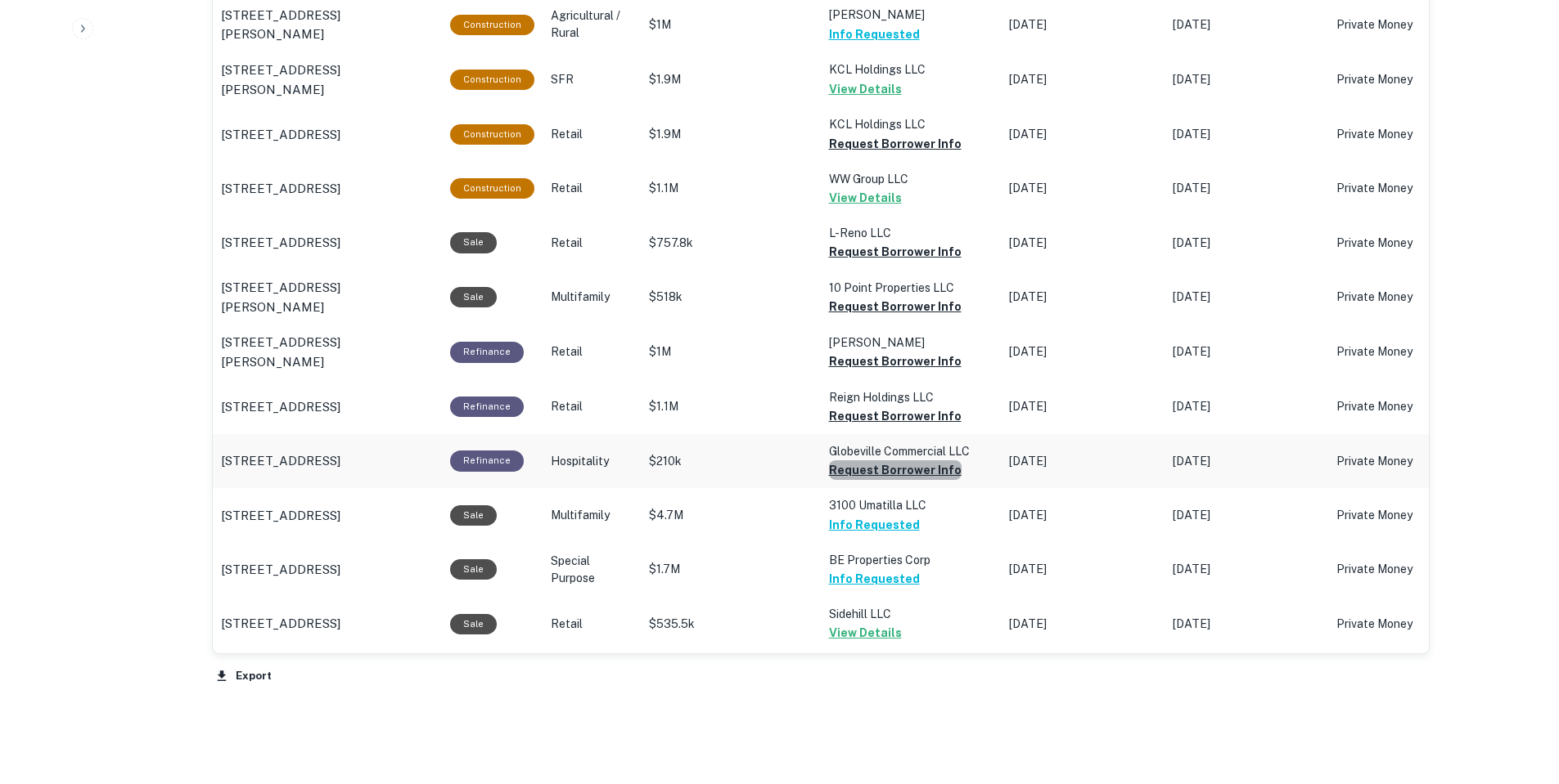
click at [901, 154] on button "Request Borrower Info" at bounding box center [895, 144] width 133 height 20
click at [900, 154] on button "Request Borrower Info" at bounding box center [895, 144] width 133 height 20
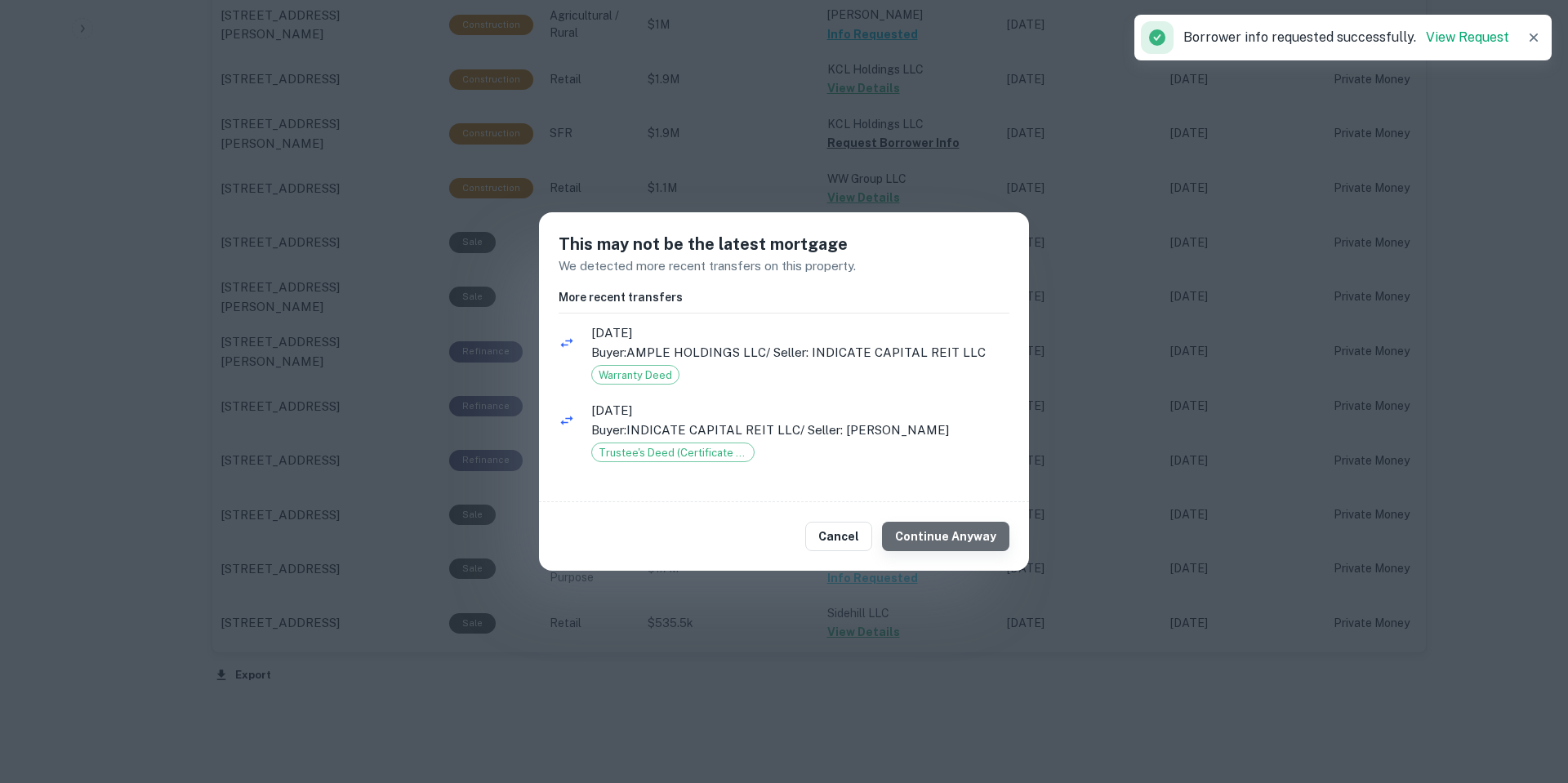
click at [955, 528] on button "Continue Anyway" at bounding box center [945, 537] width 127 height 30
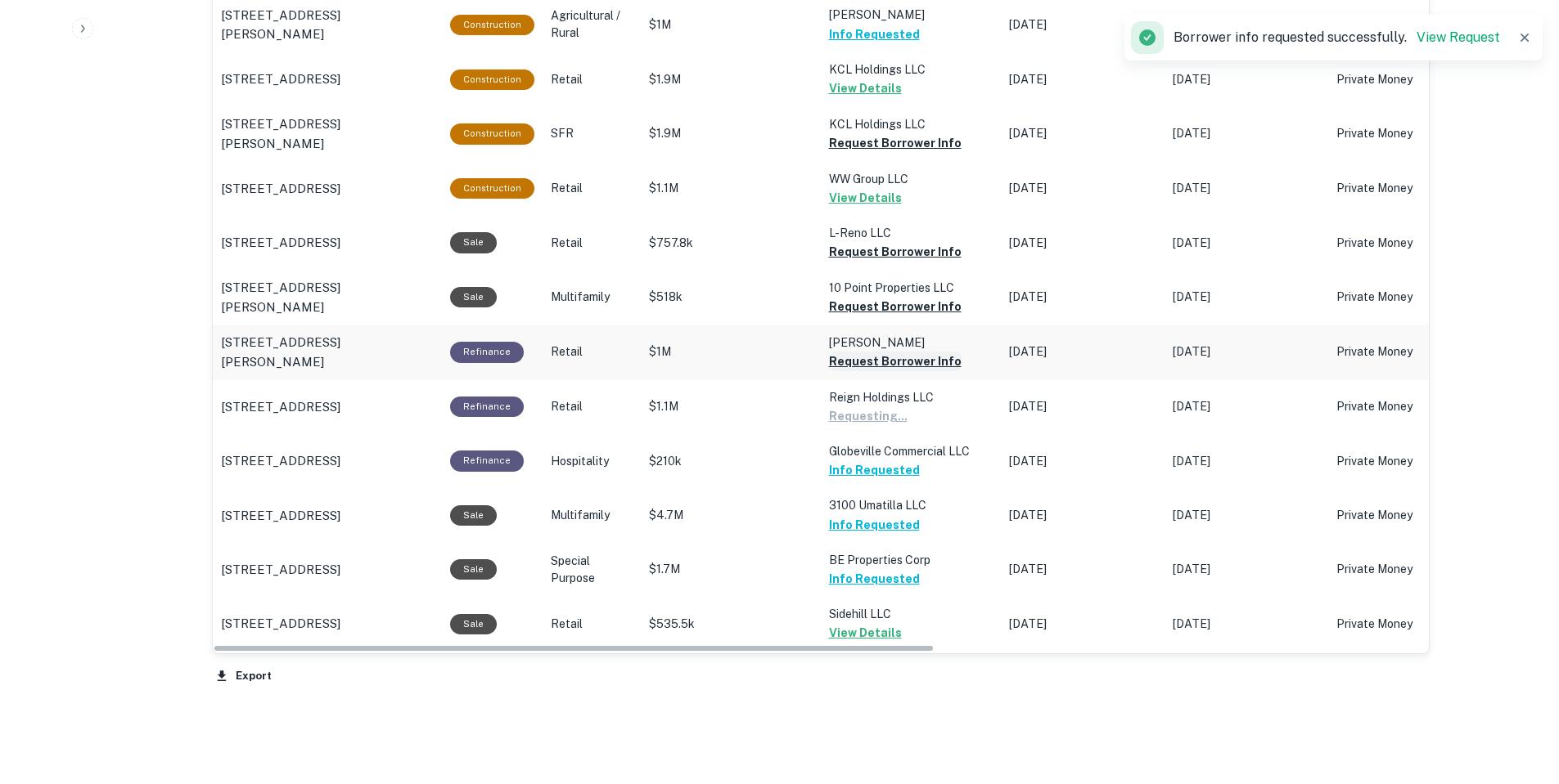
click at [925, 153] on button "Request Borrower Info" at bounding box center [895, 143] width 133 height 20
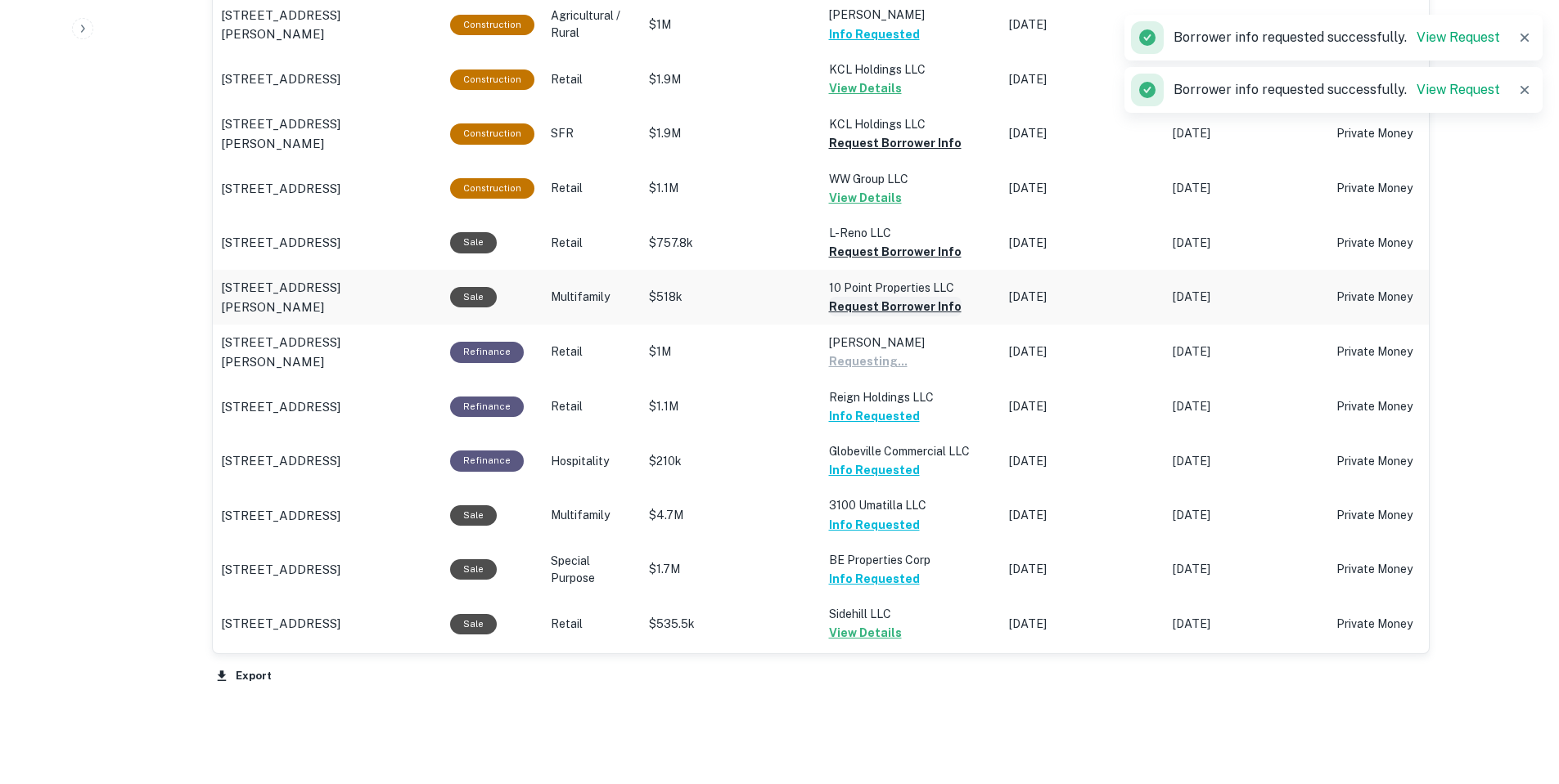
click at [917, 153] on button "Request Borrower Info" at bounding box center [895, 143] width 133 height 20
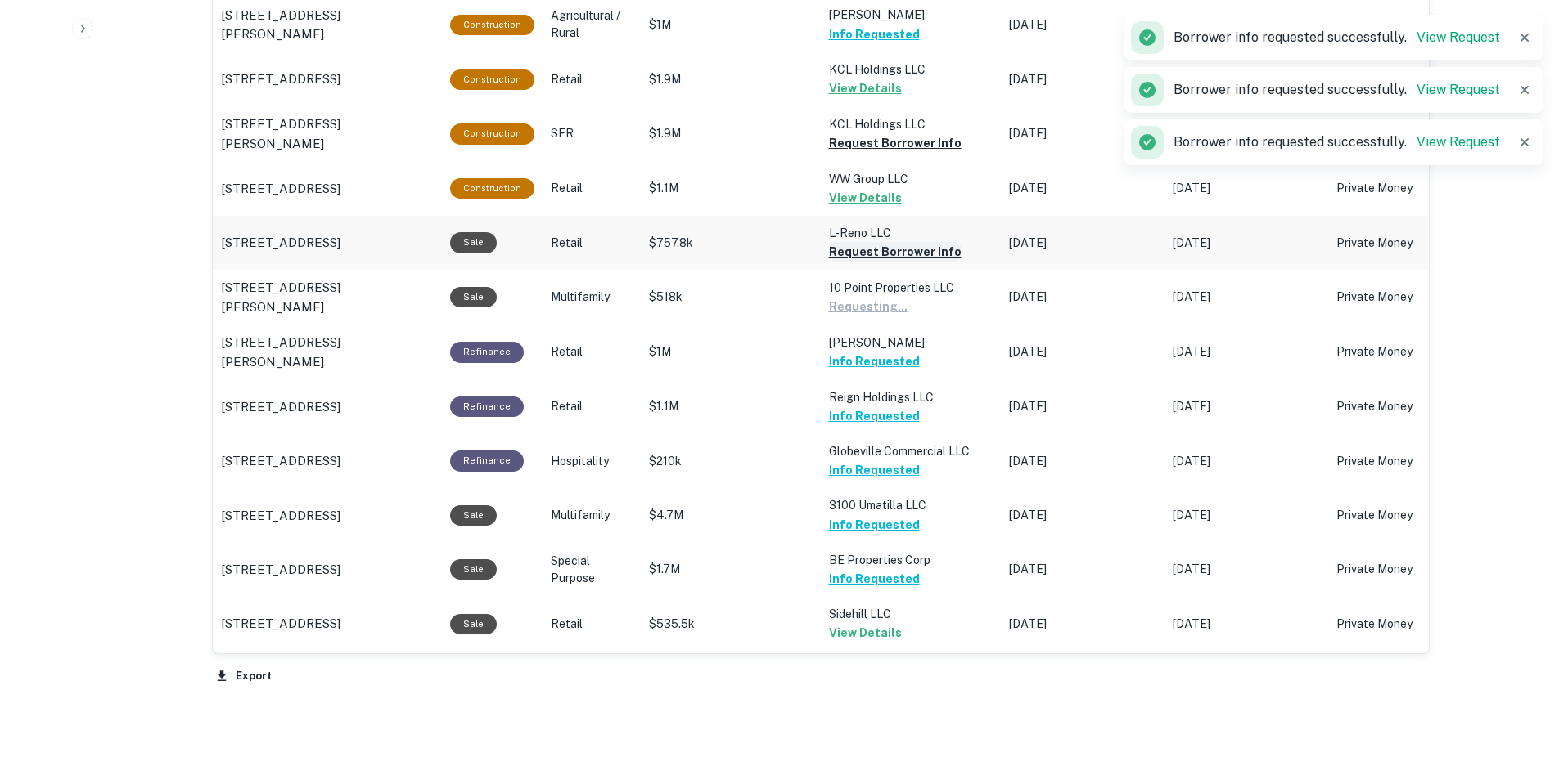
click at [885, 153] on button "Request Borrower Info" at bounding box center [895, 143] width 133 height 20
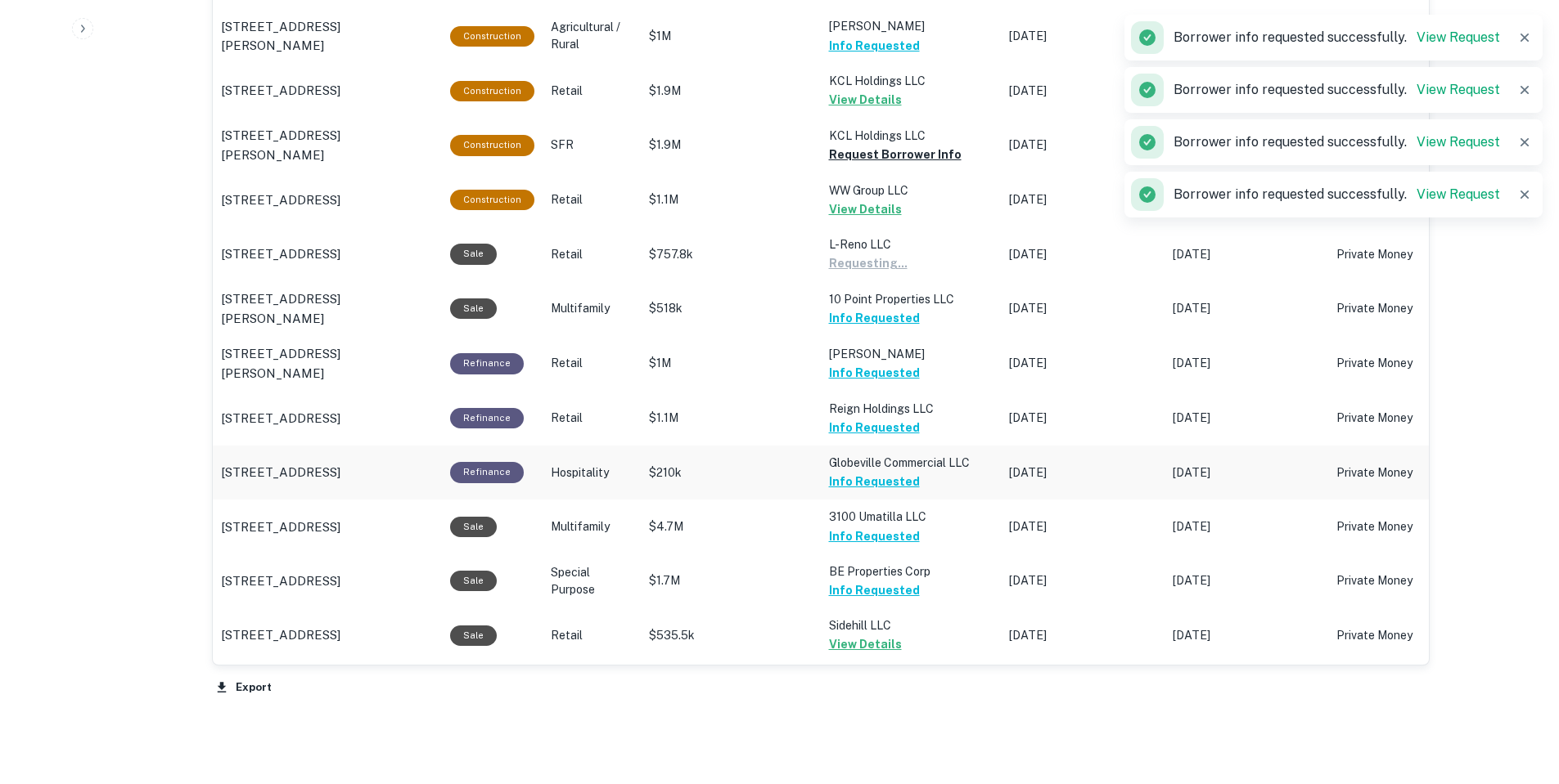
scroll to position [1021, 0]
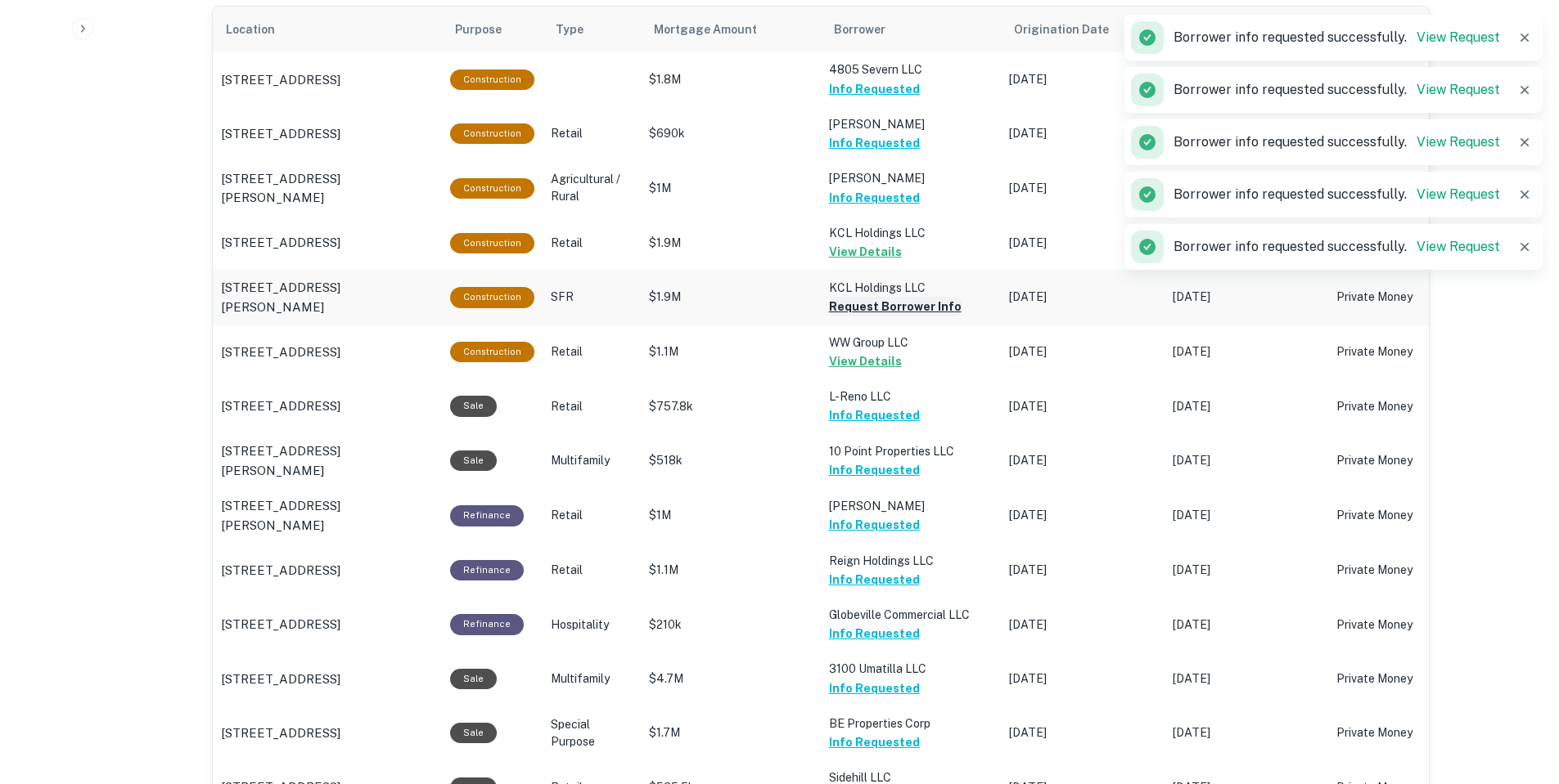
click at [896, 300] on button "Request Borrower Info" at bounding box center [895, 306] width 133 height 20
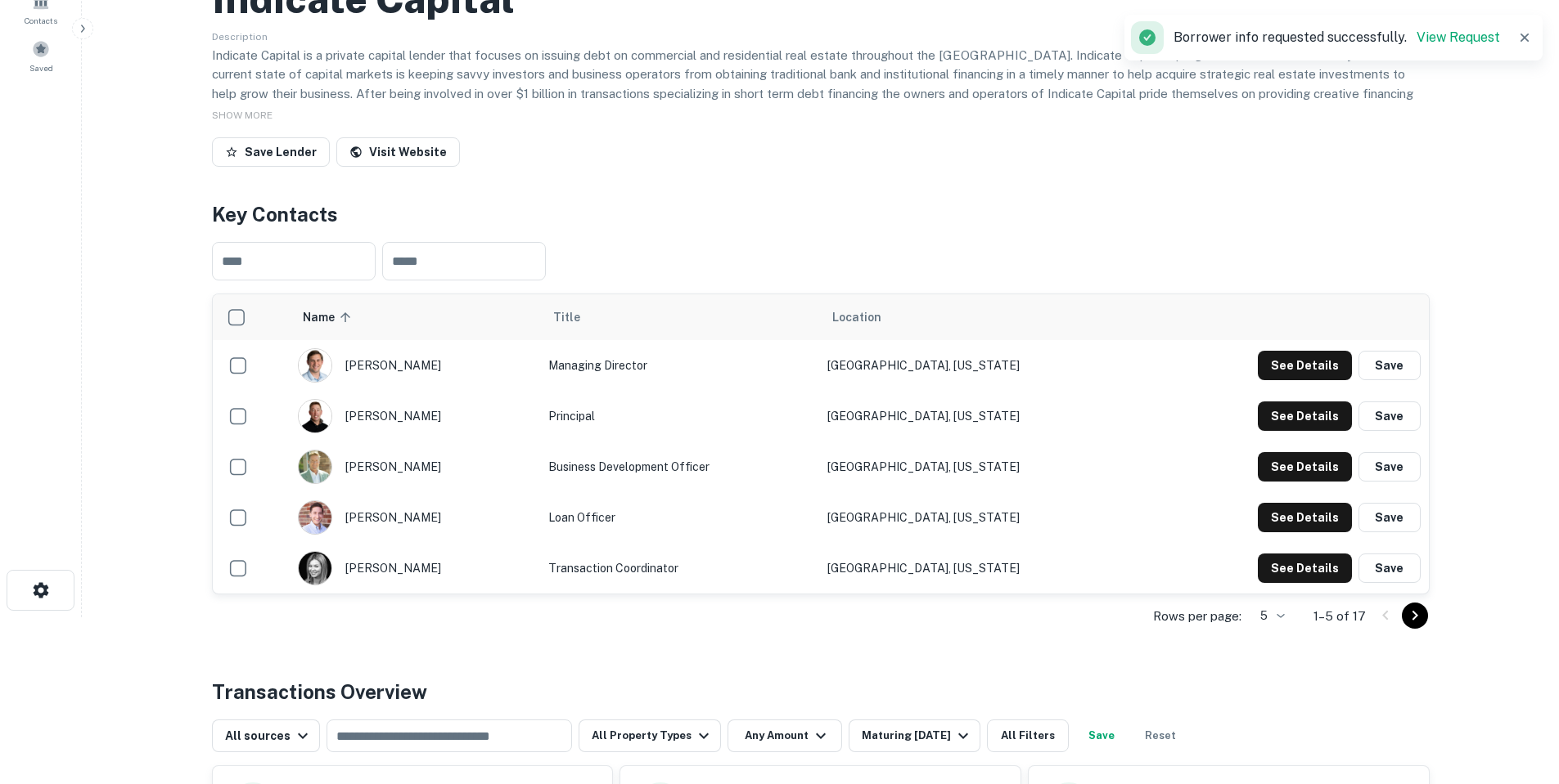
scroll to position [0, 0]
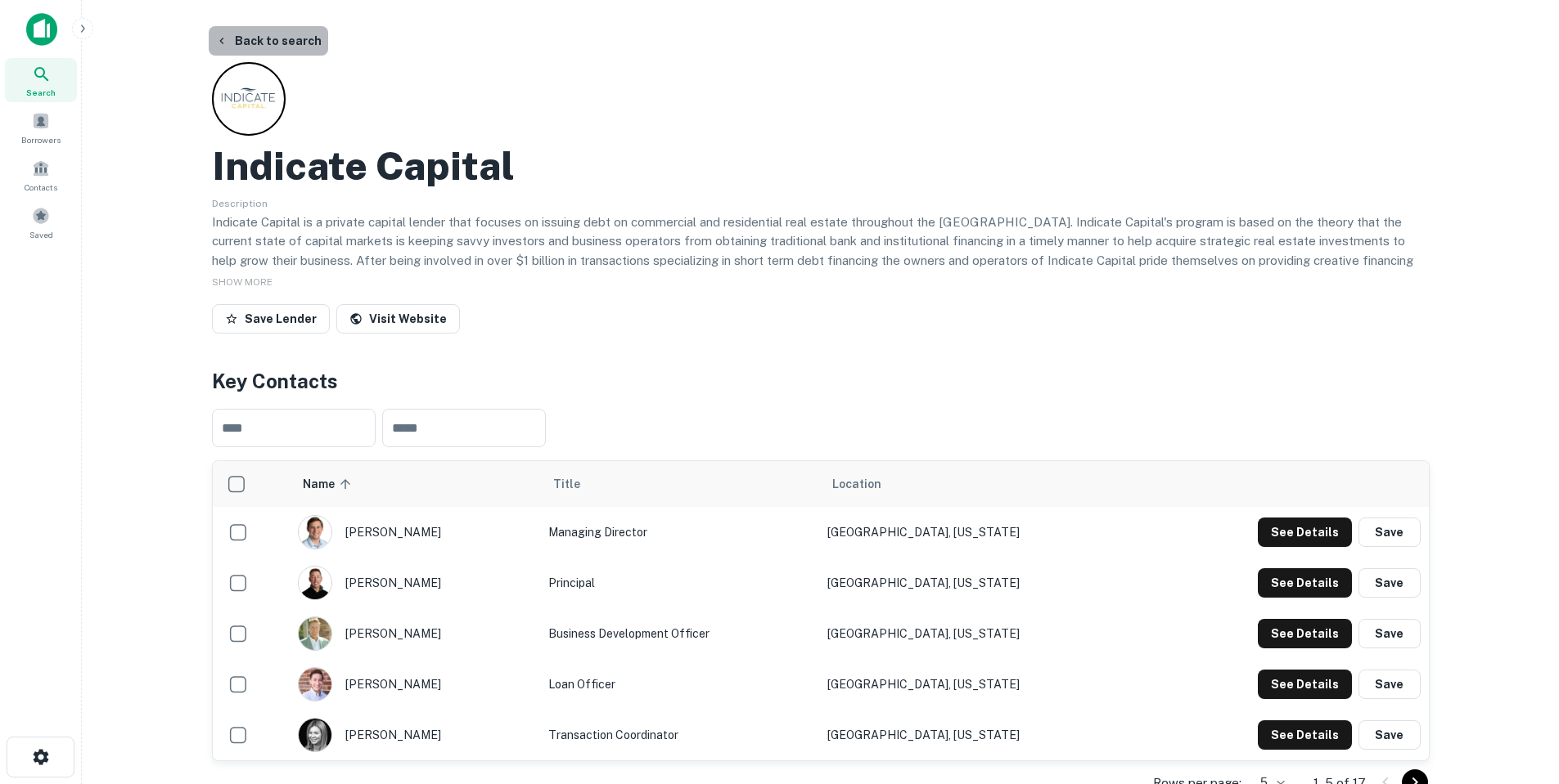
click at [272, 40] on button "Back to search" at bounding box center [268, 41] width 120 height 30
click at [31, 22] on img at bounding box center [41, 29] width 31 height 33
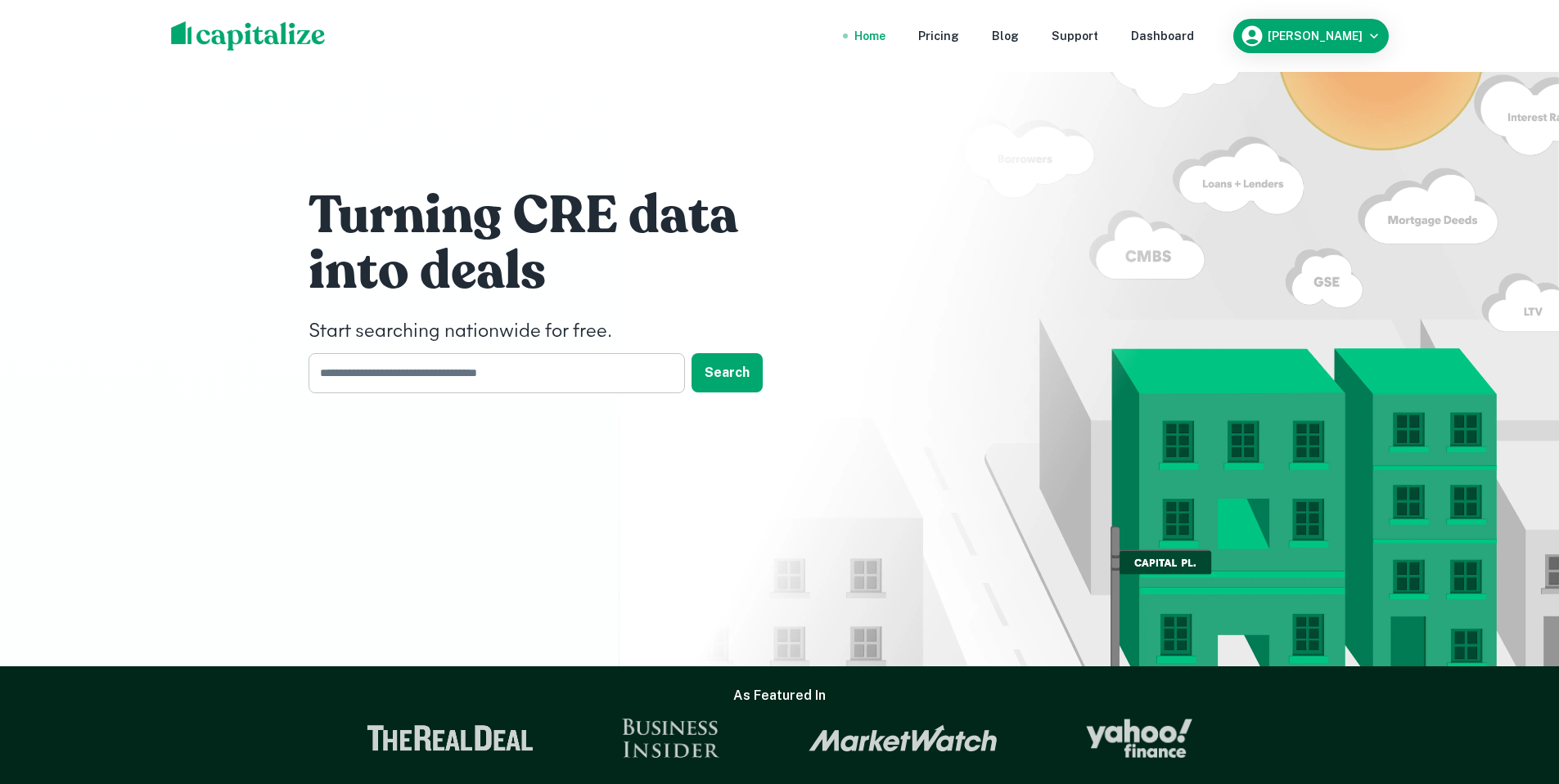
click at [442, 371] on input "text" at bounding box center [491, 373] width 365 height 41
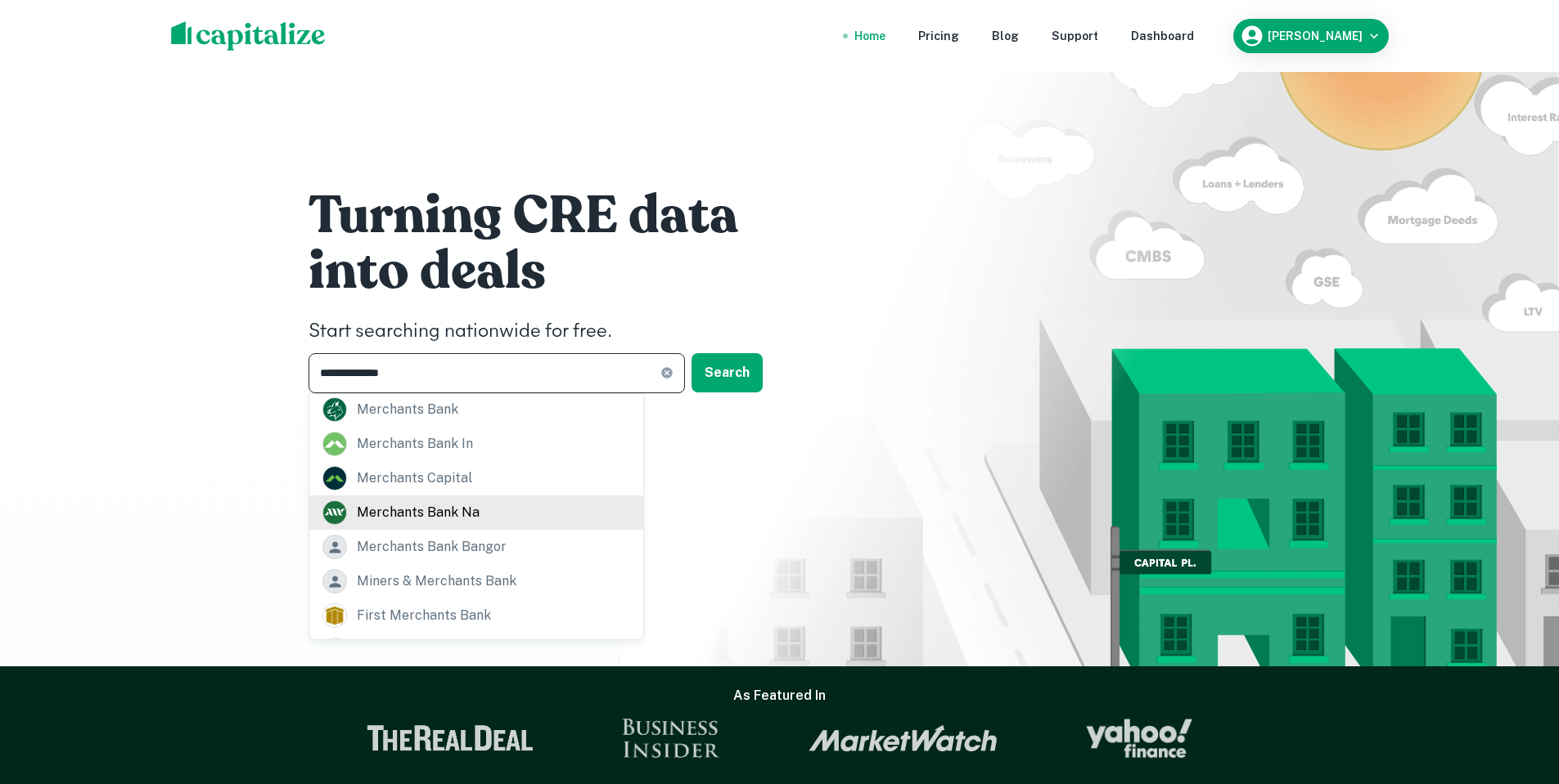
scroll to position [163, 0]
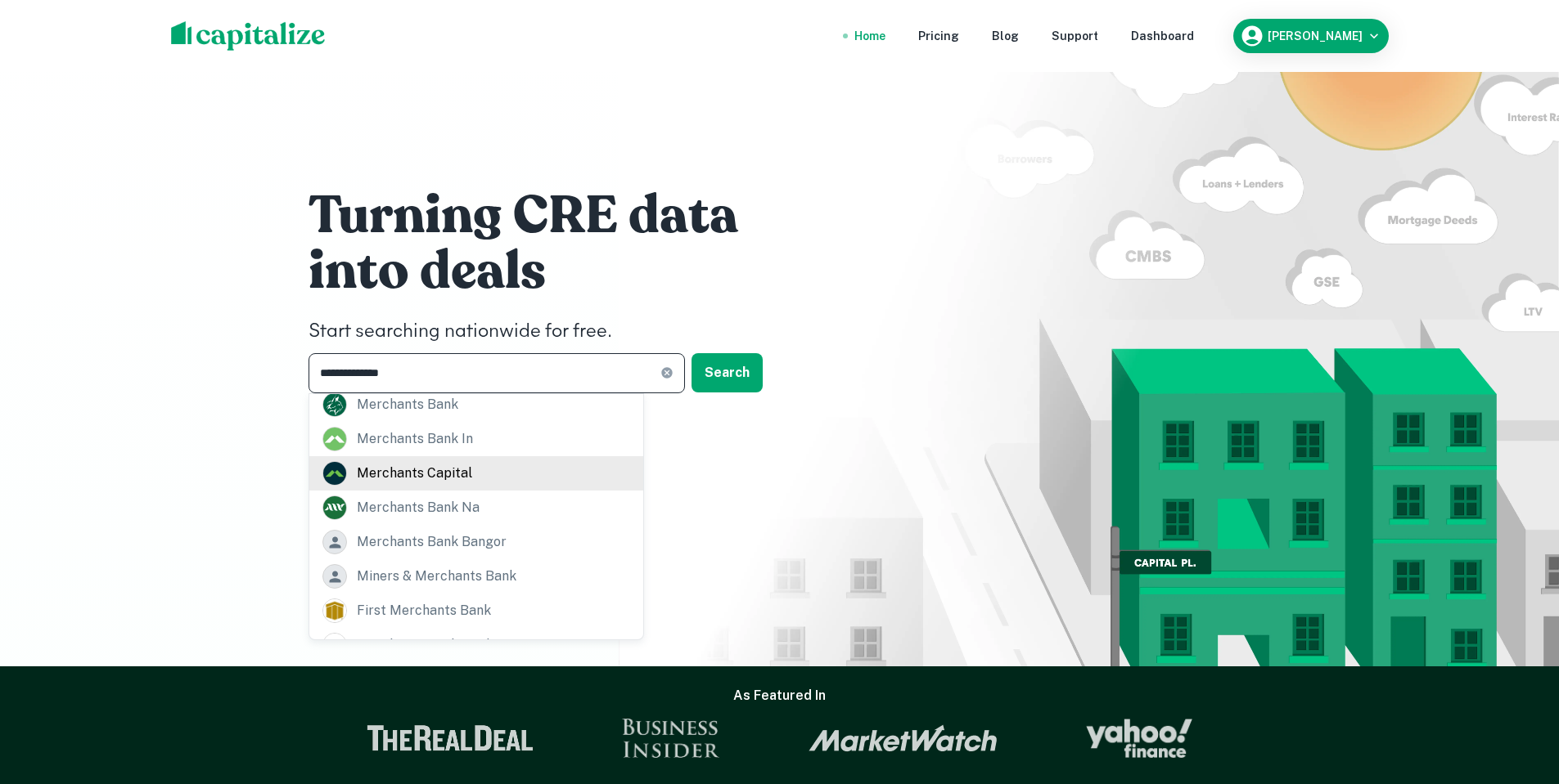
type input "**********"
click at [472, 479] on div "merchants capital" at bounding box center [476, 474] width 308 height 25
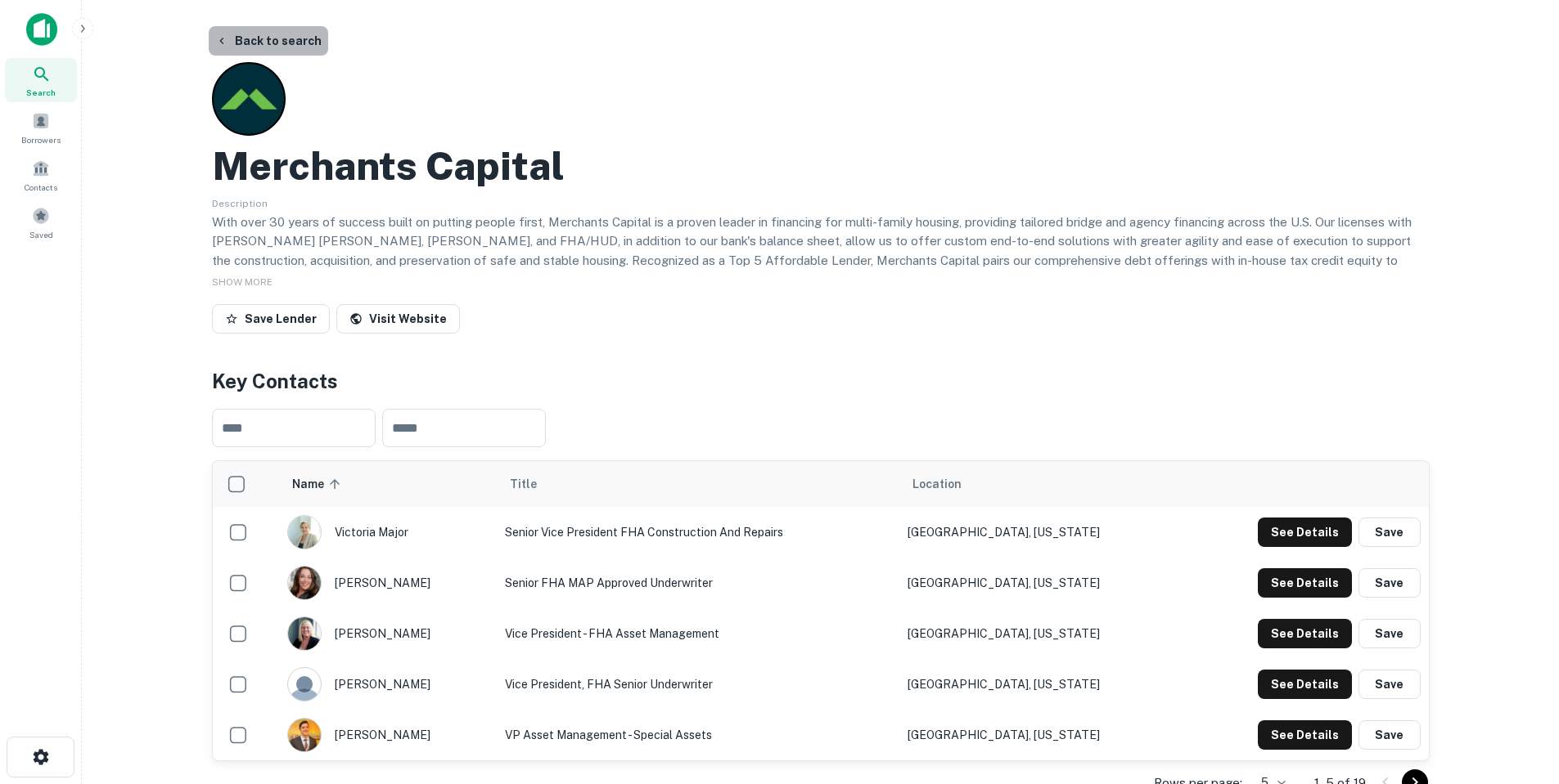
click at [269, 36] on button "Back to search" at bounding box center [268, 41] width 120 height 30
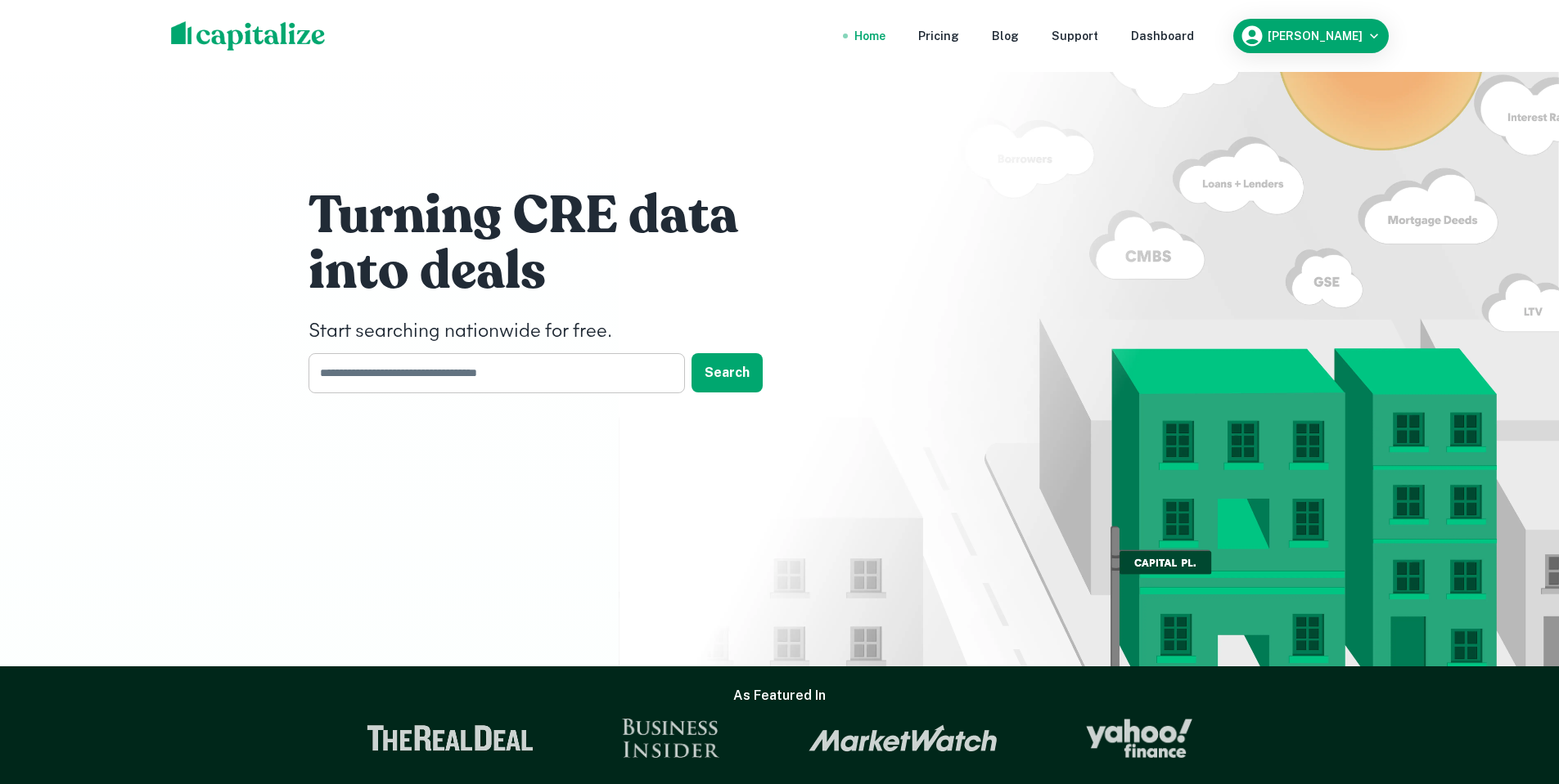
click at [388, 362] on input "text" at bounding box center [491, 373] width 365 height 41
type input "*"
type input "**********"
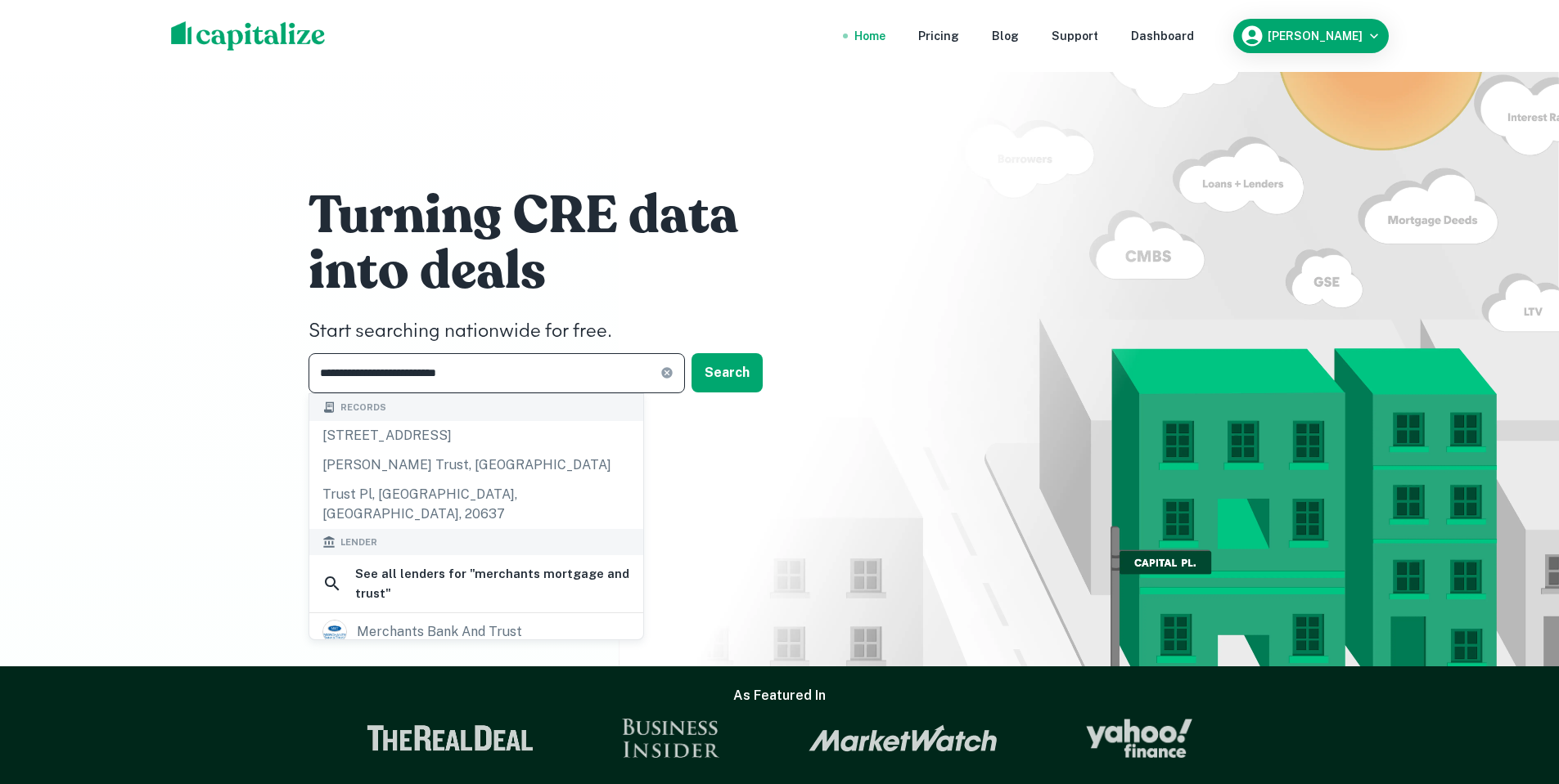
scroll to position [82, 0]
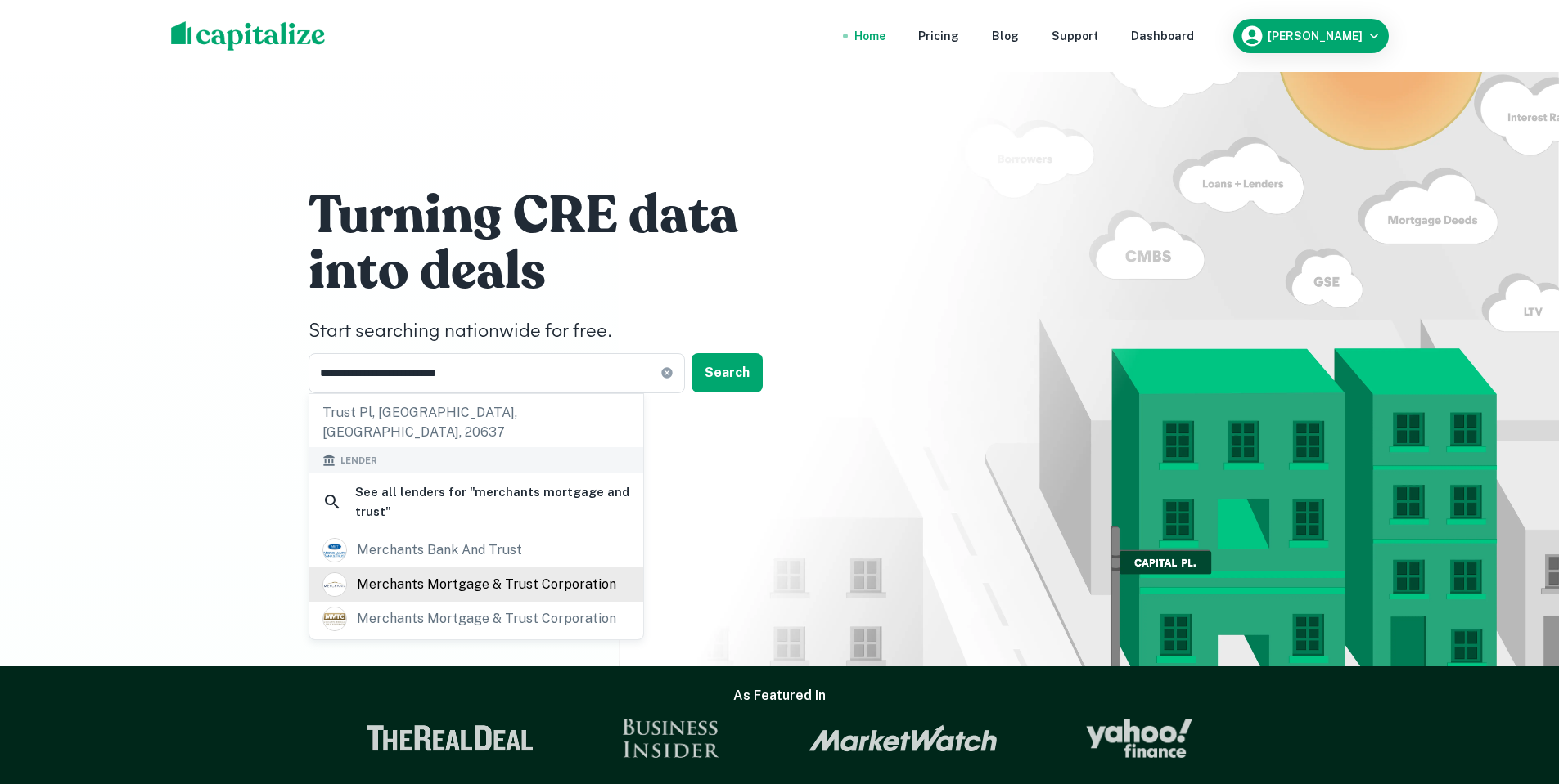
click at [591, 572] on div "merchants mortgage & trust corporation" at bounding box center [487, 584] width 259 height 25
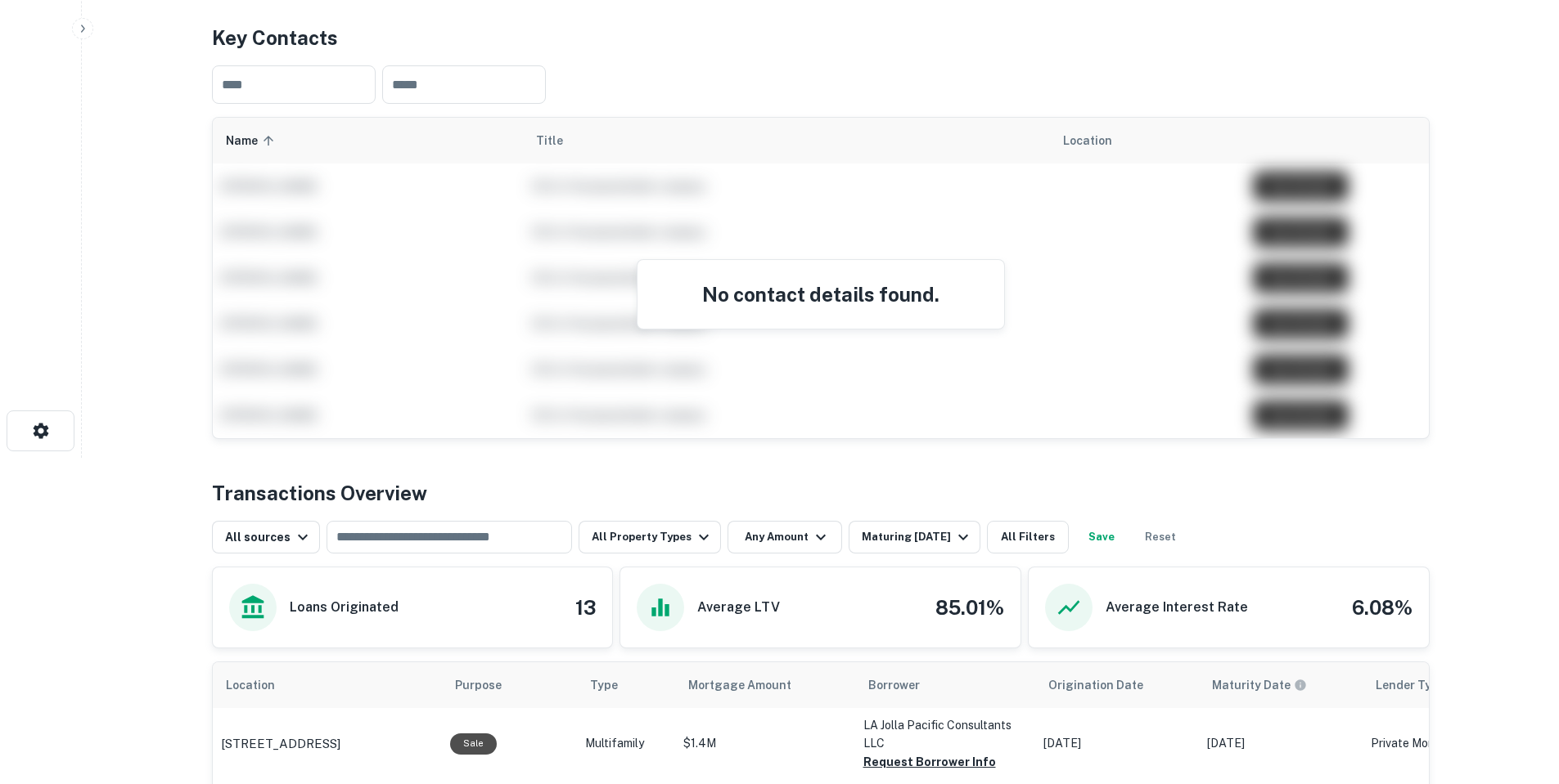
scroll to position [490, 0]
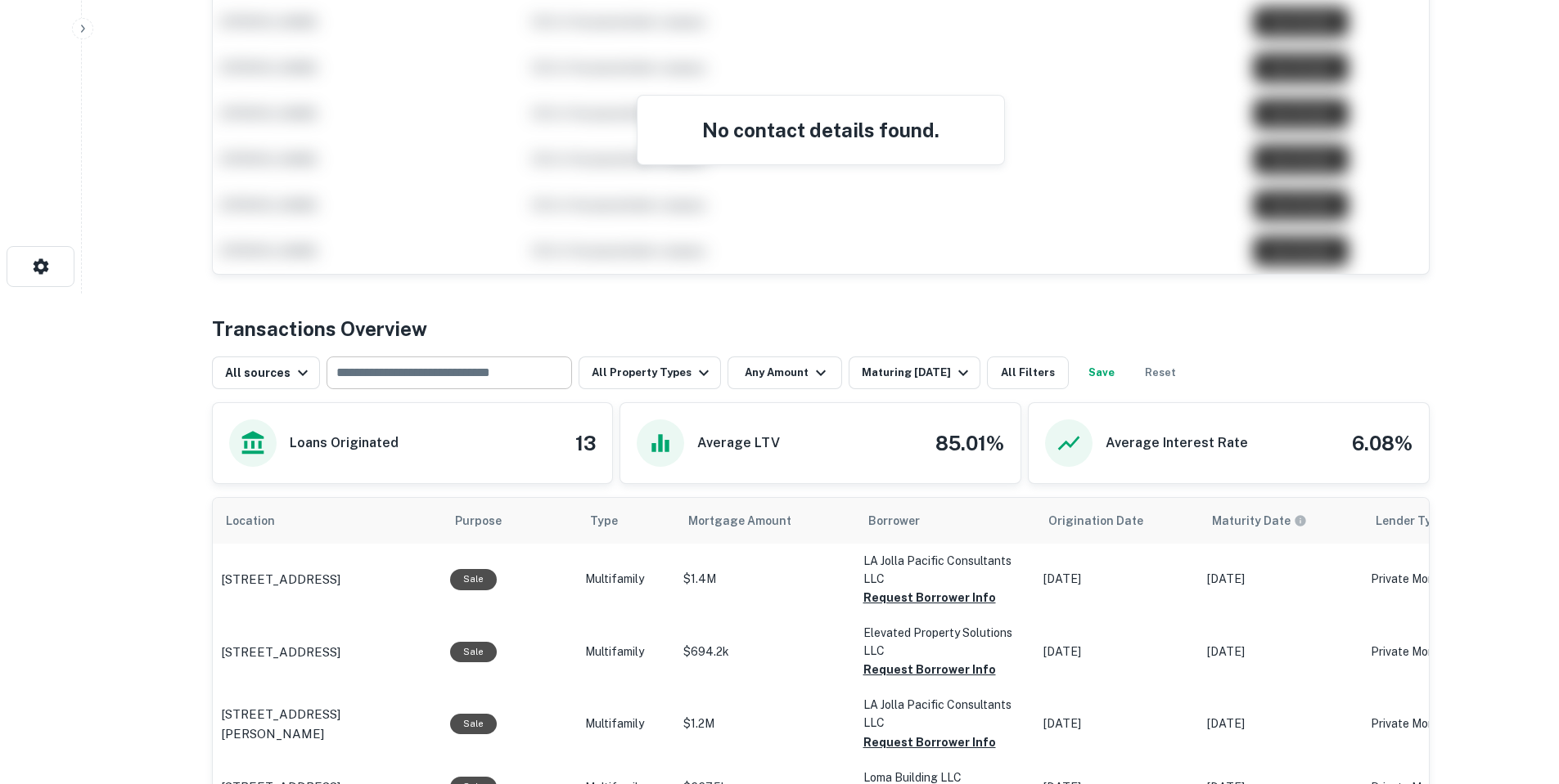
click at [453, 377] on input "text" at bounding box center [448, 373] width 233 height 23
type input "********"
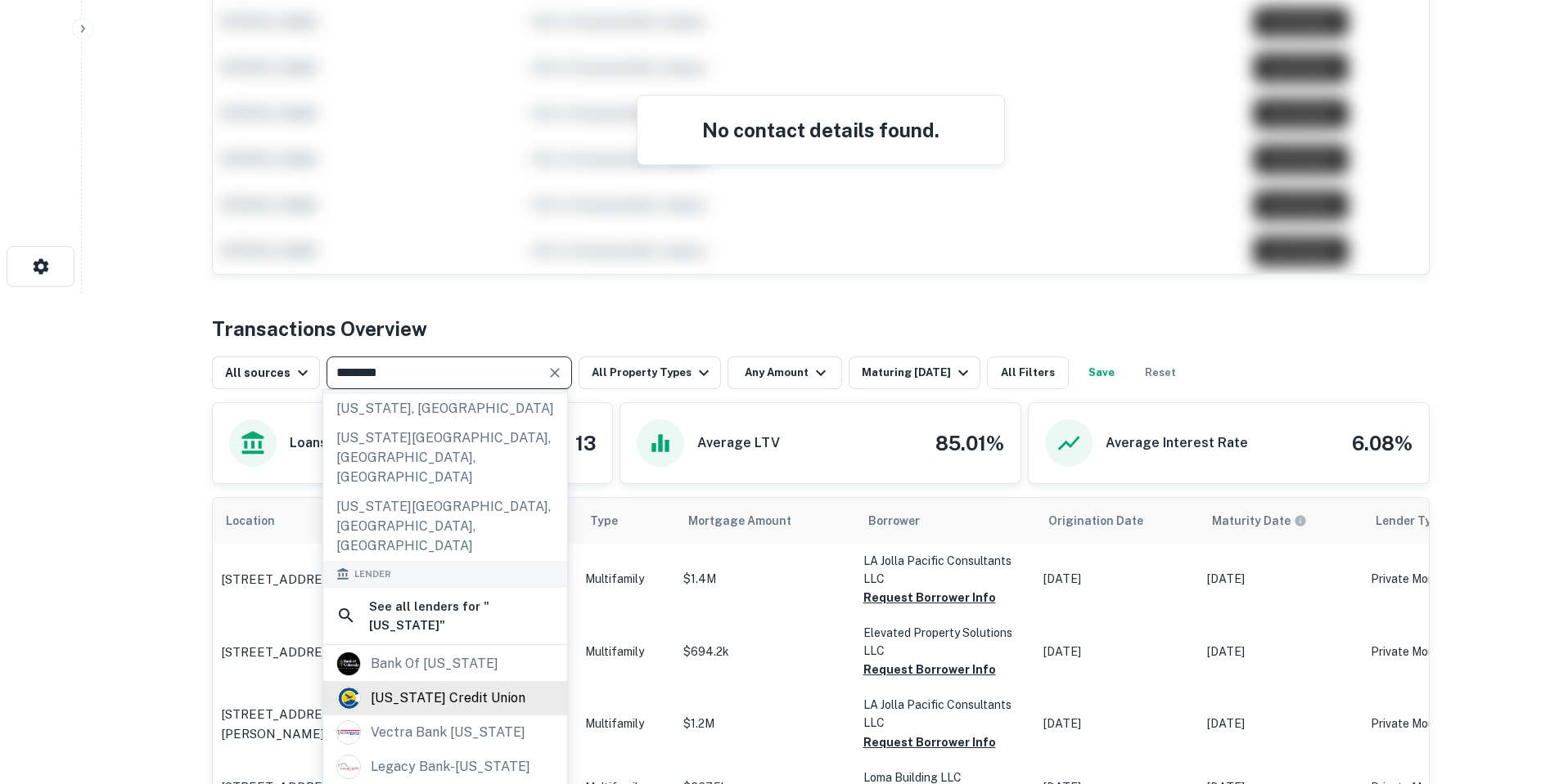
scroll to position [163, 0]
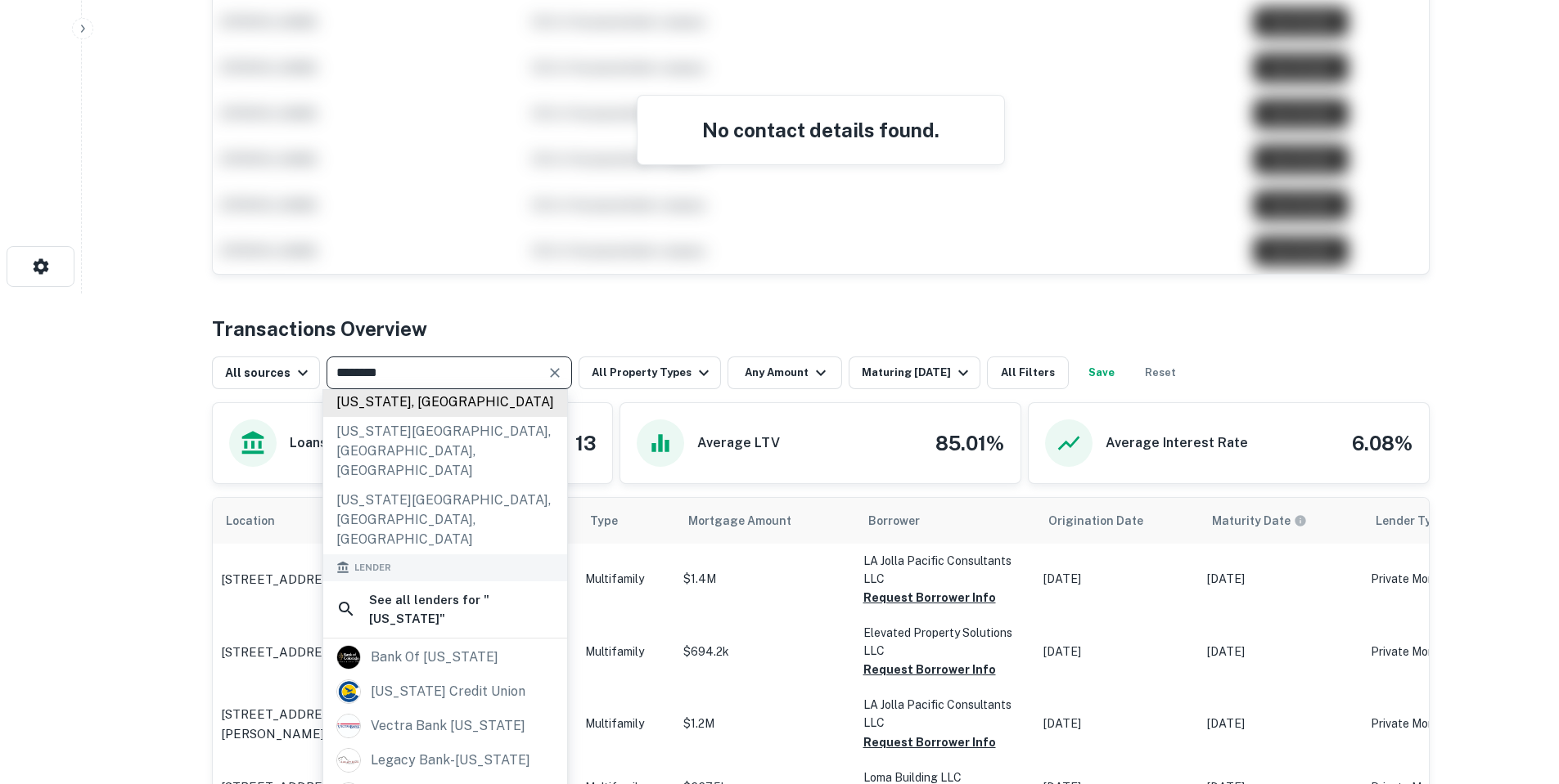
click at [448, 417] on div "[US_STATE], [GEOGRAPHIC_DATA]" at bounding box center [445, 402] width 244 height 30
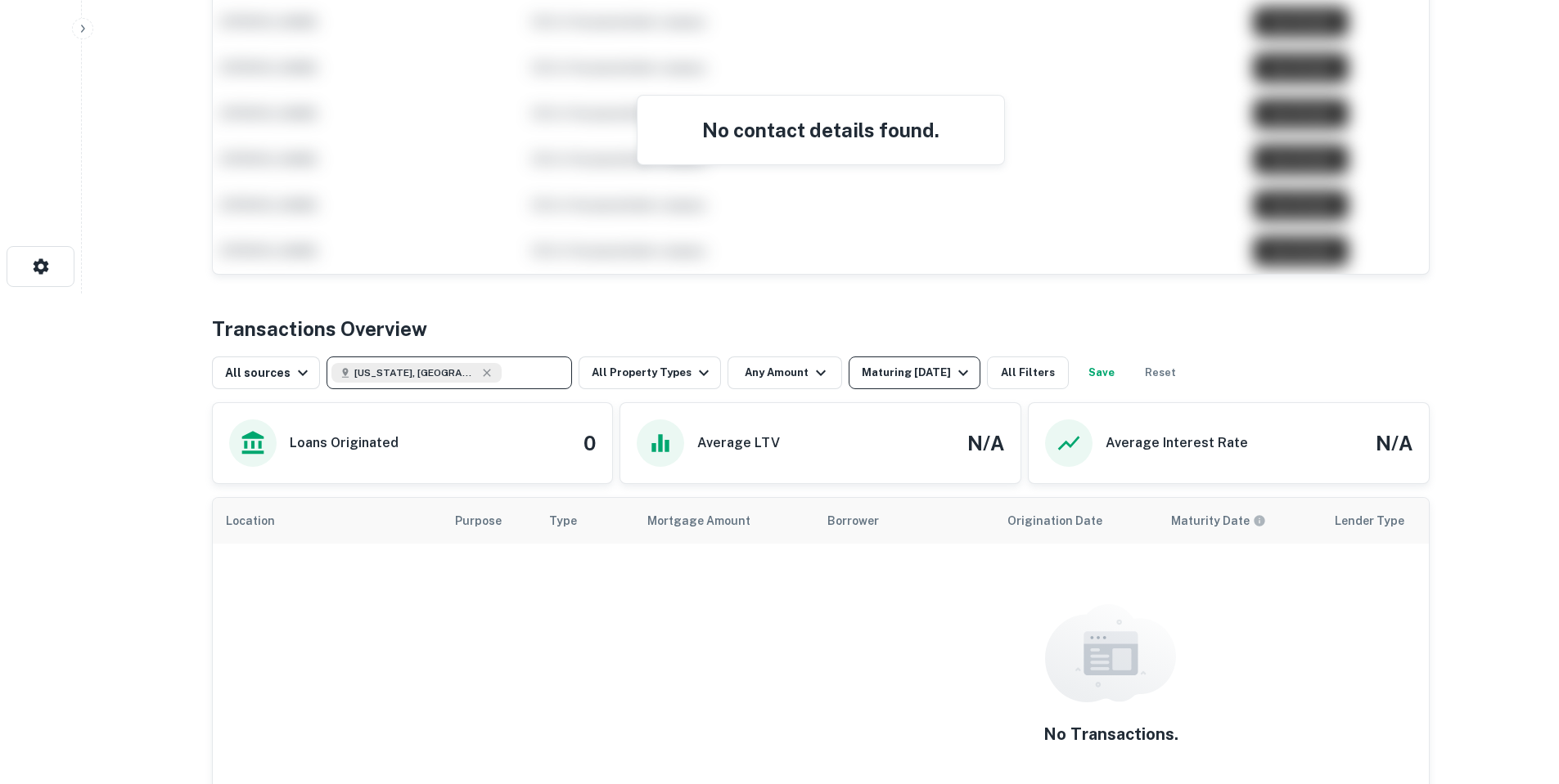
click at [920, 366] on div "Maturing [DATE]" at bounding box center [917, 373] width 112 height 20
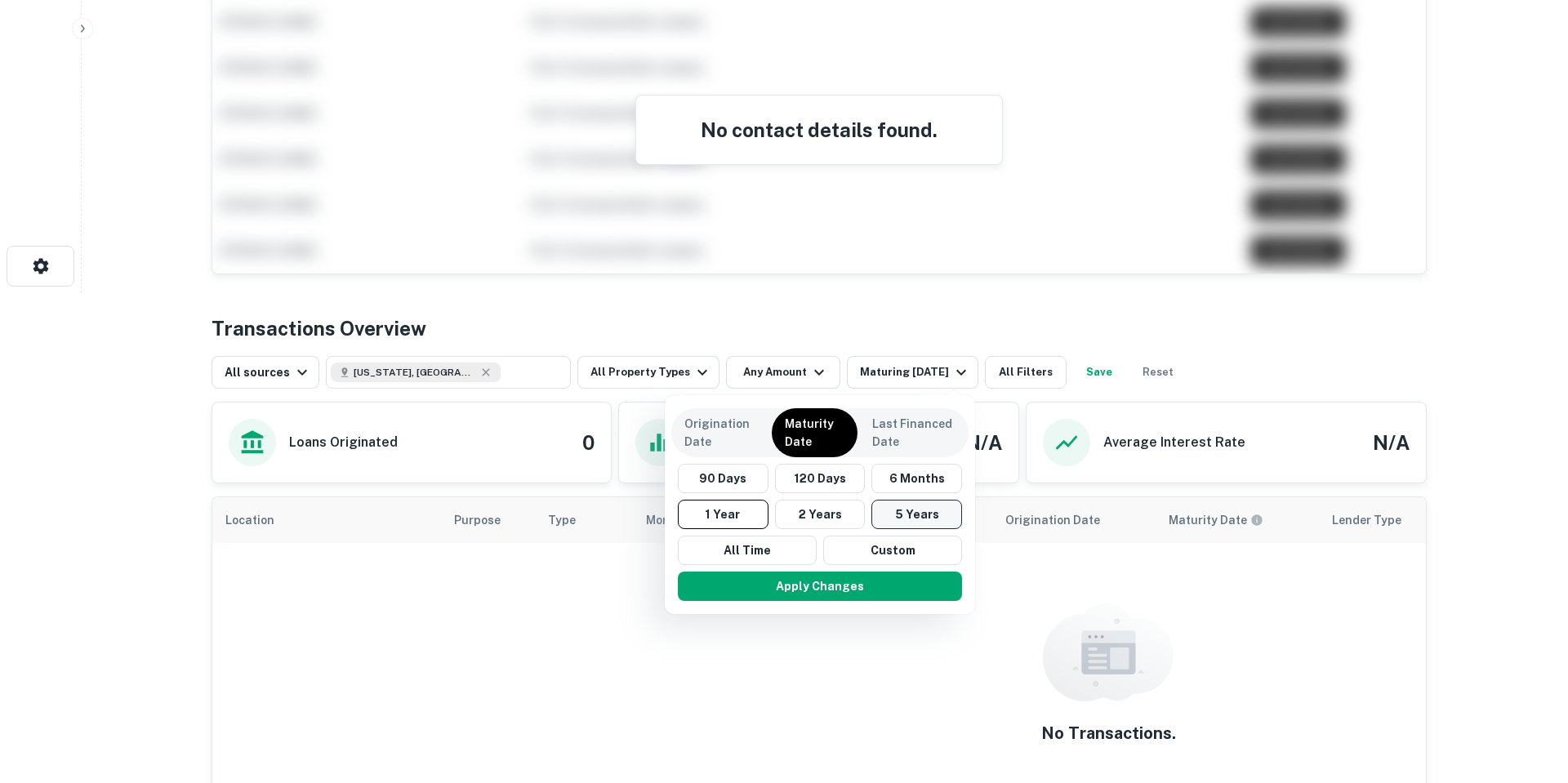
click at [932, 506] on button "5 Years" at bounding box center [917, 514] width 91 height 30
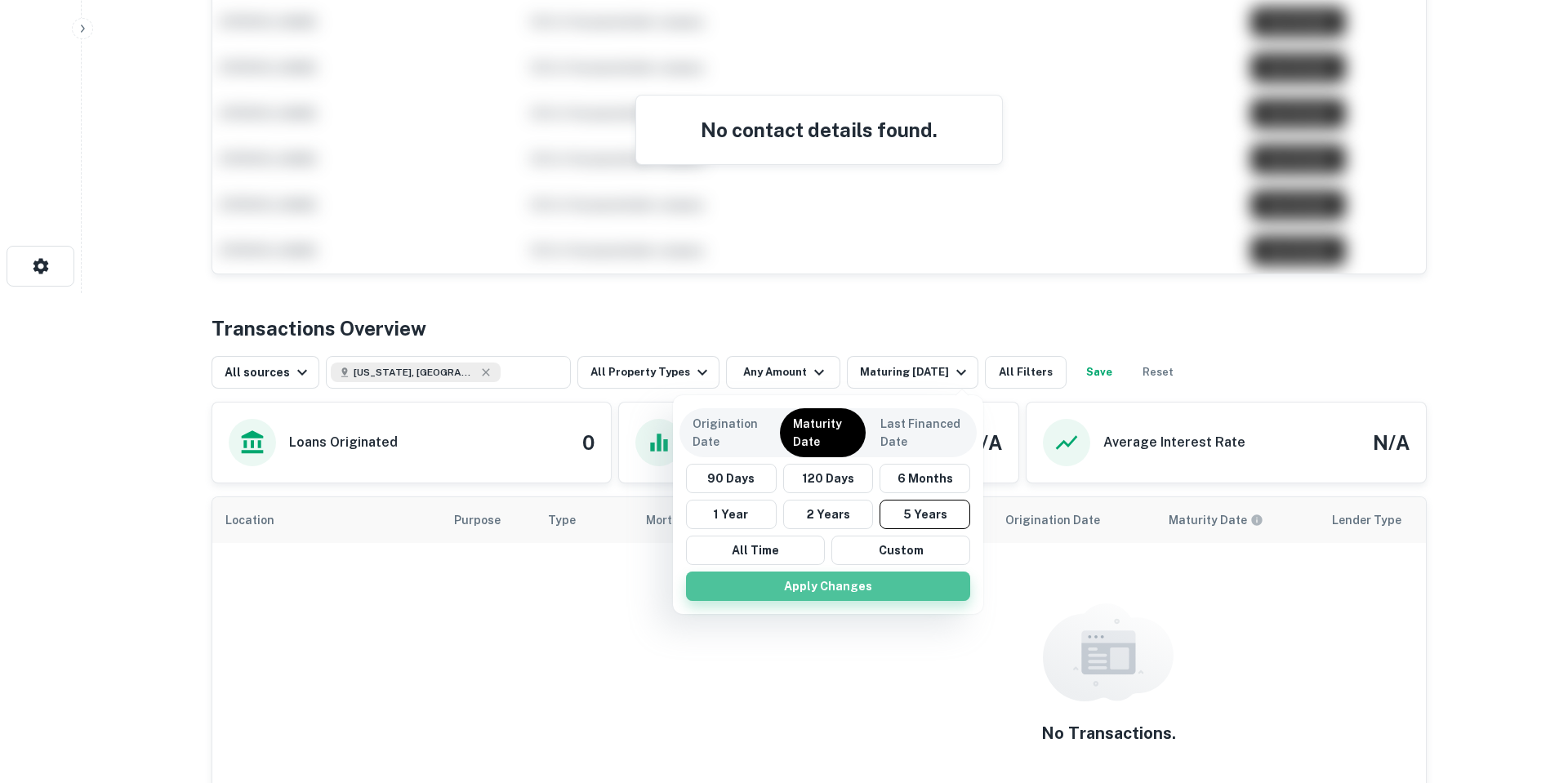
click at [907, 588] on button "Apply Changes" at bounding box center [828, 587] width 284 height 30
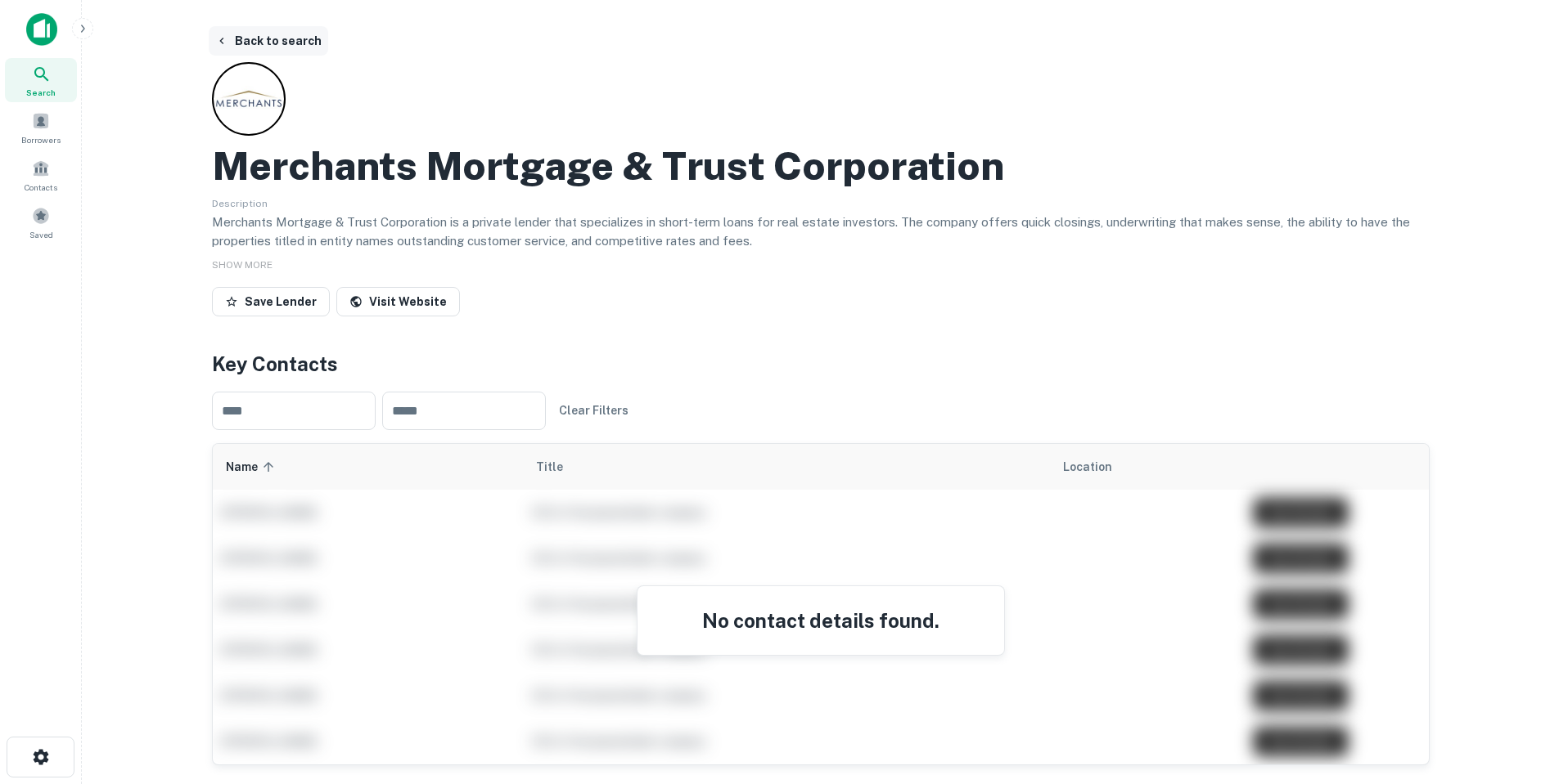
click at [304, 35] on button "Back to search" at bounding box center [268, 41] width 120 height 30
click at [41, 69] on icon at bounding box center [42, 74] width 20 height 20
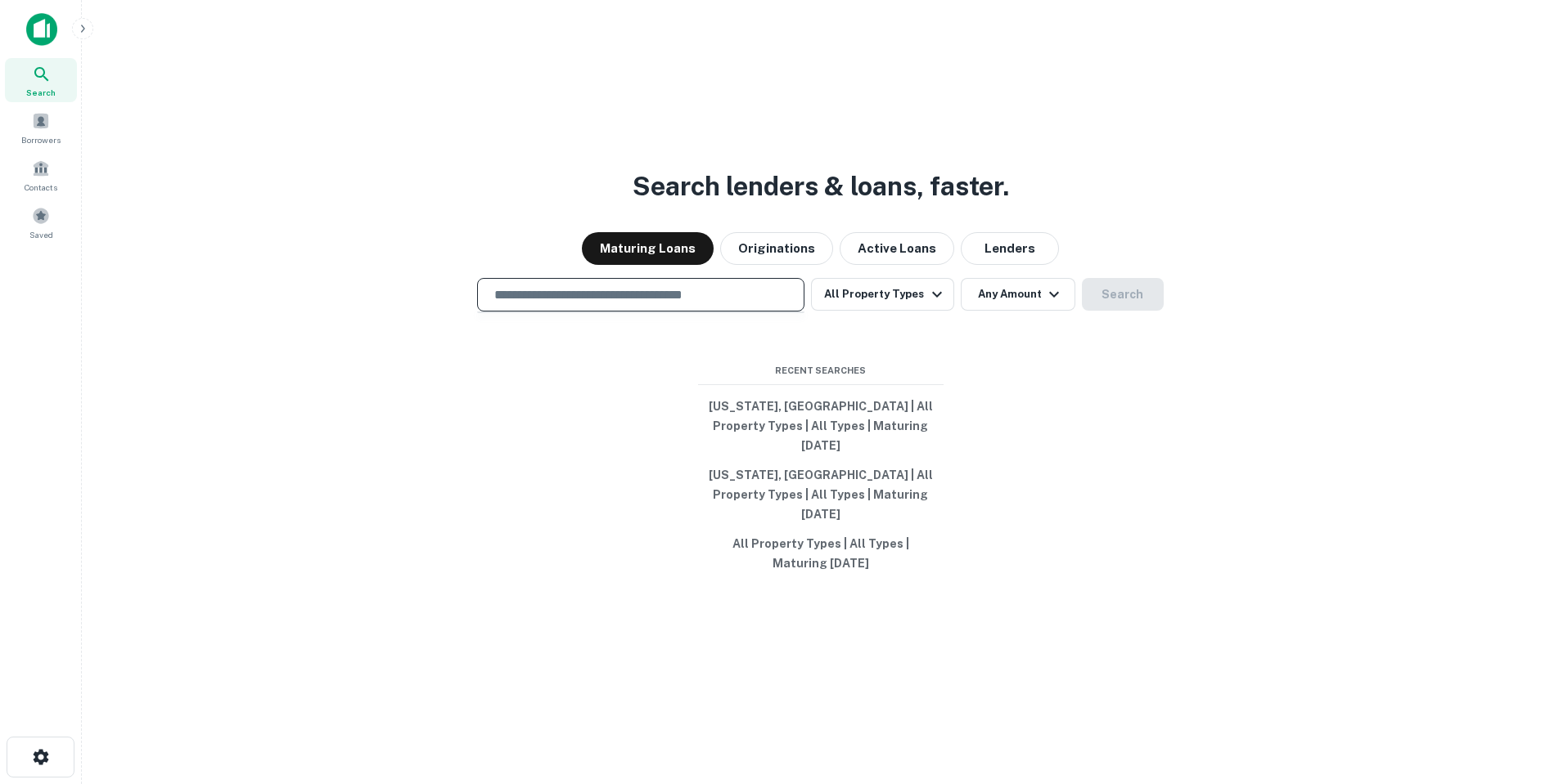
click at [647, 305] on input "text" at bounding box center [641, 295] width 313 height 19
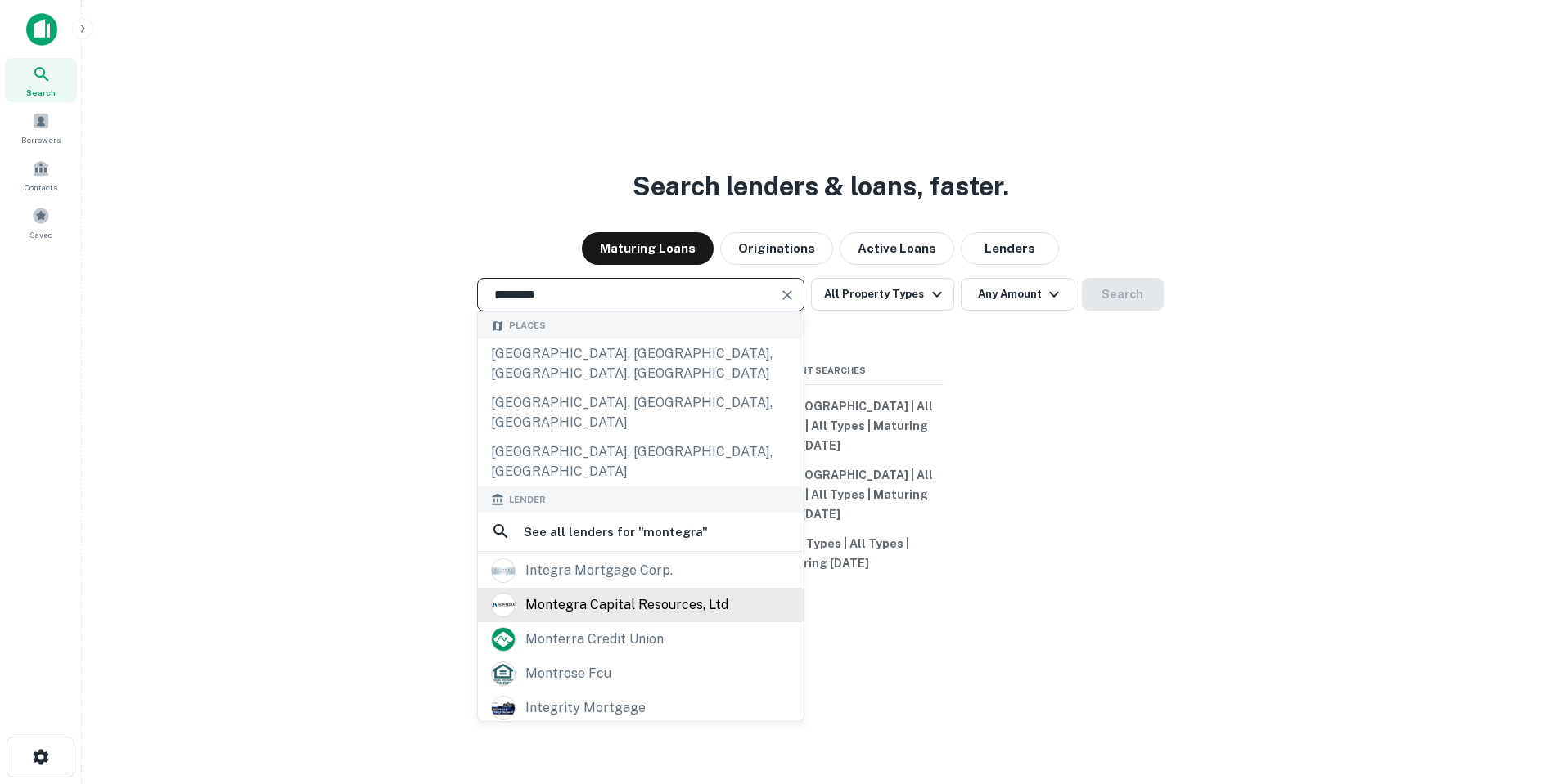
type input "********"
click at [703, 593] on div "montegra capital resources, ltd" at bounding box center [626, 605] width 203 height 25
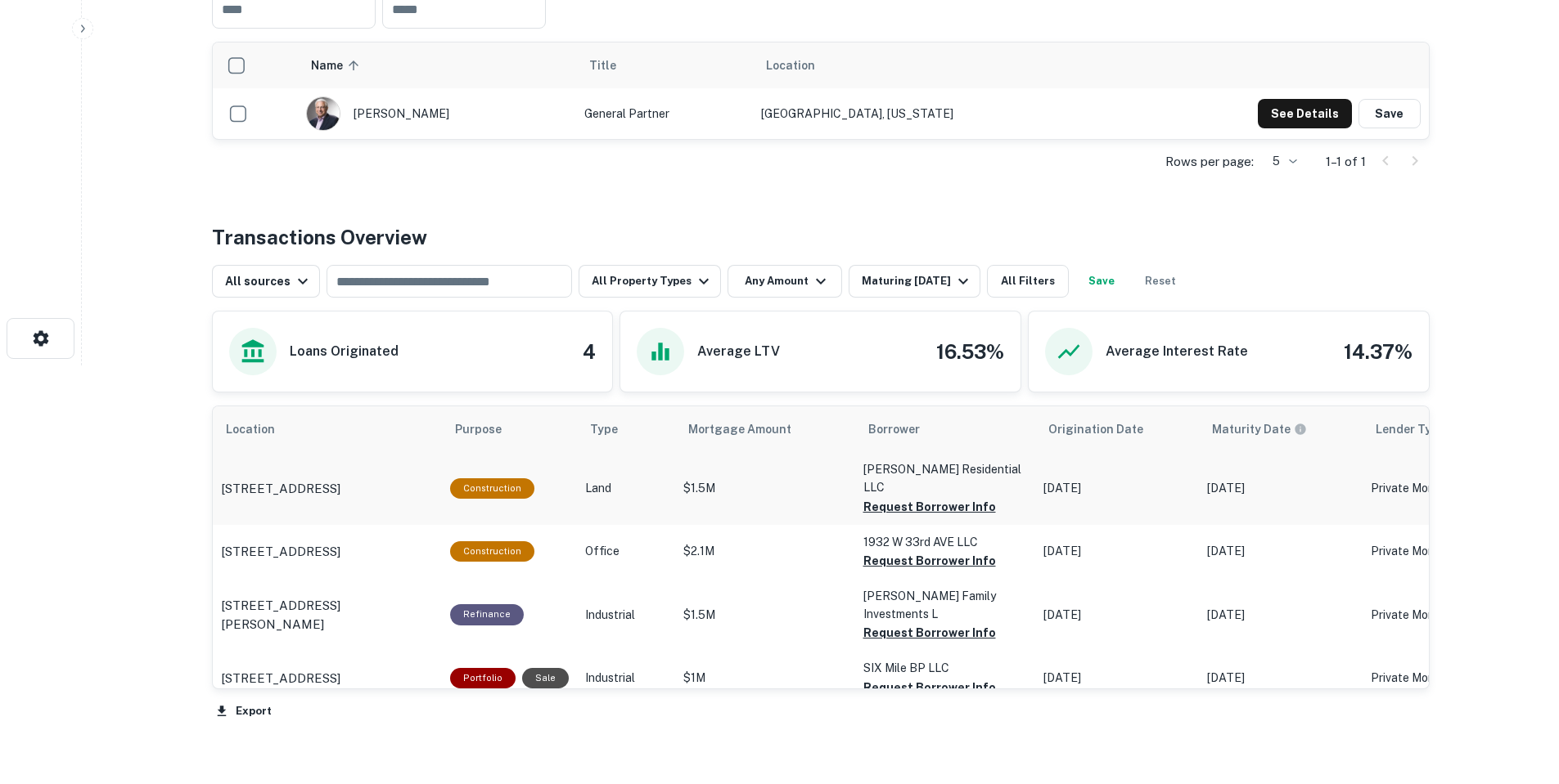
scroll to position [433, 0]
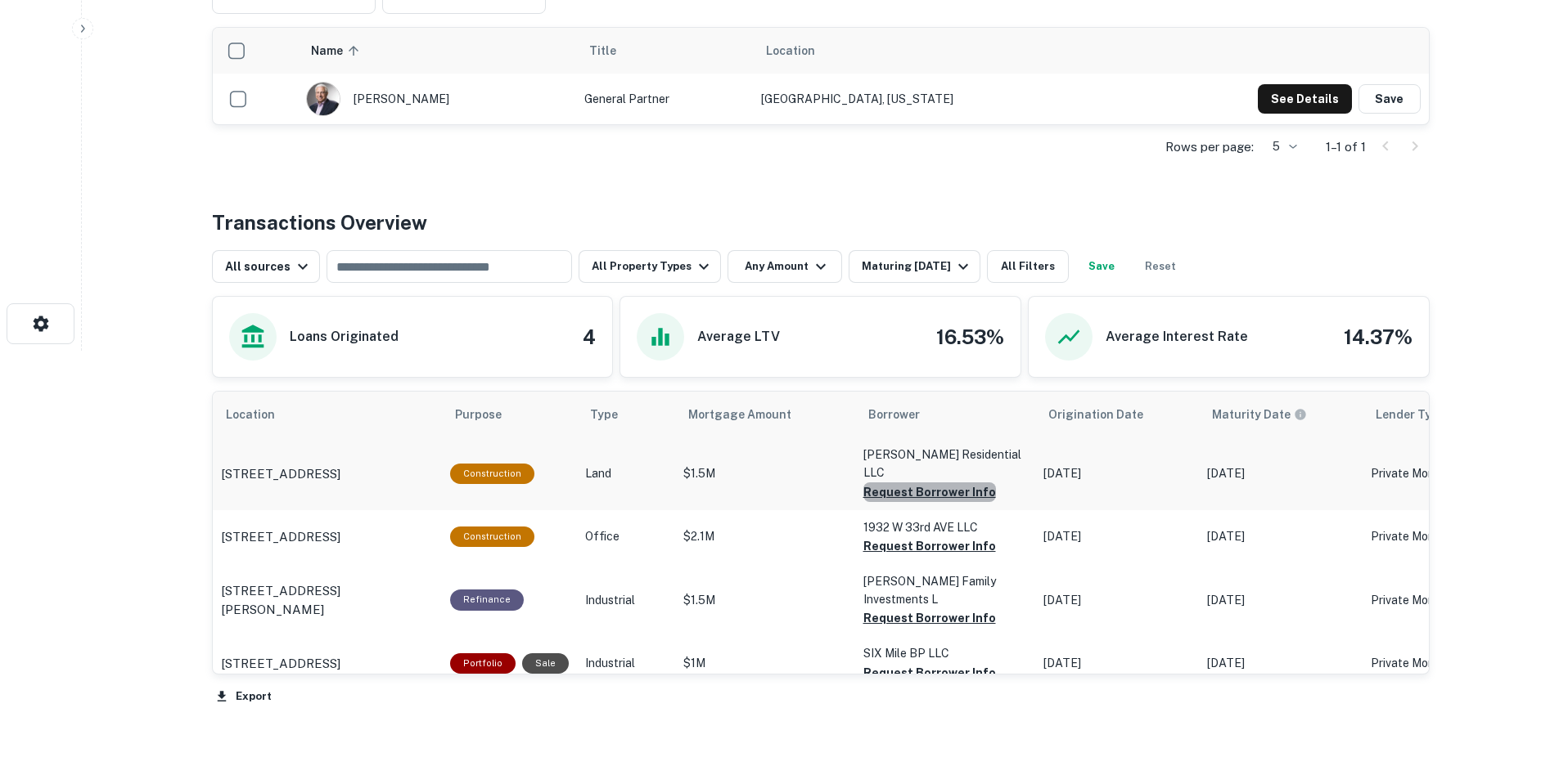
click at [936, 482] on button "Request Borrower Info" at bounding box center [930, 492] width 133 height 20
drag, startPoint x: 946, startPoint y: 522, endPoint x: 958, endPoint y: 537, distance: 19.2
click at [942, 502] on button "Request Borrower Info" at bounding box center [902, 492] width 78 height 20
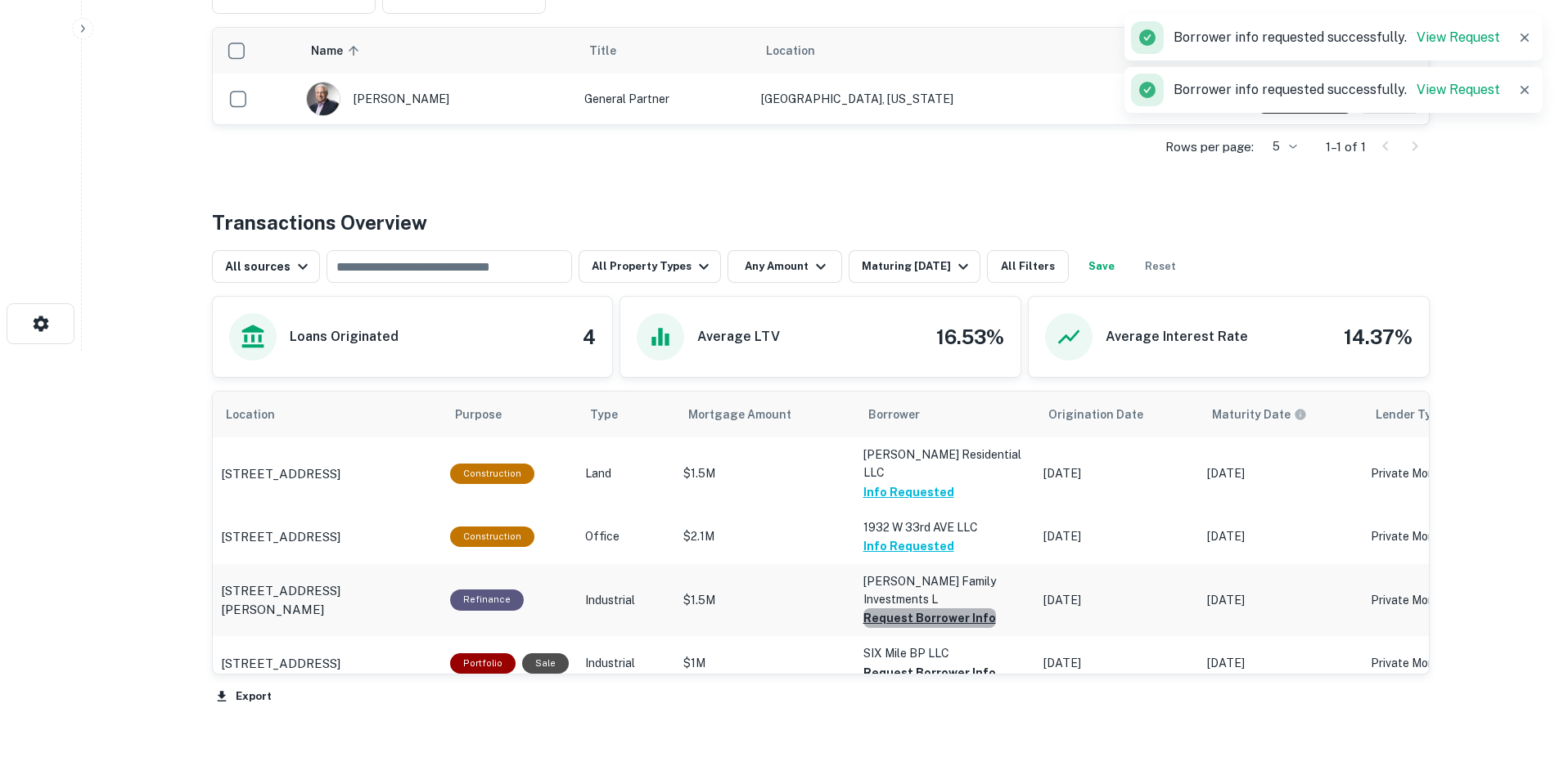
click at [952, 609] on button "Request Borrower Info" at bounding box center [930, 618] width 133 height 20
click at [971, 663] on button "Request Borrower Info" at bounding box center [930, 673] width 133 height 20
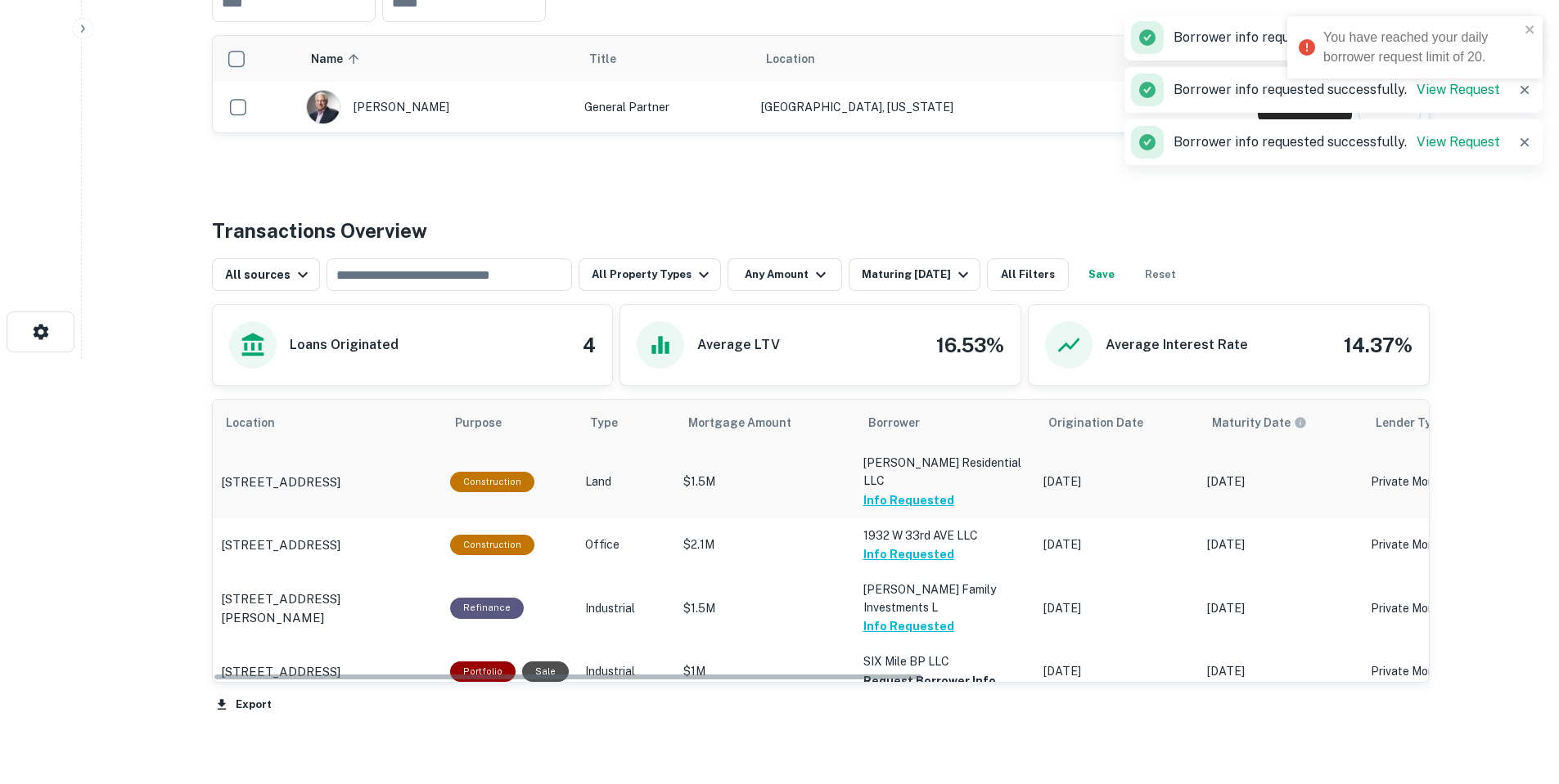
scroll to position [515, 0]
